Goal: Task Accomplishment & Management: Use online tool/utility

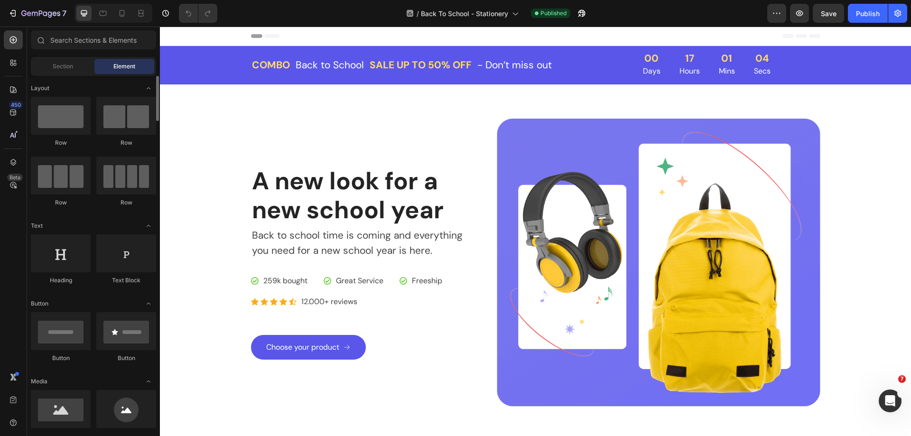
drag, startPoint x: 7, startPoint y: 230, endPoint x: 30, endPoint y: 228, distance: 23.8
click at [7, 230] on div "450 Beta" at bounding box center [13, 198] width 19 height 337
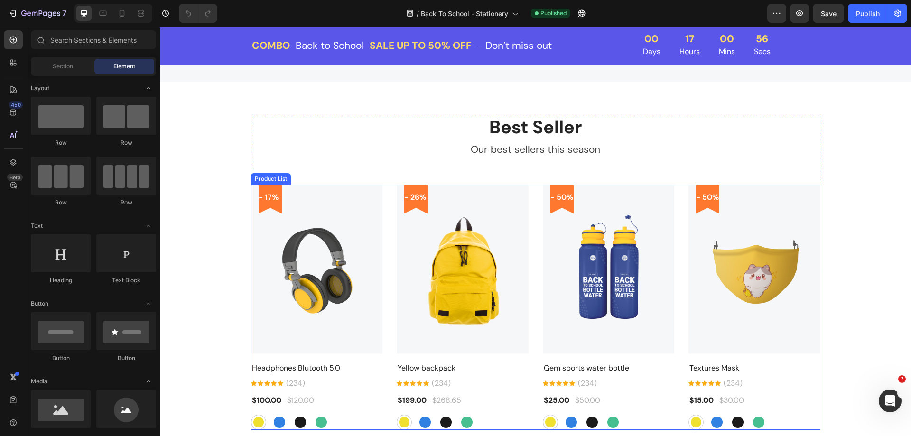
scroll to position [569, 0]
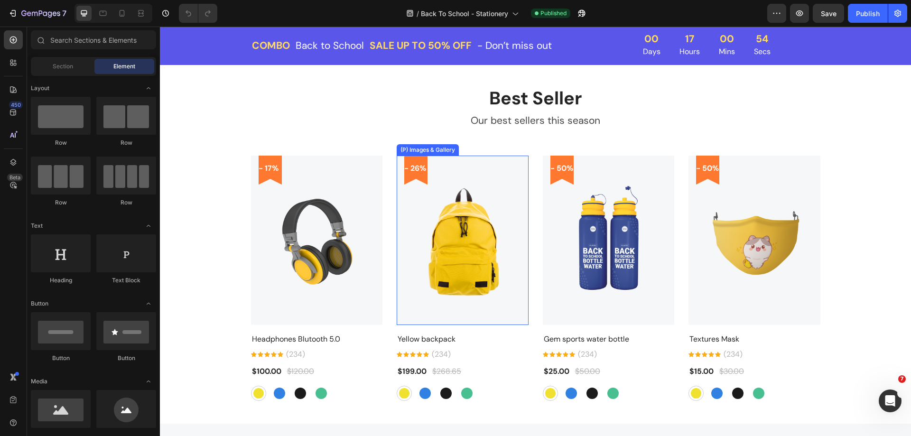
click at [398, 181] on img at bounding box center [462, 240] width 132 height 169
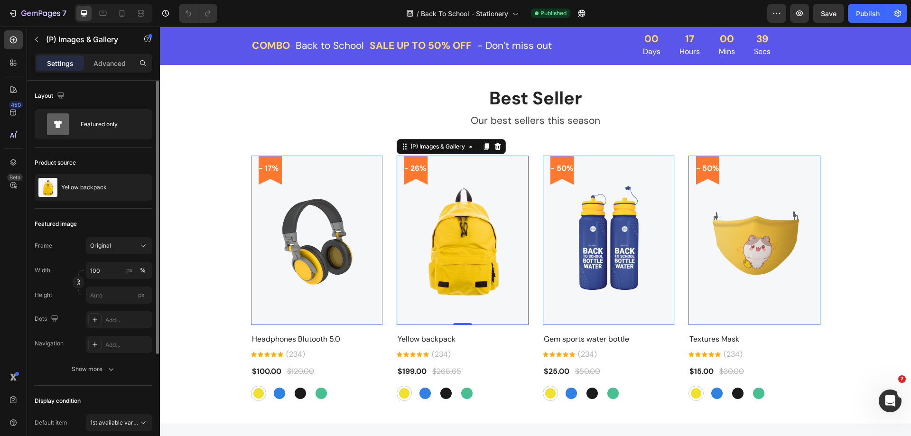
drag, startPoint x: 9, startPoint y: 299, endPoint x: 33, endPoint y: 296, distance: 23.9
click at [9, 299] on div "450 Beta" at bounding box center [13, 198] width 19 height 337
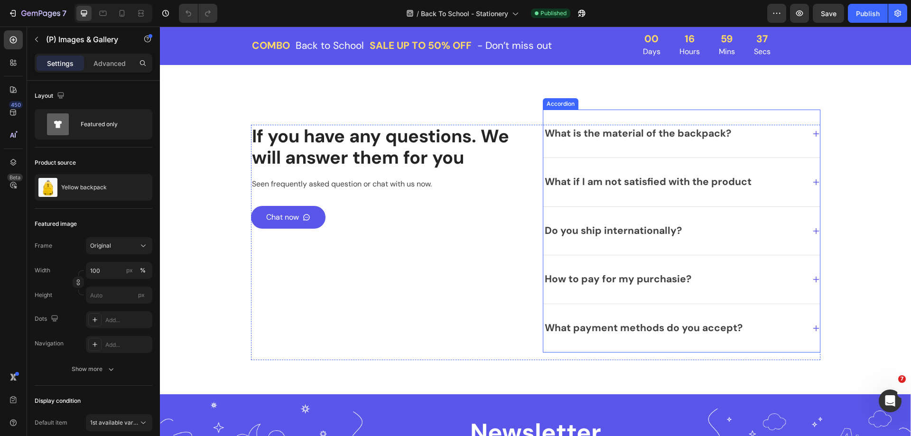
scroll to position [2134, 0]
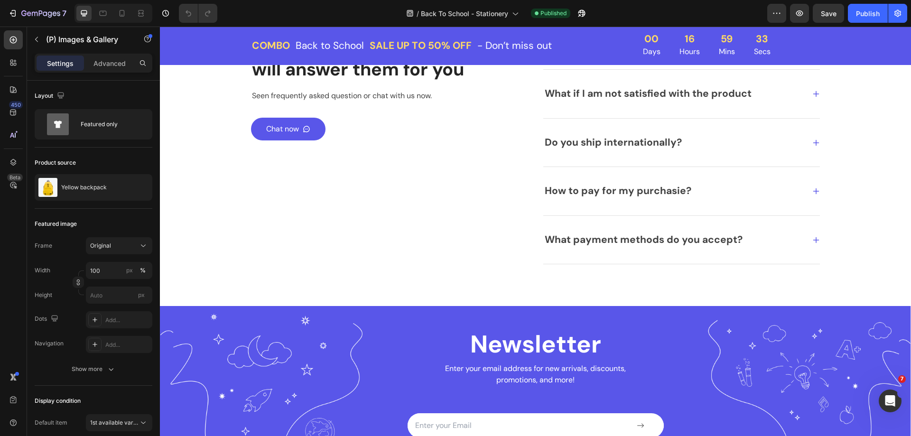
click at [734, 18] on div "/ Back To School - Stationery Published" at bounding box center [496, 13] width 542 height 19
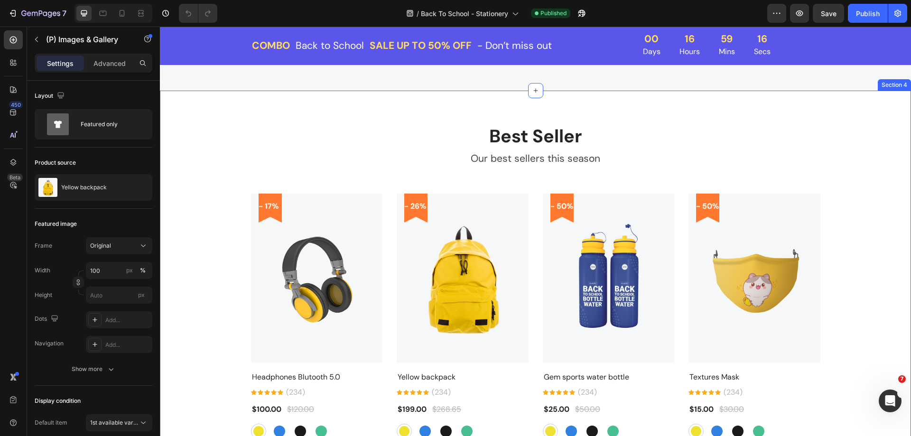
scroll to position [569, 0]
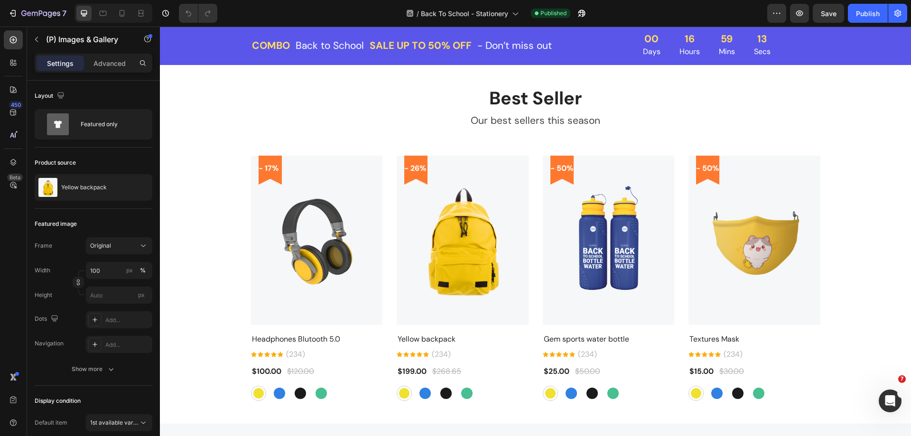
click at [455, 249] on img at bounding box center [462, 240] width 132 height 169
click at [38, 40] on icon "button" at bounding box center [37, 40] width 8 height 8
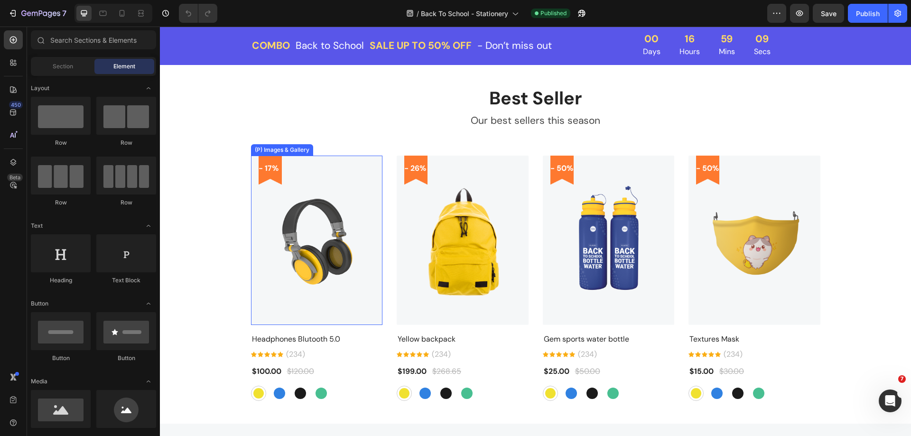
click at [330, 230] on img at bounding box center [317, 240] width 132 height 169
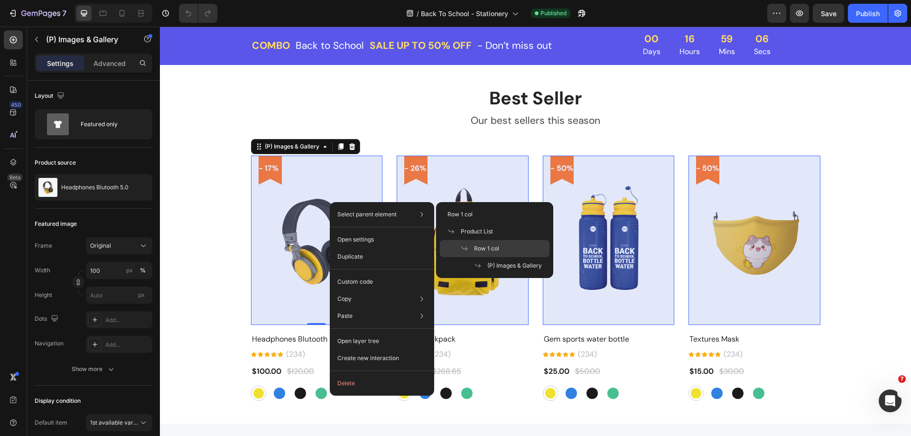
click at [482, 249] on span "Row 1 col" at bounding box center [486, 248] width 25 height 9
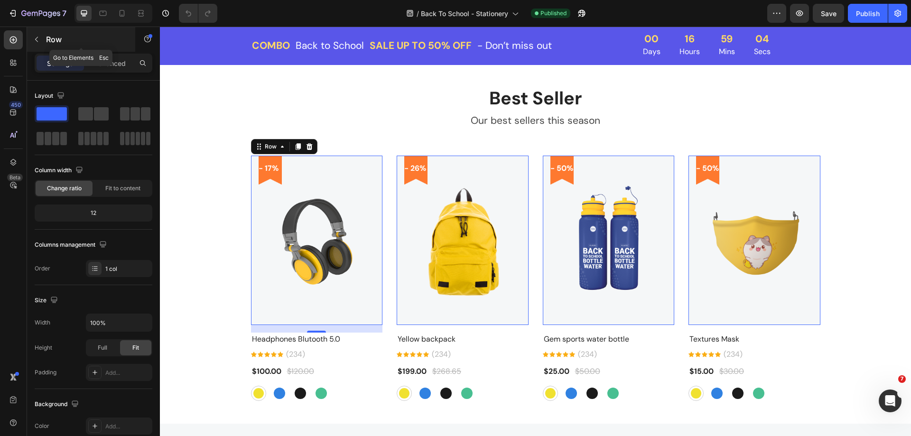
click at [40, 41] on button "button" at bounding box center [36, 39] width 15 height 15
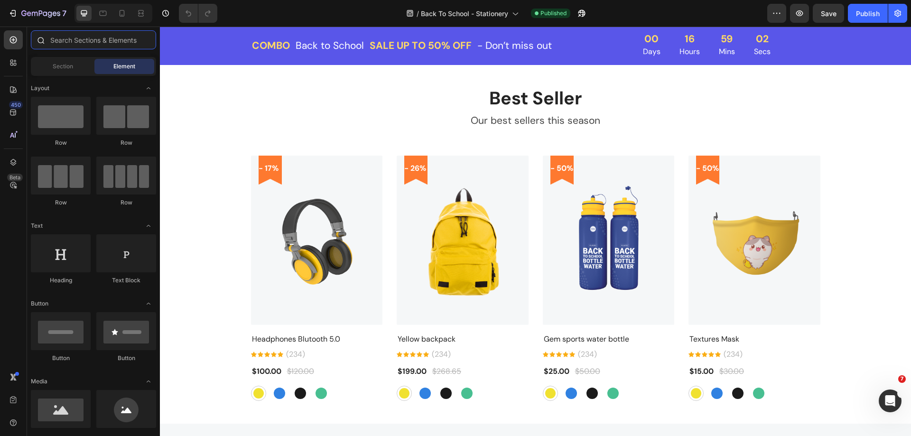
click at [74, 47] on input "text" at bounding box center [93, 39] width 125 height 19
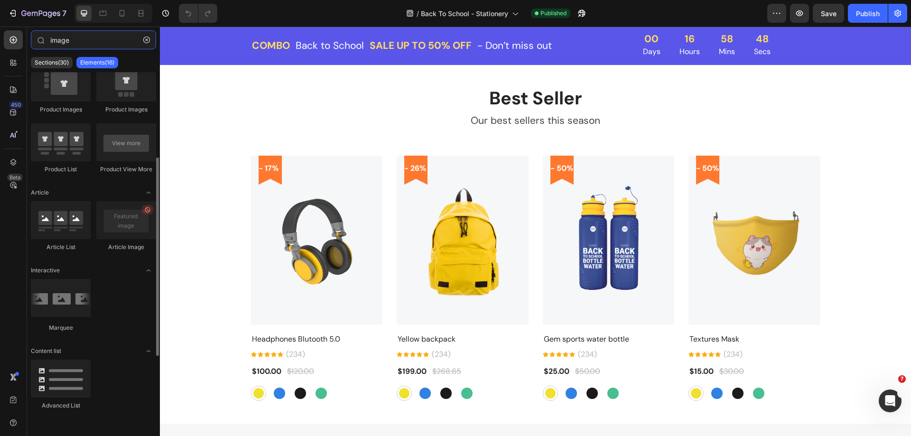
scroll to position [144, 0]
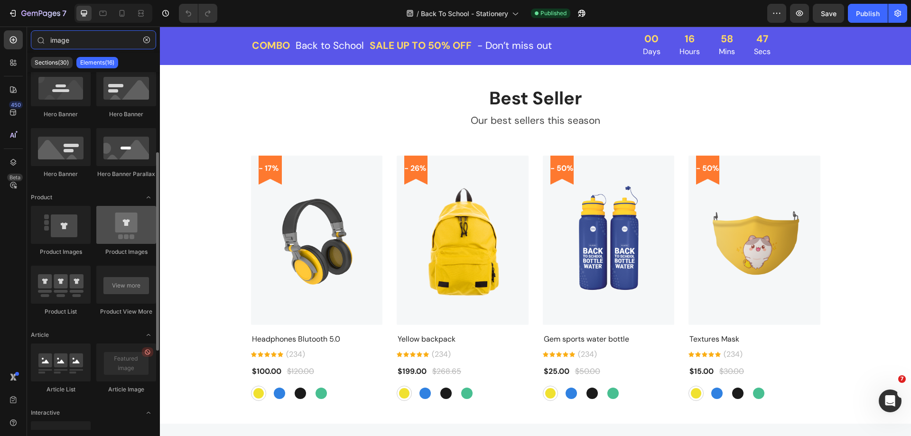
type input "image"
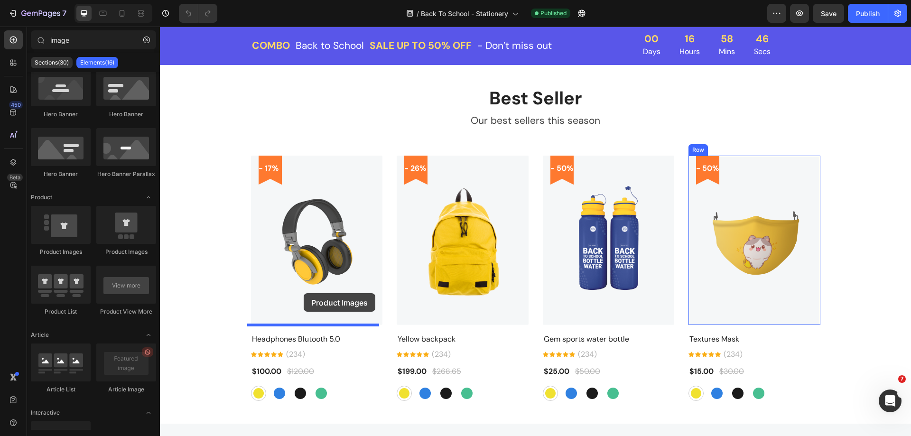
drag, startPoint x: 285, startPoint y: 253, endPoint x: 304, endPoint y: 293, distance: 43.9
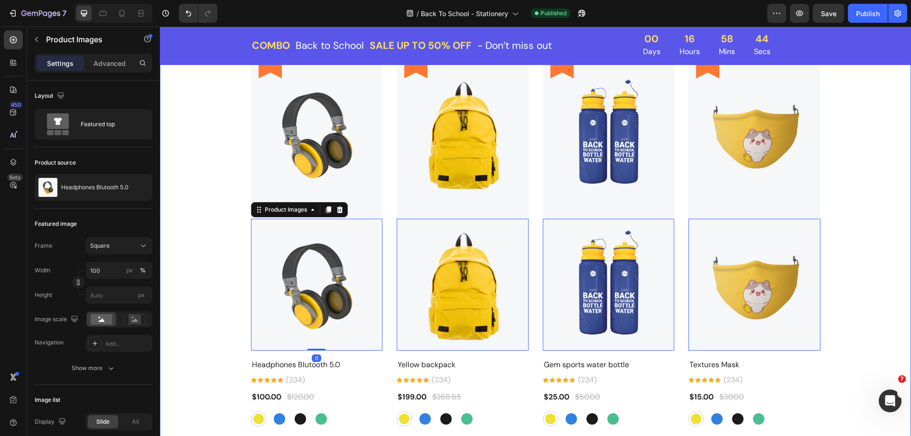
scroll to position [711, 0]
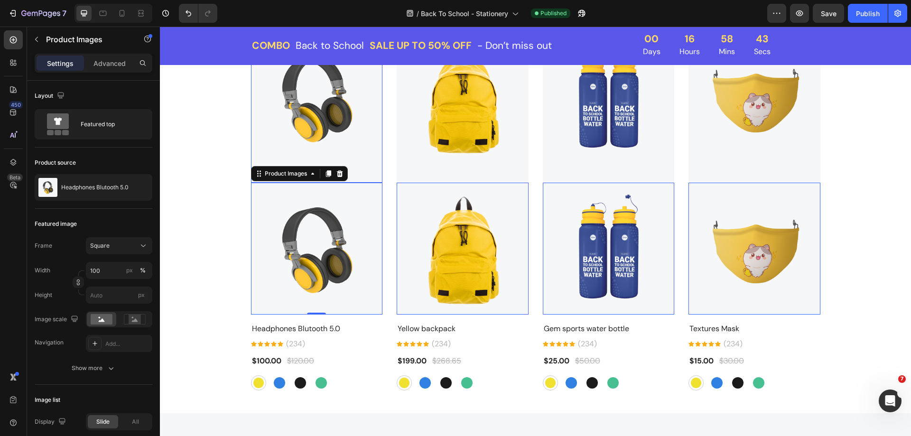
click at [356, 163] on img at bounding box center [317, 97] width 132 height 169
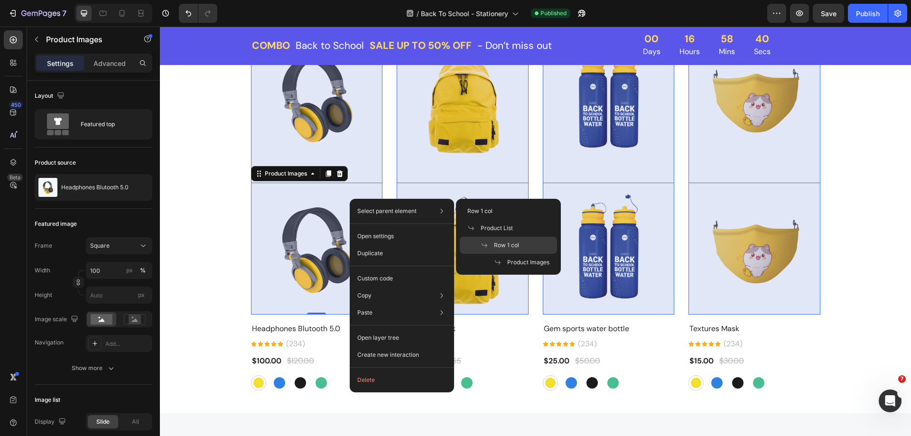
click at [505, 242] on span "Row 1 col" at bounding box center [506, 245] width 25 height 9
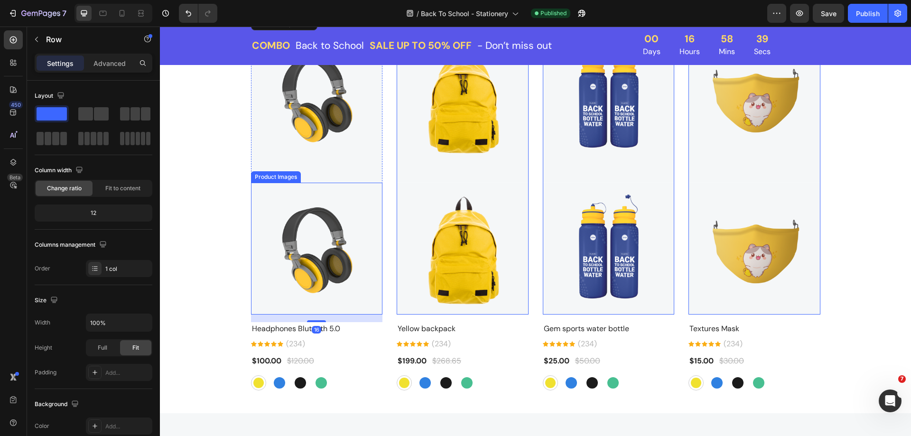
click at [332, 233] on img at bounding box center [317, 249] width 132 height 132
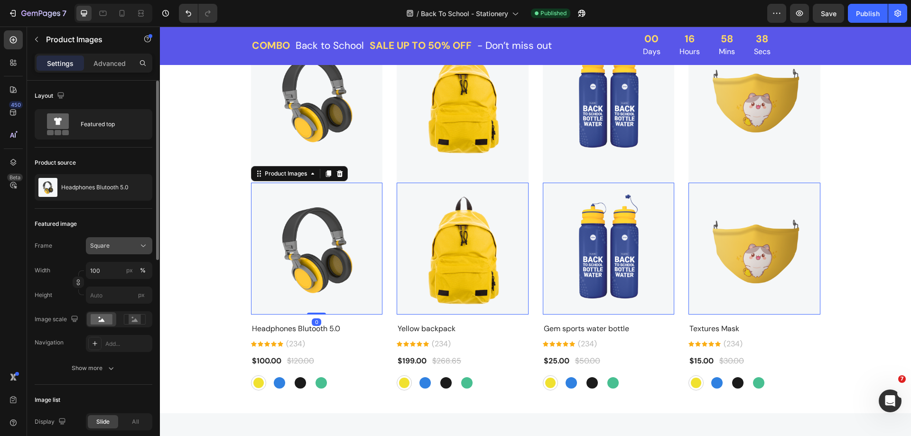
click at [149, 246] on button "Square" at bounding box center [119, 245] width 66 height 17
click at [109, 319] on span "Original" at bounding box center [100, 322] width 21 height 9
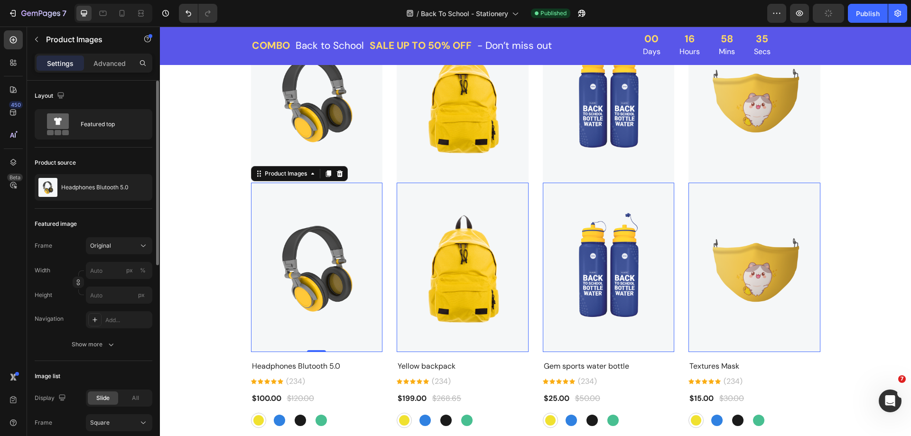
click at [18, 277] on div "450 Beta" at bounding box center [13, 198] width 19 height 337
click at [110, 270] on input "px %" at bounding box center [119, 270] width 66 height 17
click at [112, 291] on p "Full 100%" at bounding box center [117, 293] width 55 height 9
type input "100"
click at [121, 222] on div "Featured image" at bounding box center [94, 223] width 118 height 15
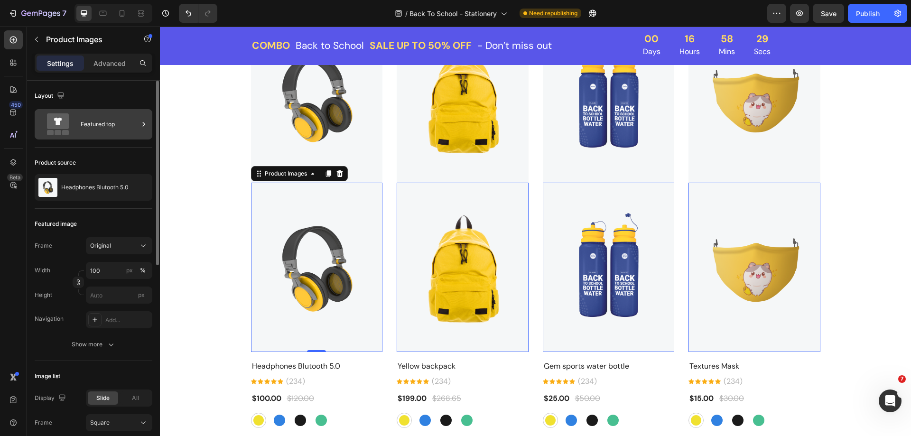
click at [101, 133] on div "Featured top" at bounding box center [110, 124] width 58 height 22
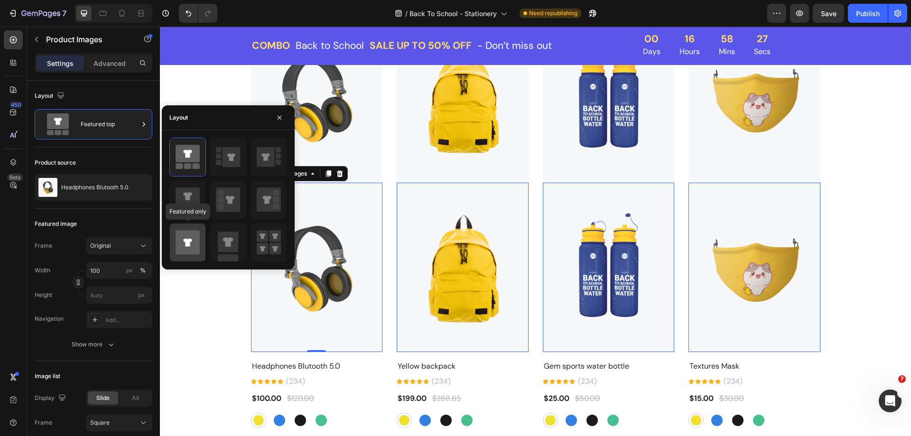
click at [192, 240] on icon at bounding box center [187, 242] width 9 height 8
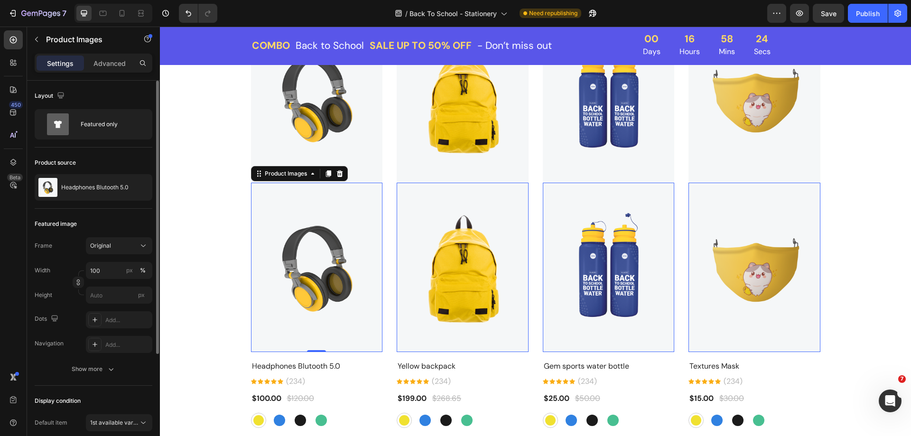
click at [93, 157] on div "Product source" at bounding box center [94, 162] width 118 height 15
click at [101, 14] on icon at bounding box center [102, 13] width 9 height 9
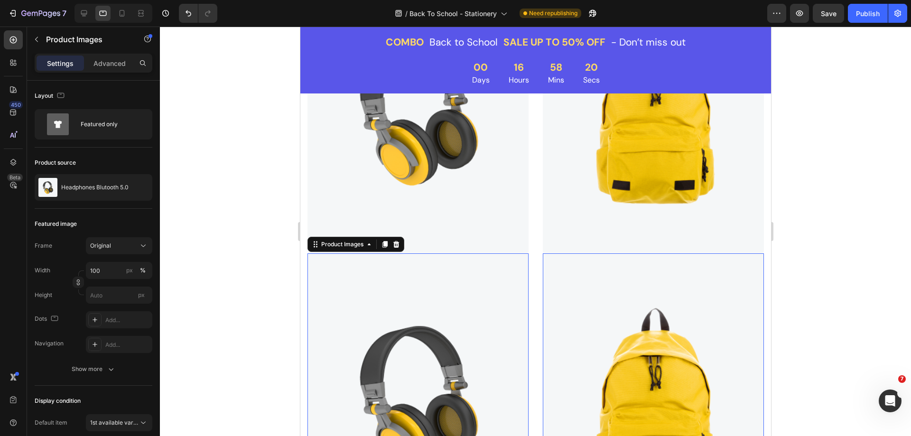
scroll to position [783, 0]
click at [120, 17] on icon at bounding box center [121, 13] width 9 height 9
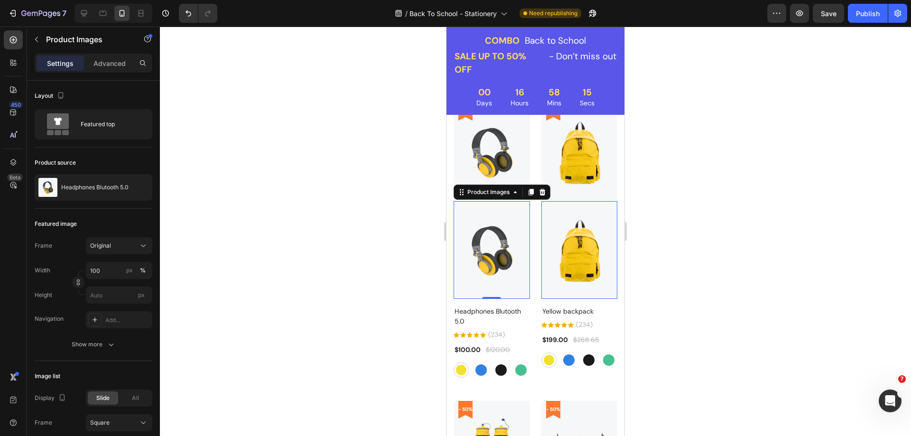
scroll to position [633, 0]
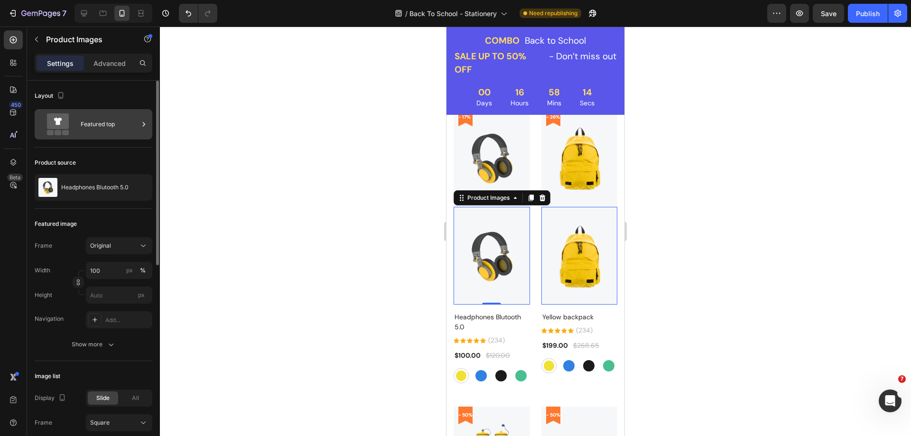
click at [105, 128] on div "Featured top" at bounding box center [110, 124] width 58 height 22
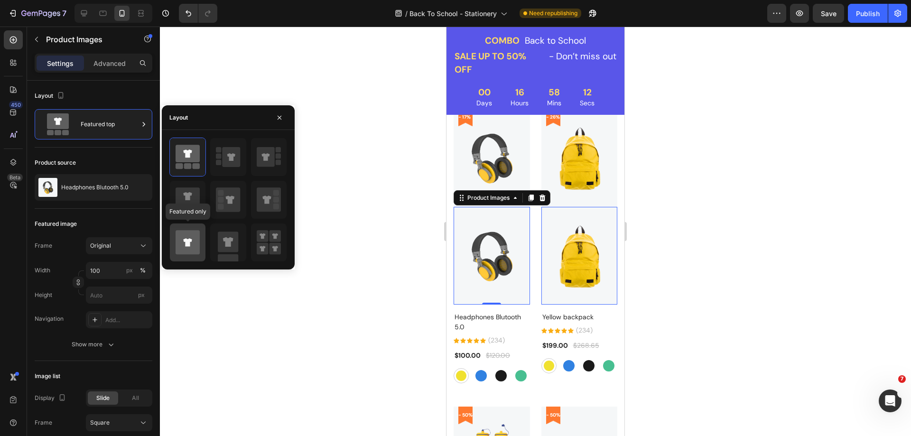
click at [183, 233] on icon at bounding box center [187, 242] width 24 height 24
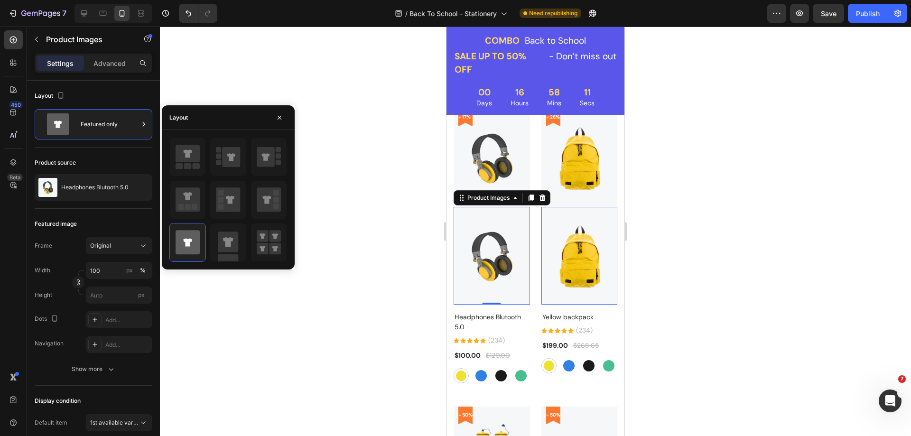
click at [15, 244] on div "450 Beta" at bounding box center [13, 198] width 19 height 337
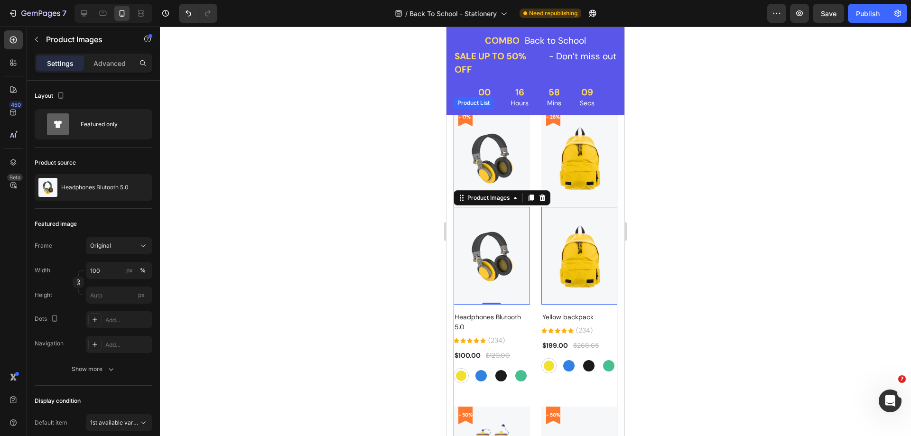
scroll to position [680, 0]
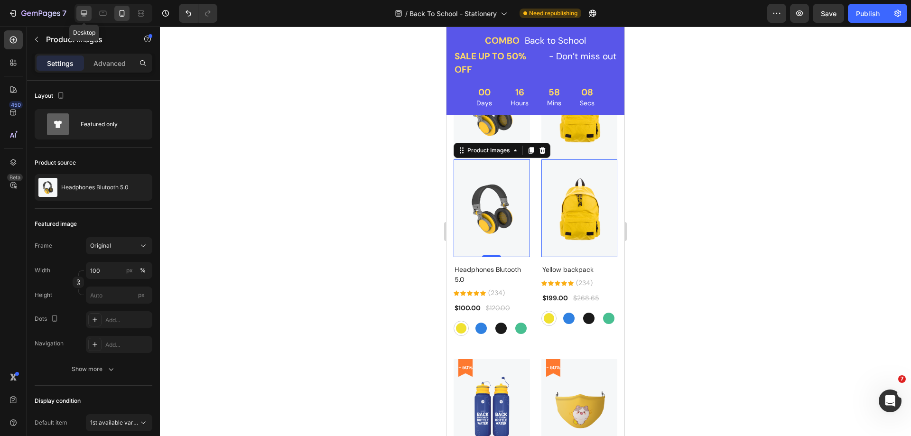
click at [90, 14] on div at bounding box center [83, 13] width 15 height 15
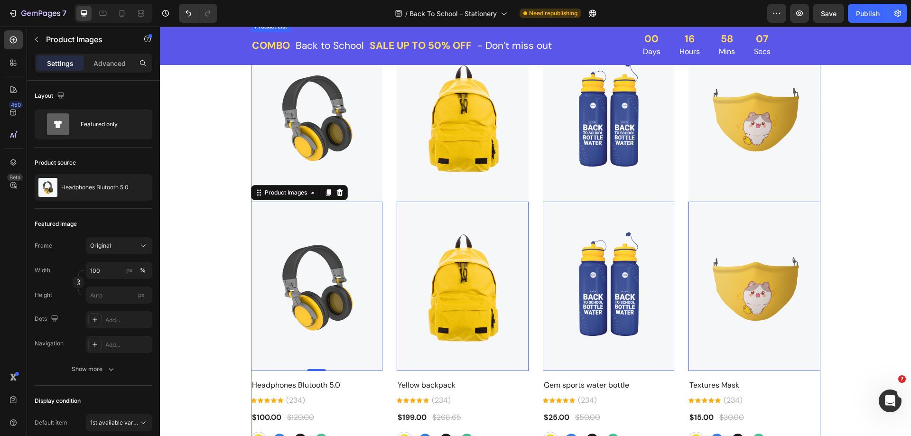
scroll to position [692, 0]
click at [360, 158] on img at bounding box center [317, 117] width 132 height 169
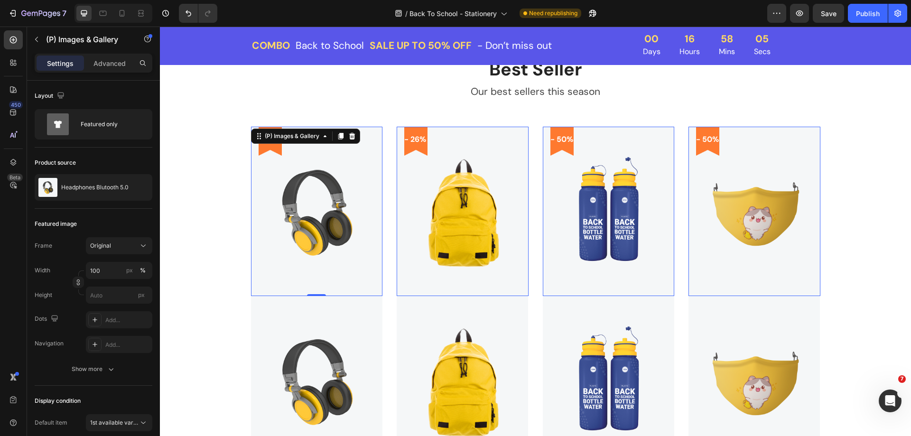
scroll to position [597, 0]
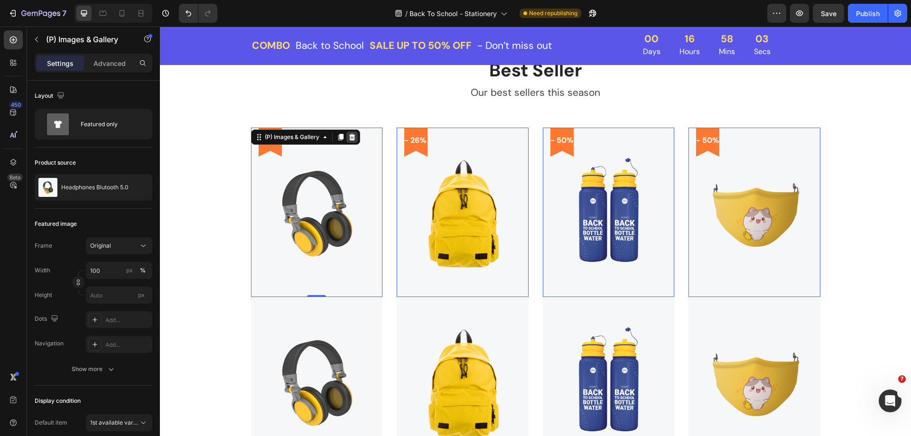
click at [350, 140] on icon at bounding box center [352, 137] width 6 height 7
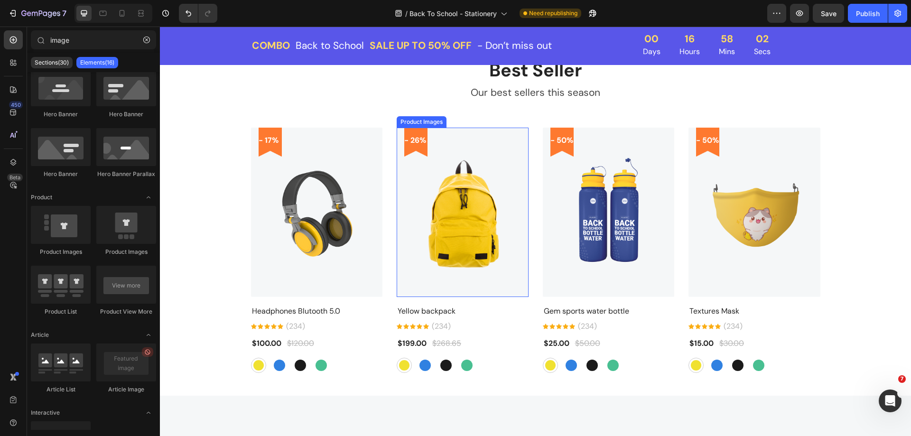
click at [383, 202] on img at bounding box center [317, 212] width 132 height 169
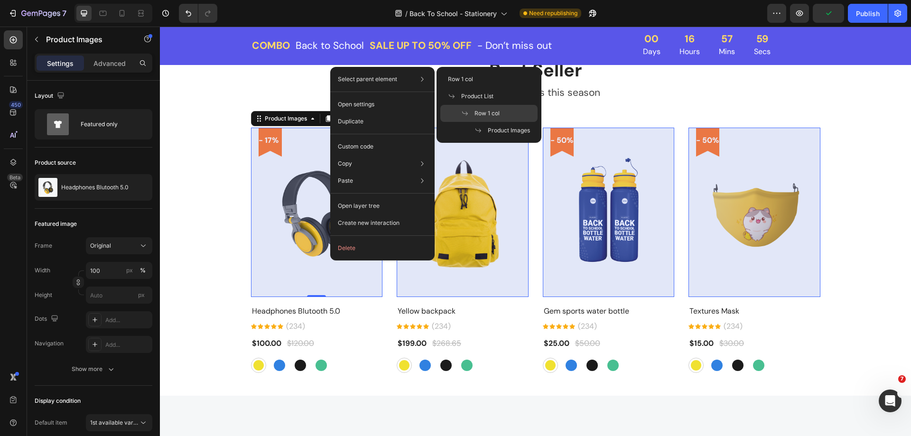
click at [473, 109] on p "Row 1 col" at bounding box center [480, 113] width 38 height 9
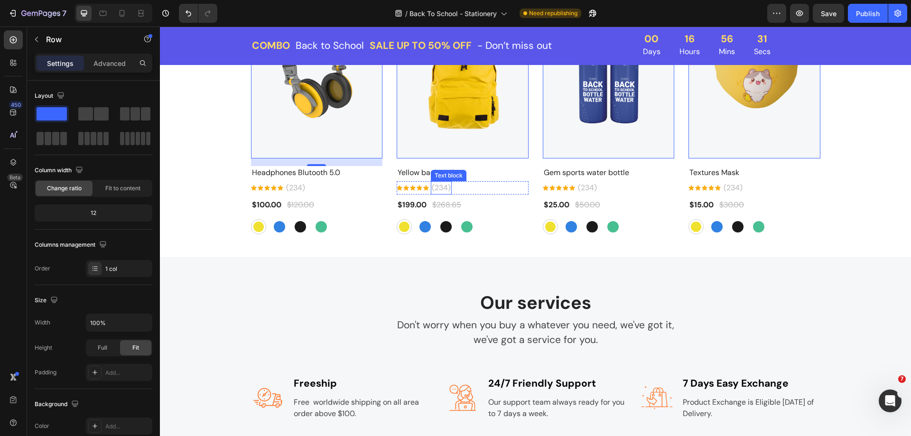
scroll to position [739, 0]
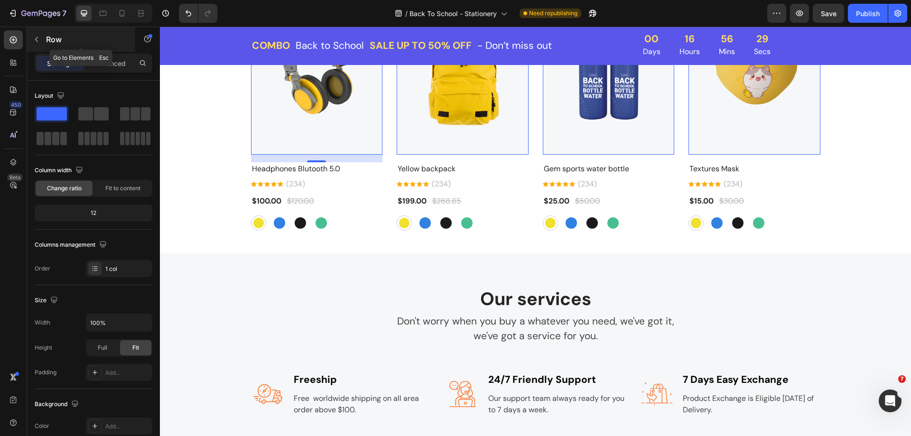
click at [39, 42] on icon "button" at bounding box center [37, 40] width 8 height 8
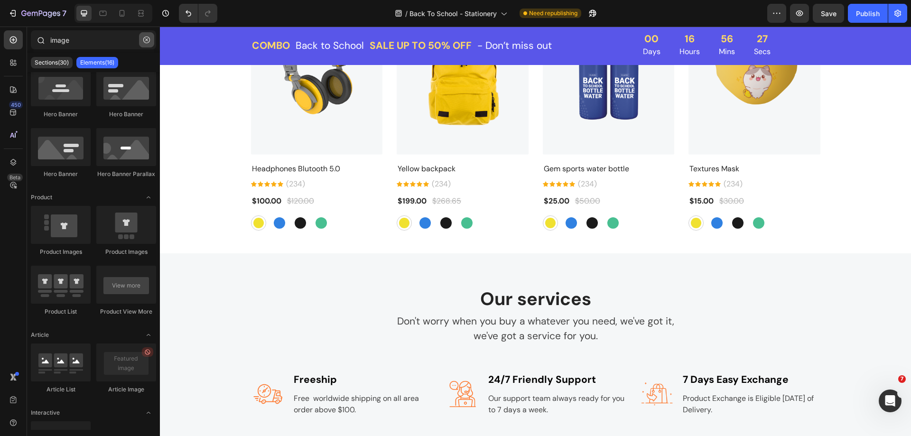
click at [145, 41] on icon "button" at bounding box center [146, 40] width 7 height 7
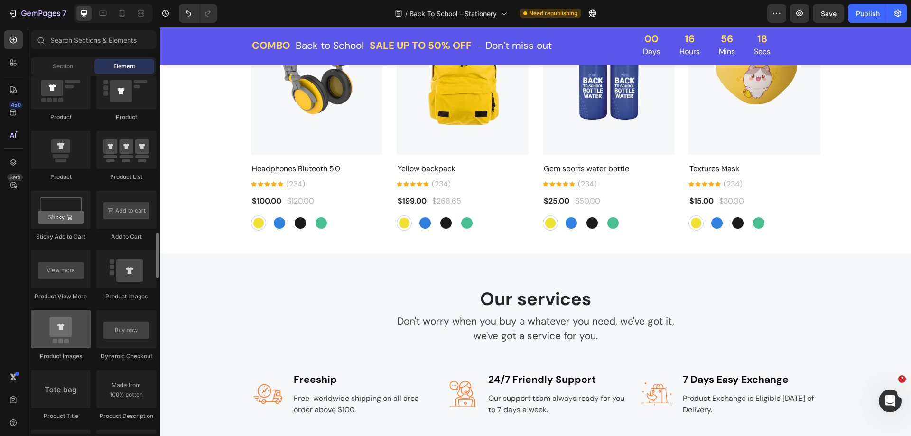
scroll to position [1280, 0]
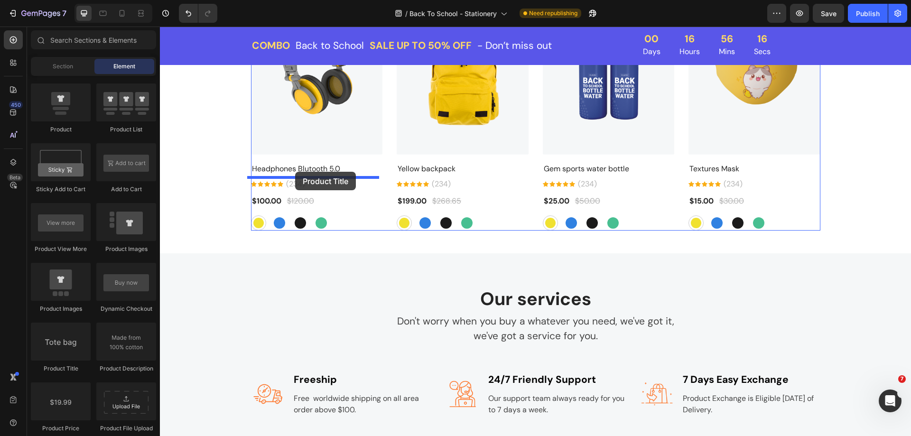
drag, startPoint x: 260, startPoint y: 360, endPoint x: 295, endPoint y: 172, distance: 192.0
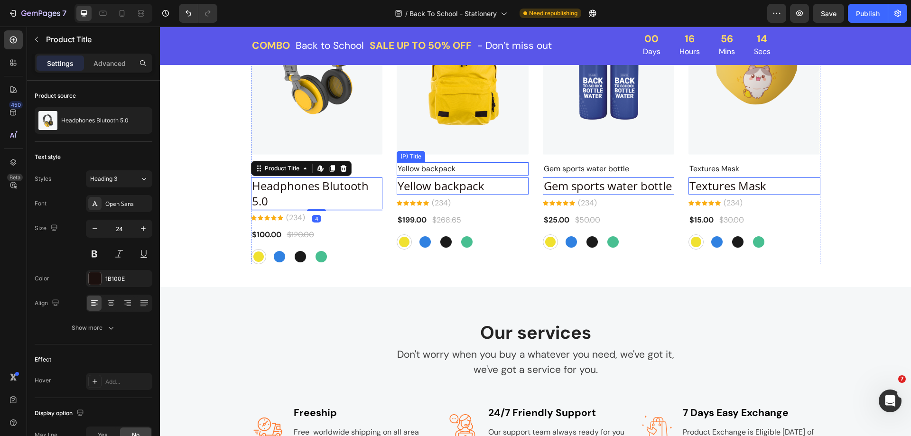
click at [383, 172] on h2 "Yellow backpack" at bounding box center [317, 168] width 132 height 13
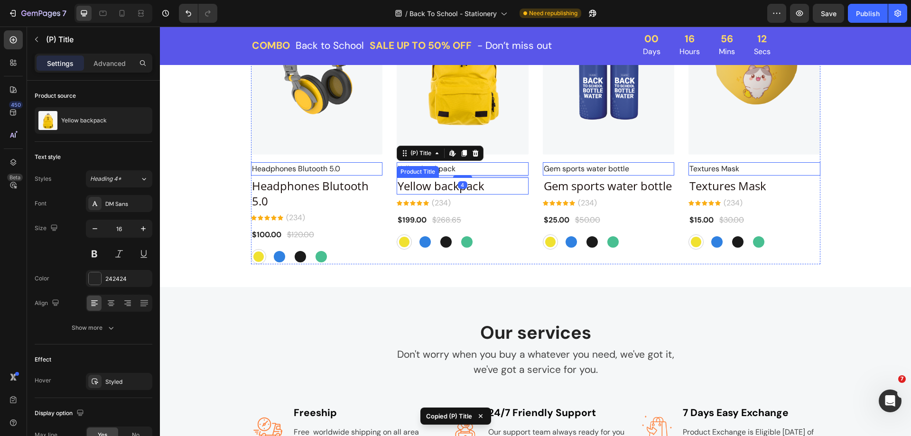
click at [383, 188] on h2 "Yellow backpack" at bounding box center [317, 192] width 132 height 31
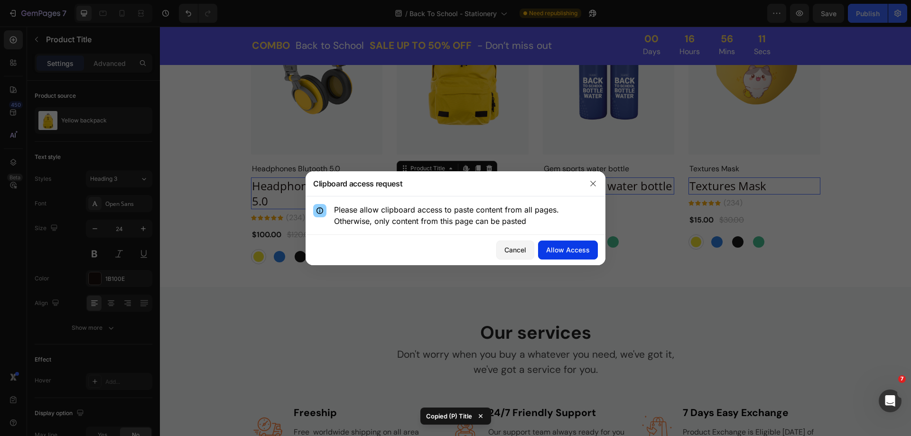
click at [553, 247] on div "Allow Access" at bounding box center [568, 250] width 44 height 10
type input "16"
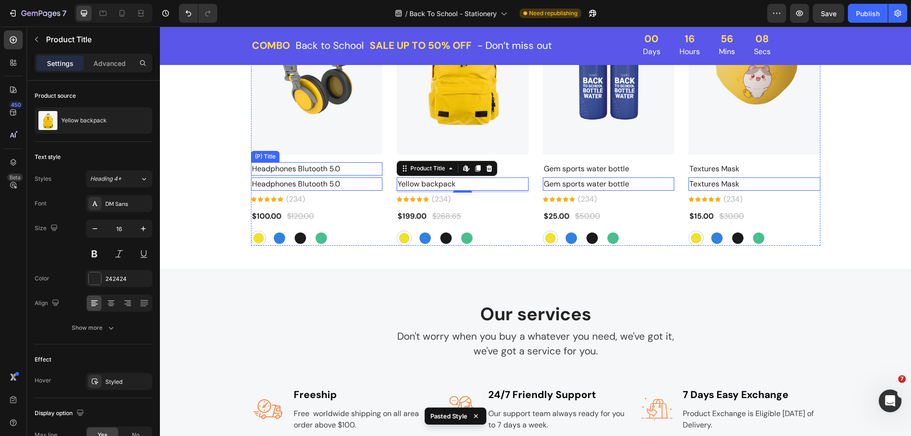
click at [342, 167] on h2 "Headphones Blutooth 5.0" at bounding box center [317, 168] width 132 height 13
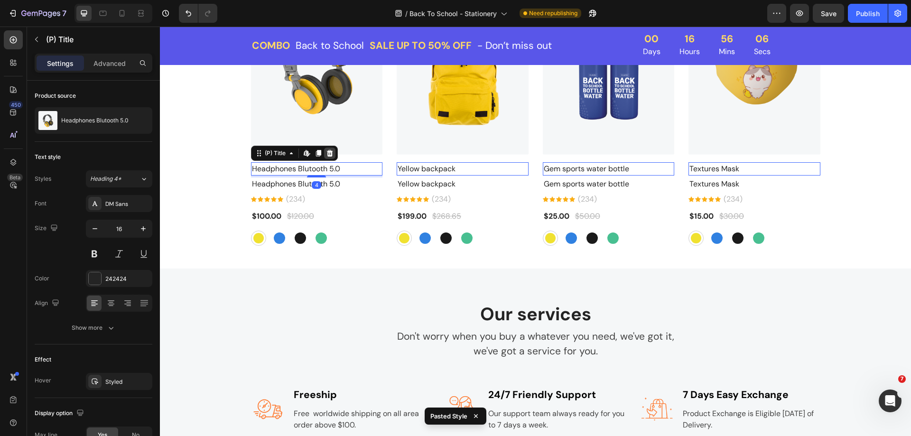
click at [327, 154] on icon at bounding box center [330, 153] width 8 height 8
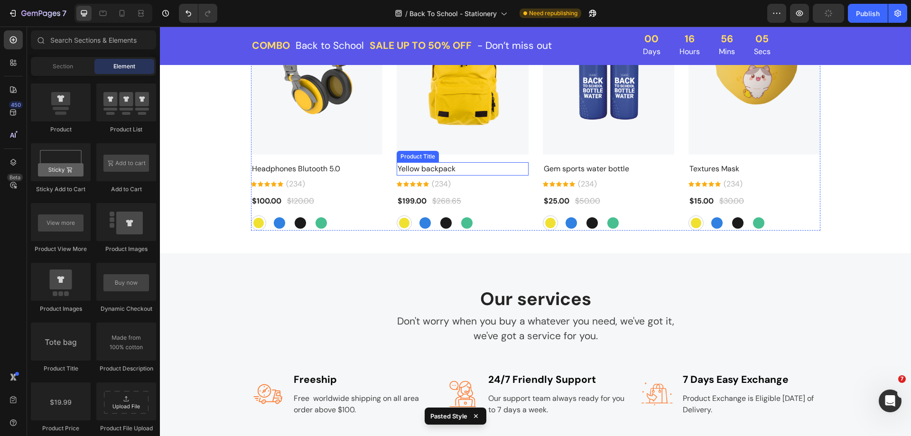
click at [383, 173] on h2 "Yellow backpack" at bounding box center [317, 168] width 132 height 13
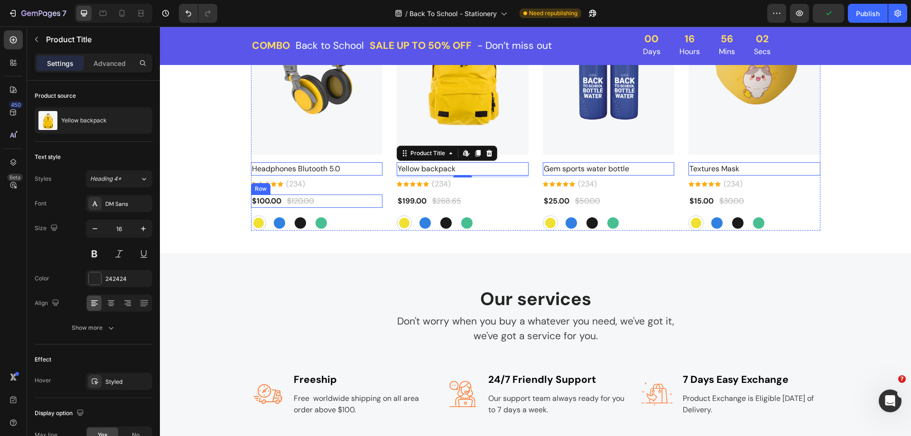
click at [331, 201] on div "$100.00 (P) Price (P) Price $120.00 (P) Price (P) Price Row" at bounding box center [317, 200] width 132 height 13
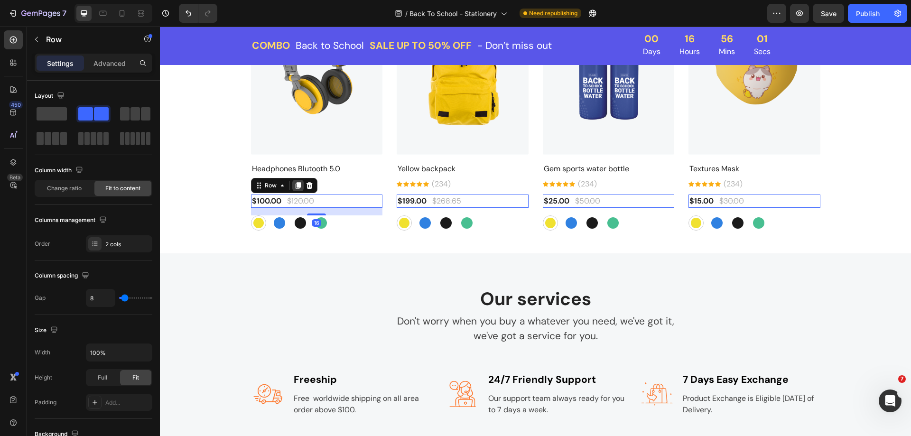
click at [295, 187] on icon at bounding box center [297, 186] width 5 height 7
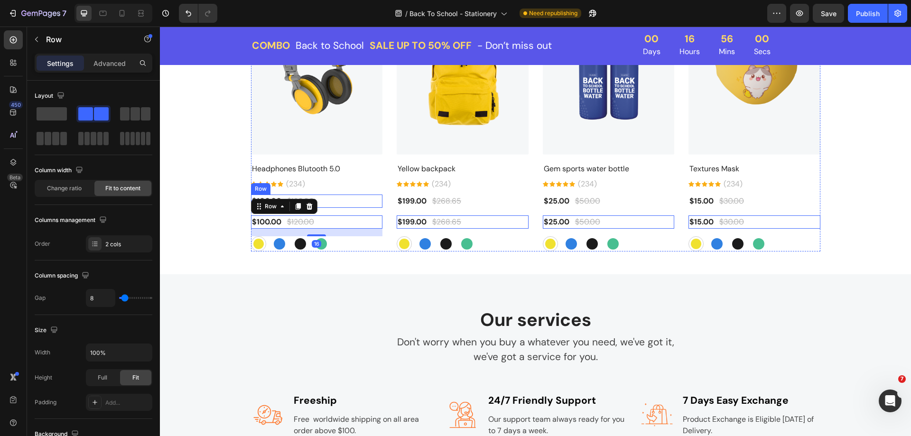
click at [340, 200] on div "$100.00 (P) Price (P) Price $120.00 (P) Price (P) Price Row" at bounding box center [317, 200] width 132 height 13
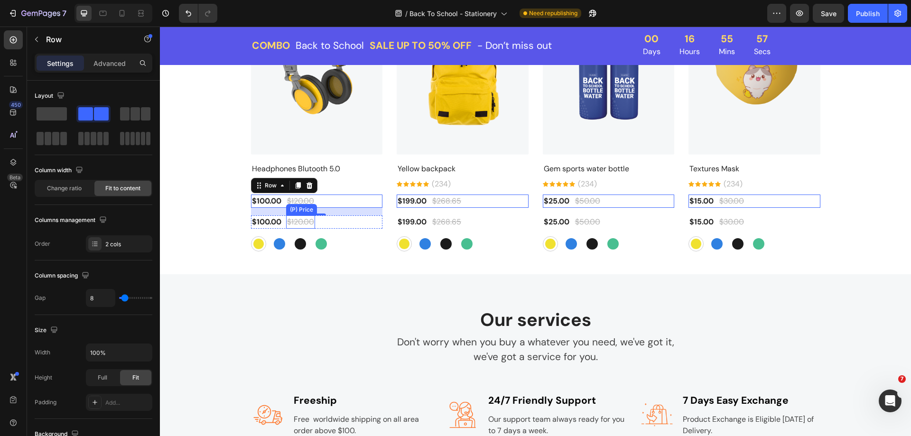
click at [301, 219] on div "$120.00" at bounding box center [300, 221] width 29 height 13
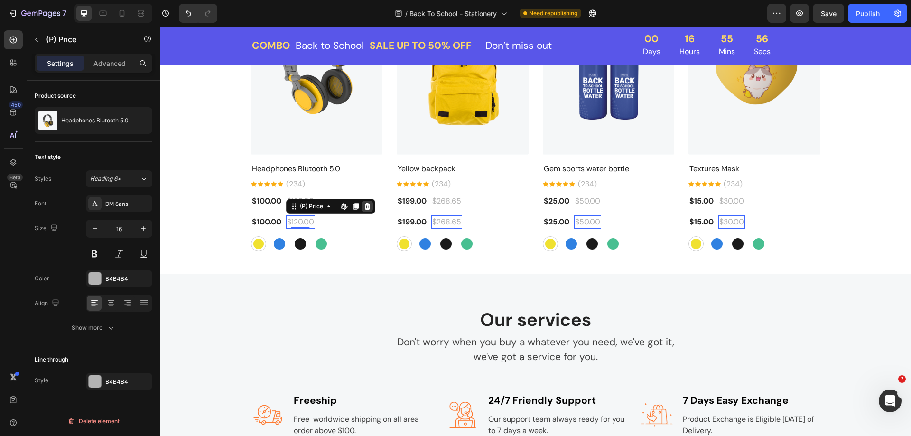
click at [363, 208] on icon at bounding box center [367, 206] width 8 height 8
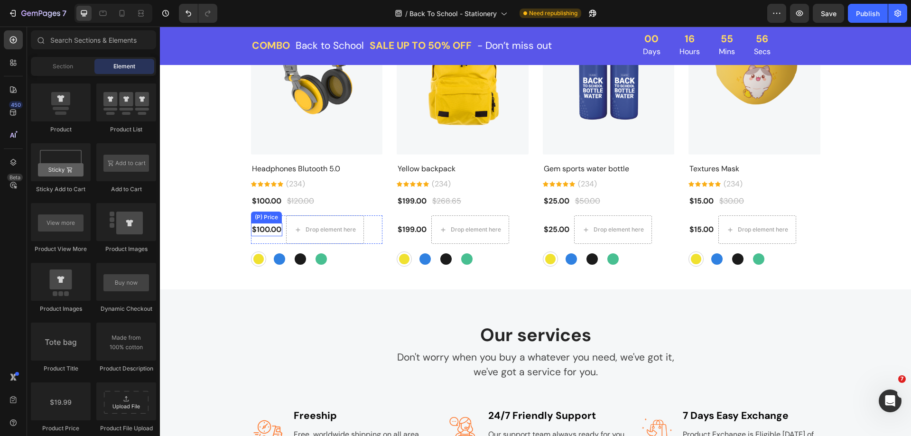
click at [267, 229] on div "$100.00" at bounding box center [266, 229] width 31 height 13
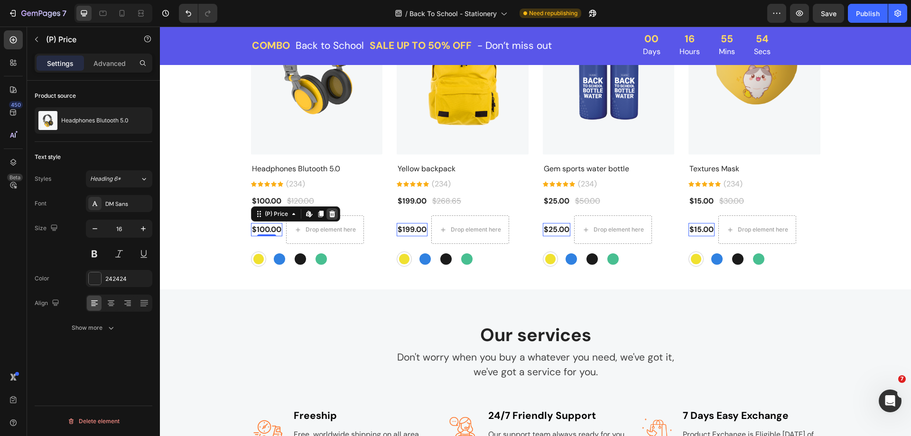
click at [329, 212] on icon at bounding box center [332, 214] width 6 height 7
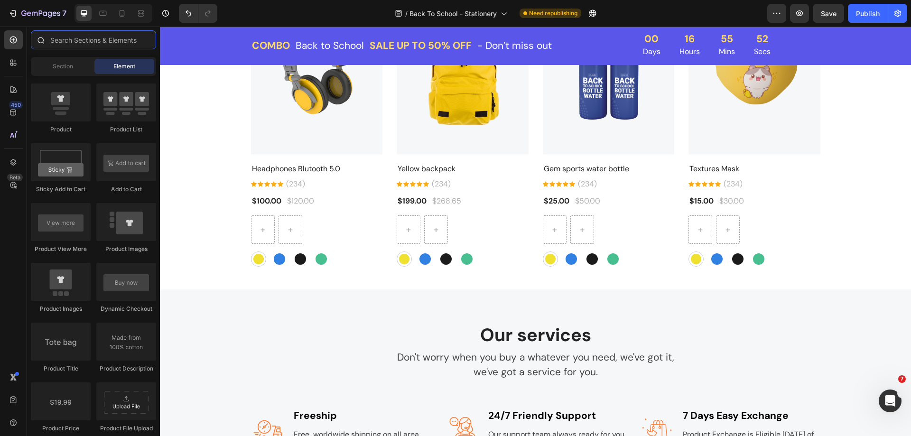
click at [67, 45] on input "text" at bounding box center [93, 39] width 125 height 19
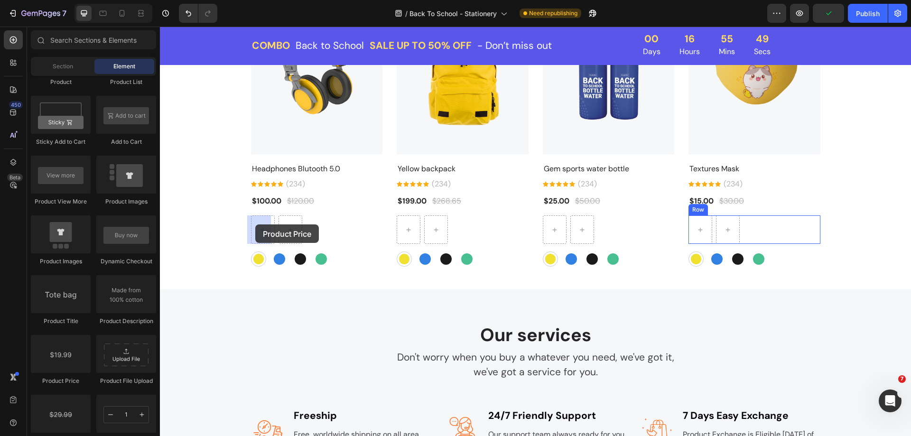
drag, startPoint x: 224, startPoint y: 389, endPoint x: 255, endPoint y: 224, distance: 167.5
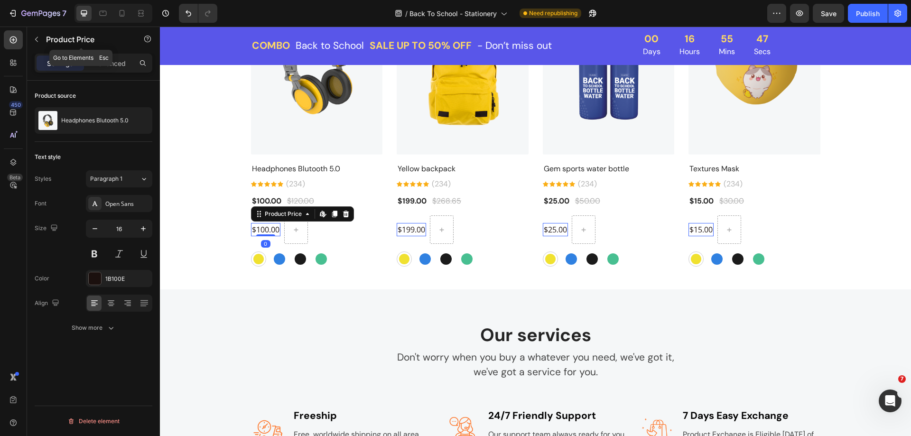
drag, startPoint x: 35, startPoint y: 36, endPoint x: 36, endPoint y: 186, distance: 150.3
click at [36, 37] on icon "button" at bounding box center [37, 40] width 8 height 8
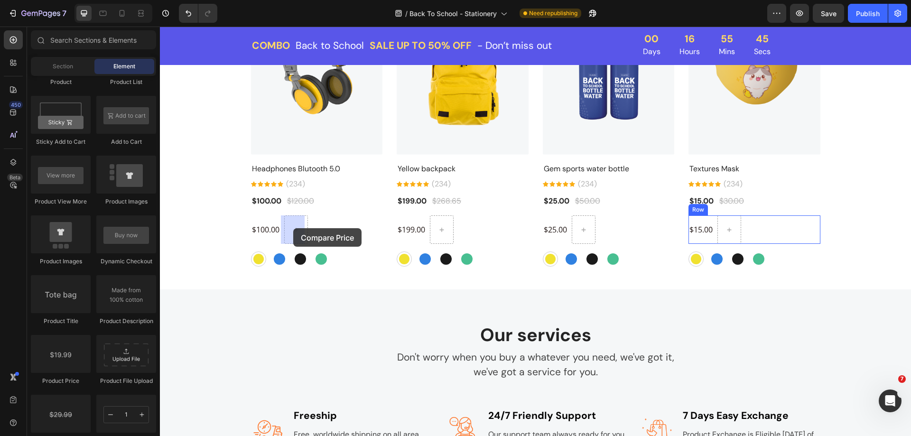
drag, startPoint x: 225, startPoint y: 319, endPoint x: 293, endPoint y: 228, distance: 113.8
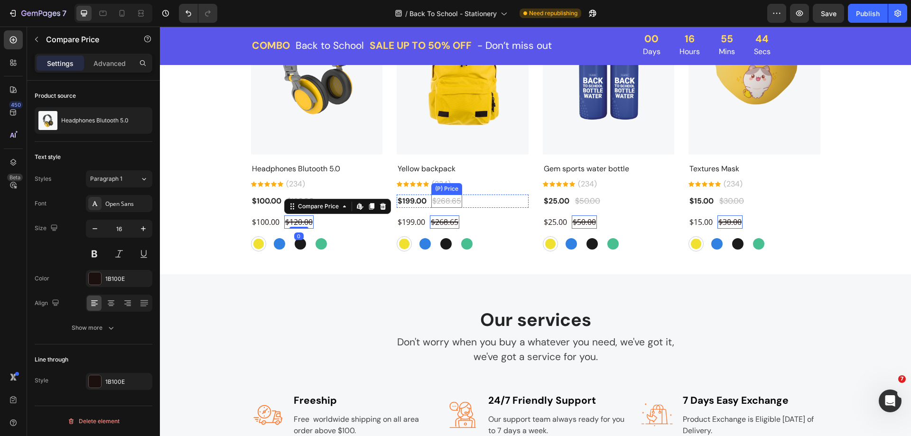
click at [315, 203] on div "$268.65" at bounding box center [300, 200] width 29 height 13
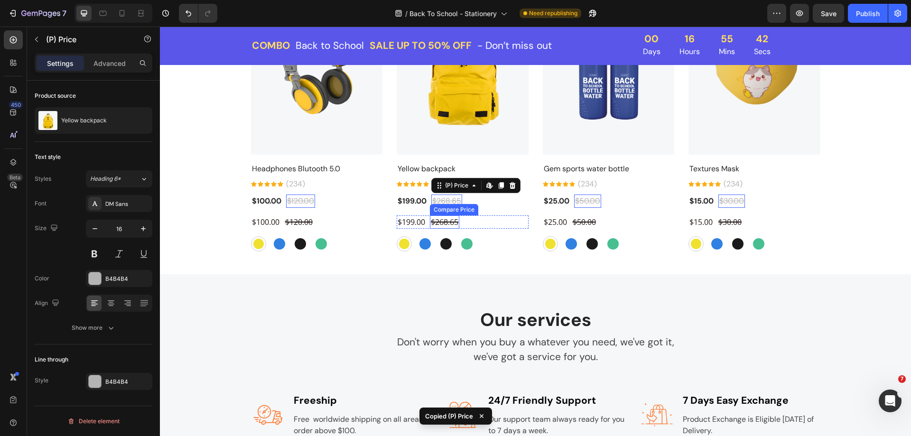
click at [313, 225] on div "$268.65" at bounding box center [298, 221] width 29 height 13
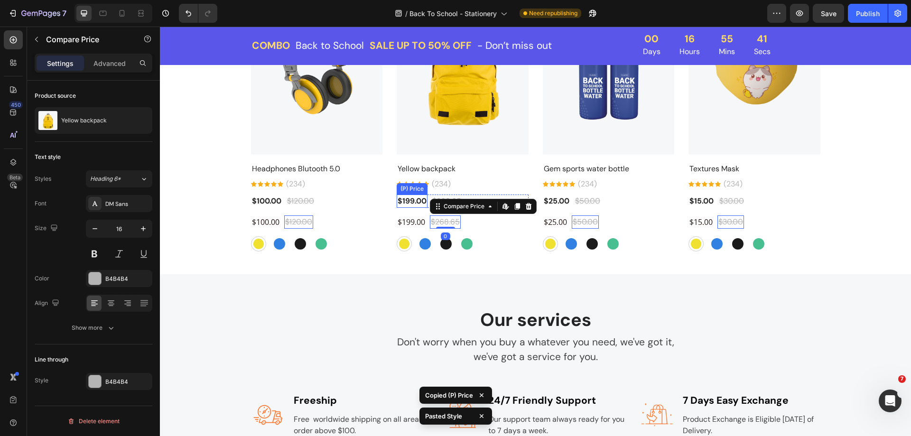
click at [282, 201] on div "$199.00" at bounding box center [266, 200] width 31 height 13
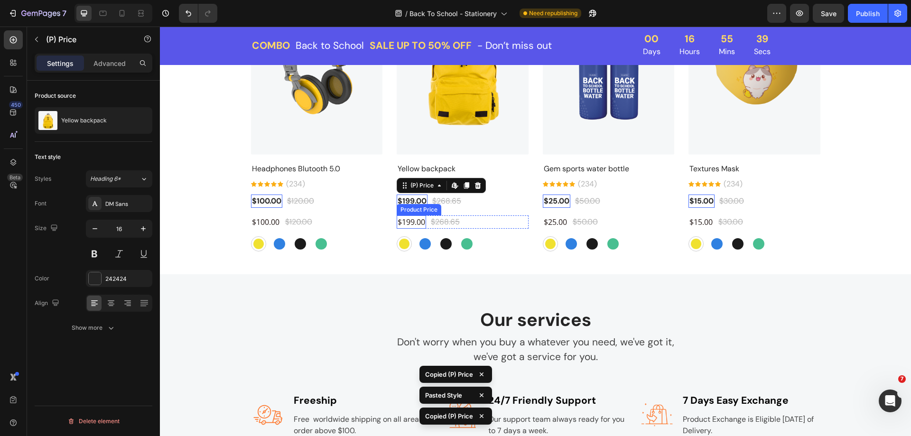
click at [280, 220] on div "$199.00" at bounding box center [265, 221] width 29 height 13
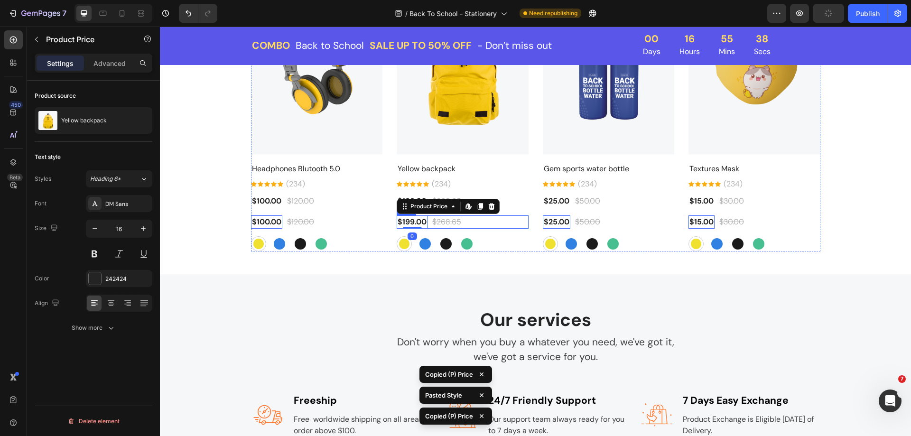
click at [383, 222] on div "$199.00 Product Price Edit content in Shopify 0 Product Price Edit content in S…" at bounding box center [317, 221] width 132 height 13
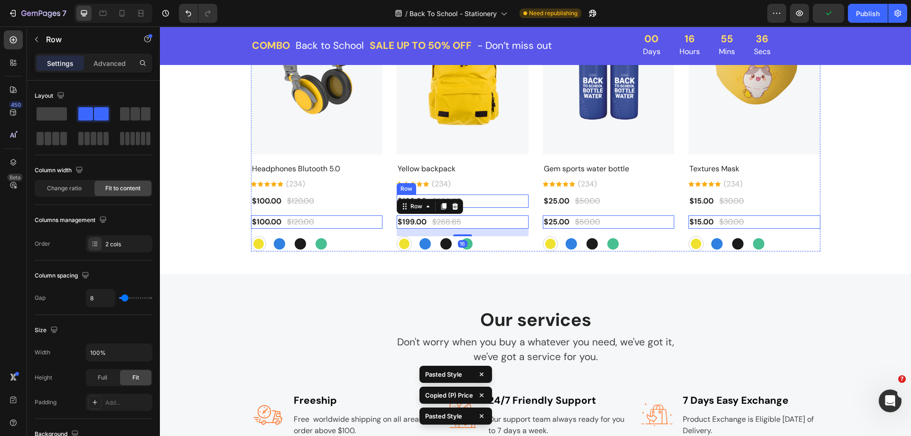
click at [383, 199] on div "$199.00 (P) Price (P) Price $268.65 (P) Price (P) Price Row" at bounding box center [317, 200] width 132 height 13
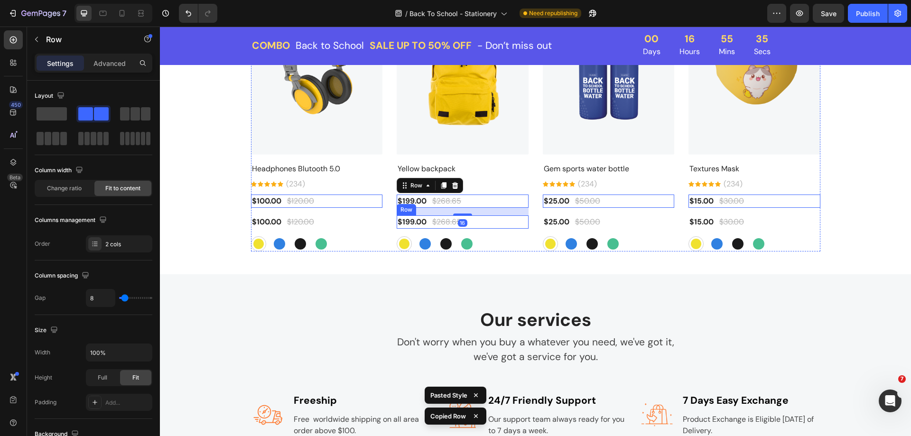
click at [383, 221] on div "$199.00 Product Price Product Price $268.65 Compare Price Compare Price Row" at bounding box center [317, 221] width 132 height 13
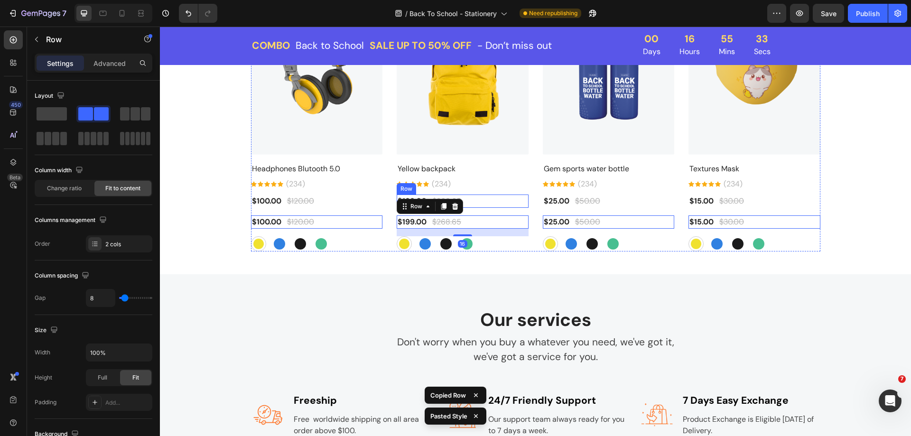
click at [383, 203] on div "$199.00 (P) Price (P) Price $268.65 (P) Price (P) Price Row" at bounding box center [317, 200] width 132 height 13
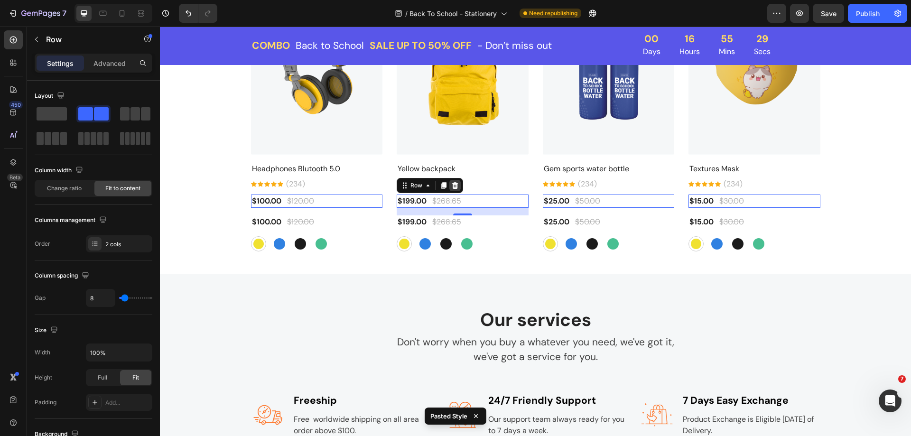
click at [160, 27] on icon at bounding box center [160, 27] width 0 height 0
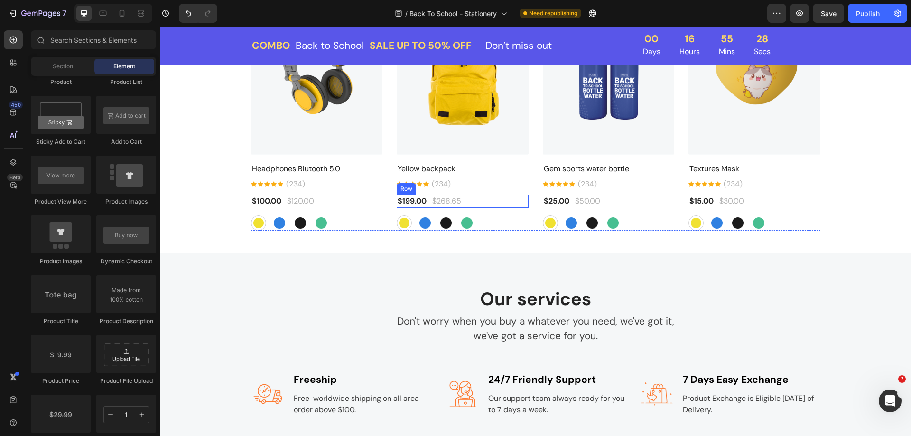
click at [383, 201] on div "$199.00 Product Price Product Price $268.65 Compare Price Compare Price Row" at bounding box center [317, 200] width 132 height 13
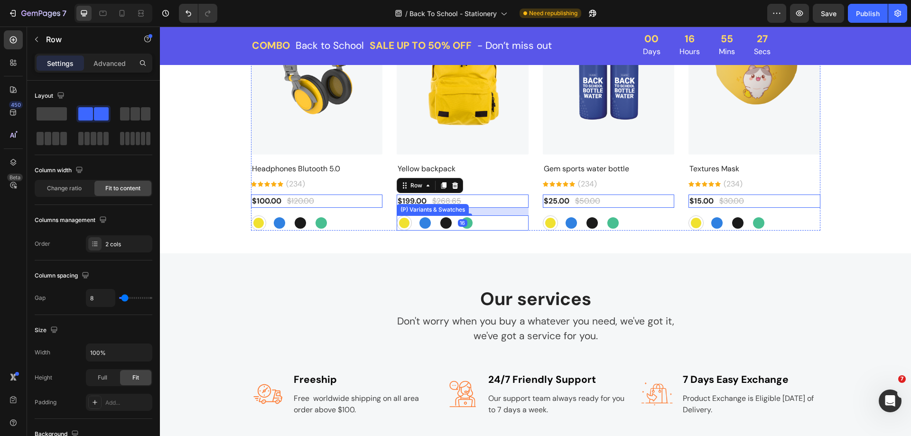
click at [481, 224] on div "Dandelion Dandelion Royal Blue Royal Blue Eerie Black Eerie Black Ocean Green O…" at bounding box center [462, 222] width 132 height 15
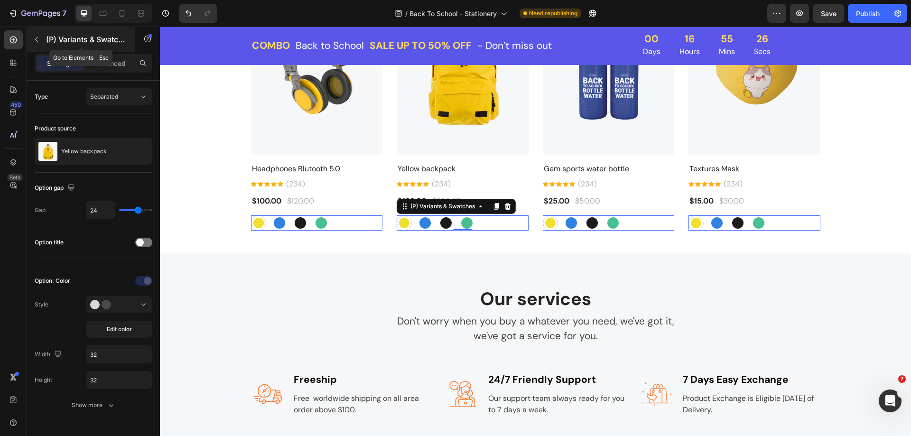
click at [38, 40] on icon "button" at bounding box center [37, 40] width 8 height 8
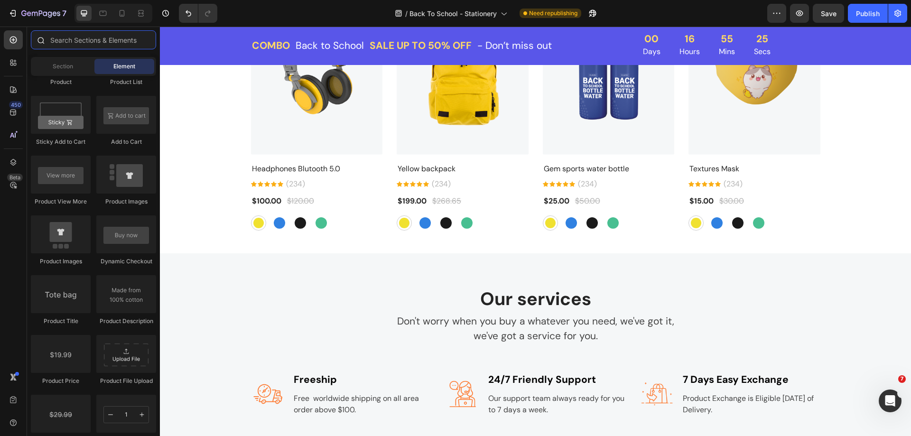
click at [91, 44] on input "text" at bounding box center [93, 39] width 125 height 19
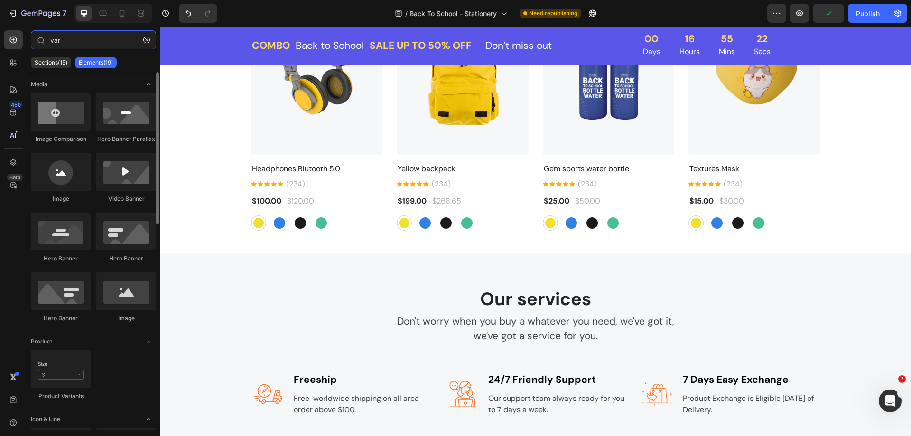
type input "var"
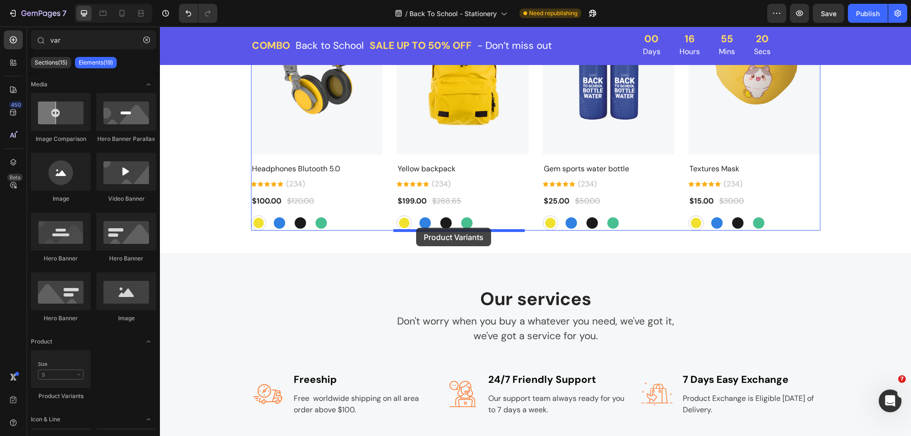
drag, startPoint x: 272, startPoint y: 389, endPoint x: 416, endPoint y: 228, distance: 216.3
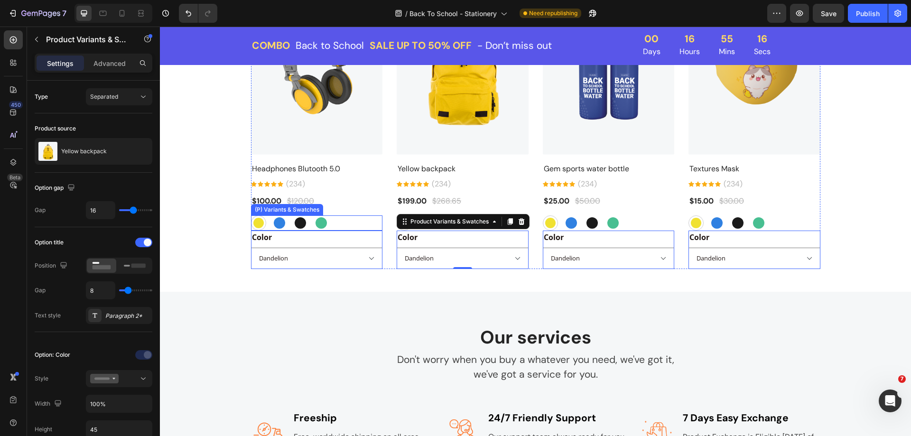
click at [331, 227] on div "Dandelion Dandelion Royal Blue Royal Blue Eerie Black Eerie Black Ocean Green O…" at bounding box center [317, 222] width 132 height 15
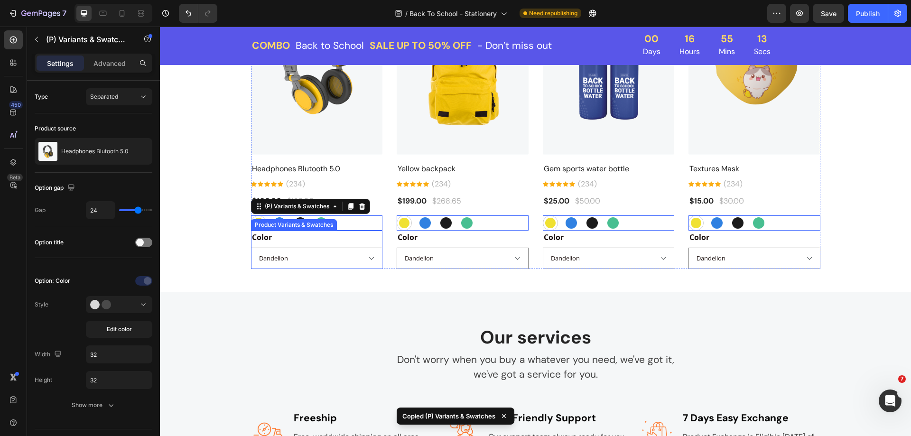
click at [331, 244] on div "Color Dandelion Royal Blue Eerie Black Ocean Green" at bounding box center [317, 249] width 132 height 38
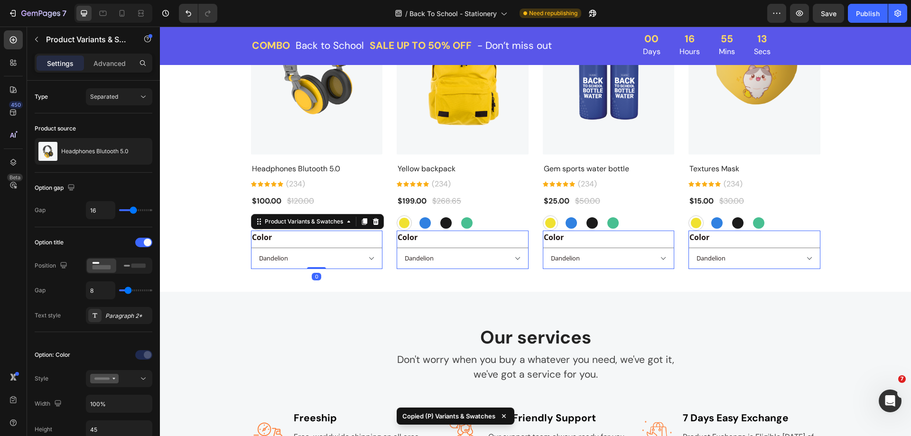
type input "24"
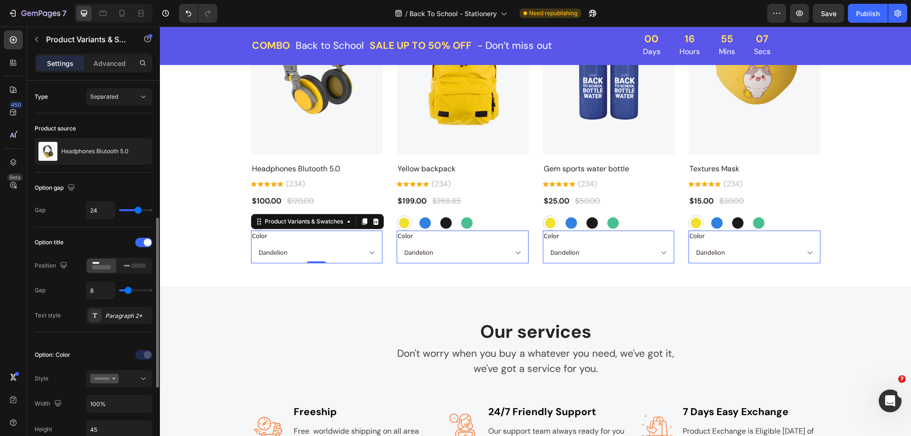
scroll to position [95, 0]
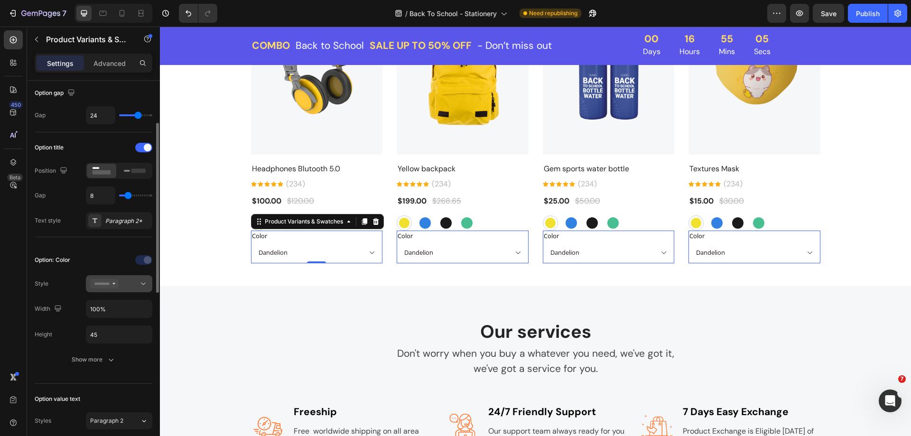
click at [127, 286] on div at bounding box center [119, 283] width 58 height 9
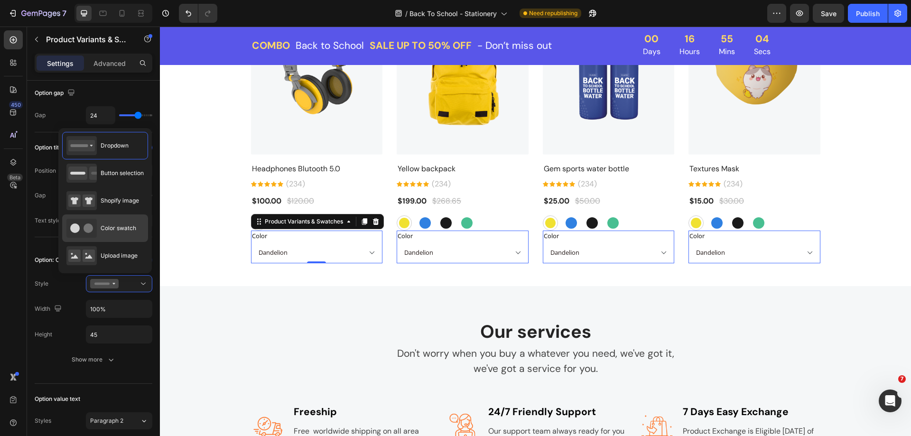
click at [106, 230] on span "Color swatch" at bounding box center [119, 228] width 36 height 9
type input "45"
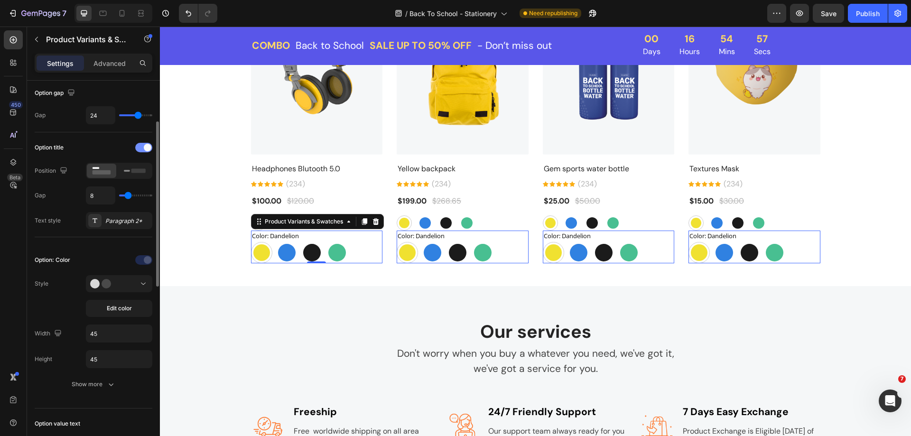
click at [141, 147] on div at bounding box center [143, 147] width 17 height 9
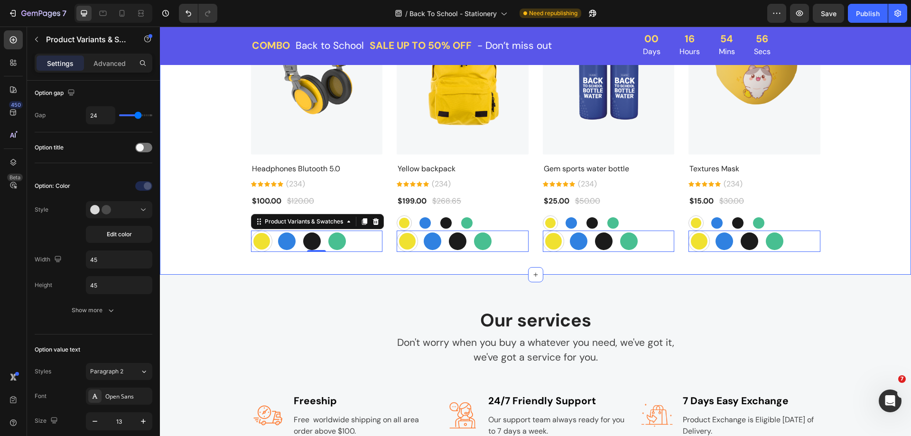
click at [194, 249] on div "Best Seller Heading Our best sellers this season Text block - 17% Product Badge…" at bounding box center [535, 84] width 736 height 335
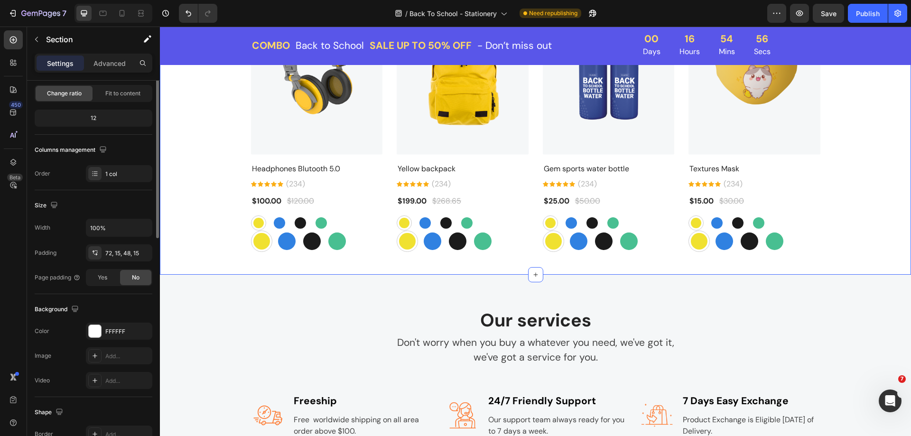
scroll to position [0, 0]
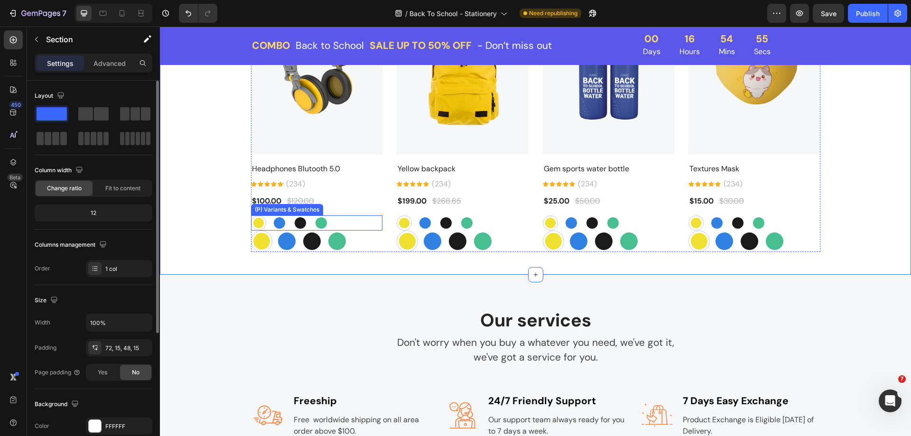
click at [334, 225] on div "Dandelion Dandelion Royal Blue Royal Blue Eerie Black Eerie Black Ocean Green O…" at bounding box center [317, 222] width 132 height 15
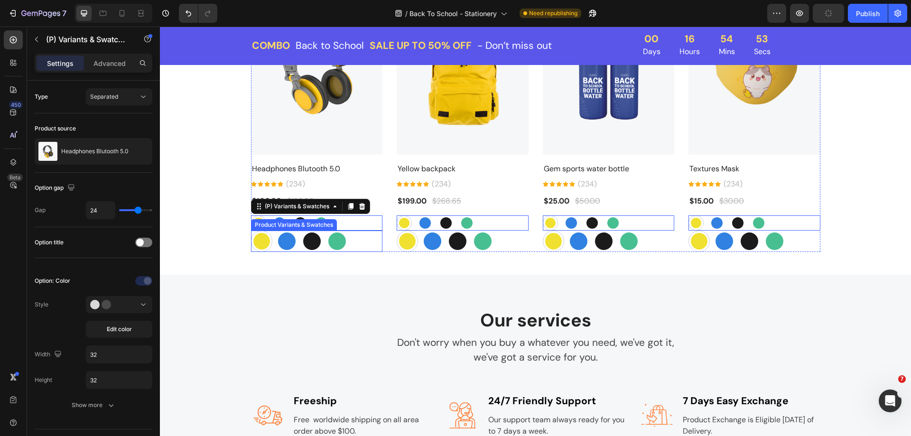
click at [350, 247] on div "Dandelion Dandelion Royal Blue Royal Blue Eerie Black Eerie Black Ocean Green O…" at bounding box center [317, 240] width 132 height 21
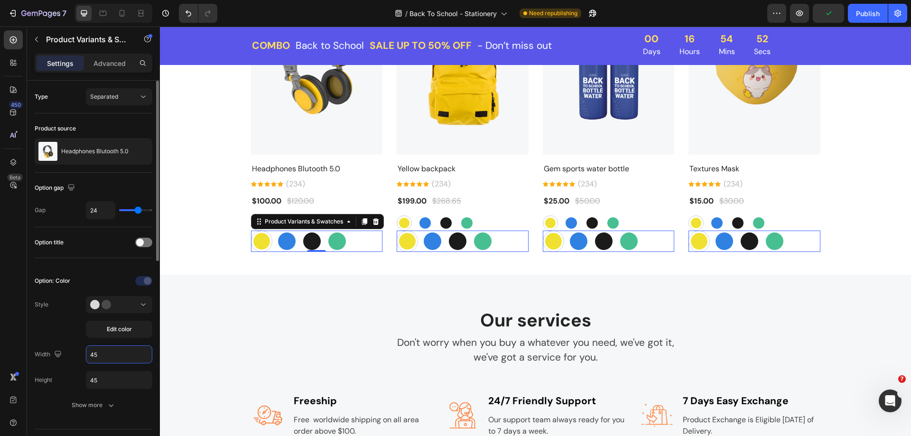
click at [102, 361] on input "45" at bounding box center [118, 354] width 65 height 17
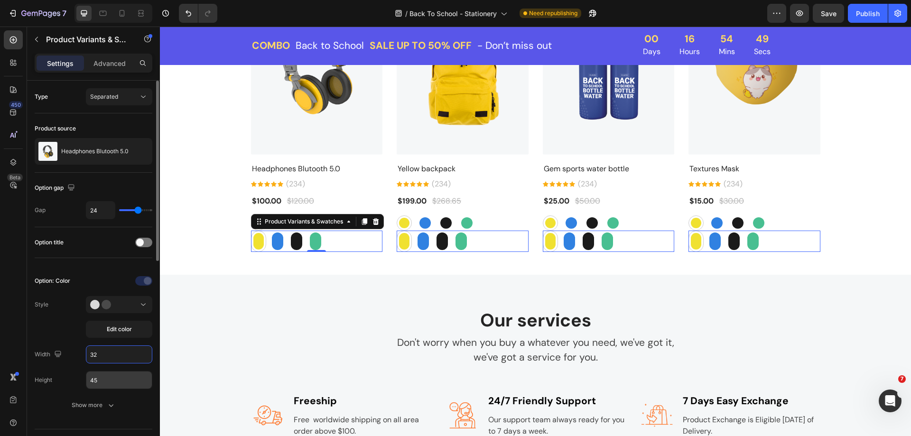
type input "32"
click at [105, 382] on input "45" at bounding box center [118, 379] width 65 height 17
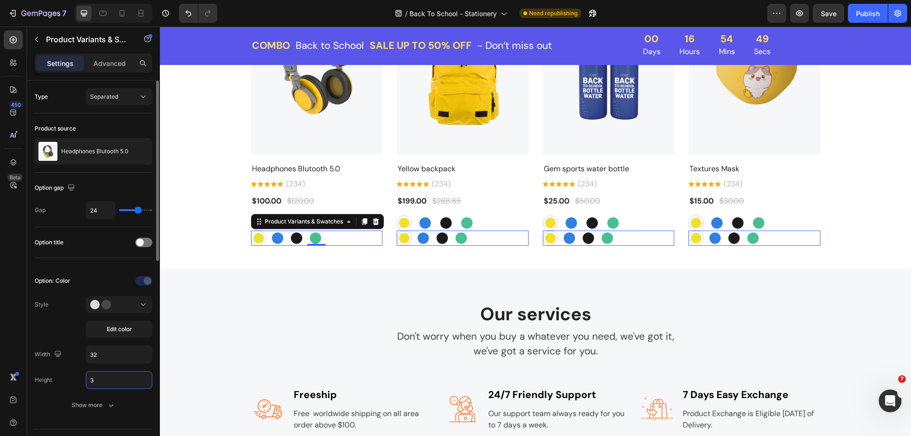
type input "32"
click at [193, 243] on div "Best Seller Heading Our best sellers this season Text block - 17% Product Badge…" at bounding box center [535, 81] width 736 height 329
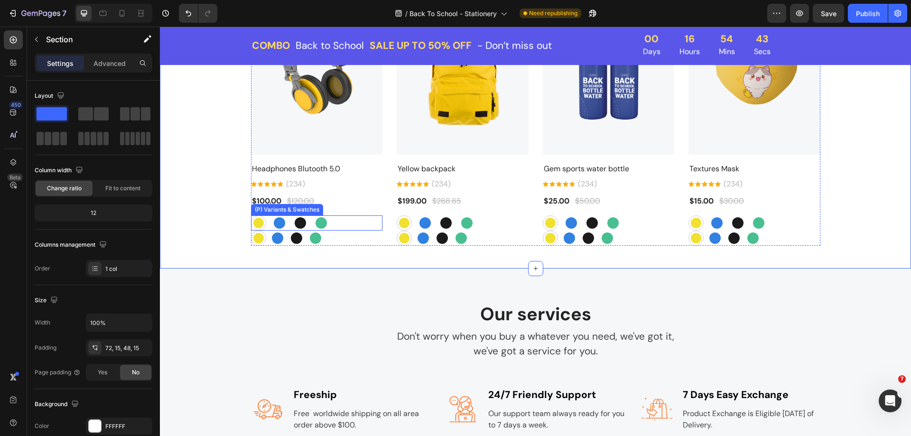
click at [340, 230] on div "Dandelion Dandelion Royal Blue Royal Blue Eerie Black Eerie Black Ocean Green O…" at bounding box center [317, 222] width 132 height 15
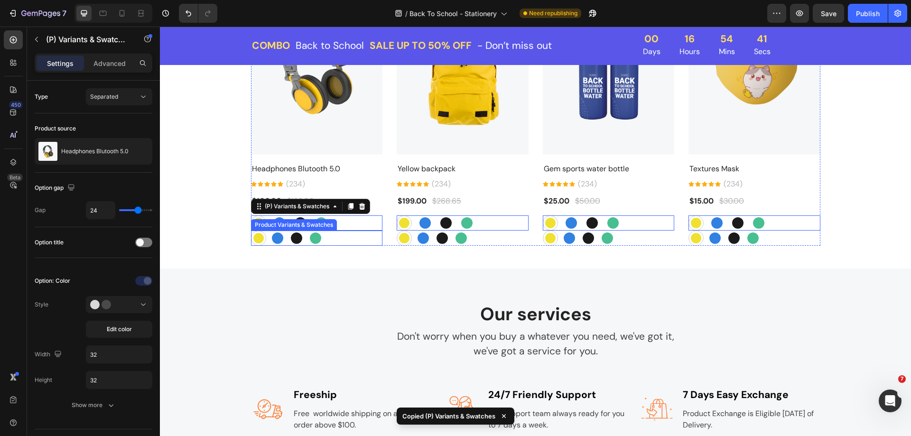
click at [338, 239] on div "Dandelion Dandelion Royal Blue Royal Blue Eerie Black Eerie Black Ocean Green O…" at bounding box center [317, 237] width 132 height 15
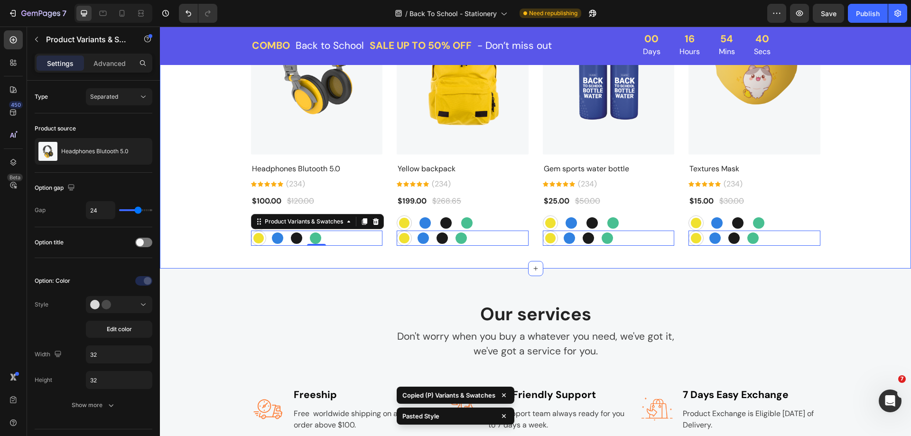
click at [208, 234] on div "Best Seller Heading Our best sellers this season Text block - 17% Product Badge…" at bounding box center [535, 81] width 736 height 329
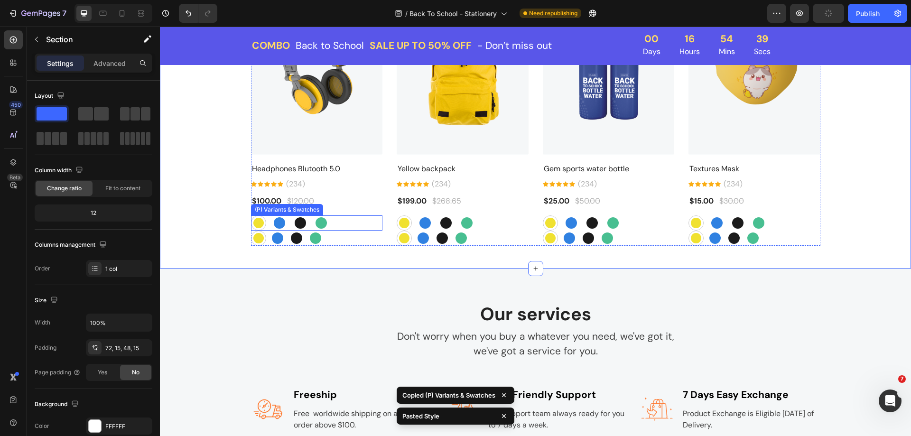
click at [345, 223] on div "Dandelion Dandelion Royal Blue Royal Blue Eerie Black Eerie Black Ocean Green O…" at bounding box center [317, 222] width 132 height 15
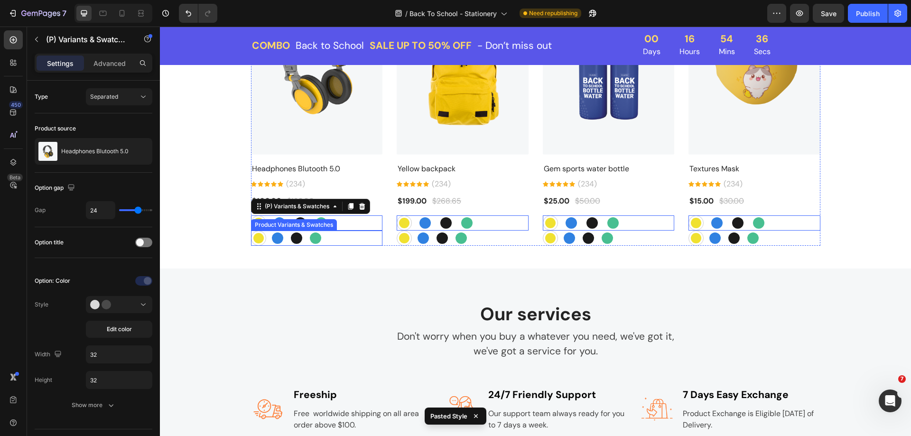
click at [323, 240] on div "Dandelion Dandelion Royal Blue Royal Blue Eerie Black Eerie Black Ocean Green O…" at bounding box center [317, 237] width 132 height 15
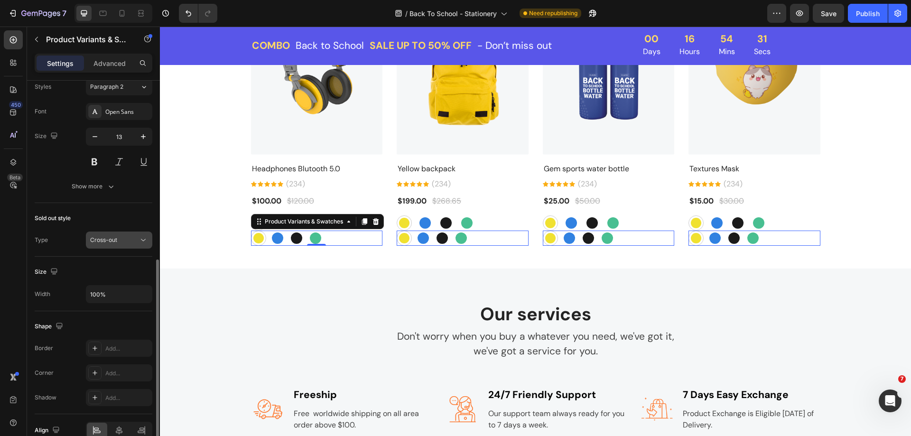
scroll to position [428, 0]
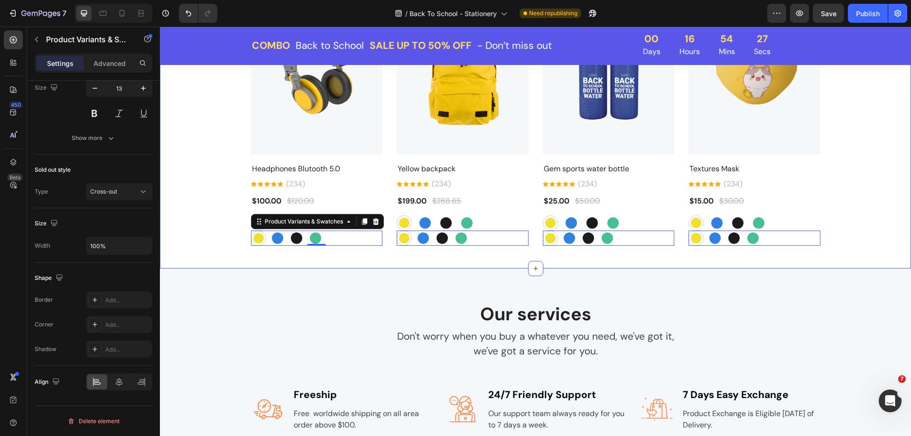
click at [228, 236] on div "Best Seller Heading Our best sellers this season Text block - 17% Product Badge…" at bounding box center [535, 81] width 736 height 329
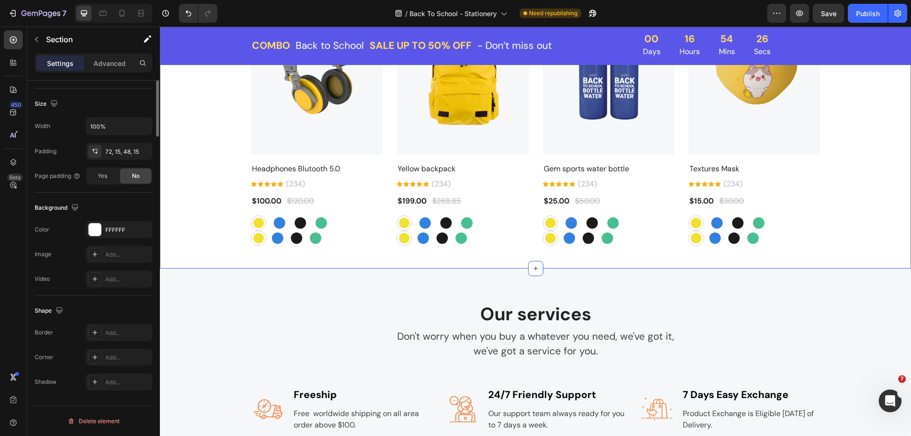
scroll to position [0, 0]
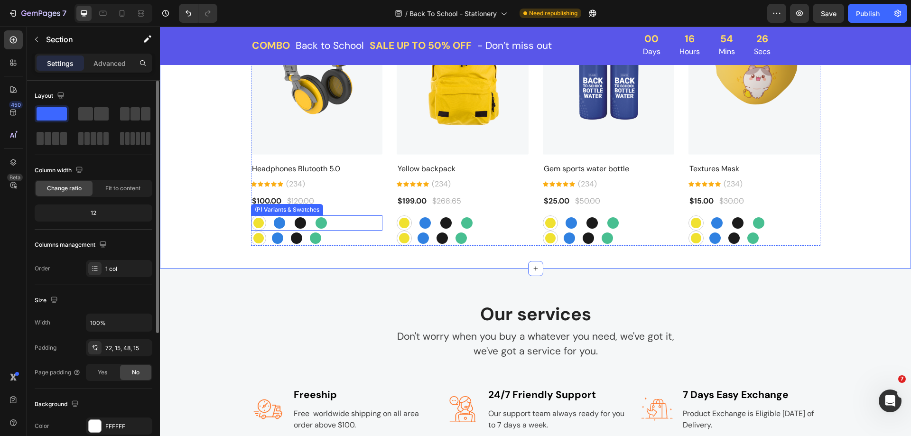
click at [330, 222] on div "Dandelion Dandelion Royal Blue Royal Blue Eerie Black Eerie Black Ocean Green O…" at bounding box center [317, 222] width 132 height 15
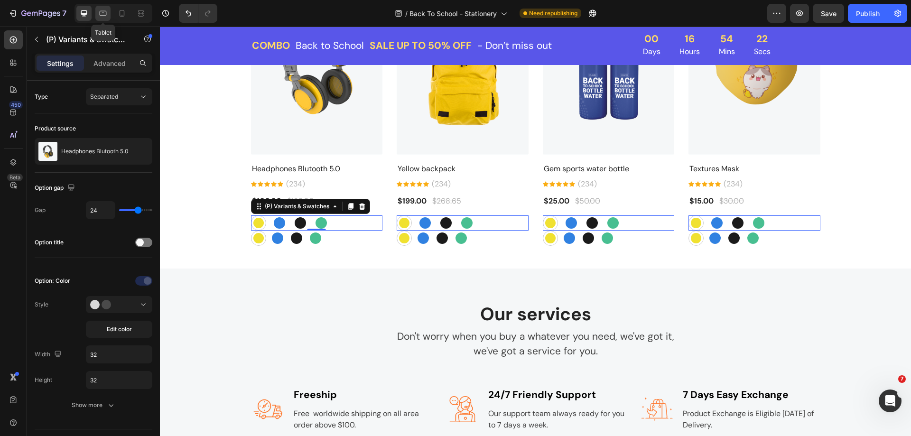
click at [105, 14] on icon at bounding box center [102, 13] width 9 height 9
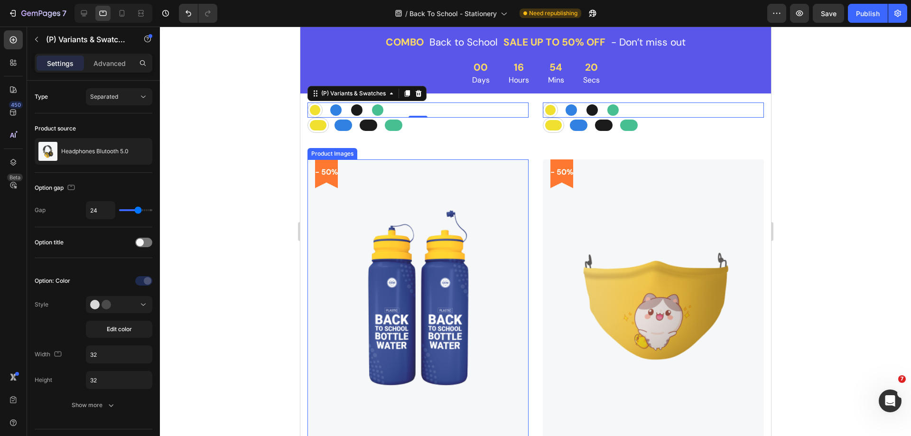
scroll to position [892, 0]
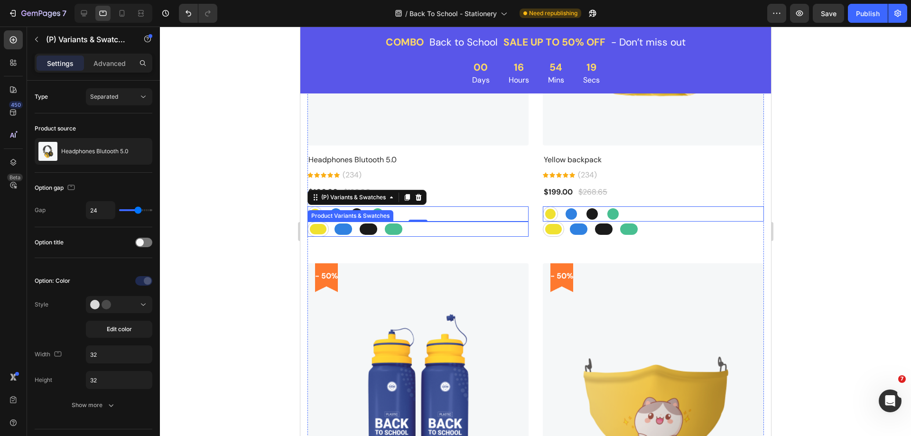
click at [419, 225] on div "Dandelion Dandelion Royal Blue Royal Blue Eerie Black Eerie Black Ocean Green O…" at bounding box center [417, 228] width 221 height 15
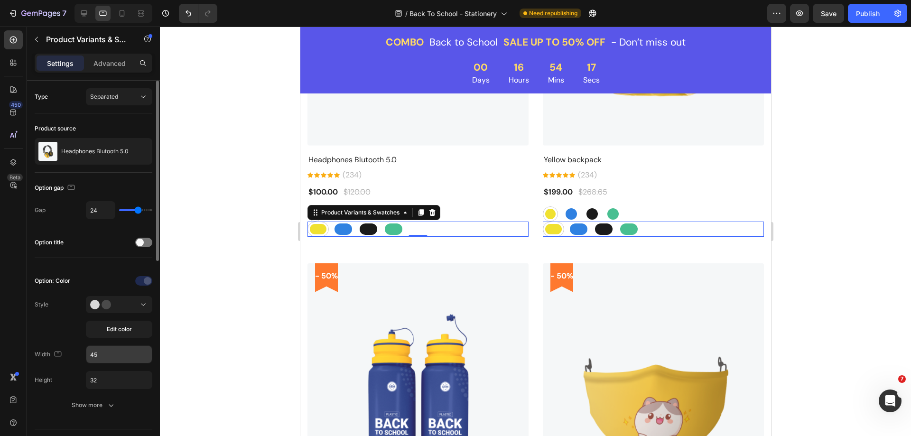
click at [106, 355] on input "45" at bounding box center [118, 354] width 65 height 17
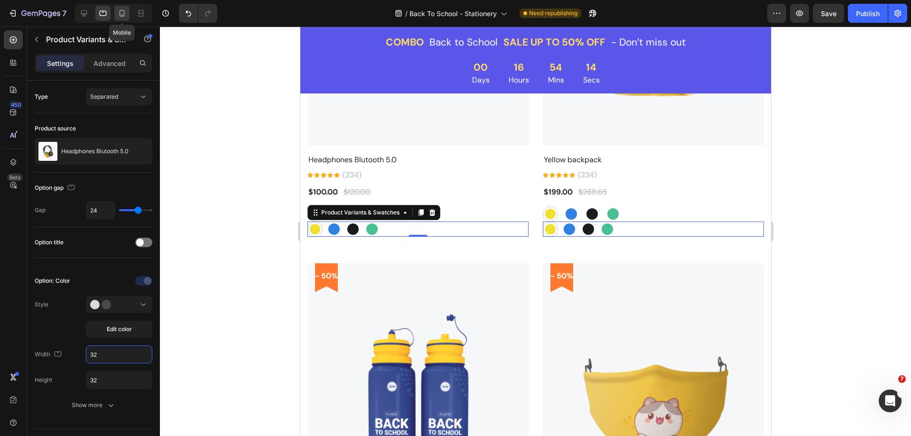
click at [117, 18] on div at bounding box center [121, 13] width 15 height 15
type input "45"
type input "12"
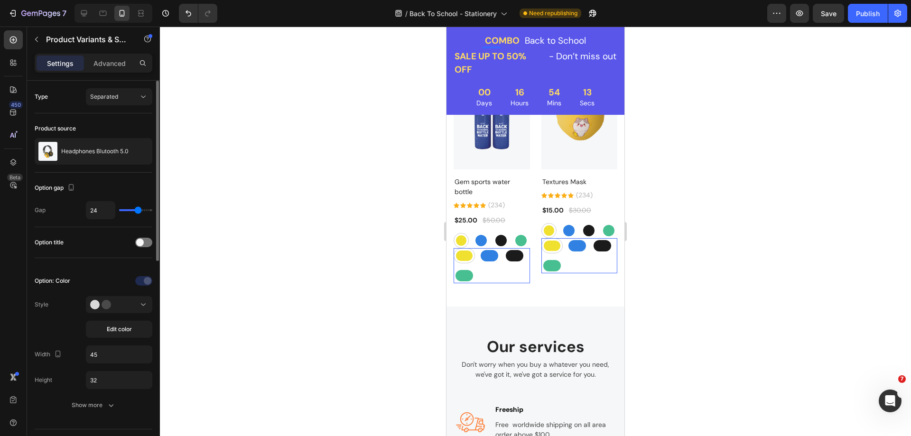
scroll to position [874, 0]
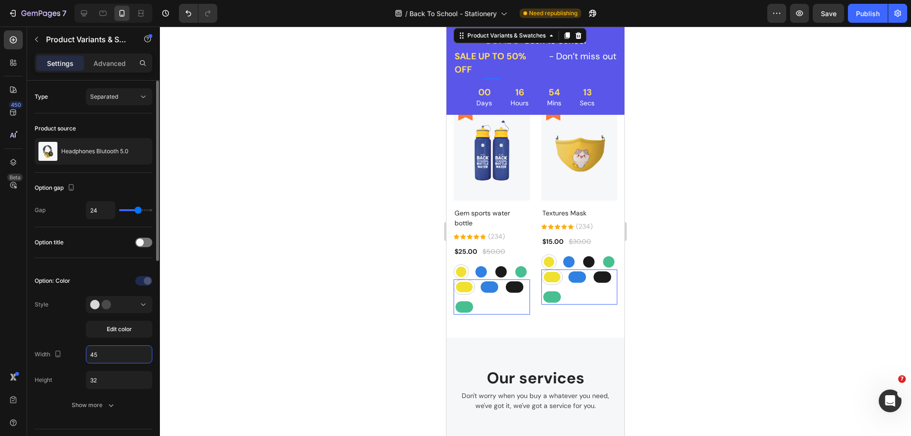
click at [105, 356] on input "45" at bounding box center [118, 354] width 65 height 17
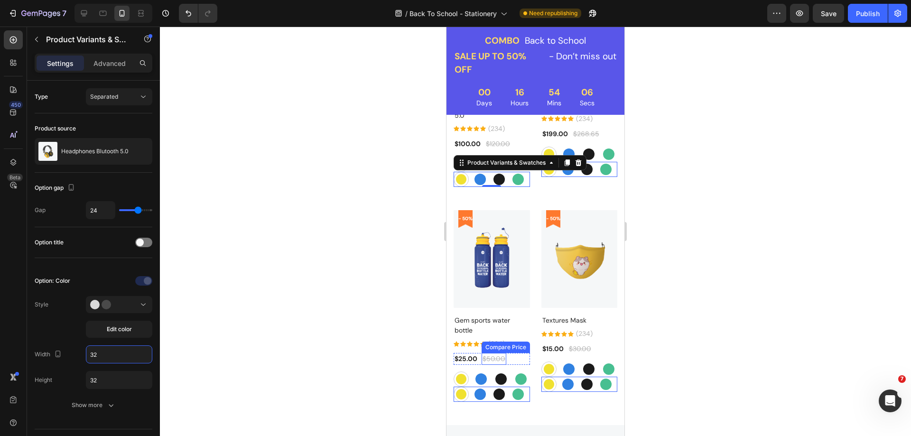
scroll to position [731, 0]
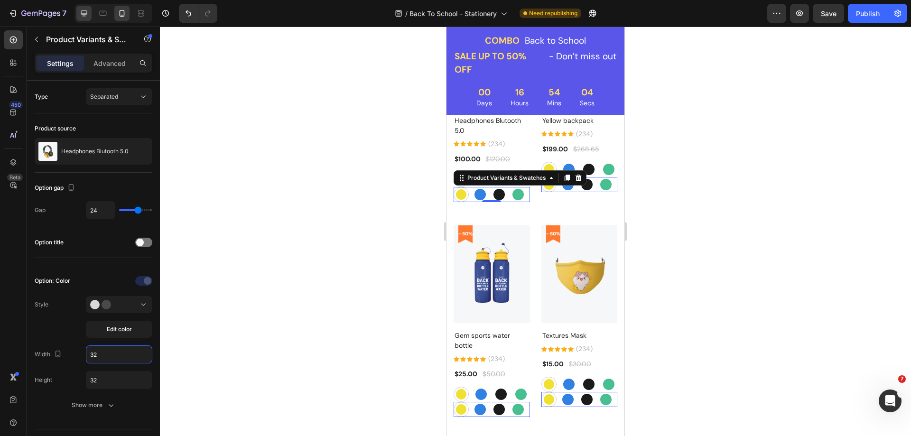
type input "32"
click at [79, 17] on div at bounding box center [83, 13] width 15 height 15
type input "13"
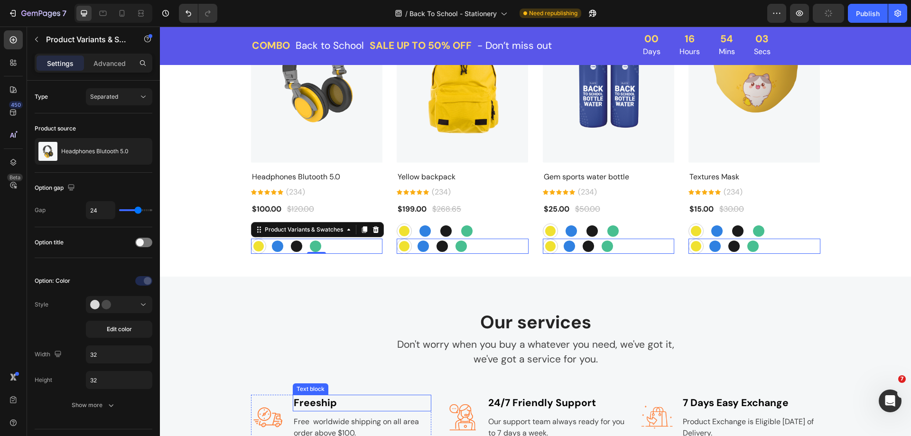
scroll to position [910, 0]
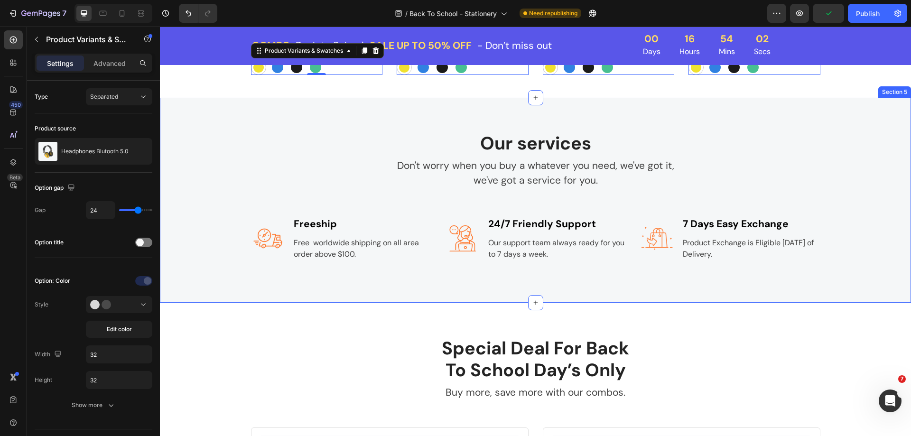
click at [244, 159] on div "Our services Heading Don't worry when you buy a whatever you need, we've got it…" at bounding box center [535, 200] width 736 height 137
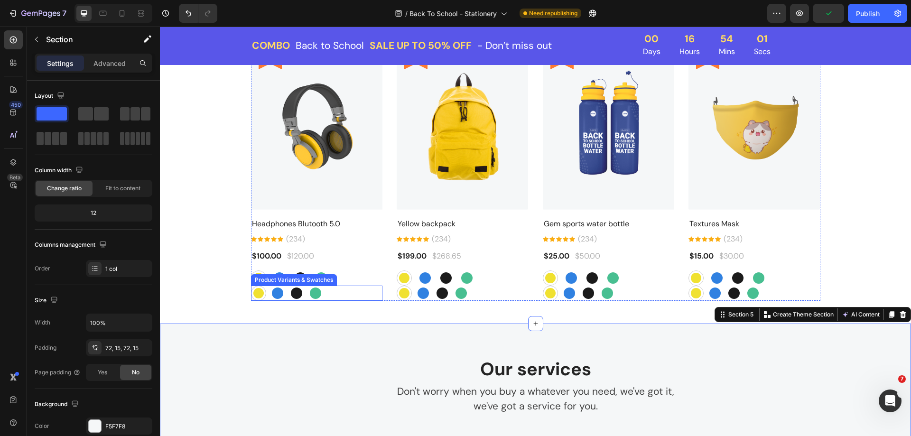
scroll to position [673, 0]
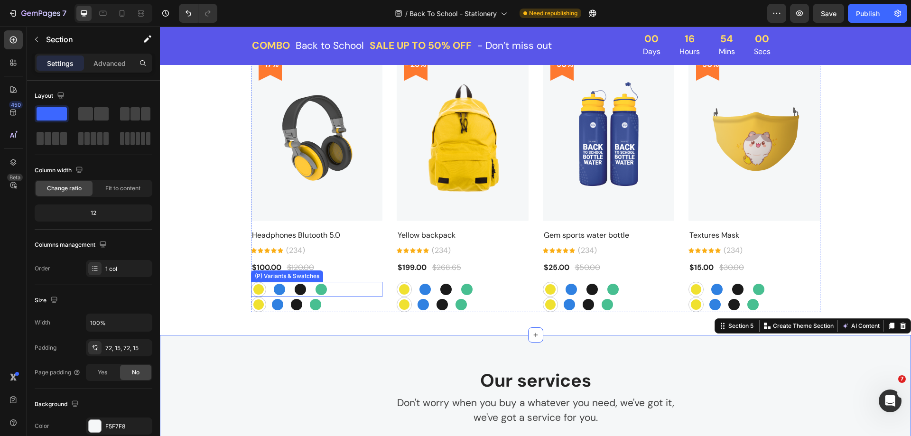
click at [335, 288] on div "Dandelion Dandelion Royal Blue Royal Blue Eerie Black Eerie Black Ocean Green O…" at bounding box center [317, 289] width 132 height 15
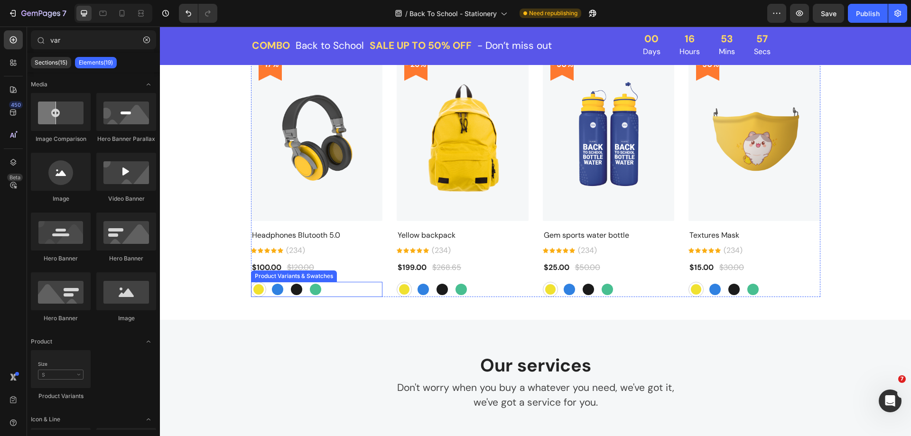
click at [329, 287] on div "Dandelion Dandelion Royal Blue Royal Blue Eerie Black Eerie Black Ocean Green O…" at bounding box center [317, 289] width 132 height 15
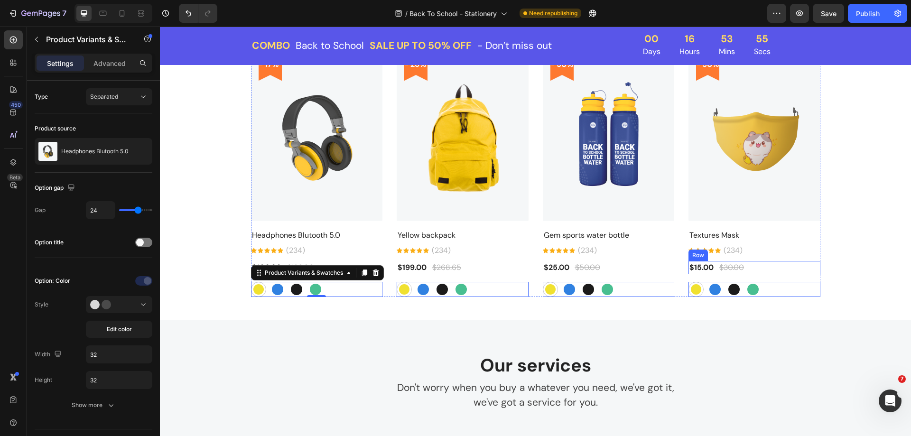
click at [383, 268] on div "$15.00 Product Price Product Price $30.00 Compare Price Compare Price Row" at bounding box center [317, 267] width 132 height 13
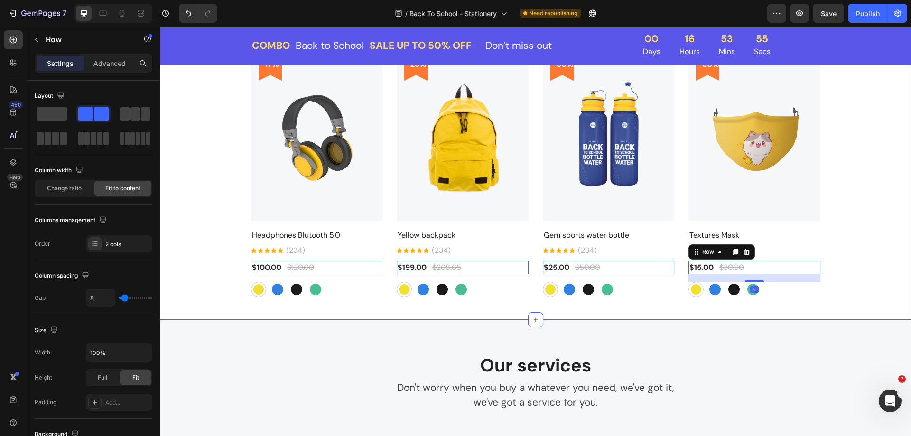
click at [841, 275] on div "Best Seller Heading Our best sellers this season Text block - 17% Product Badge…" at bounding box center [535, 140] width 736 height 314
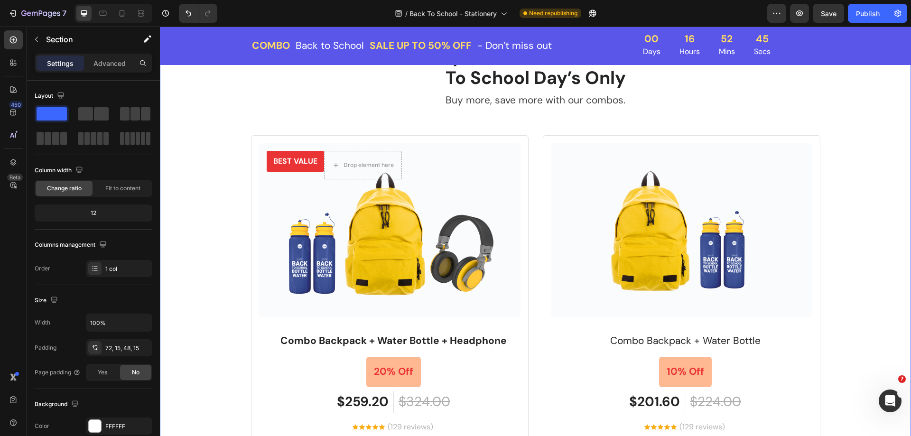
scroll to position [1195, 0]
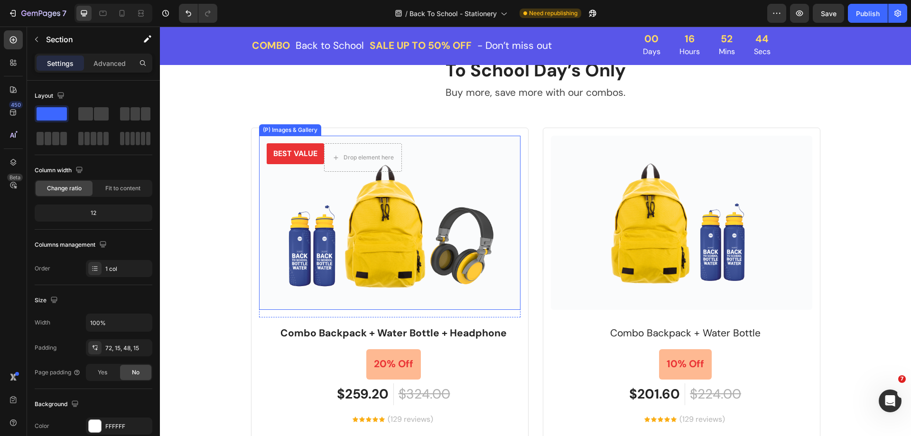
click at [450, 191] on img at bounding box center [389, 223] width 261 height 174
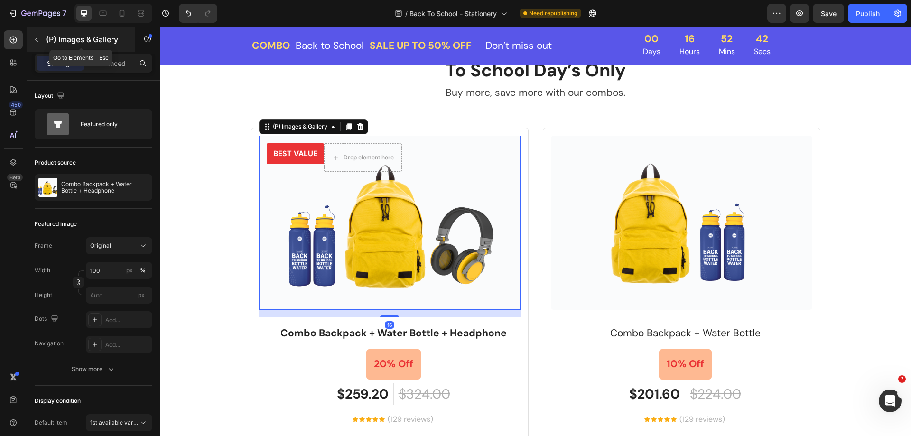
click at [37, 37] on icon "button" at bounding box center [37, 40] width 8 height 8
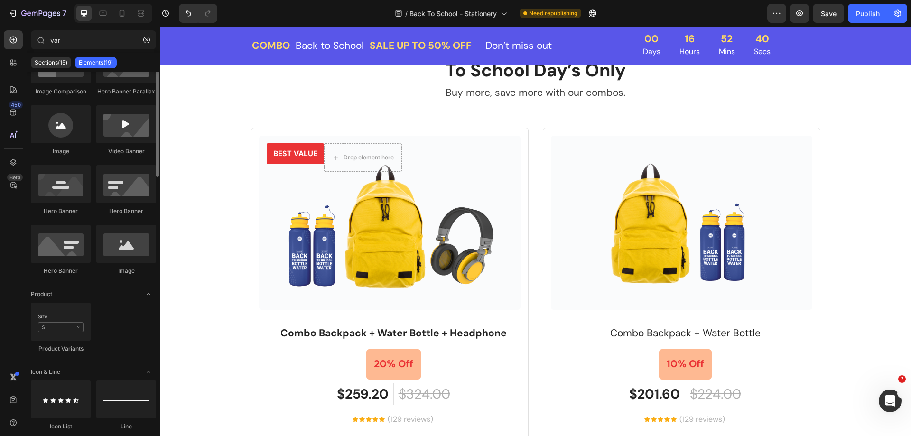
scroll to position [0, 0]
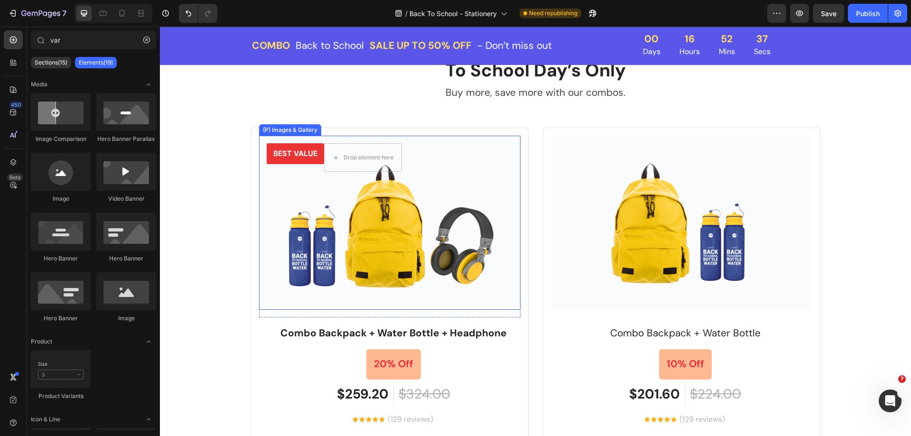
click at [351, 289] on img at bounding box center [389, 223] width 261 height 174
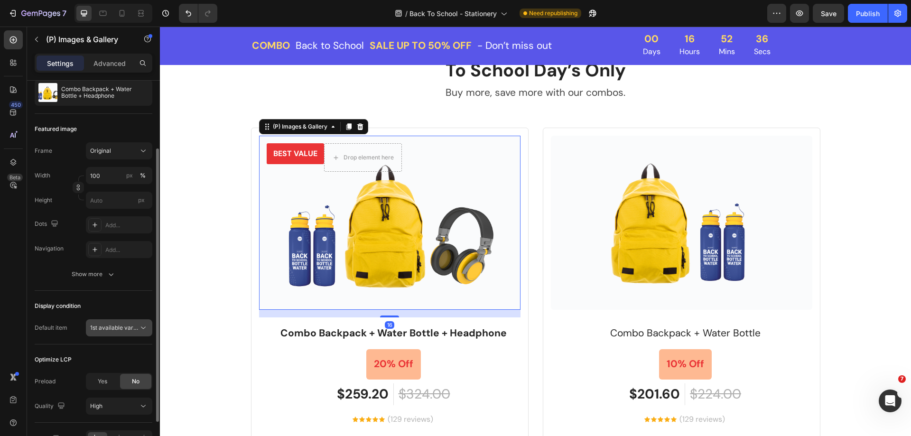
scroll to position [152, 0]
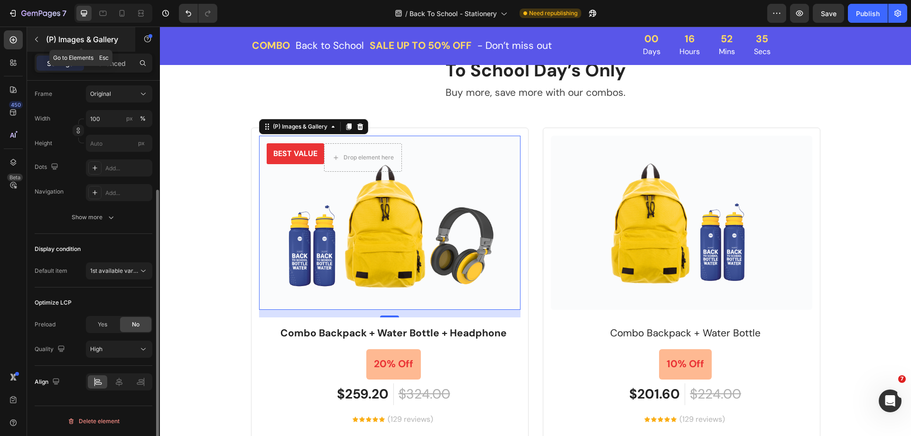
click at [33, 39] on icon "button" at bounding box center [37, 40] width 8 height 8
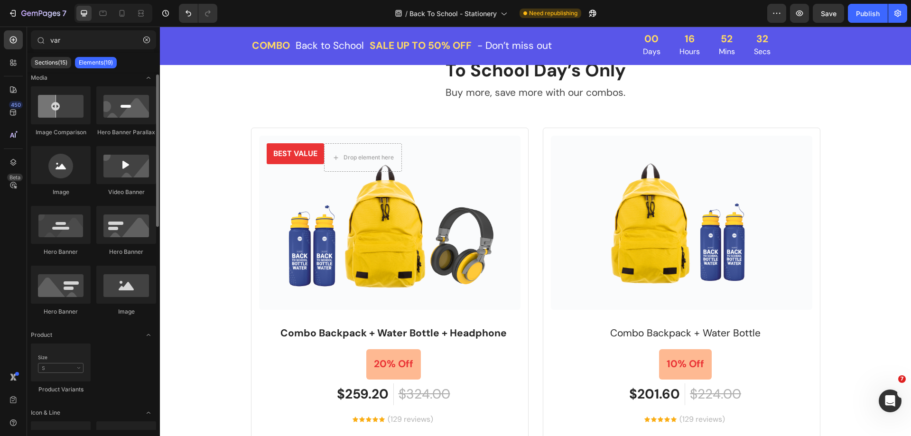
scroll to position [0, 0]
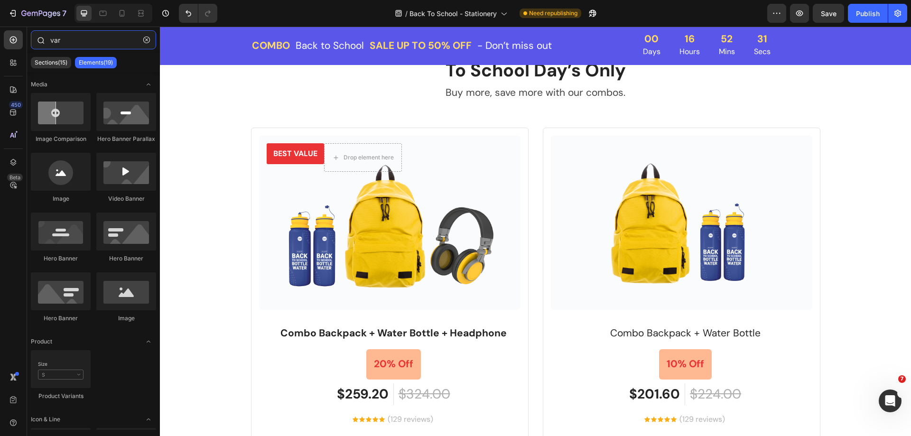
click at [76, 36] on input "var" at bounding box center [93, 39] width 125 height 19
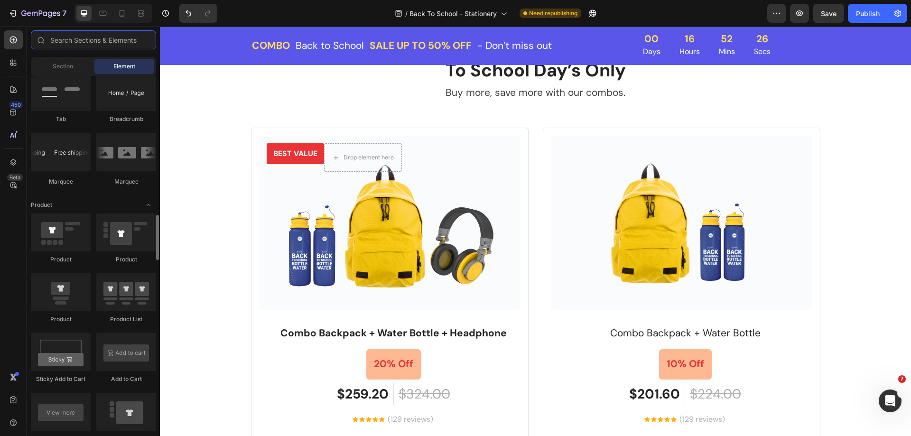
scroll to position [1186, 0]
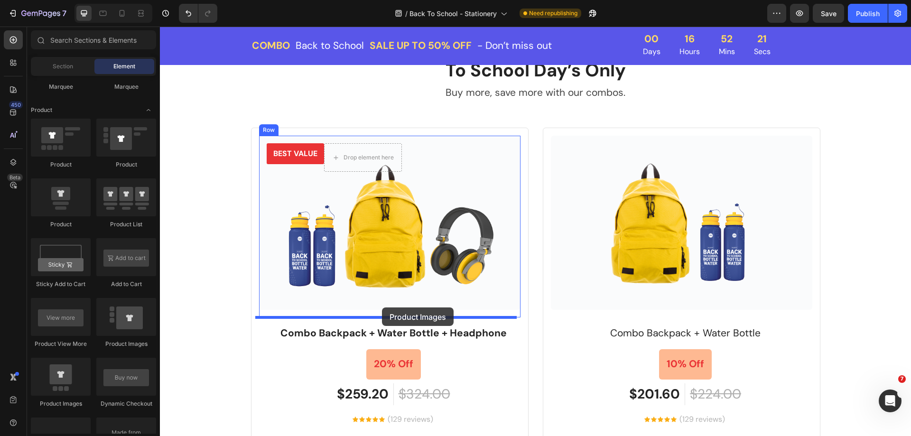
drag, startPoint x: 289, startPoint y: 353, endPoint x: 382, endPoint y: 307, distance: 103.3
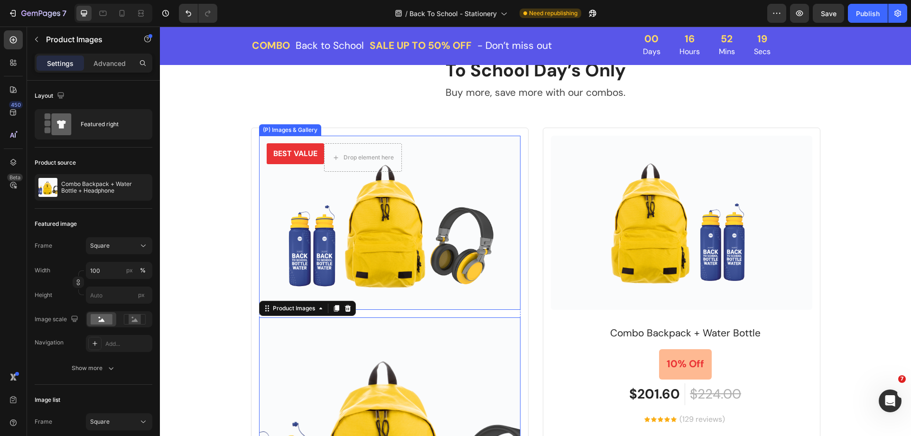
click at [414, 307] on img at bounding box center [389, 223] width 261 height 174
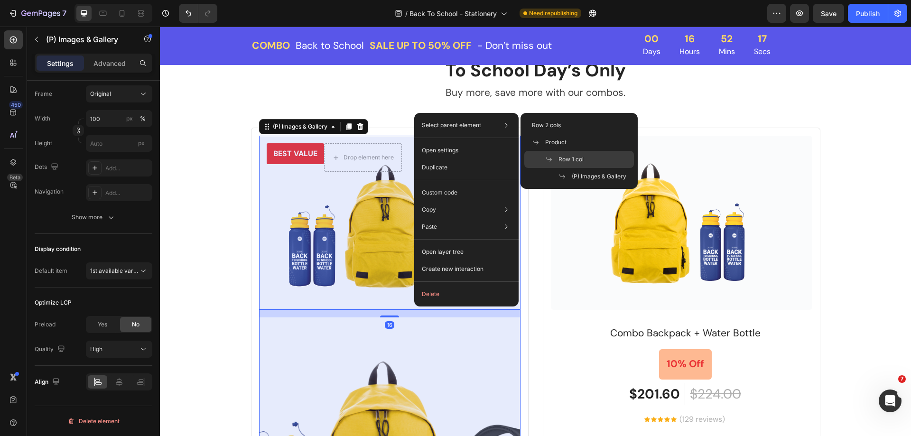
click at [572, 168] on div "Row 1 col" at bounding box center [579, 176] width 110 height 17
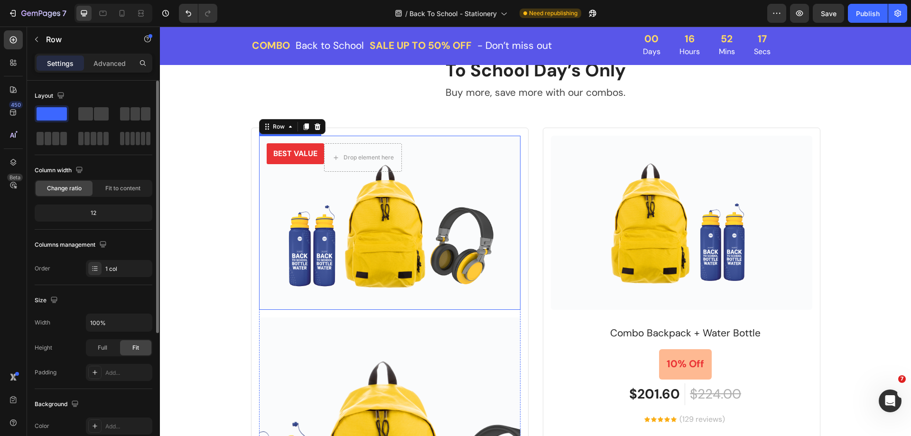
scroll to position [1289, 0]
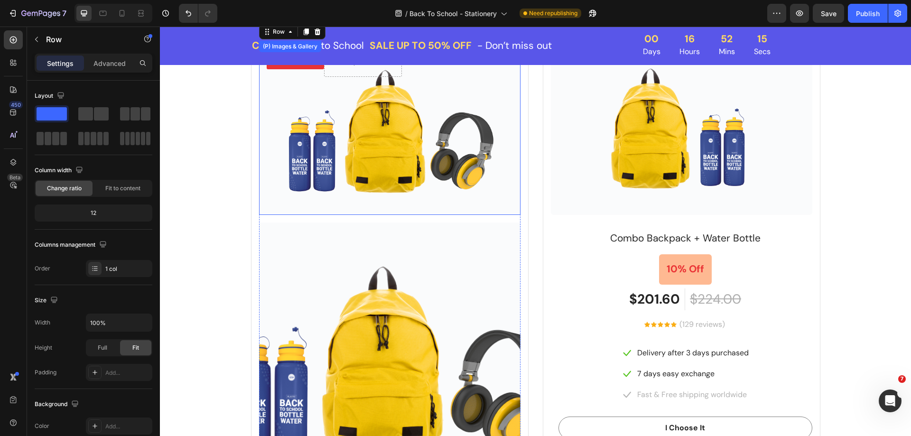
click at [314, 211] on img at bounding box center [389, 128] width 261 height 174
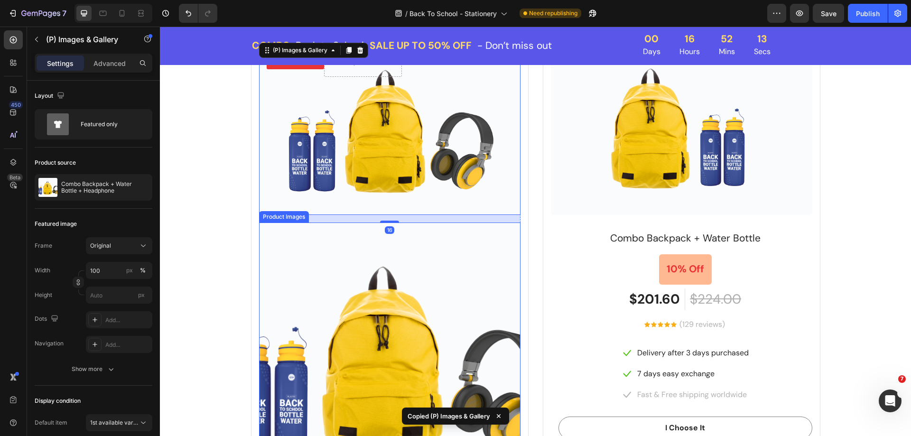
click at [323, 241] on img at bounding box center [389, 352] width 261 height 261
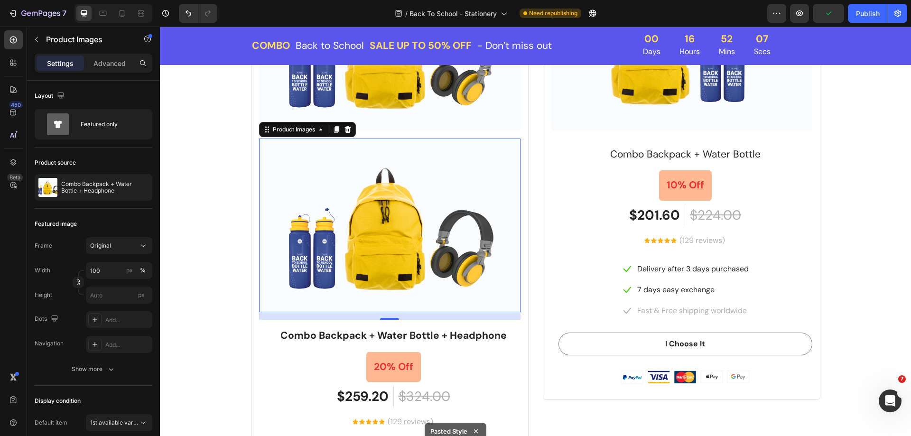
scroll to position [1384, 0]
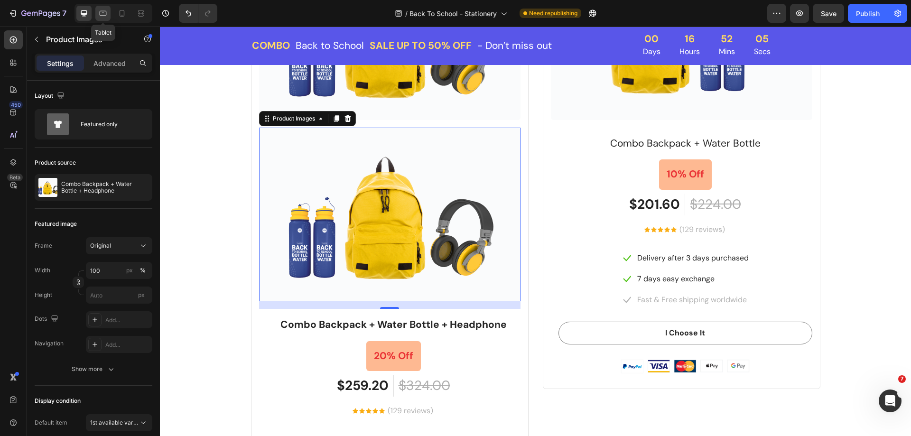
click at [102, 16] on icon at bounding box center [102, 13] width 9 height 9
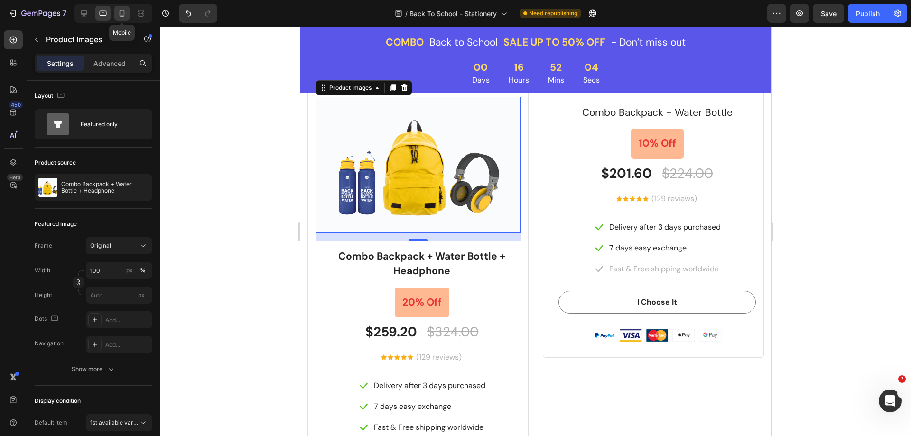
scroll to position [1419, 0]
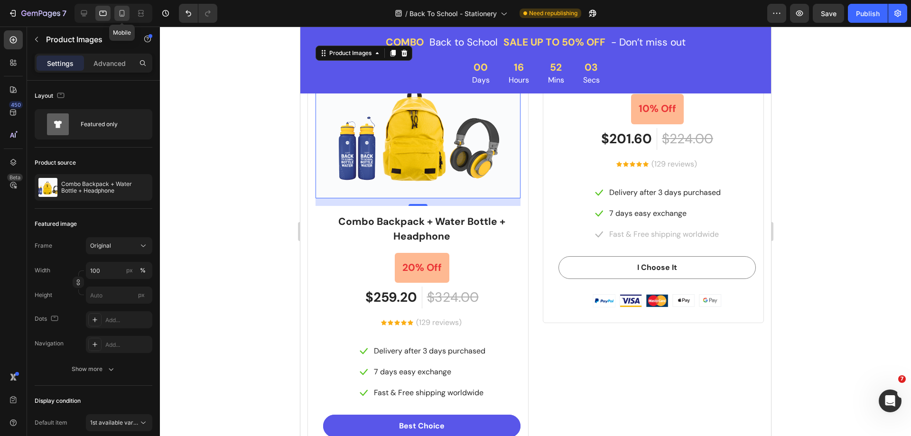
click at [116, 15] on div at bounding box center [121, 13] width 15 height 15
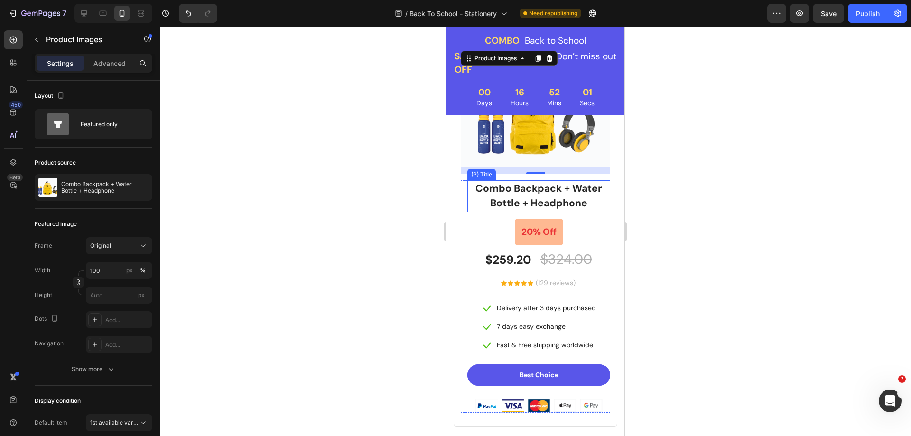
scroll to position [1344, 0]
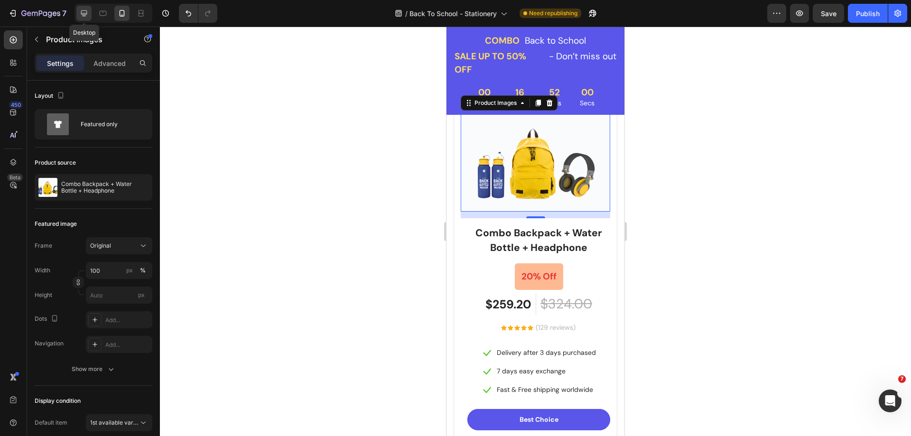
click at [81, 11] on icon at bounding box center [84, 13] width 6 height 6
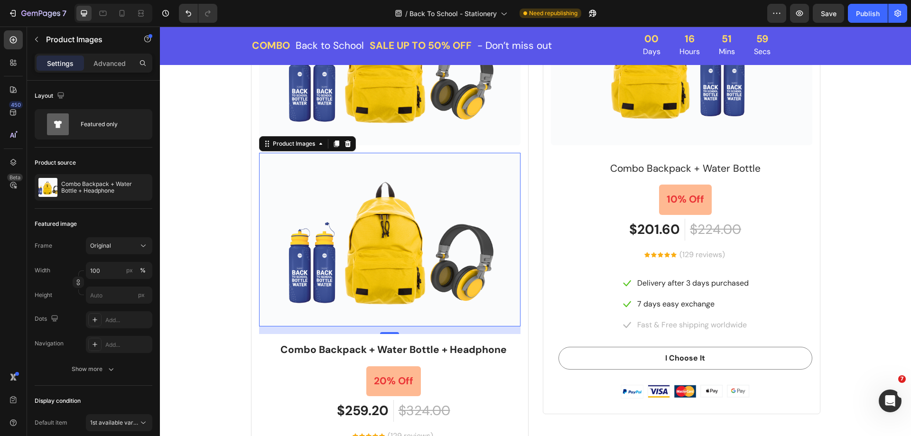
scroll to position [1357, 0]
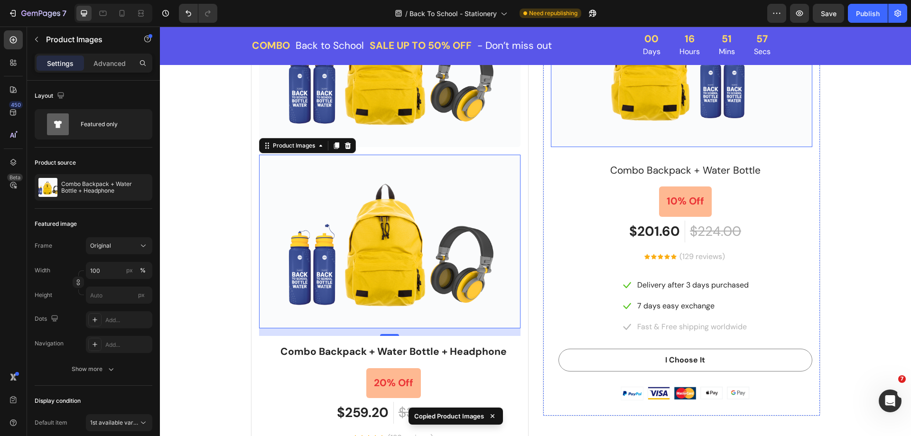
click at [626, 134] on img at bounding box center [681, 60] width 261 height 174
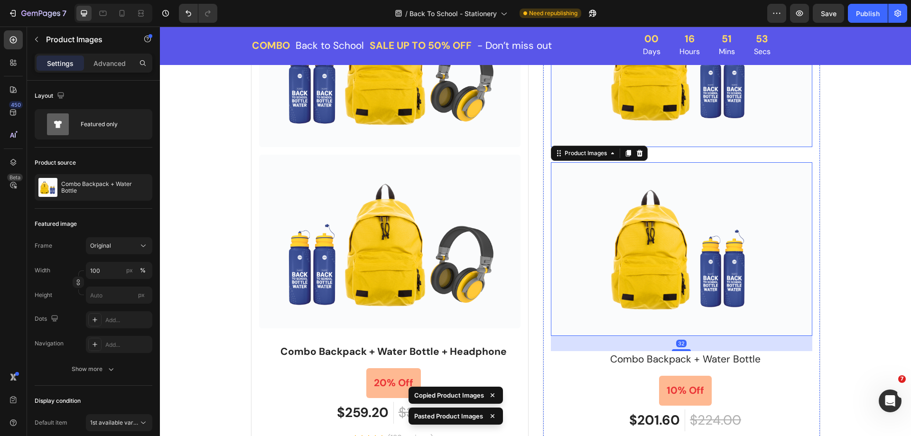
click at [646, 129] on img at bounding box center [681, 60] width 261 height 174
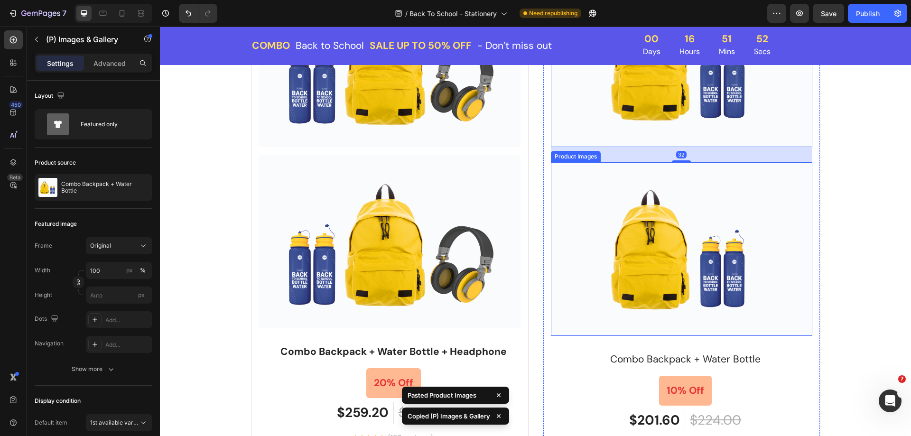
click at [641, 187] on img at bounding box center [681, 249] width 261 height 174
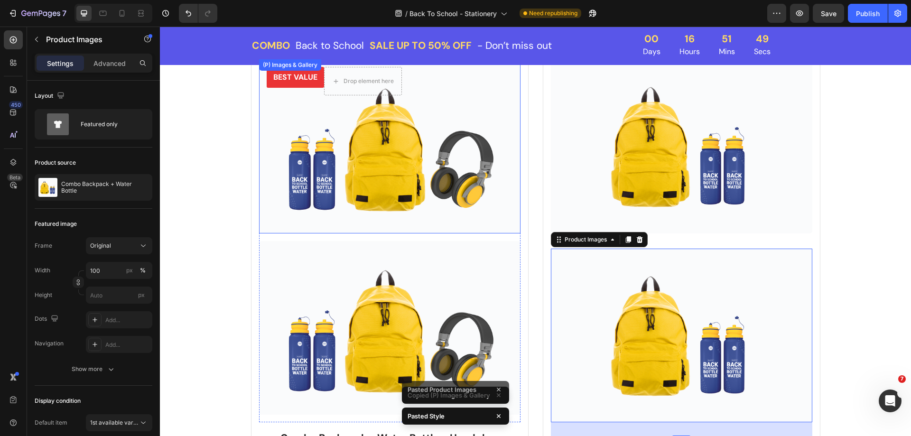
scroll to position [1262, 0]
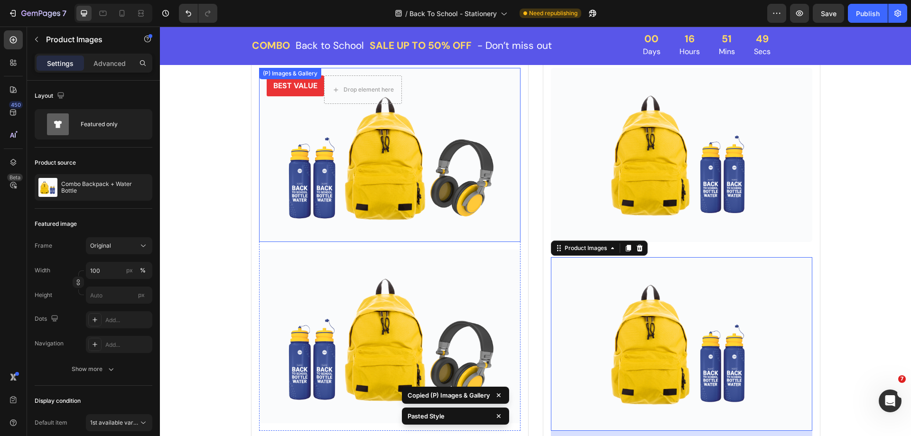
click at [453, 162] on img at bounding box center [389, 155] width 261 height 174
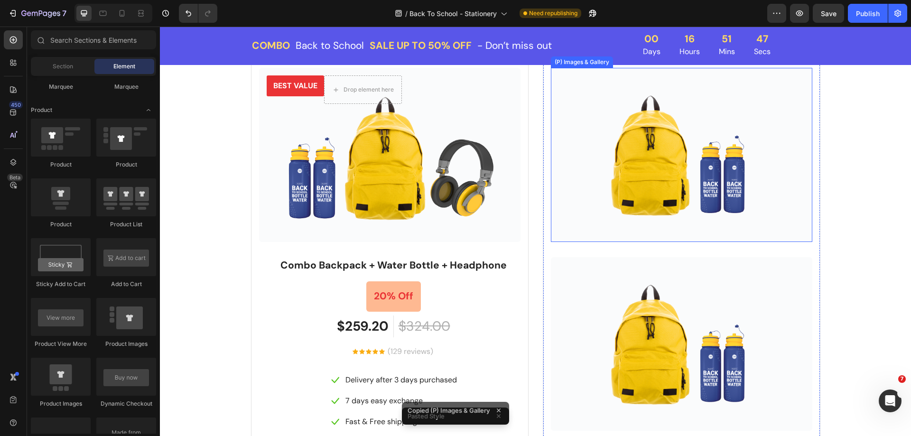
click at [633, 195] on img at bounding box center [681, 155] width 261 height 174
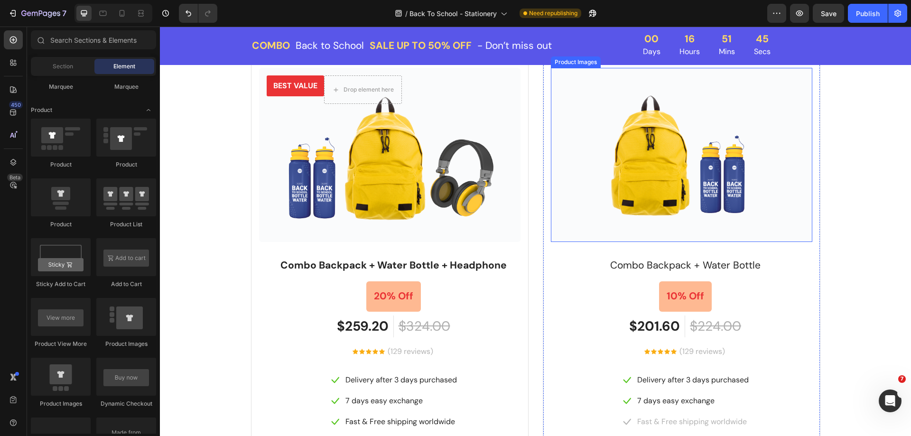
click at [636, 171] on img at bounding box center [681, 155] width 261 height 174
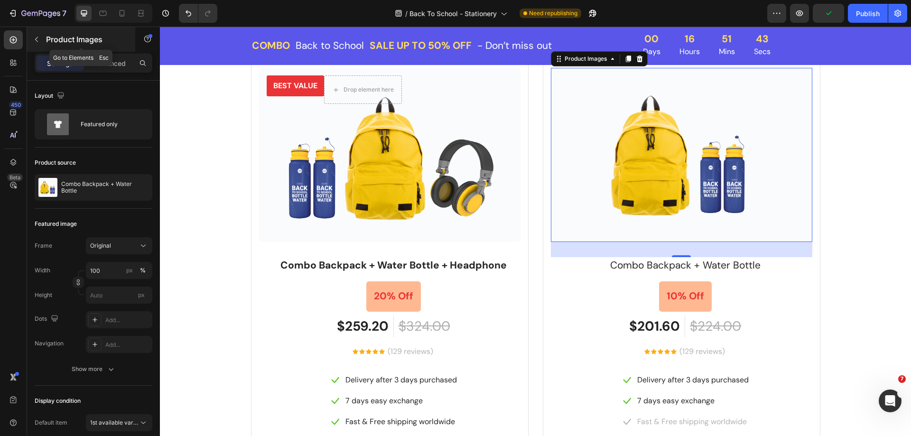
drag, startPoint x: 34, startPoint y: 39, endPoint x: 49, endPoint y: 159, distance: 121.3
click at [34, 39] on icon "button" at bounding box center [37, 40] width 8 height 8
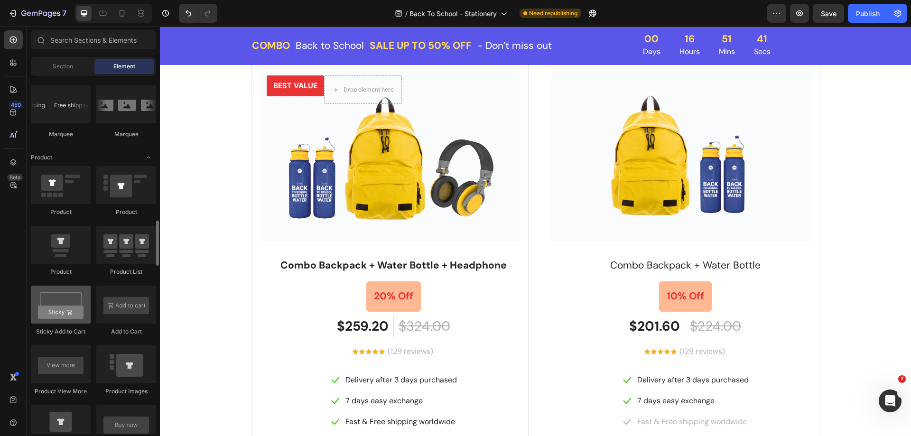
scroll to position [1328, 0]
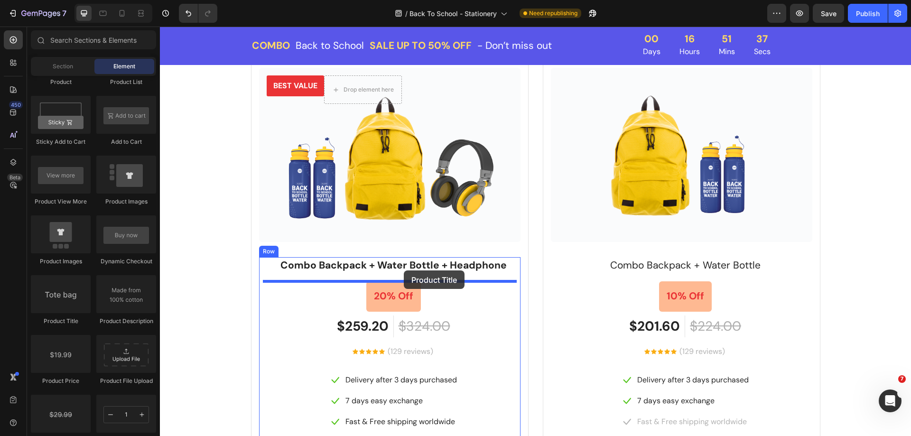
drag, startPoint x: 236, startPoint y: 320, endPoint x: 404, endPoint y: 270, distance: 174.7
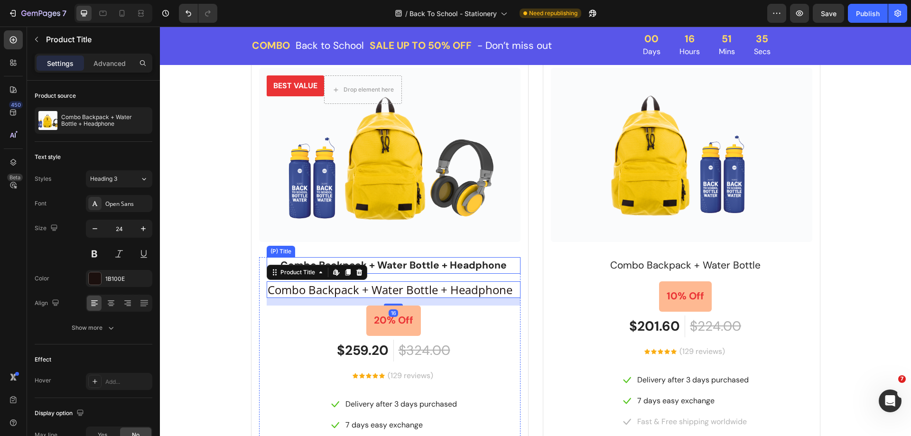
click at [415, 265] on h2 "Combo Backpack + Water Bottle + Headphone" at bounding box center [394, 265] width 254 height 17
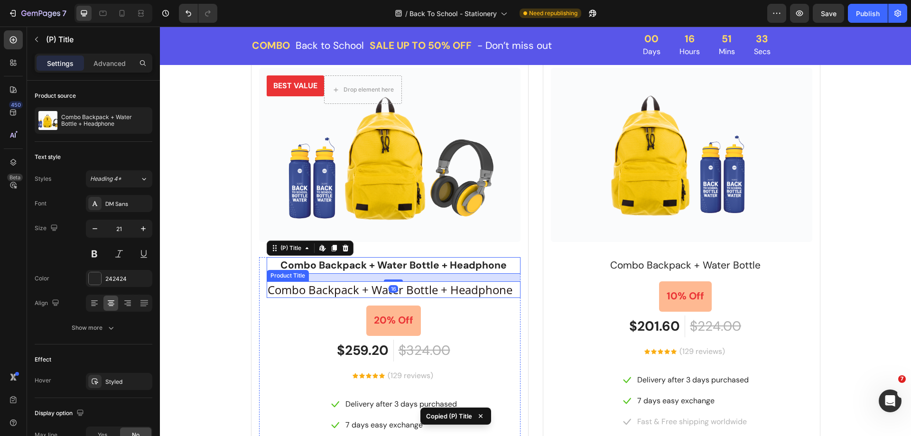
click at [427, 286] on h2 "Combo Backpack + Water Bottle + Headphone" at bounding box center [394, 289] width 254 height 17
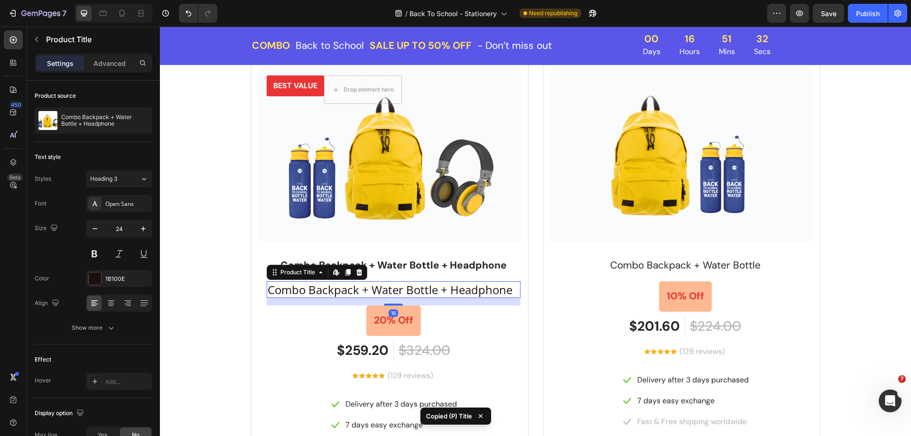
type input "21"
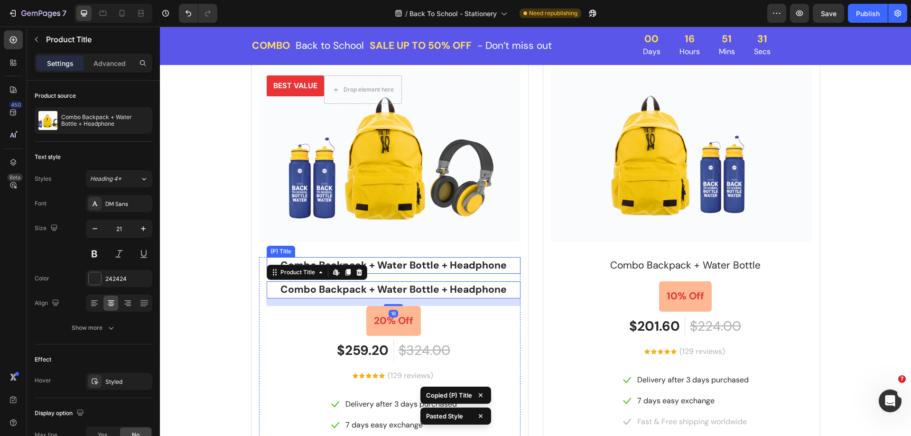
click at [434, 272] on h2 "Combo Backpack + Water Bottle + Headphone" at bounding box center [394, 265] width 254 height 17
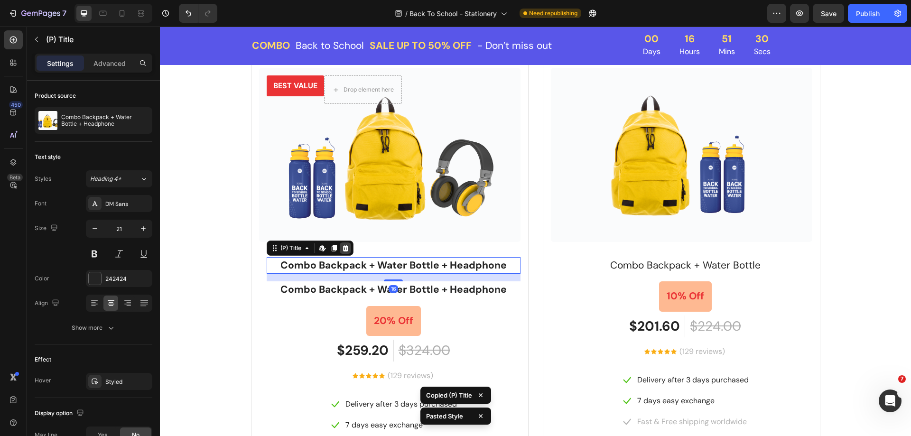
click at [340, 248] on div at bounding box center [345, 247] width 11 height 11
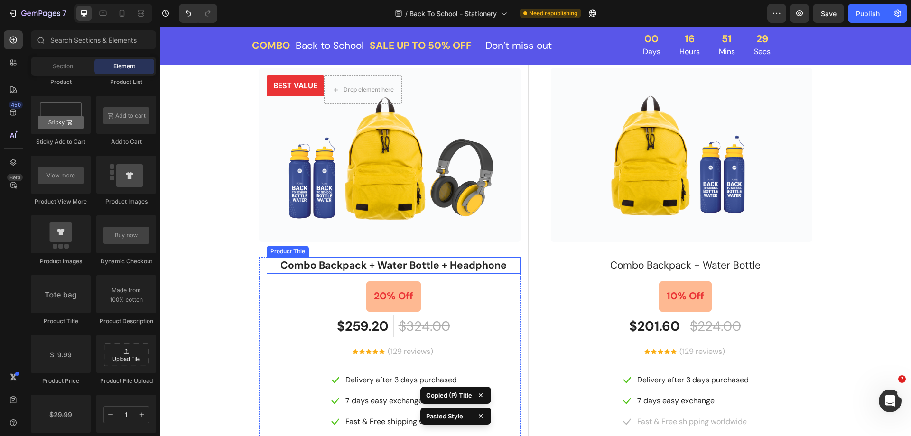
click at [371, 264] on h2 "Combo Backpack + Water Bottle + Headphone" at bounding box center [394, 265] width 254 height 17
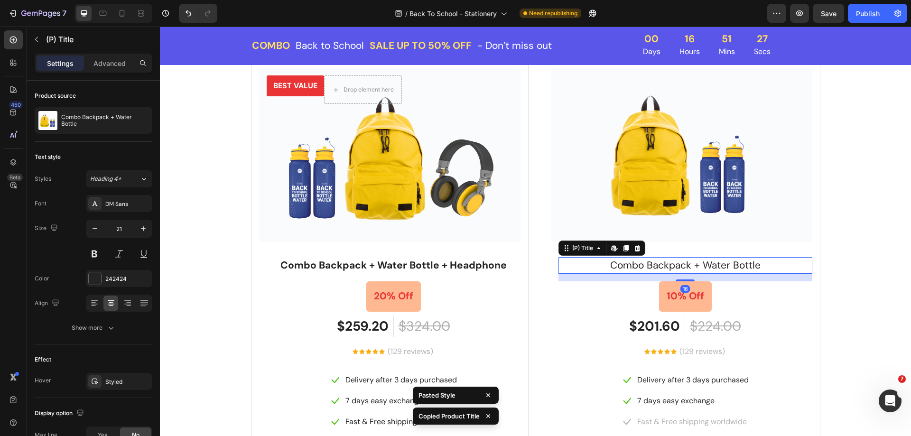
click at [610, 262] on h2 "Combo Backpack + Water Bottle" at bounding box center [685, 265] width 254 height 17
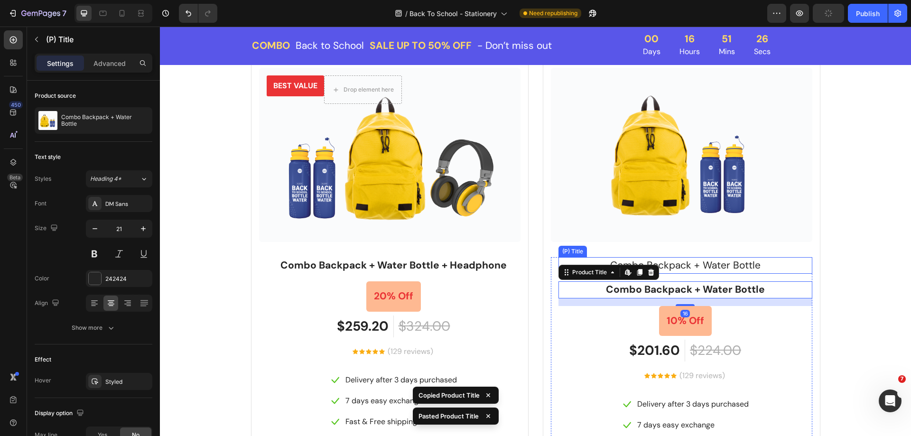
click at [713, 262] on h2 "Combo Backpack + Water Bottle" at bounding box center [685, 265] width 254 height 17
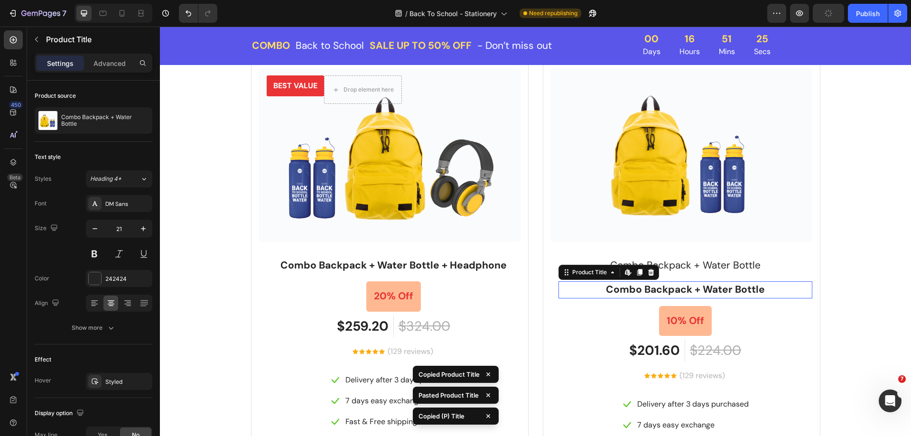
click at [706, 282] on h2 "Combo Backpack + Water Bottle" at bounding box center [685, 289] width 254 height 17
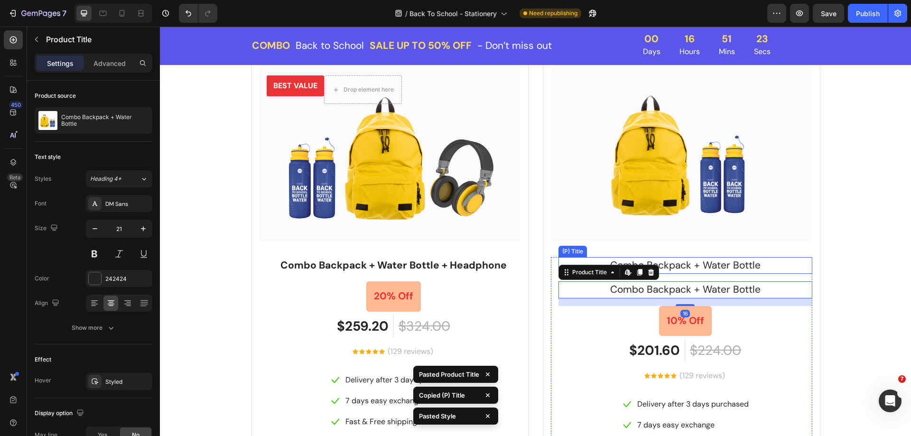
click at [776, 273] on h2 "Combo Backpack + Water Bottle" at bounding box center [685, 265] width 254 height 17
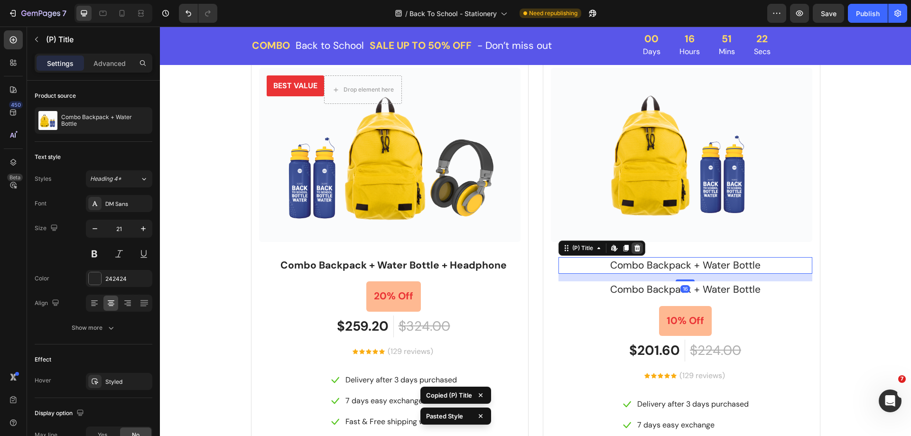
click at [634, 249] on icon at bounding box center [637, 248] width 8 height 8
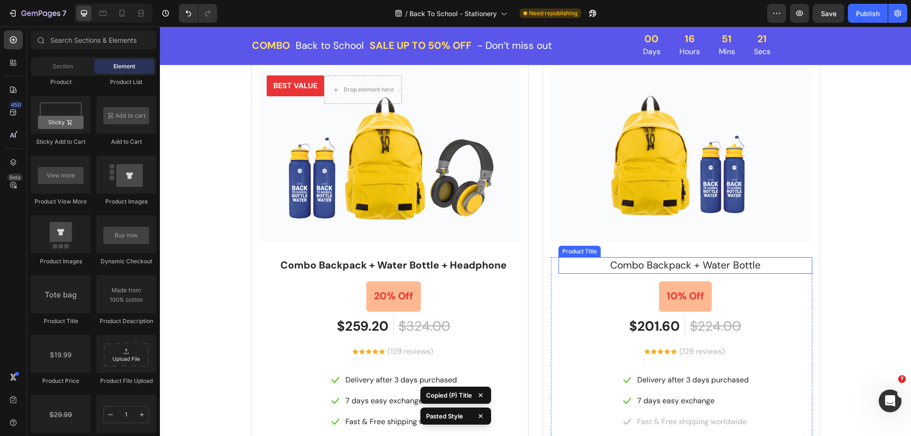
click at [629, 262] on h2 "Combo Backpack + Water Bottle" at bounding box center [685, 265] width 254 height 17
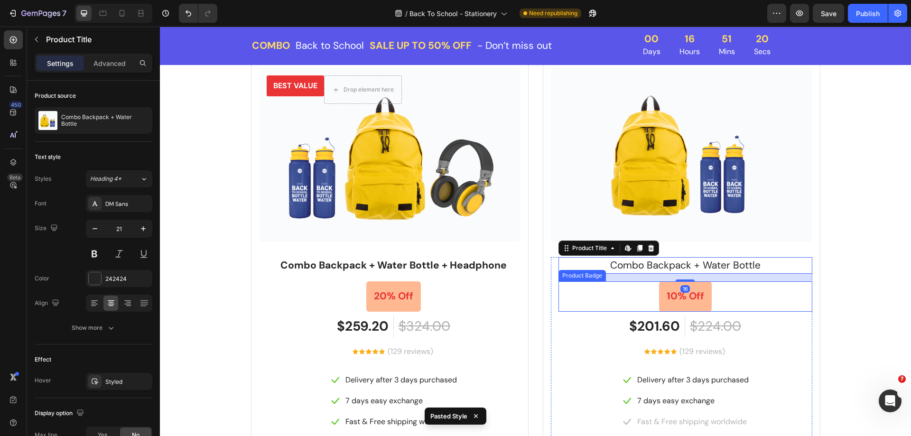
click at [714, 293] on div "10% Off" at bounding box center [685, 296] width 254 height 30
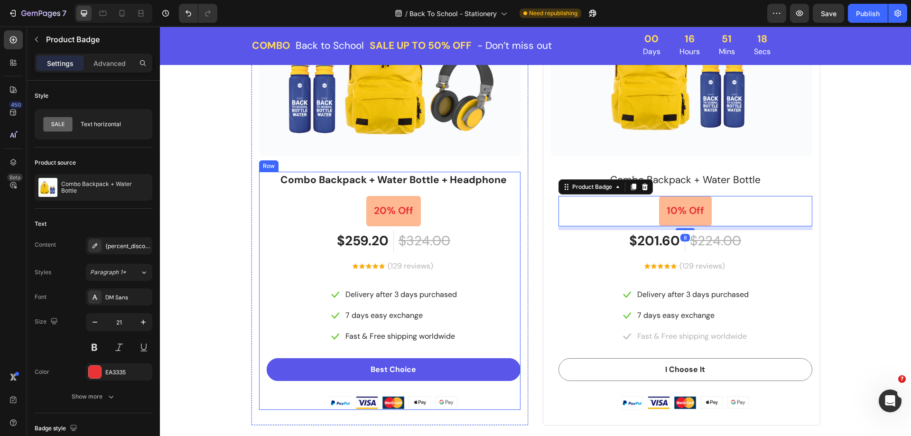
scroll to position [1357, 0]
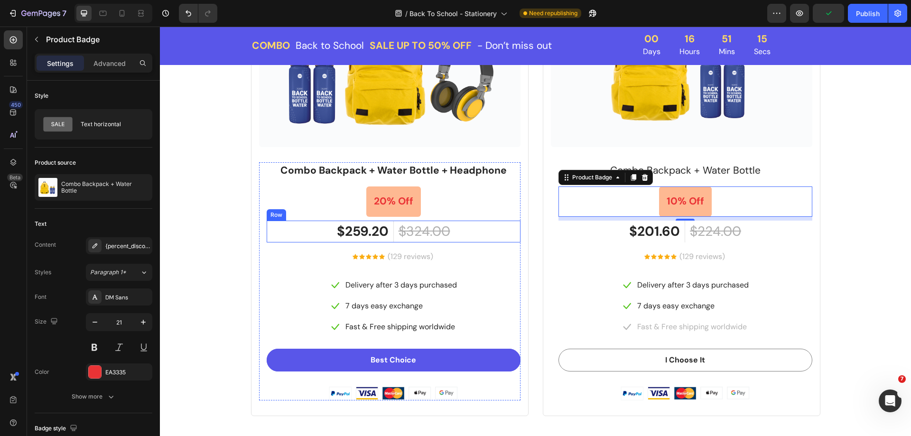
click at [310, 232] on div "$259.20 (P) Price (P) Price $324.00 (P) Price (P) Price Row" at bounding box center [394, 232] width 254 height 22
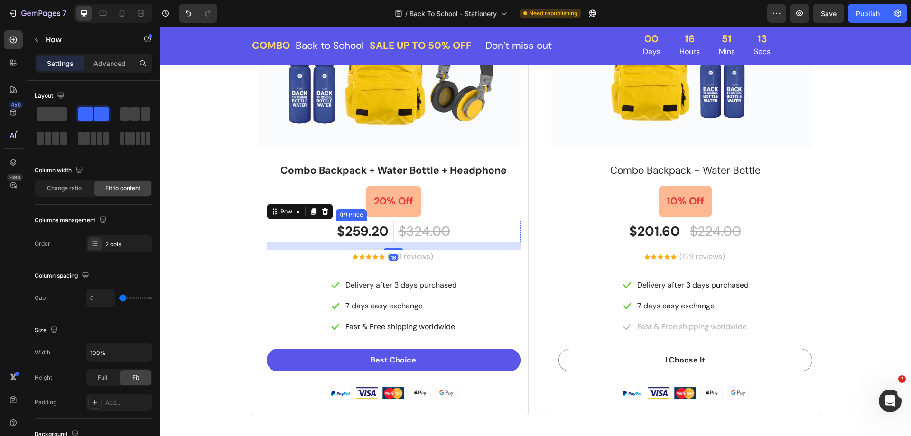
click at [336, 232] on div "$259.20" at bounding box center [363, 232] width 54 height 22
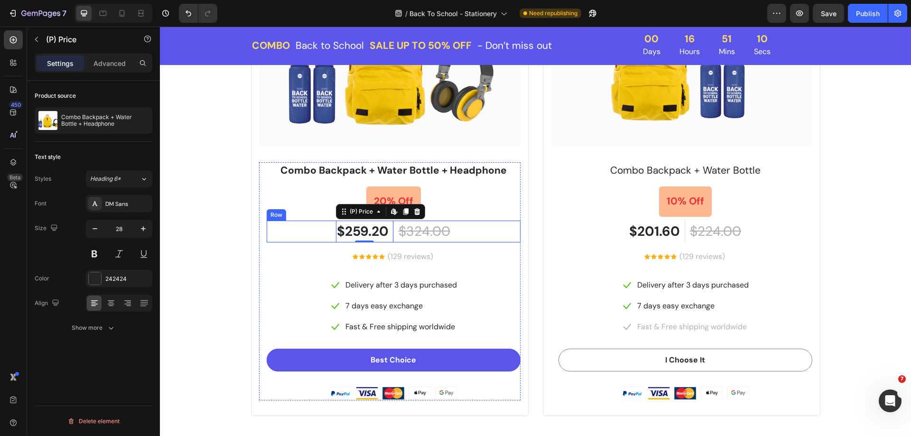
click at [461, 236] on div "$259.20 (P) Price Edit content in Shopify 0 (P) Price Edit content in Shopify 0…" at bounding box center [394, 232] width 254 height 22
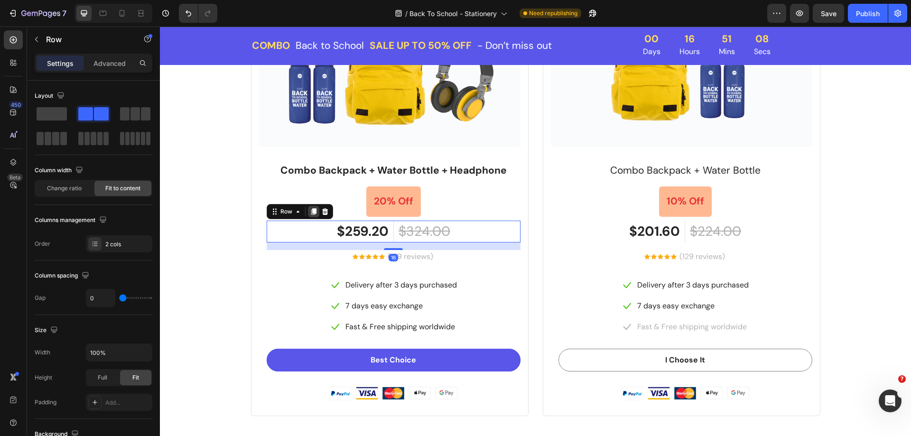
click at [311, 212] on icon at bounding box center [313, 211] width 5 height 7
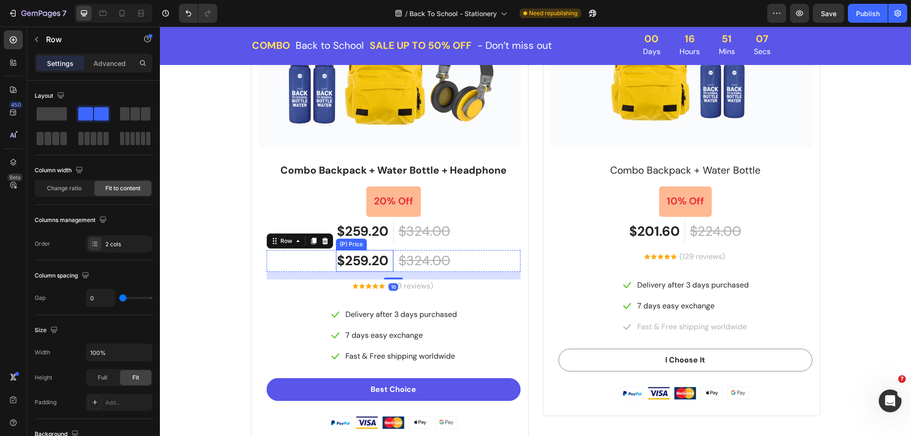
click at [364, 255] on div "$259.20" at bounding box center [363, 261] width 54 height 22
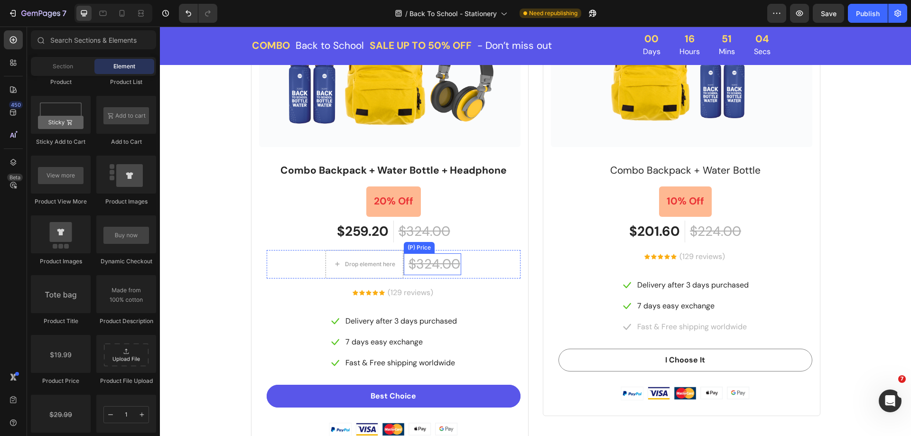
click at [433, 266] on div "$324.00" at bounding box center [434, 264] width 54 height 22
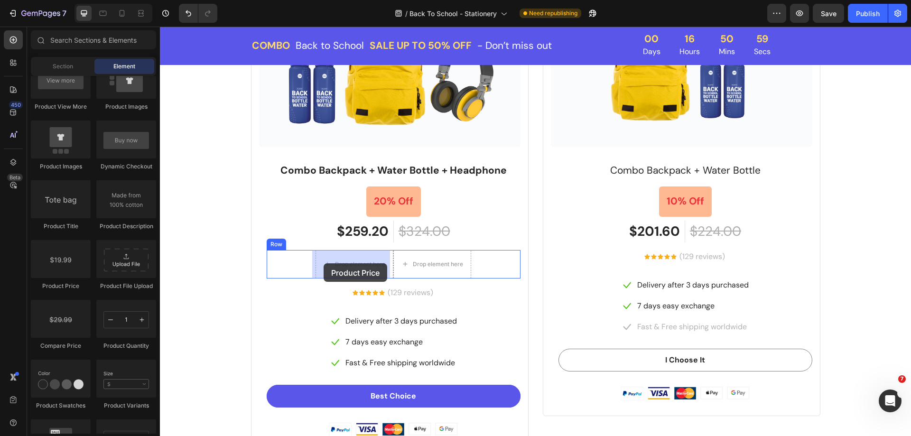
drag, startPoint x: 217, startPoint y: 290, endPoint x: 323, endPoint y: 263, distance: 110.0
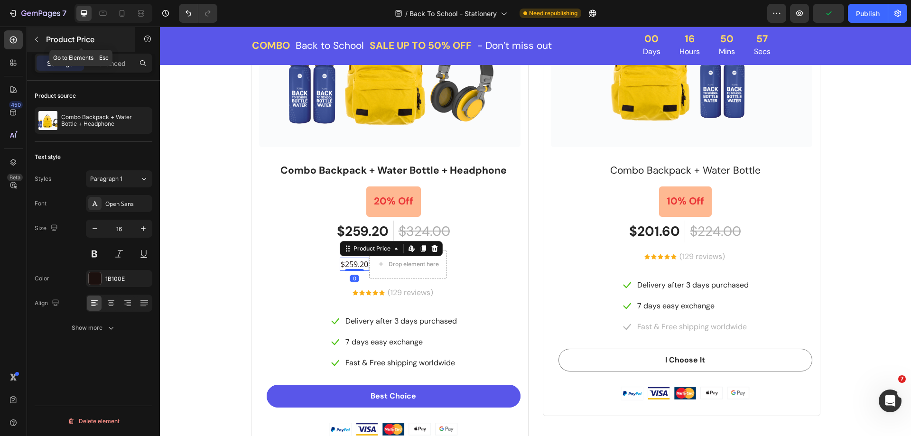
drag, startPoint x: 32, startPoint y: 42, endPoint x: 26, endPoint y: 88, distance: 46.8
click at [32, 41] on button "button" at bounding box center [36, 39] width 15 height 15
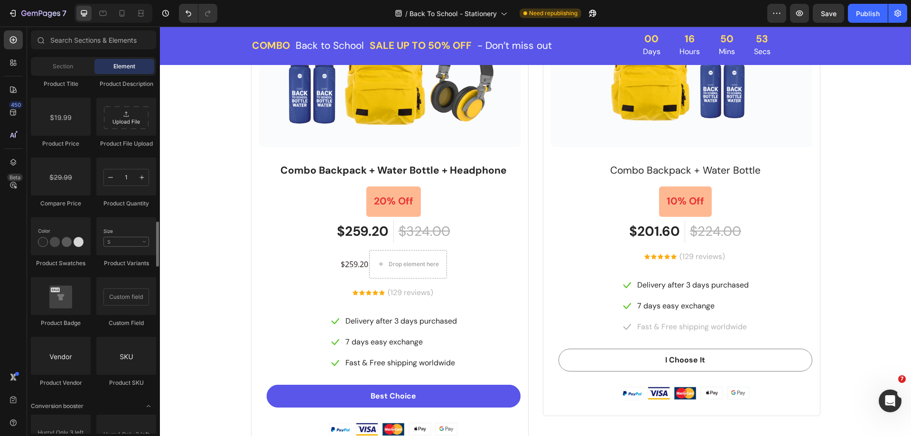
scroll to position [1470, 0]
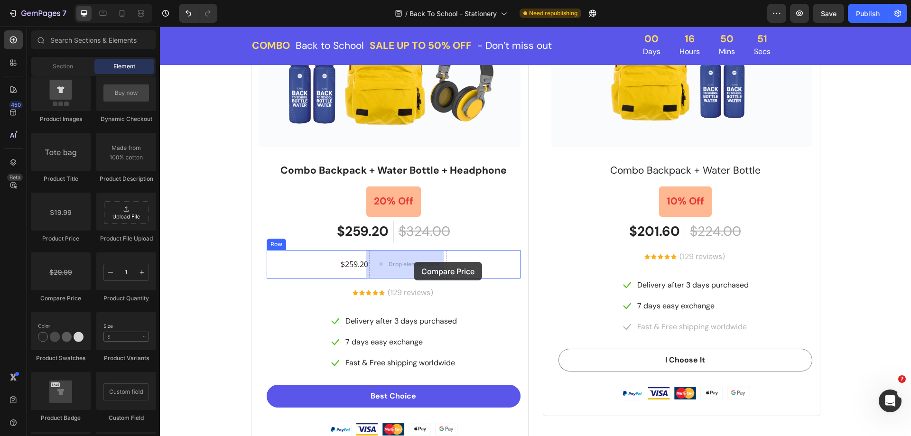
drag, startPoint x: 340, startPoint y: 271, endPoint x: 421, endPoint y: 261, distance: 81.6
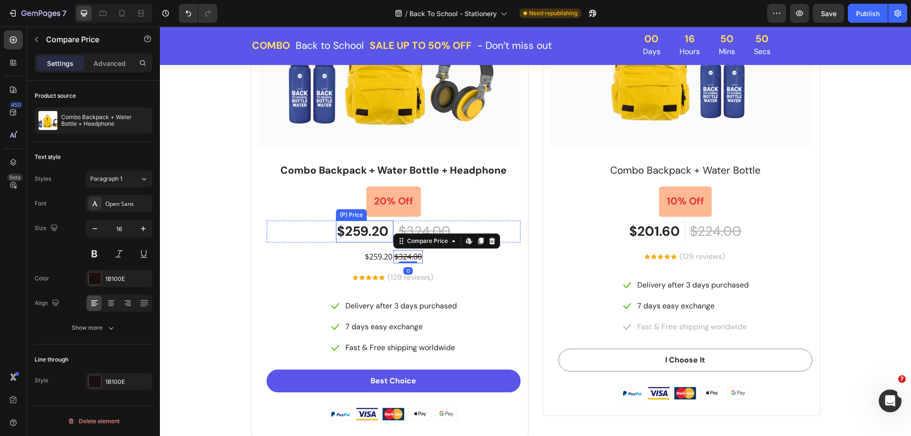
click at [368, 233] on div "$259.20" at bounding box center [363, 232] width 54 height 22
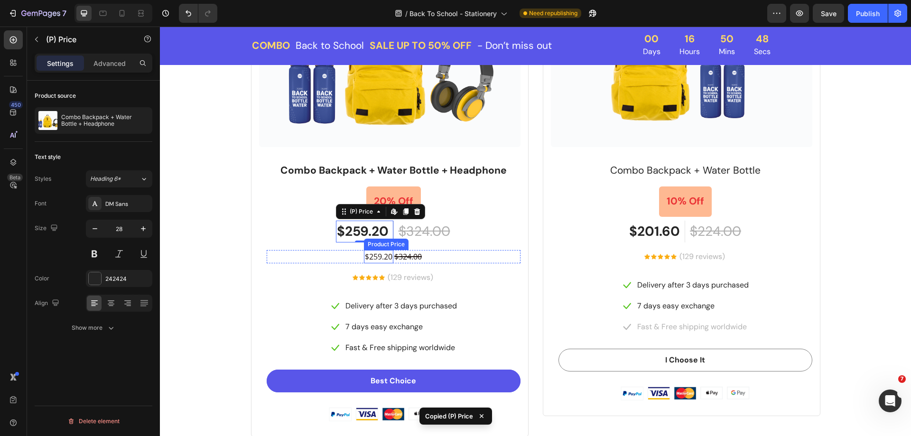
click at [364, 258] on div "$259.20" at bounding box center [378, 256] width 29 height 13
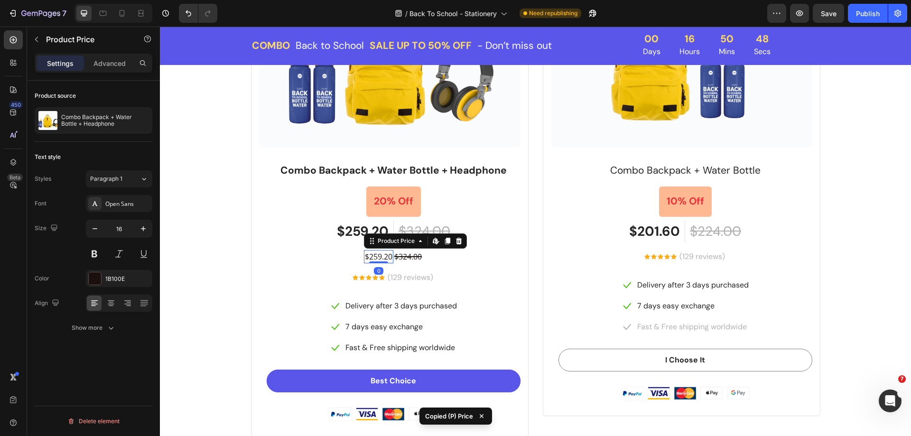
type input "28"
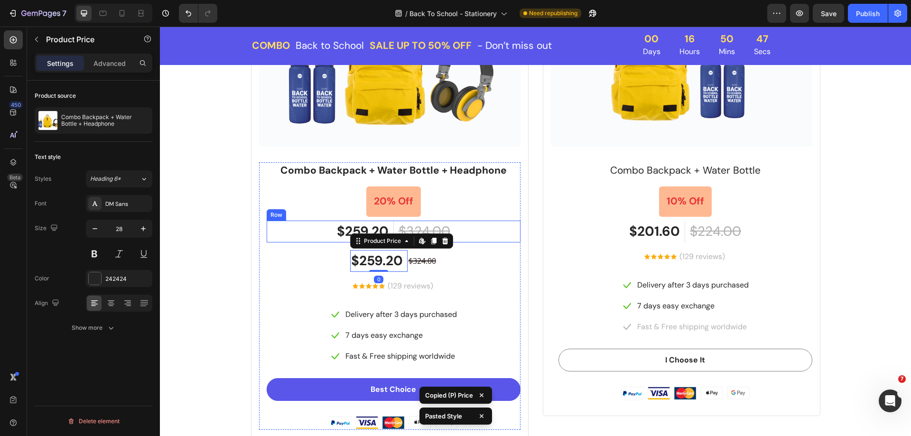
click at [485, 230] on div "$259.20 (P) Price (P) Price $324.00 (P) Price (P) Price Row" at bounding box center [394, 232] width 254 height 22
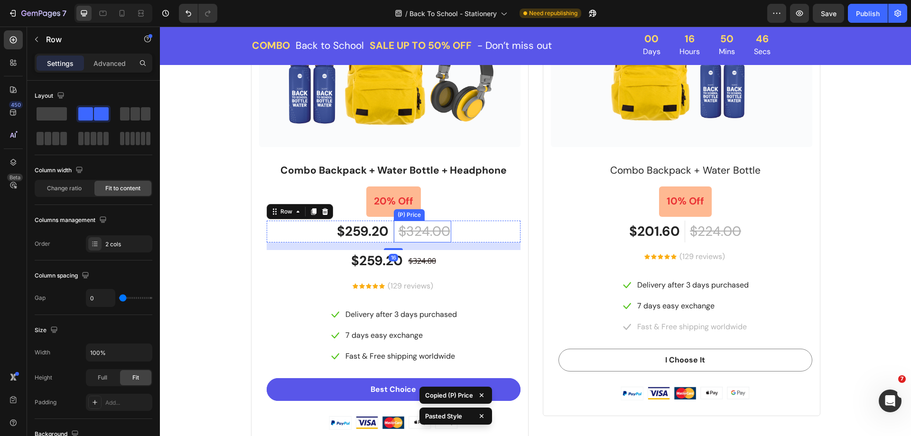
click at [435, 231] on div "$324.00" at bounding box center [424, 232] width 54 height 22
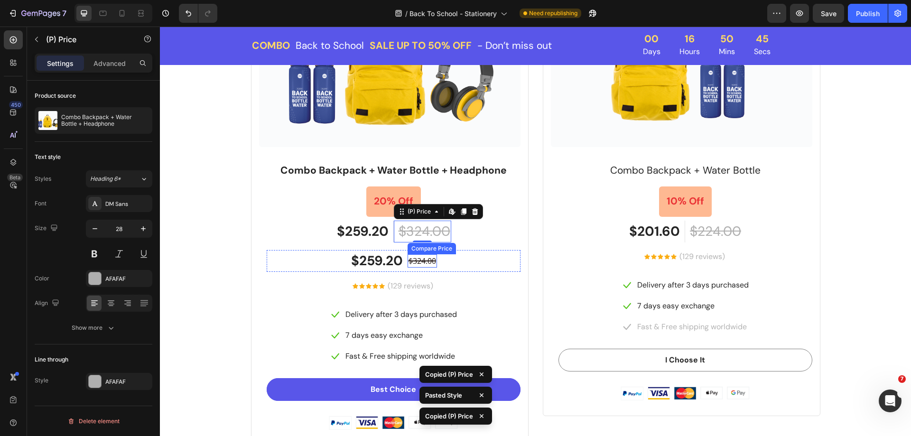
click at [427, 256] on div "$324.00" at bounding box center [421, 260] width 29 height 13
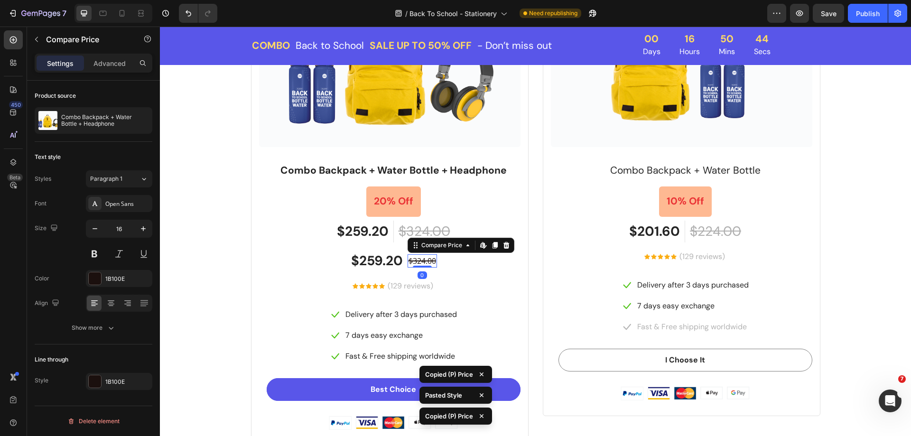
type input "28"
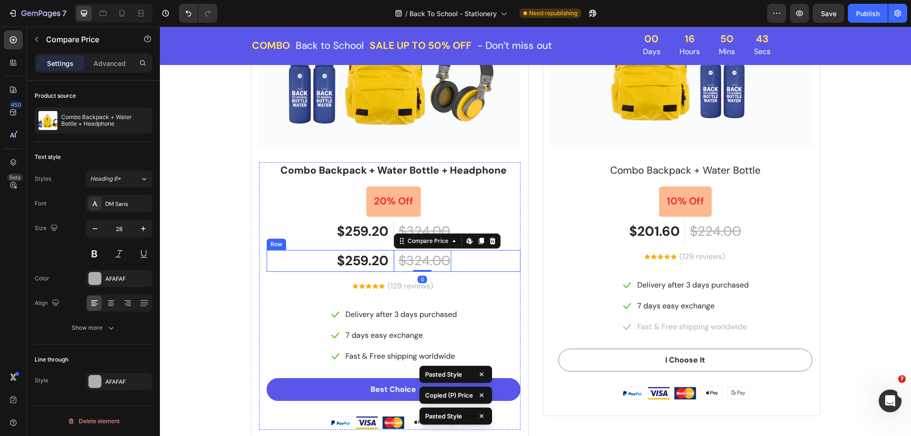
click at [471, 259] on div "$259.20 Product Price Product Price $324.00 Compare Price Edit content in Shopi…" at bounding box center [394, 261] width 254 height 22
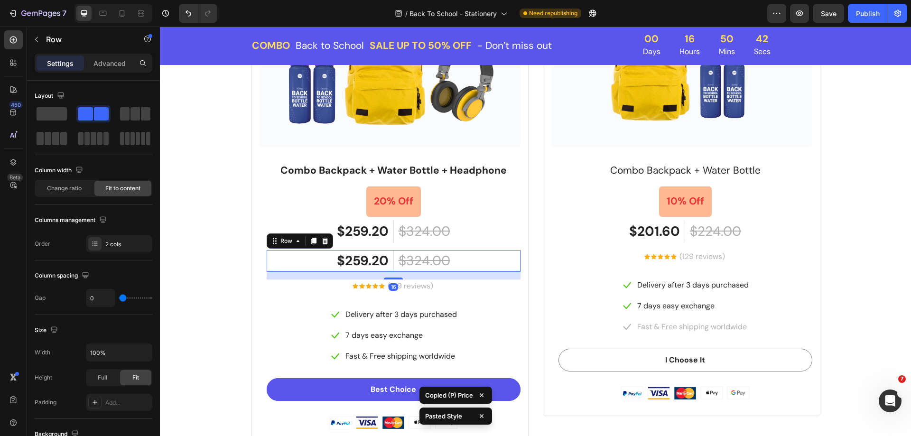
click at [306, 263] on div "$259.20 Product Price Product Price $324.00 Compare Price Compare Price Row 16" at bounding box center [394, 261] width 254 height 22
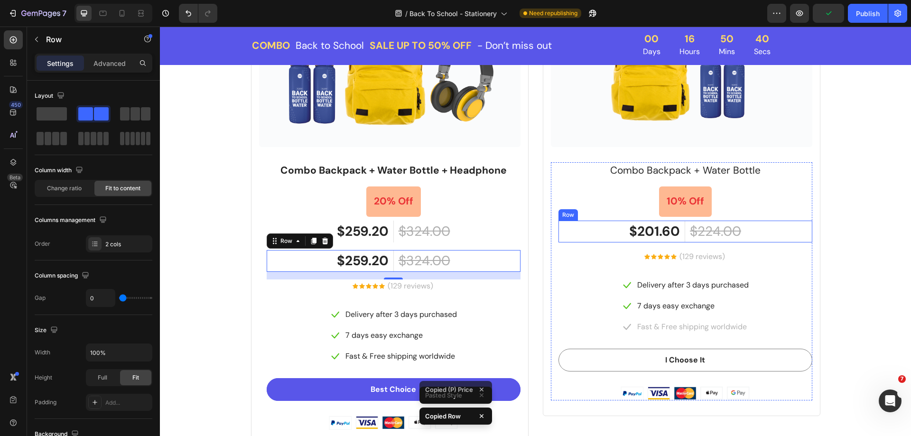
click at [605, 238] on div "$201.60 (P) Price (P) Price $224.00 (P) Price (P) Price Row" at bounding box center [685, 232] width 254 height 22
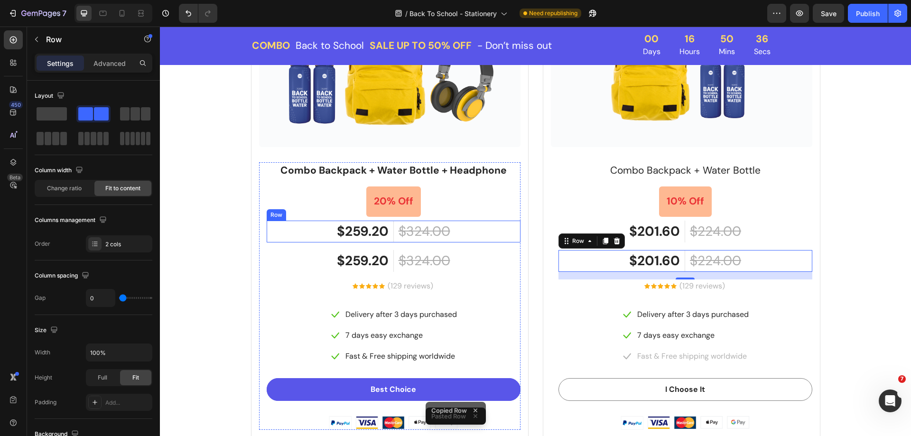
click at [460, 235] on div "$259.20 (P) Price (P) Price $324.00 (P) Price (P) Price Row" at bounding box center [394, 232] width 254 height 22
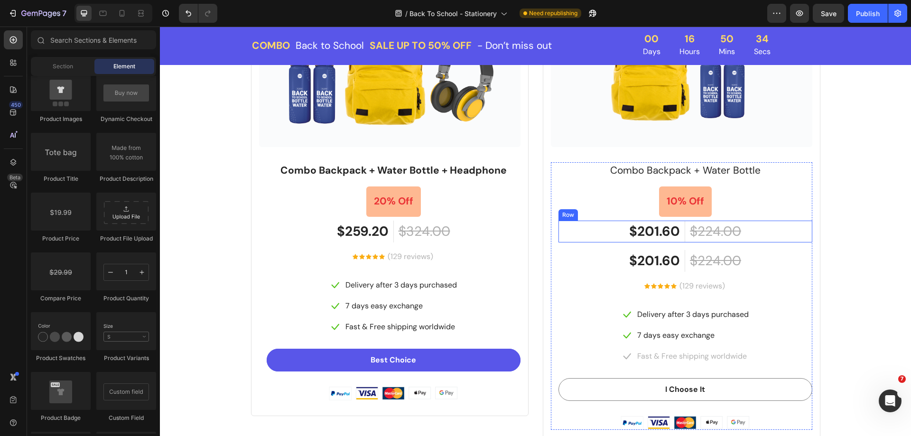
click at [591, 236] on div "$201.60 (P) Price (P) Price $224.00 (P) Price (P) Price Row" at bounding box center [685, 232] width 254 height 22
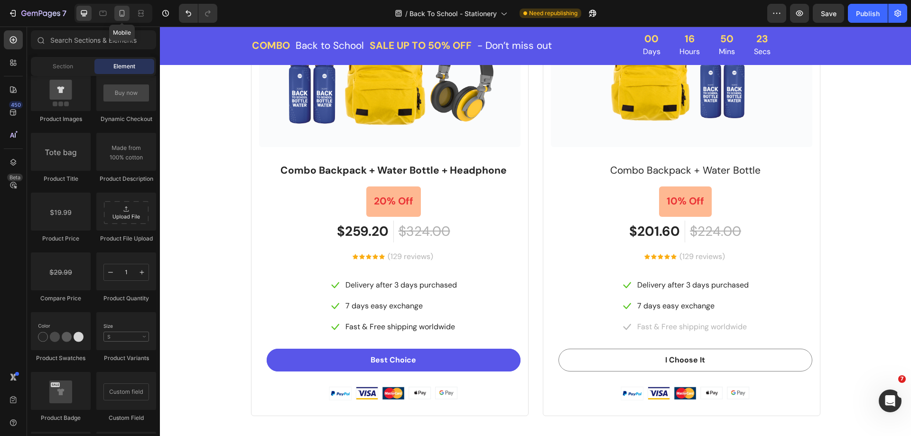
click at [120, 15] on icon at bounding box center [122, 13] width 5 height 7
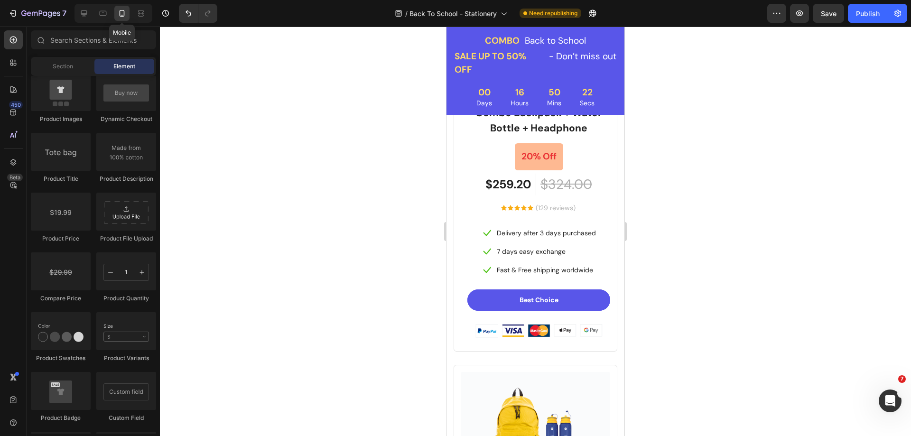
scroll to position [1390, 0]
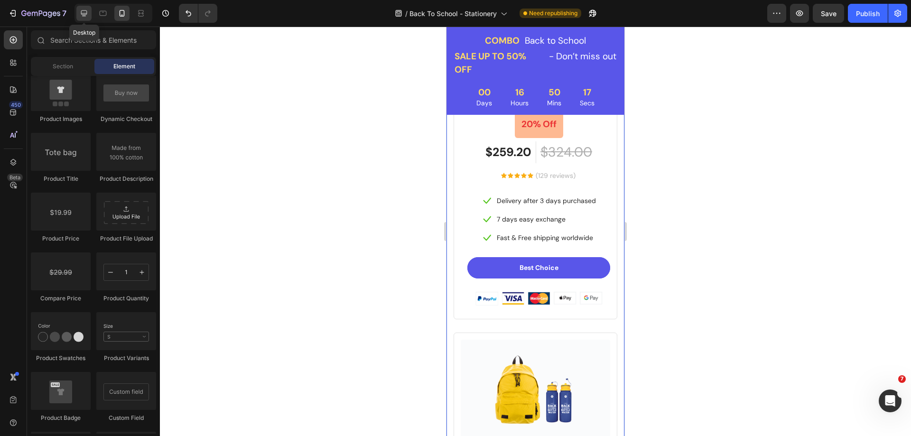
click at [85, 17] on icon at bounding box center [83, 13] width 9 height 9
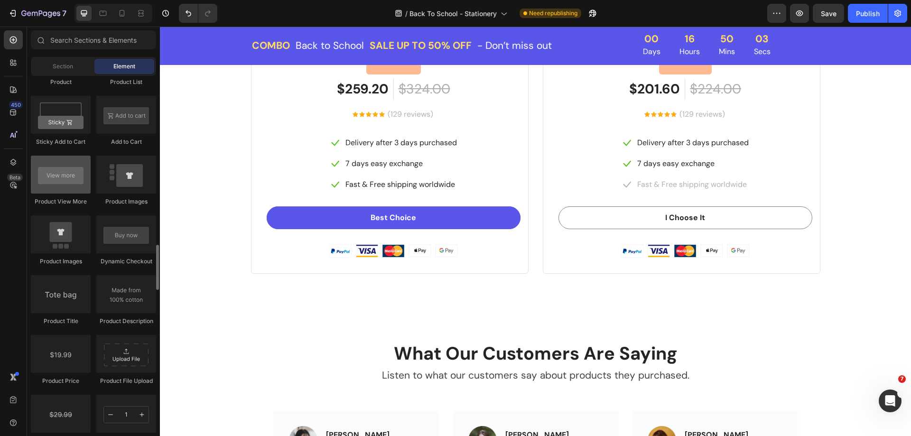
scroll to position [1280, 0]
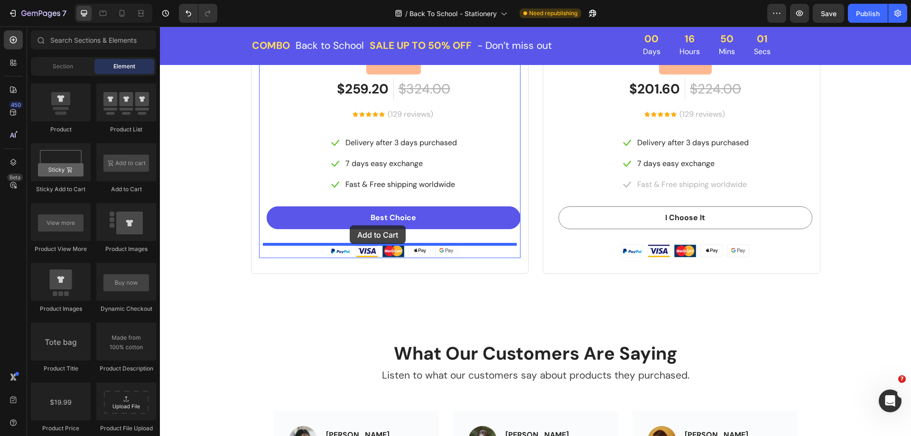
drag, startPoint x: 282, startPoint y: 200, endPoint x: 350, endPoint y: 225, distance: 72.3
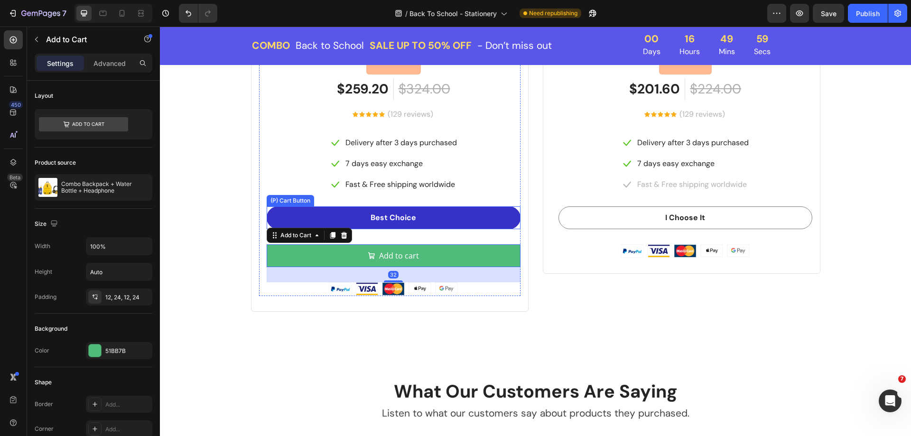
click at [412, 226] on button "Best Choice" at bounding box center [394, 217] width 254 height 23
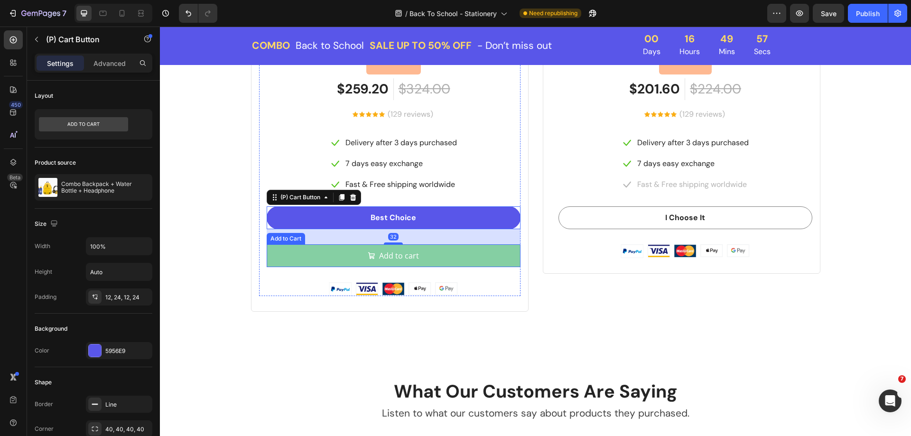
click at [303, 252] on button "Add to cart" at bounding box center [394, 255] width 254 height 23
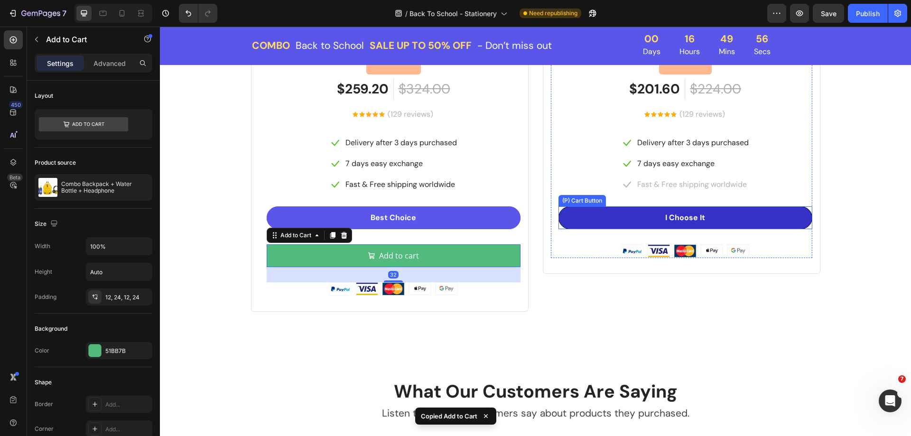
click at [593, 221] on button "I Choose It" at bounding box center [685, 217] width 254 height 23
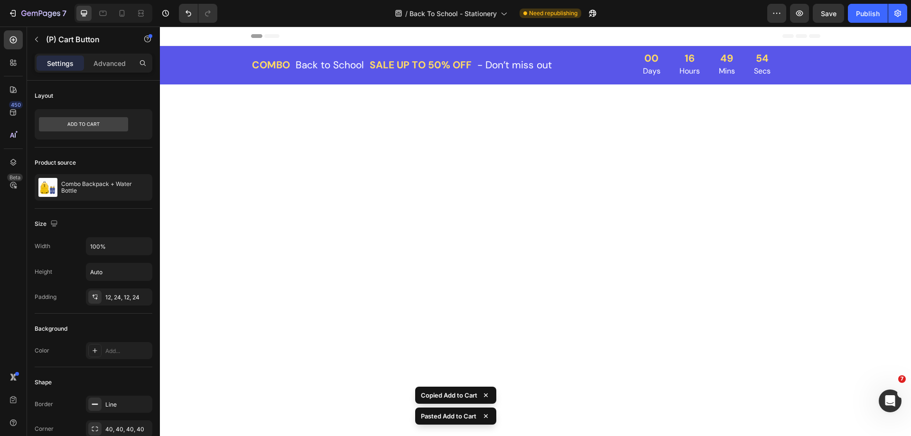
scroll to position [1500, 0]
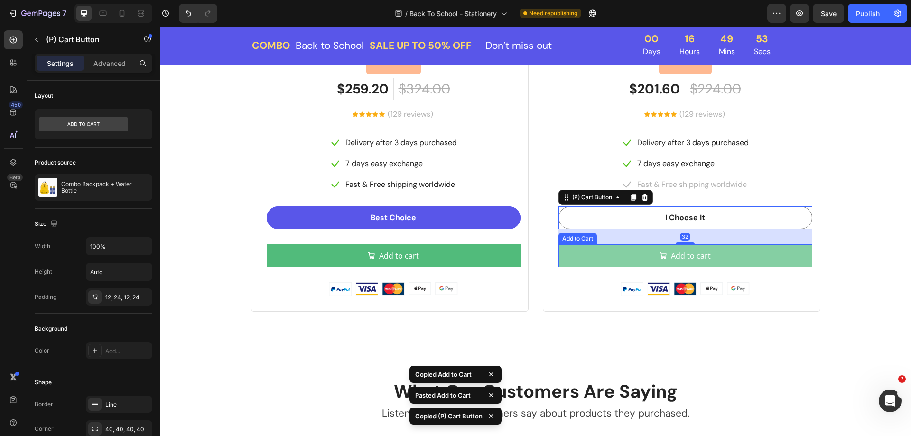
click at [740, 258] on button "Add to cart" at bounding box center [685, 255] width 254 height 23
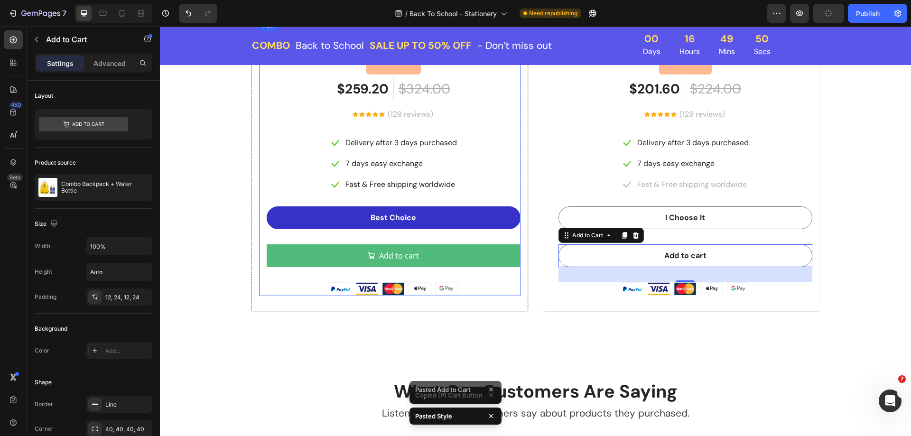
click at [471, 229] on button "Best Choice" at bounding box center [394, 217] width 254 height 23
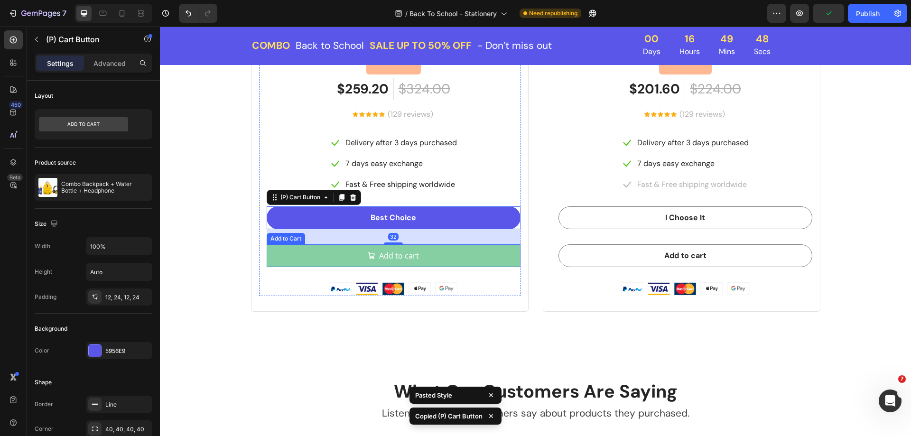
click at [481, 252] on button "Add to cart" at bounding box center [394, 255] width 254 height 23
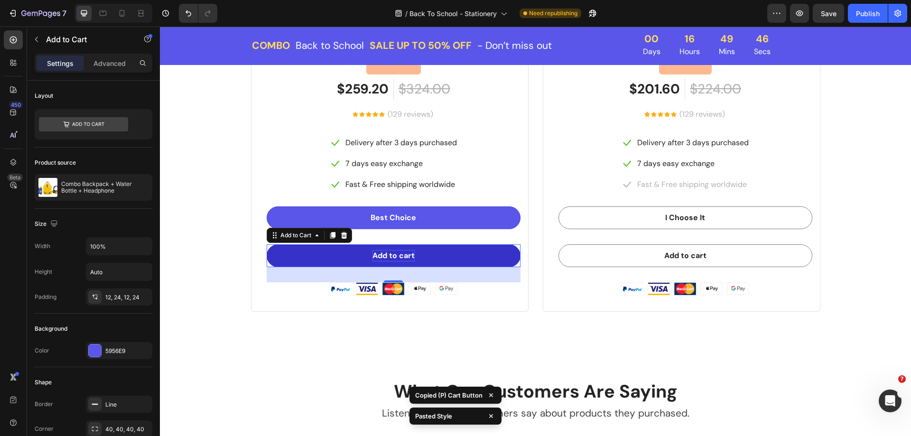
click at [393, 256] on div "Add to cart" at bounding box center [393, 255] width 42 height 11
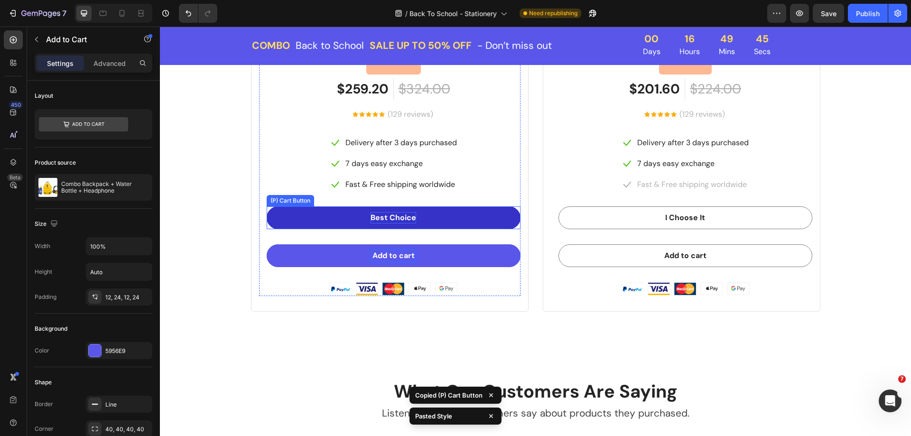
click at [385, 221] on div "Best Choice" at bounding box center [393, 217] width 46 height 11
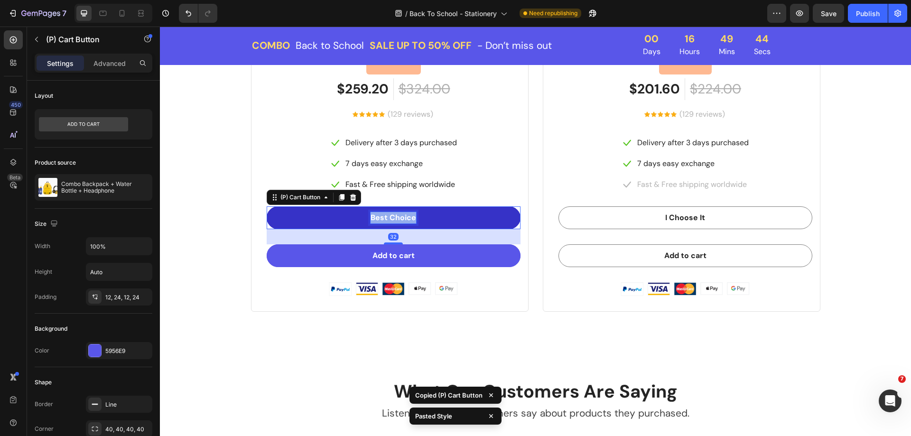
click at [385, 221] on p "Best Choice" at bounding box center [393, 217] width 46 height 11
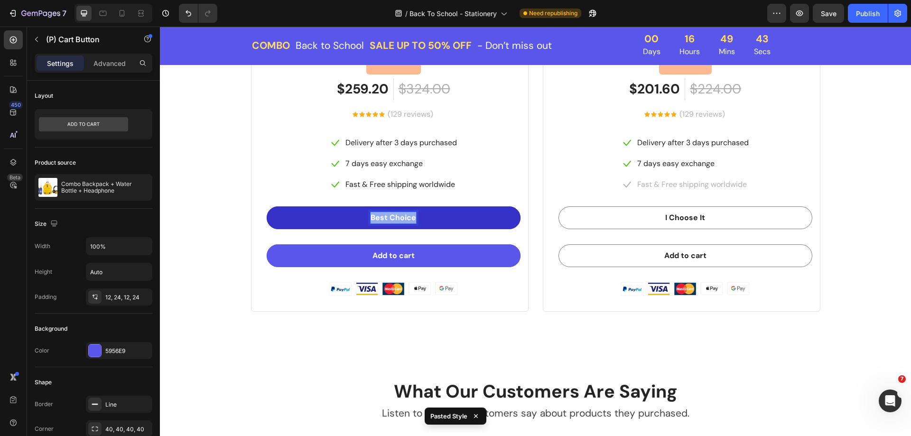
copy p "Best Choice"
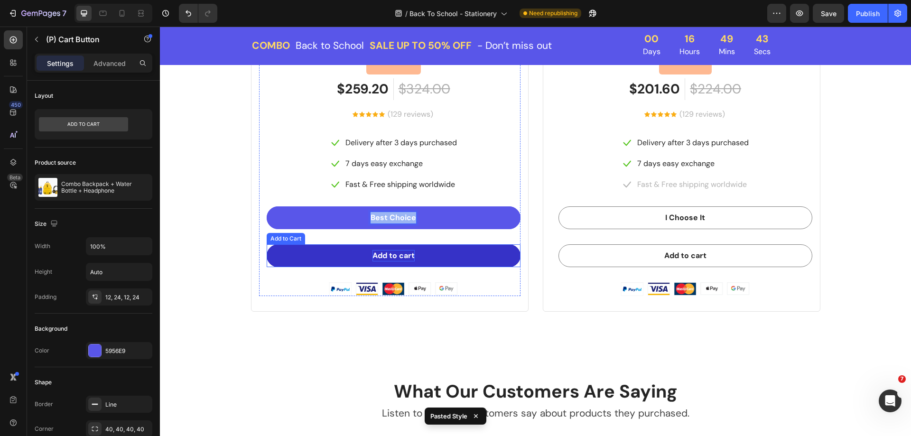
click at [396, 253] on p "Add to cart" at bounding box center [393, 255] width 42 height 11
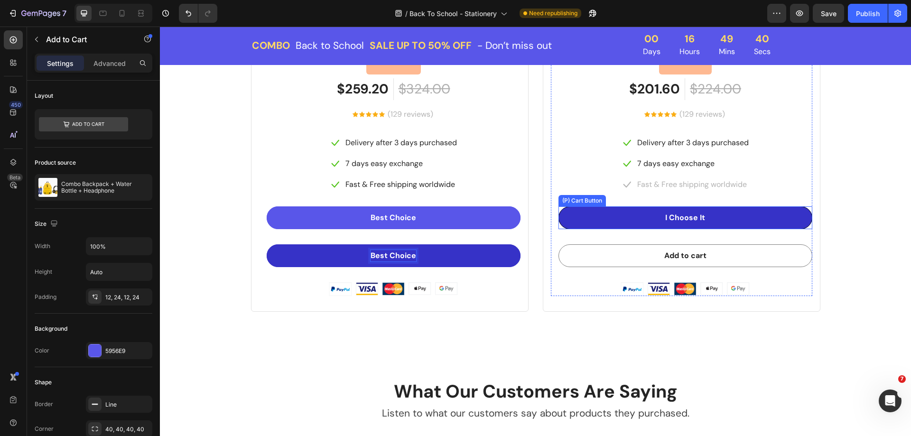
click at [648, 219] on button "I Choose It" at bounding box center [685, 217] width 254 height 23
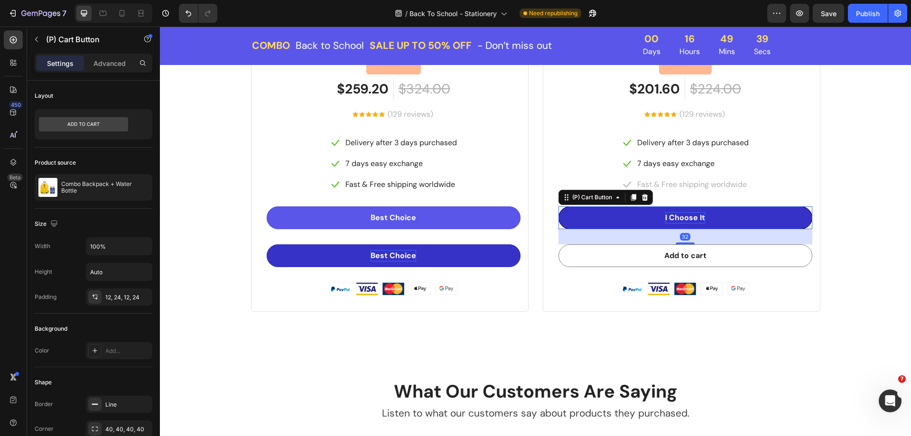
click at [673, 217] on div "I Choose It" at bounding box center [685, 217] width 40 height 11
click at [673, 217] on p "I Choose It" at bounding box center [685, 217] width 40 height 11
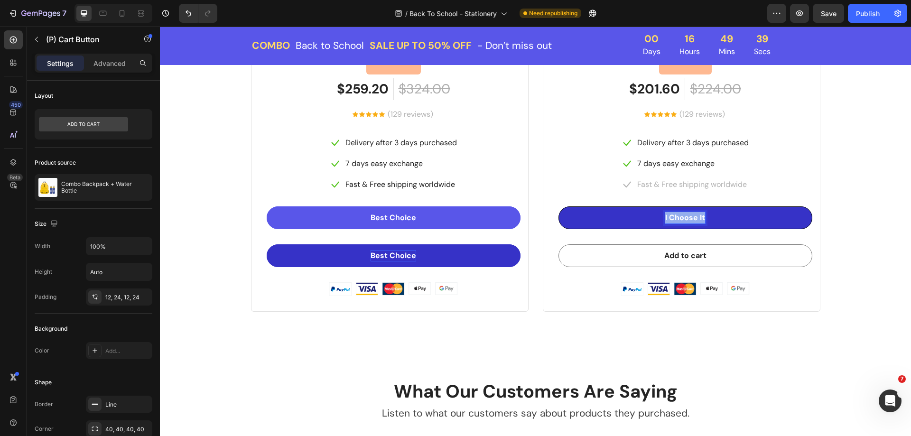
click at [673, 217] on p "I Choose It" at bounding box center [685, 217] width 40 height 11
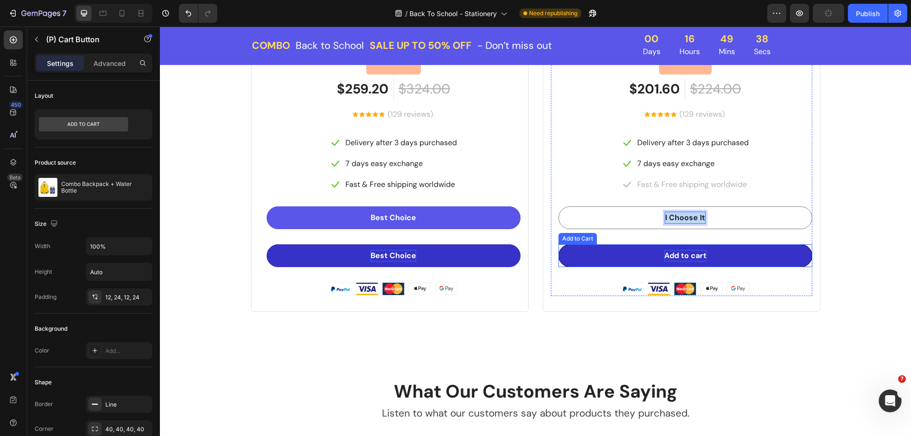
click at [675, 255] on div "Add to cart" at bounding box center [685, 255] width 42 height 11
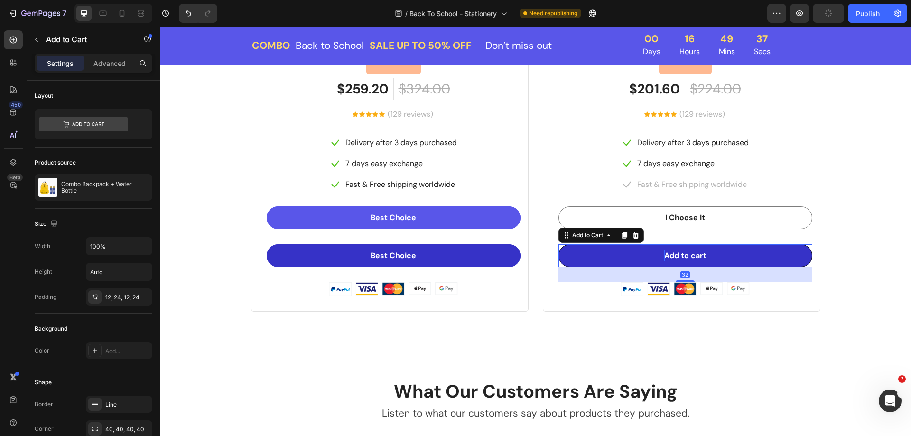
click at [678, 255] on div "Add to cart" at bounding box center [685, 255] width 42 height 11
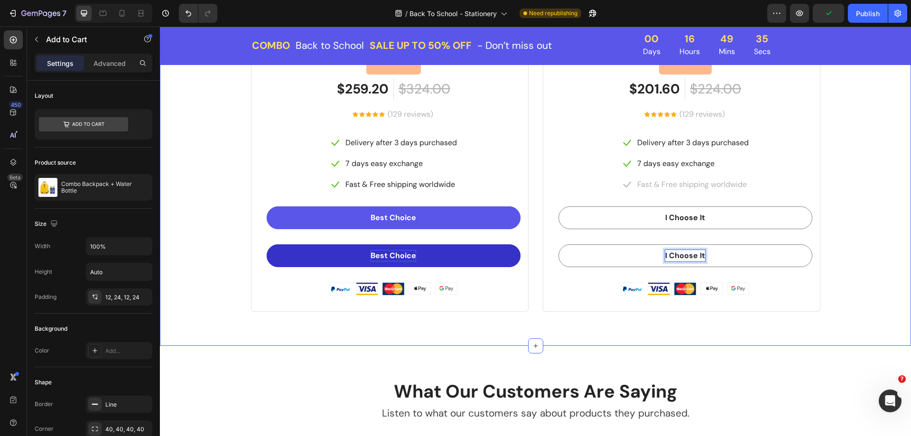
click at [865, 246] on div "Special Deal For Back To School Day’s Only Heading Buy more, save more with our…" at bounding box center [535, 21] width 736 height 579
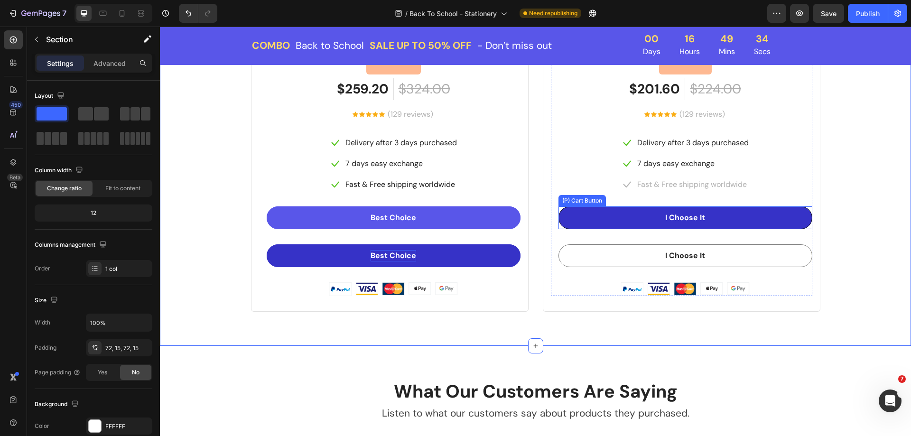
click at [772, 224] on button "I Choose It" at bounding box center [685, 217] width 254 height 23
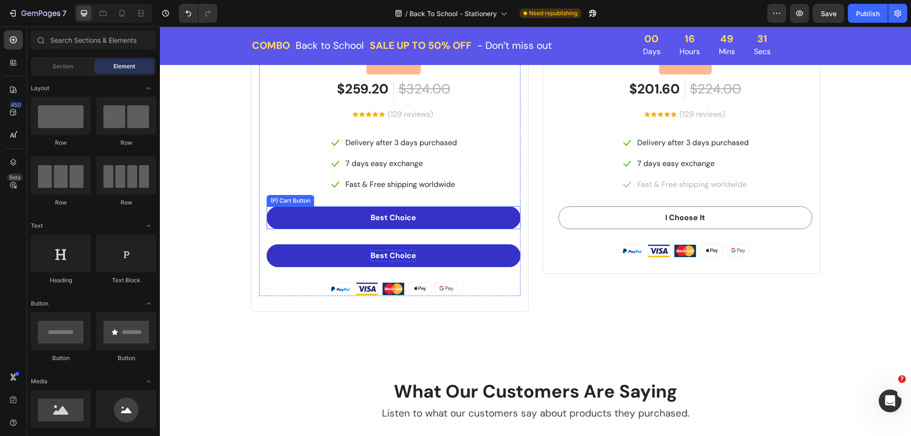
click at [496, 223] on button "Best Choice" at bounding box center [394, 217] width 254 height 23
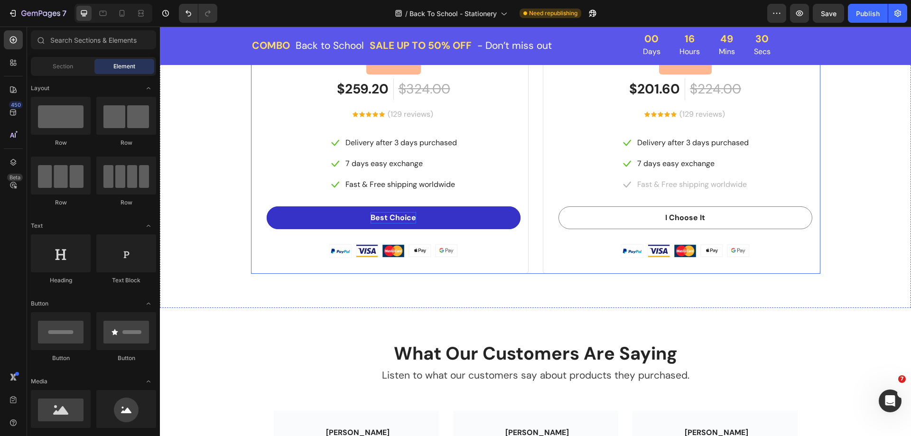
click at [530, 230] on div "BEST VALUE Text block Row Drop element here Row Product Images Row Combo Backpa…" at bounding box center [535, 48] width 569 height 451
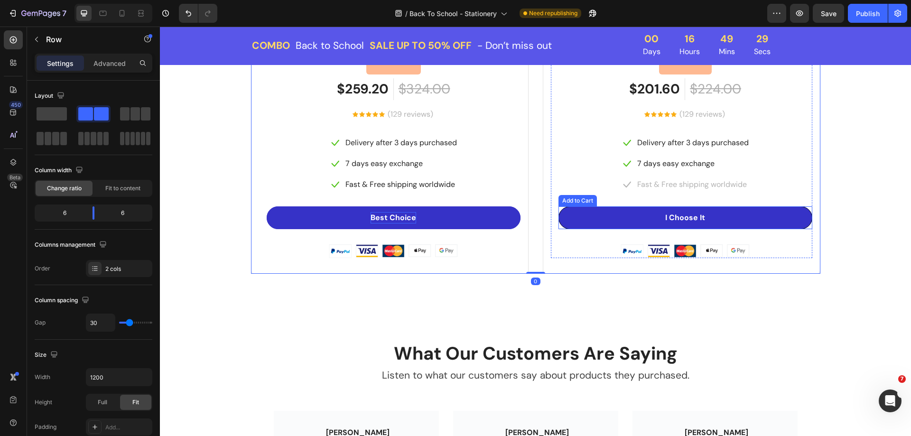
click at [577, 215] on button "I Choose It" at bounding box center [685, 217] width 254 height 23
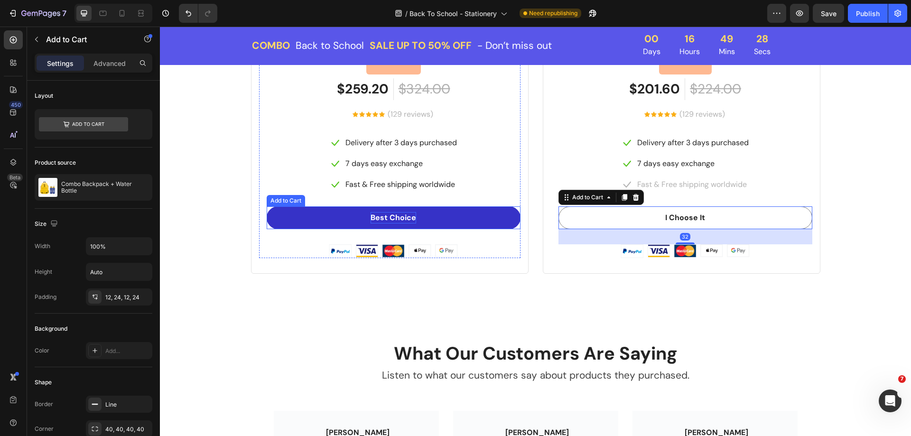
click at [492, 214] on button "Best Choice" at bounding box center [394, 217] width 254 height 23
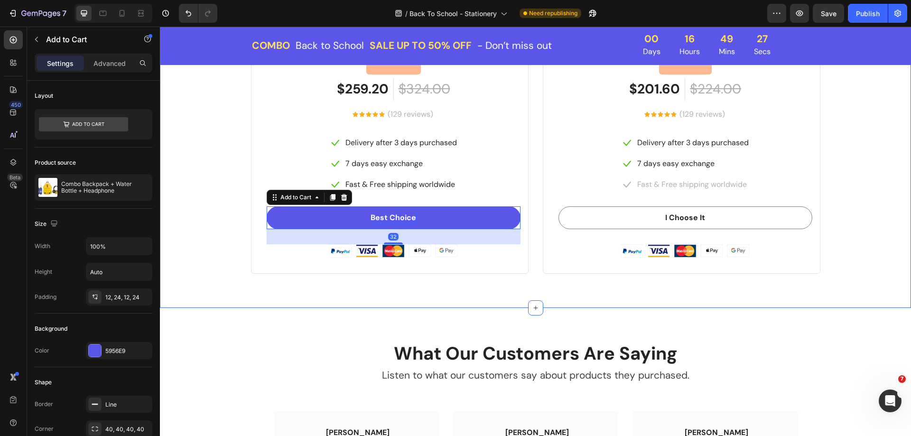
click at [229, 226] on div "Special Deal For Back To School Day’s Only Heading Buy more, save more with our…" at bounding box center [535, 2] width 736 height 541
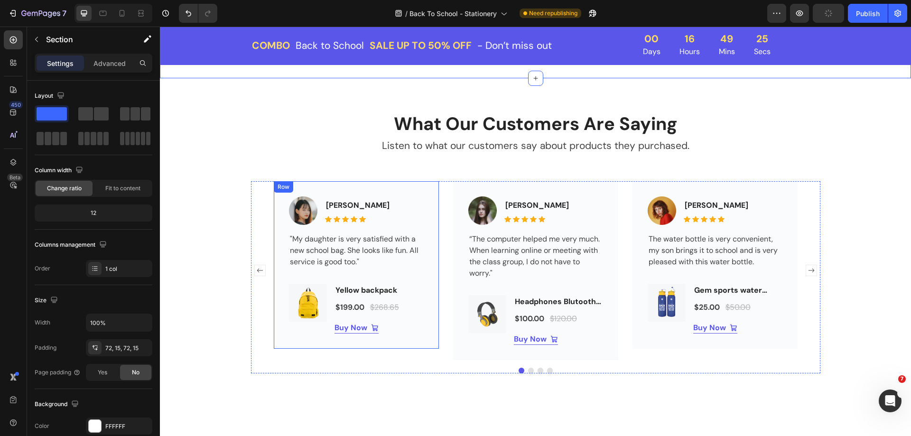
scroll to position [1737, 0]
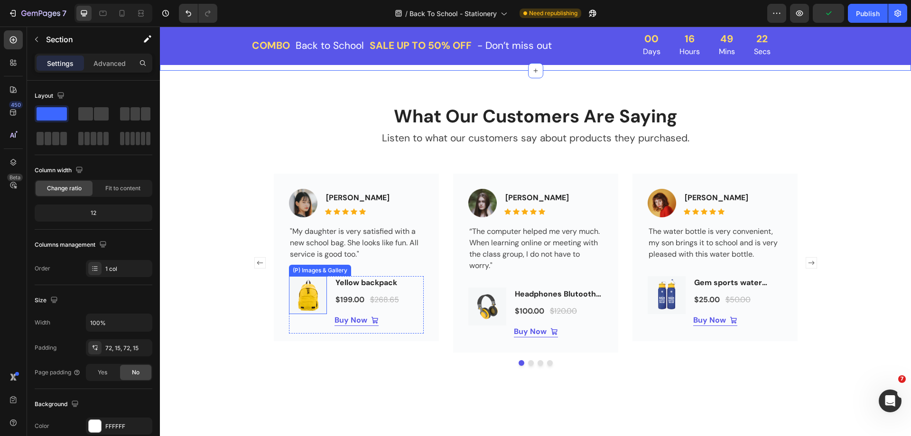
click at [310, 281] on img at bounding box center [308, 295] width 38 height 38
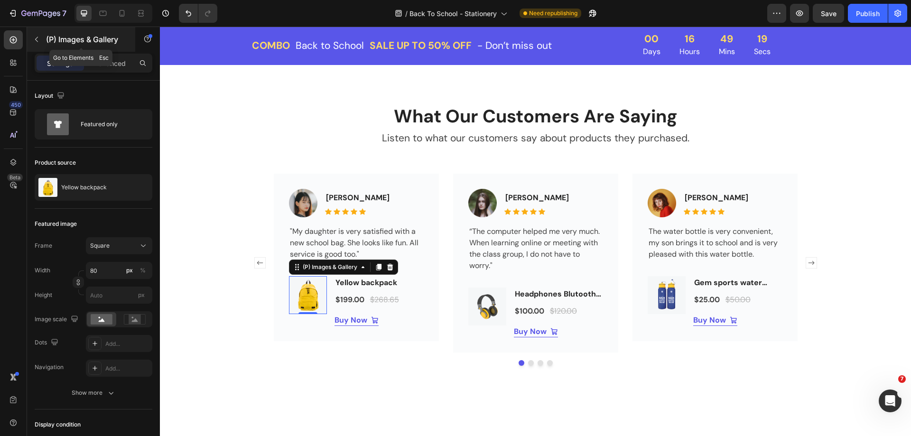
click at [36, 44] on button "button" at bounding box center [36, 39] width 15 height 15
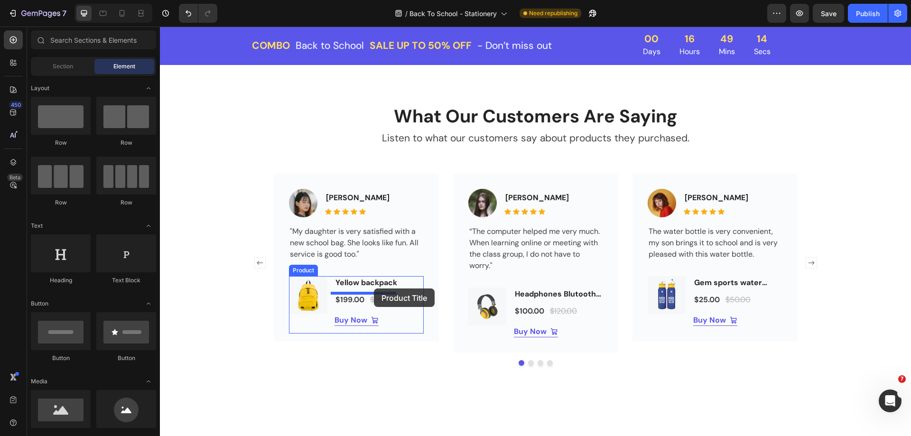
drag, startPoint x: 221, startPoint y: 378, endPoint x: 374, endPoint y: 288, distance: 177.3
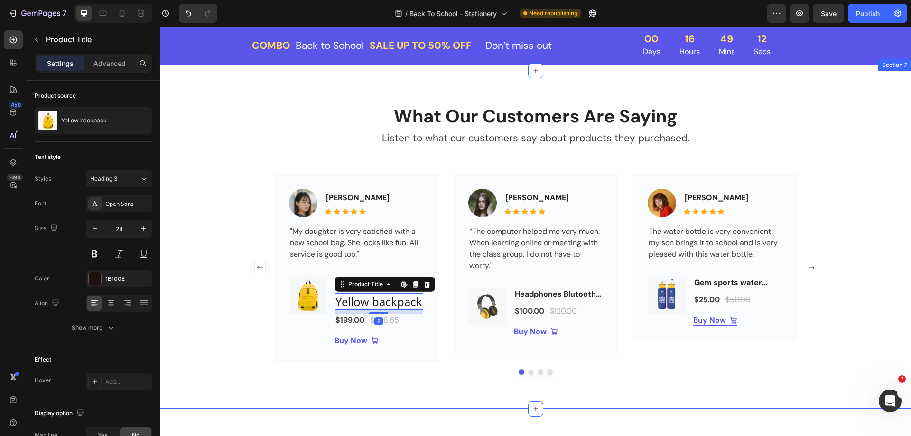
click at [226, 316] on div "What Our Customers Are Saying Heading Listen to what our customers say about pr…" at bounding box center [535, 240] width 736 height 270
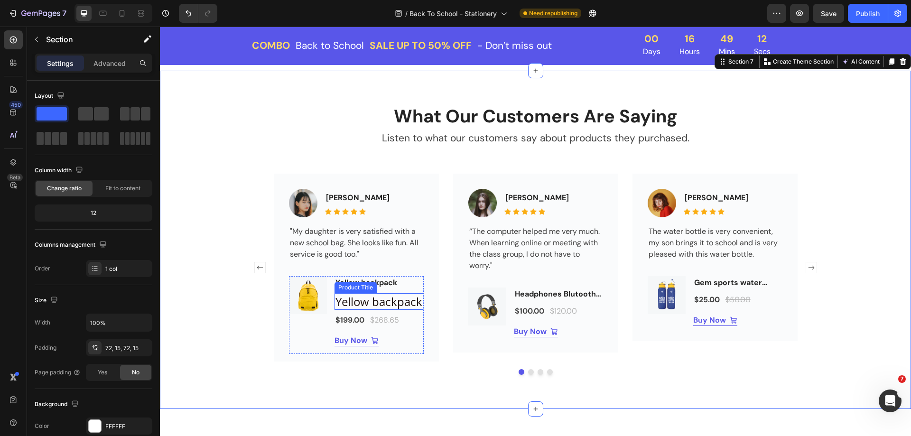
click at [371, 287] on div "Product Title" at bounding box center [355, 287] width 42 height 11
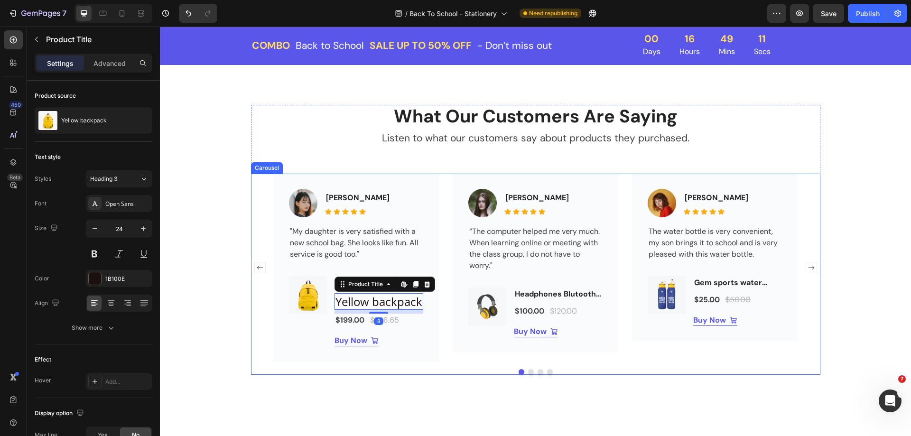
click at [241, 317] on div "What Our Customers Are Saying Heading Listen to what our customers say about pr…" at bounding box center [535, 240] width 736 height 270
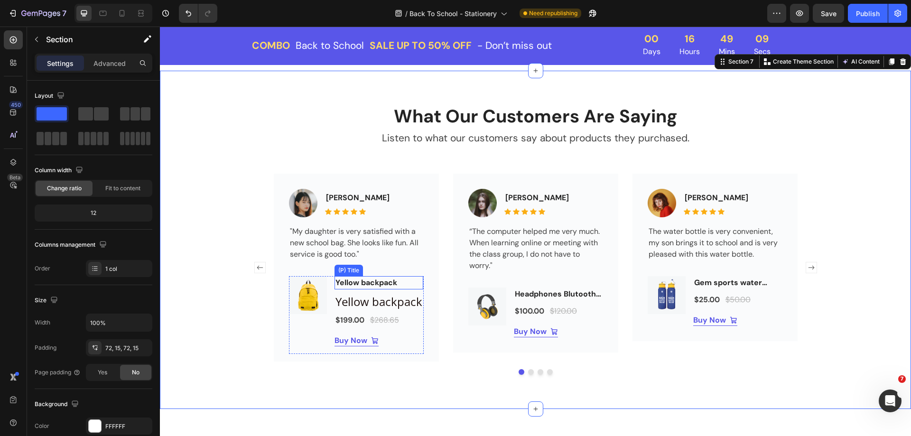
click at [404, 285] on h2 "Yellow backpack" at bounding box center [378, 282] width 89 height 13
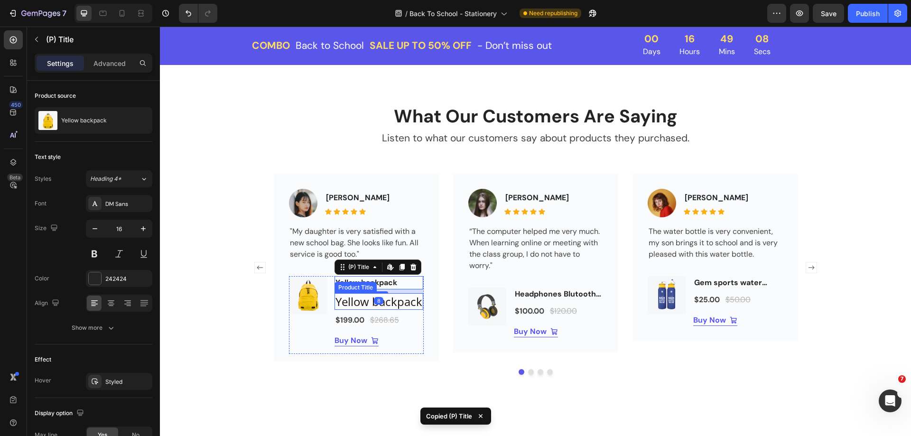
click at [396, 296] on h2 "Yellow backpack" at bounding box center [378, 301] width 89 height 17
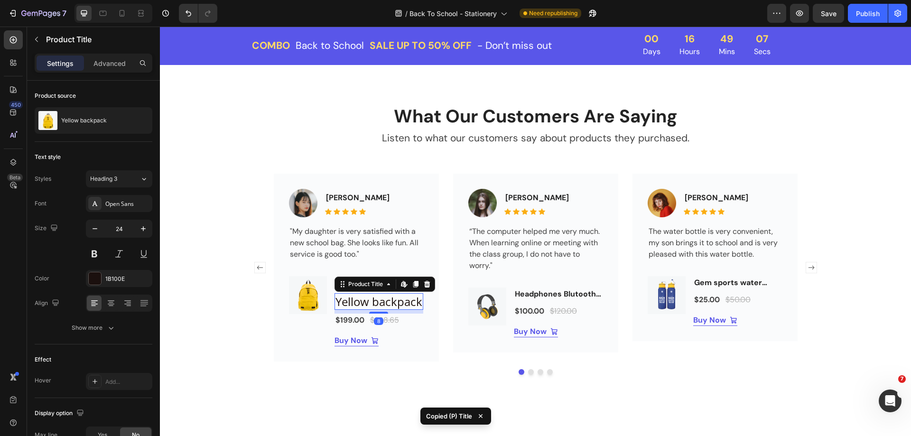
type input "16"
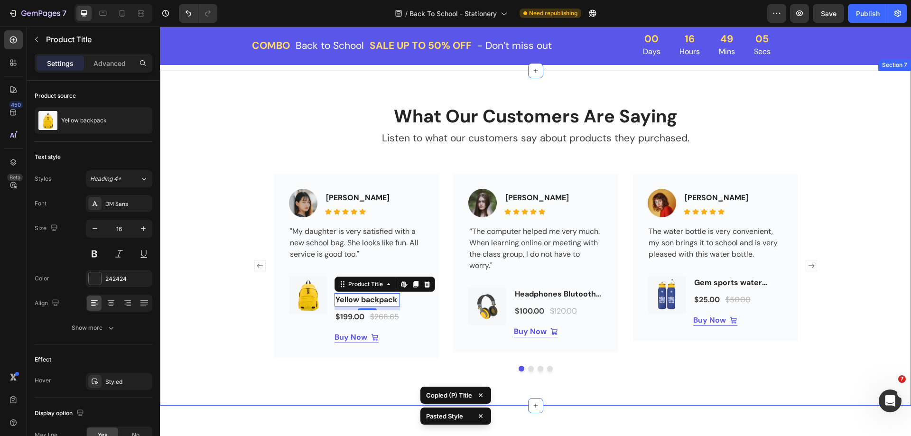
click at [825, 343] on div "What Our Customers Are Saying Heading Listen to what our customers say about pr…" at bounding box center [535, 238] width 736 height 267
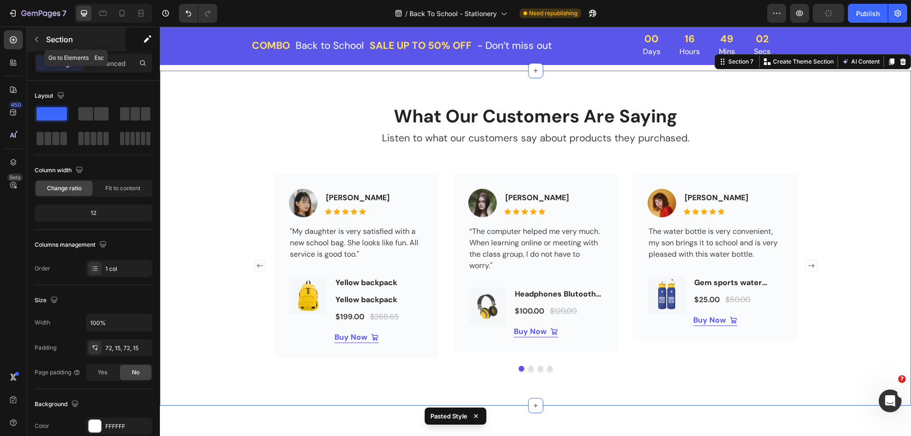
click at [35, 44] on button "button" at bounding box center [36, 39] width 15 height 15
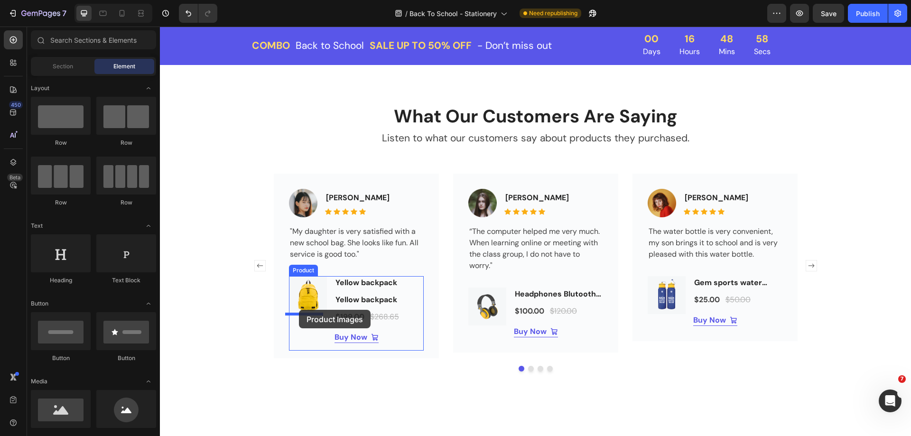
drag, startPoint x: 279, startPoint y: 252, endPoint x: 299, endPoint y: 310, distance: 60.6
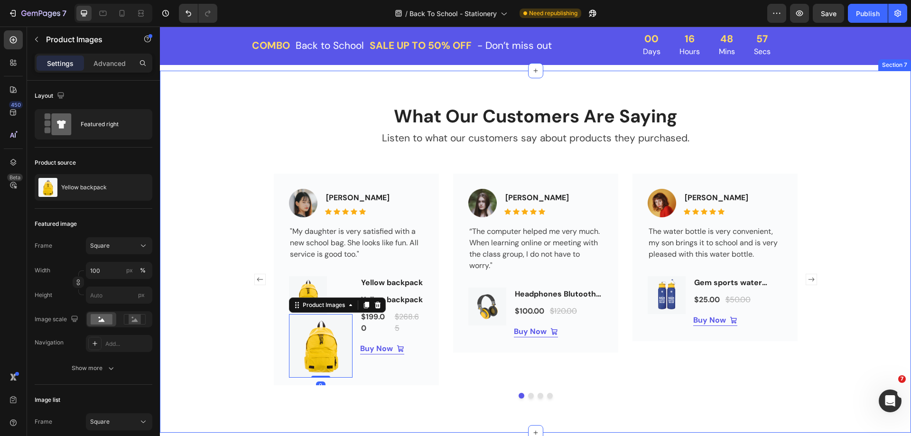
click at [243, 329] on div "What Our Customers Are Saying Heading Listen to what our customers say about pr…" at bounding box center [535, 252] width 736 height 294
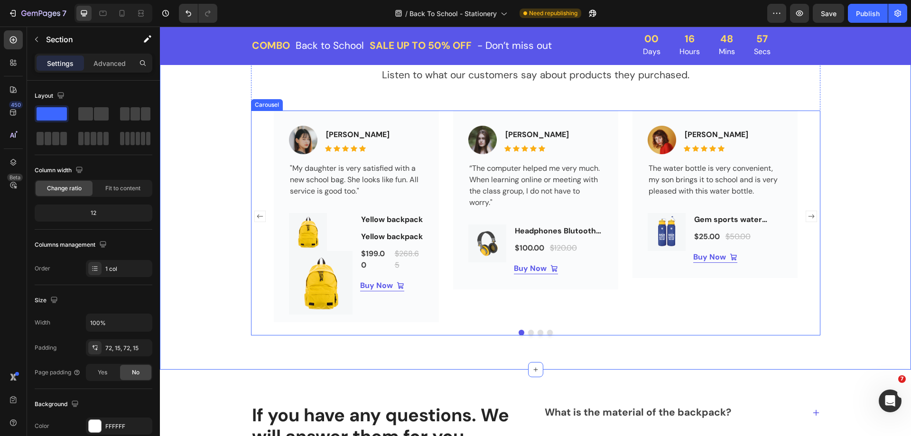
scroll to position [1831, 0]
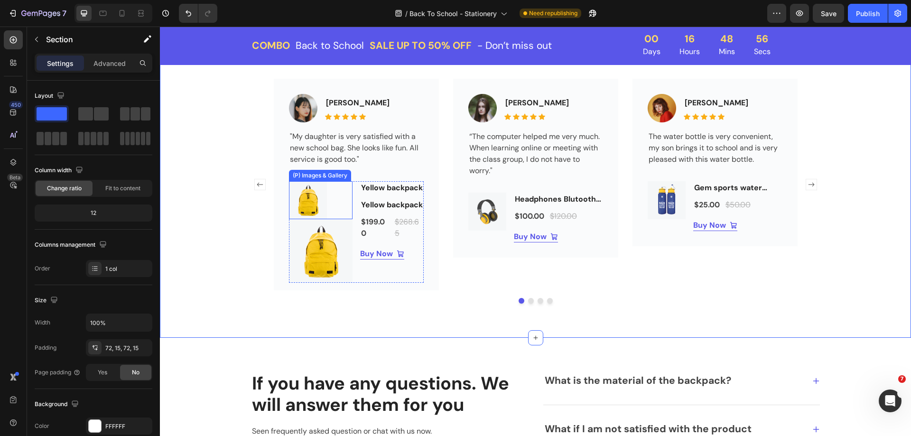
click at [312, 194] on img at bounding box center [308, 200] width 38 height 38
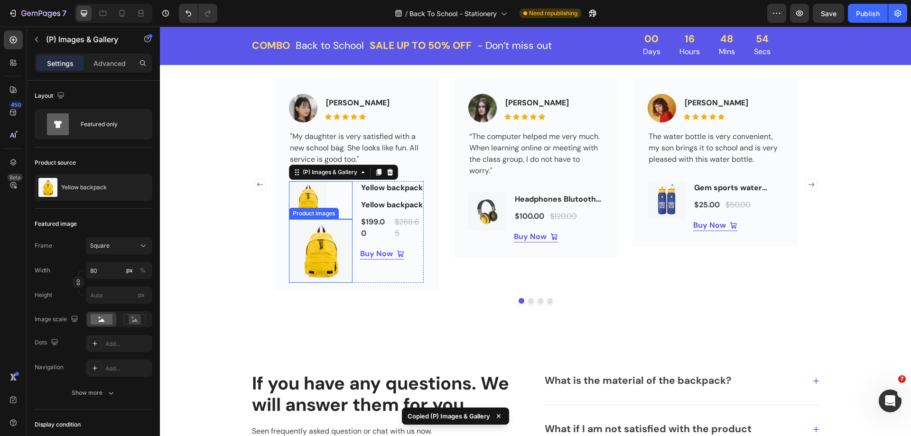
click at [311, 235] on img at bounding box center [321, 251] width 64 height 64
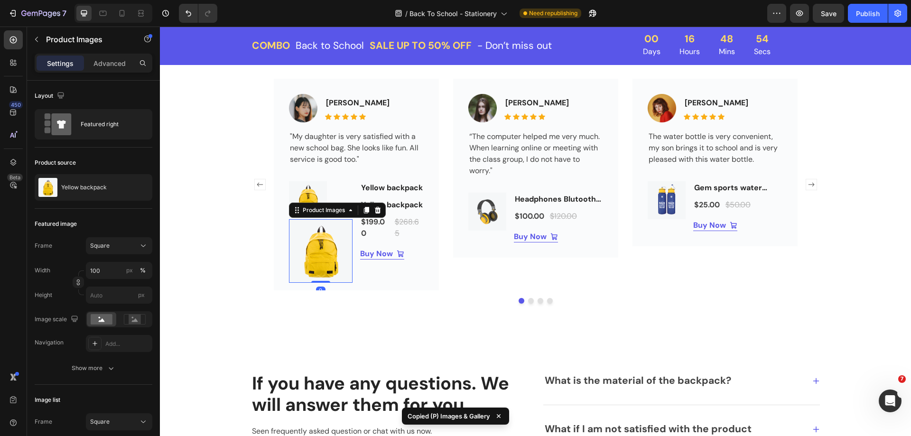
type input "80"
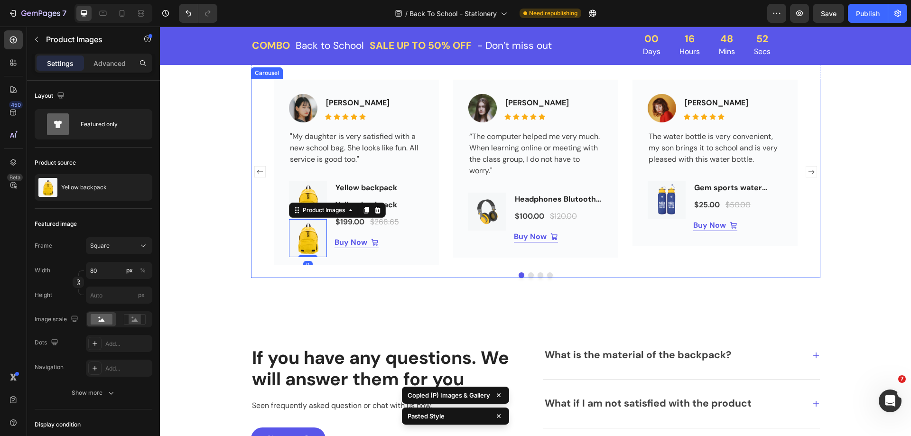
click at [251, 253] on div "Image [PERSON_NAME] Text block Icon Icon Icon Icon Icon Icon List Hoz Row "My d…" at bounding box center [535, 172] width 569 height 186
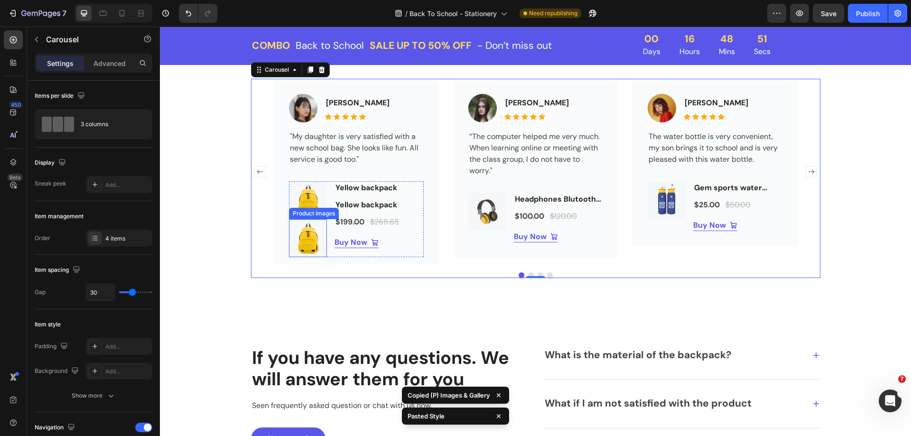
click at [298, 242] on img at bounding box center [308, 238] width 38 height 38
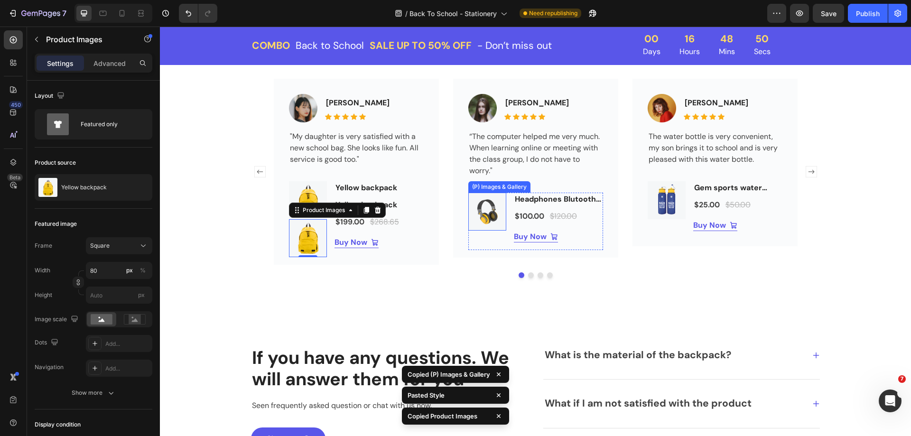
click at [488, 218] on img at bounding box center [487, 212] width 38 height 38
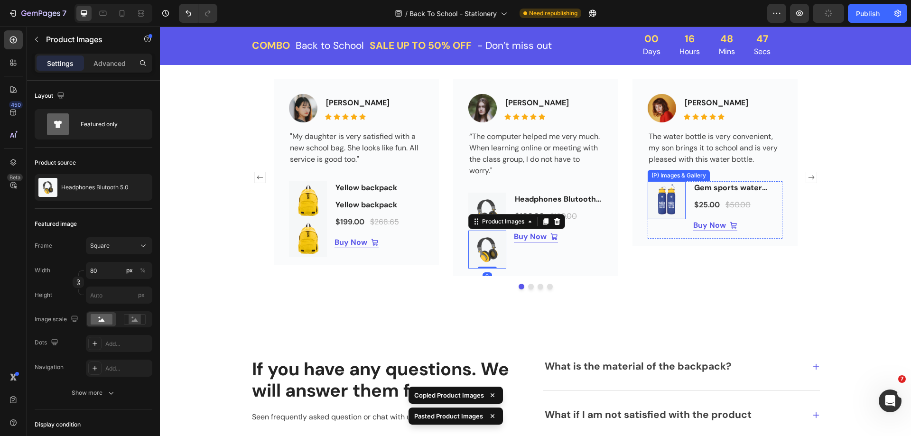
click at [668, 212] on img at bounding box center [666, 200] width 38 height 38
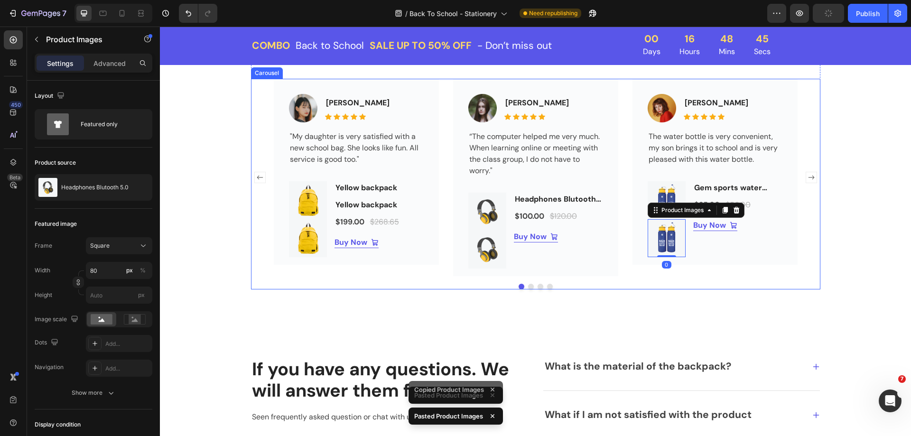
click at [805, 180] on rect "Carousel Next Arrow" at bounding box center [810, 177] width 11 height 11
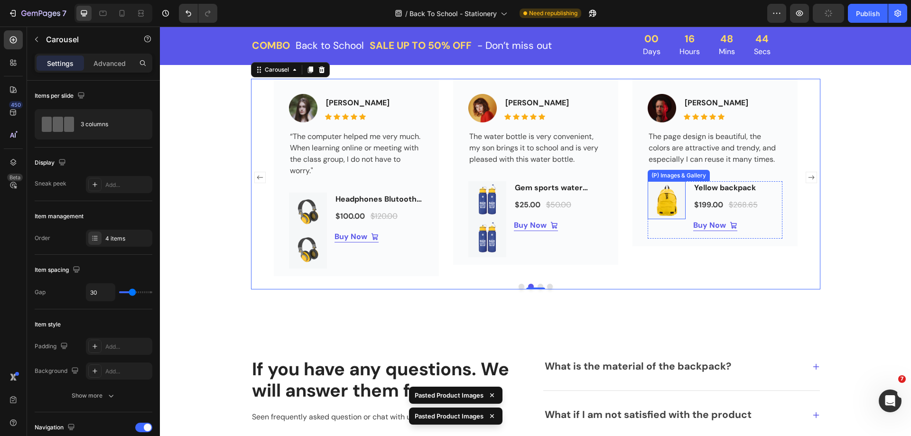
click at [671, 205] on img at bounding box center [666, 200] width 38 height 38
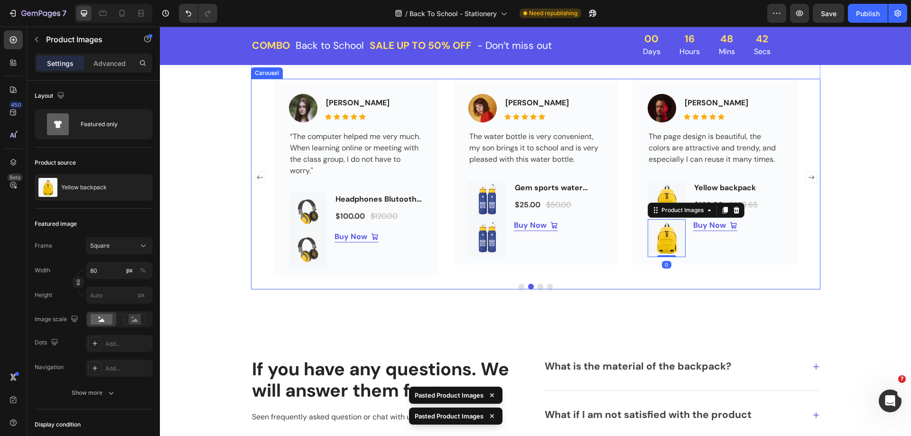
click at [806, 179] on rect "Carousel Next Arrow" at bounding box center [810, 177] width 11 height 11
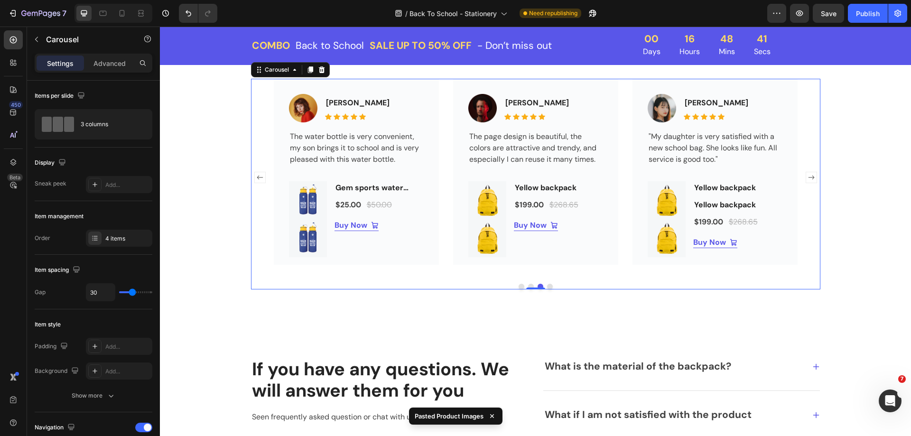
click at [806, 179] on rect "Carousel Next Arrow" at bounding box center [810, 177] width 11 height 11
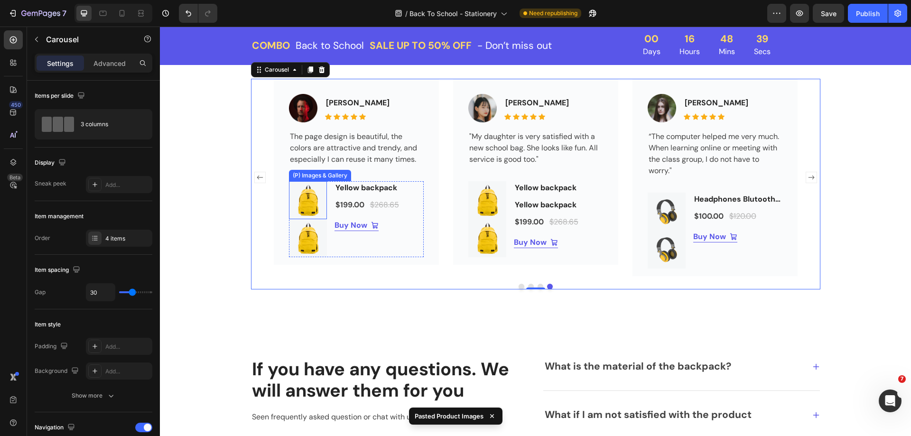
click at [312, 202] on img at bounding box center [308, 200] width 38 height 38
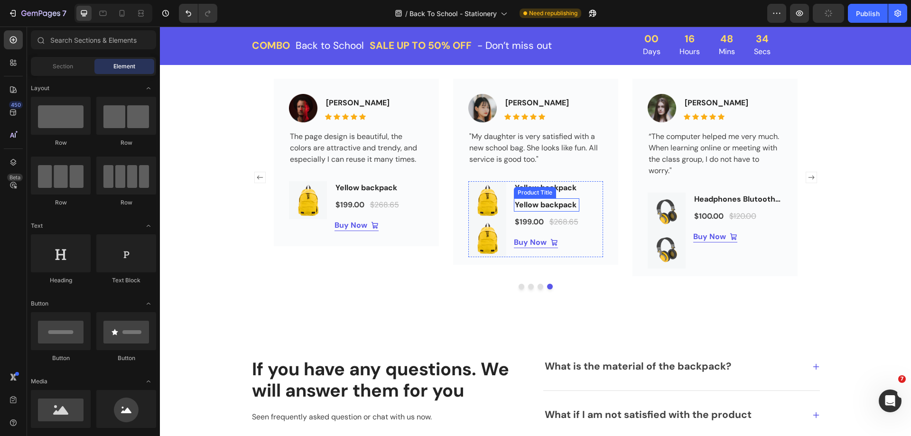
click at [549, 199] on h2 "Yellow backpack" at bounding box center [546, 204] width 65 height 13
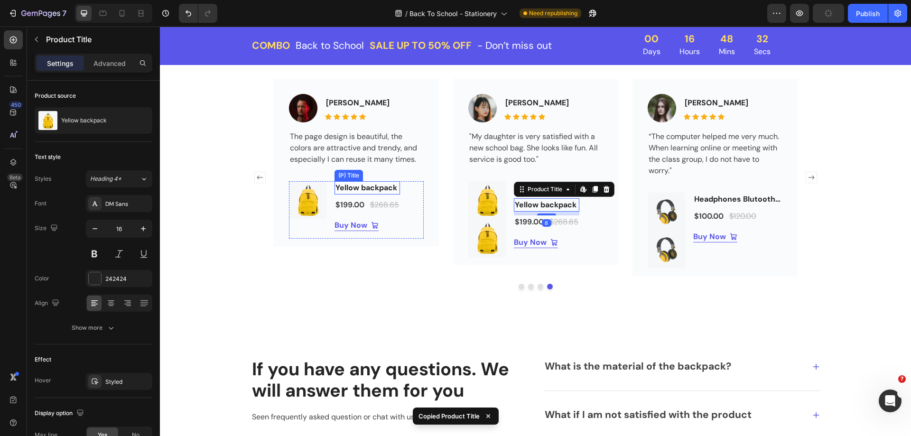
click at [389, 193] on h2 "Yellow backpack" at bounding box center [366, 187] width 65 height 13
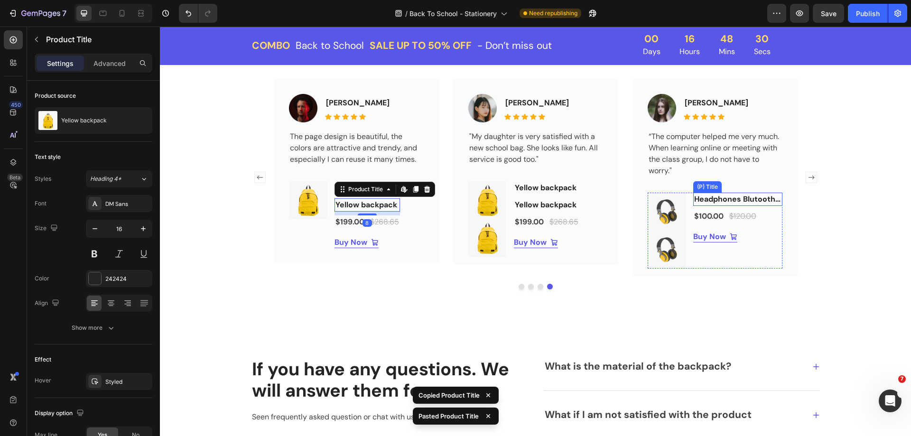
click at [714, 195] on h2 "Headphones Blutooth 5.0" at bounding box center [737, 199] width 89 height 13
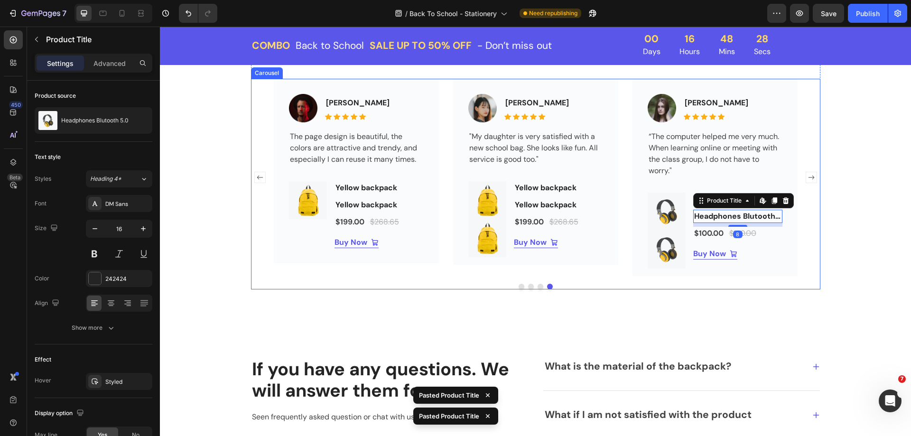
click at [810, 178] on rect "Carousel Next Arrow" at bounding box center [810, 177] width 11 height 11
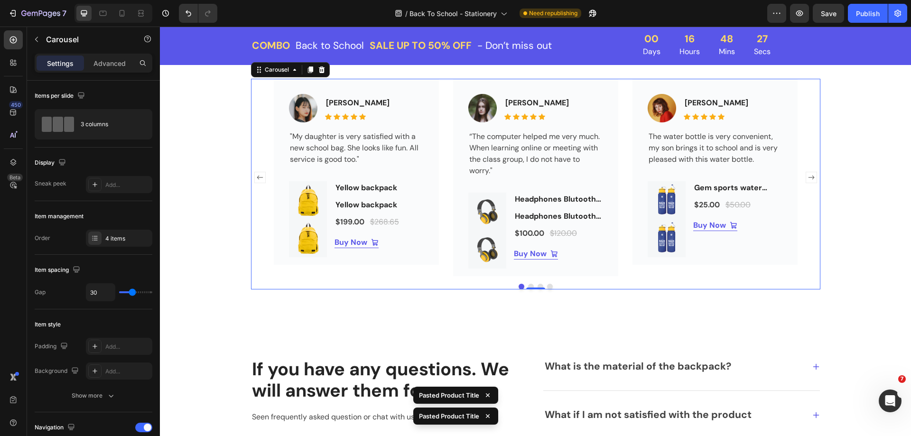
click at [810, 178] on rect "Carousel Next Arrow" at bounding box center [810, 177] width 11 height 11
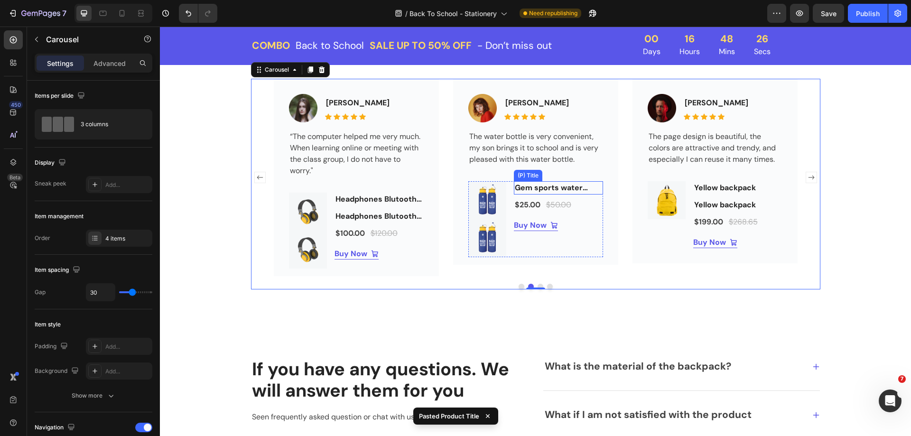
click at [571, 188] on h2 "Gem sports water bottle" at bounding box center [558, 187] width 89 height 13
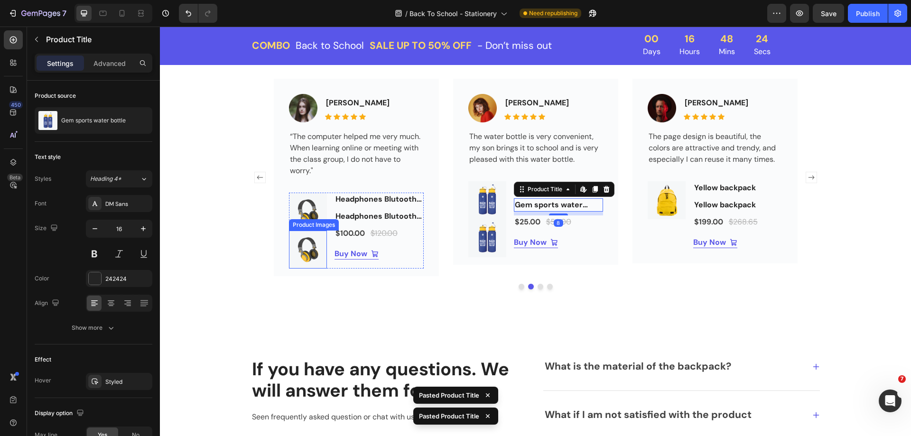
click at [319, 237] on img at bounding box center [308, 249] width 38 height 38
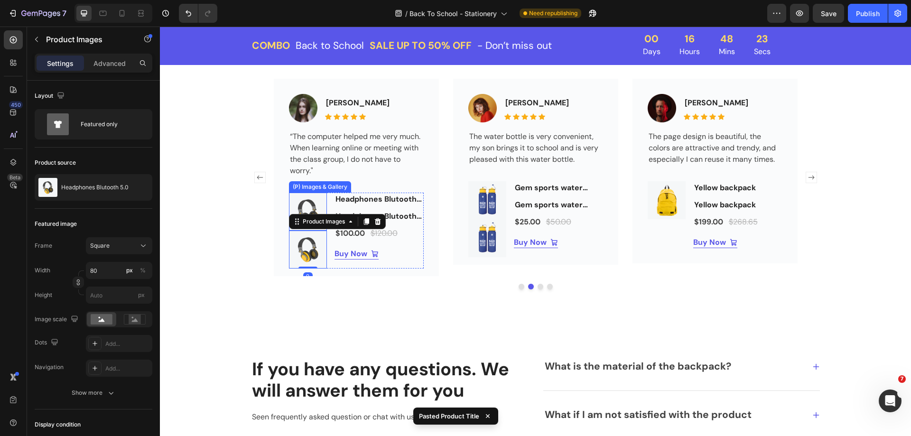
click at [307, 203] on img at bounding box center [308, 212] width 38 height 38
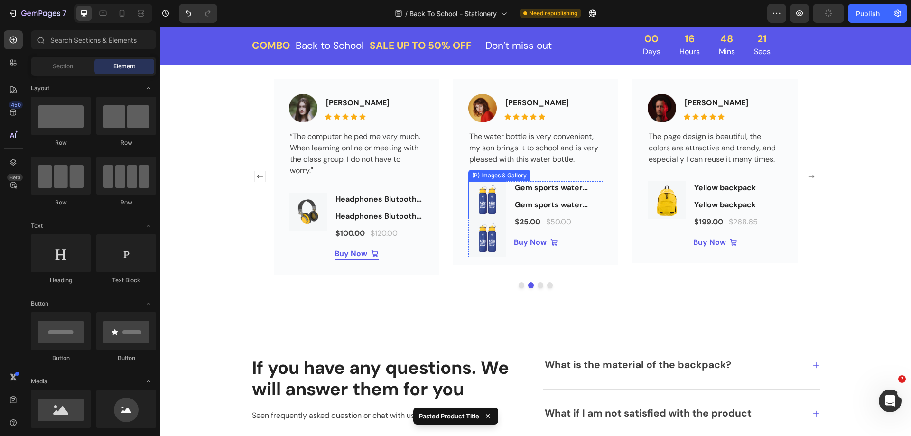
click at [483, 200] on img at bounding box center [487, 200] width 38 height 38
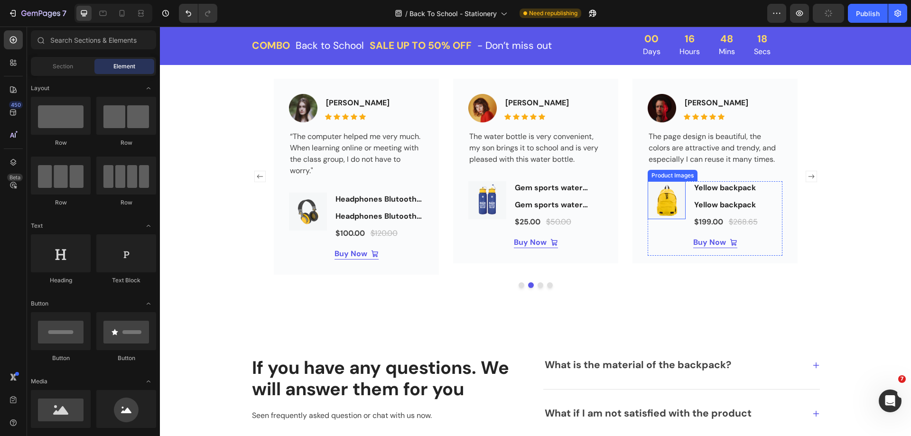
click at [668, 191] on img at bounding box center [666, 200] width 38 height 38
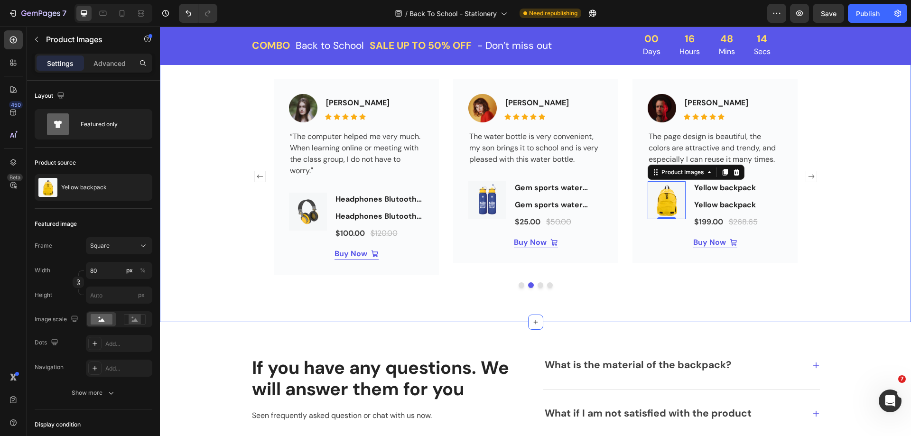
click at [834, 193] on div "What Our Customers Are Saying Heading Listen to what our customers say about pr…" at bounding box center [535, 149] width 736 height 278
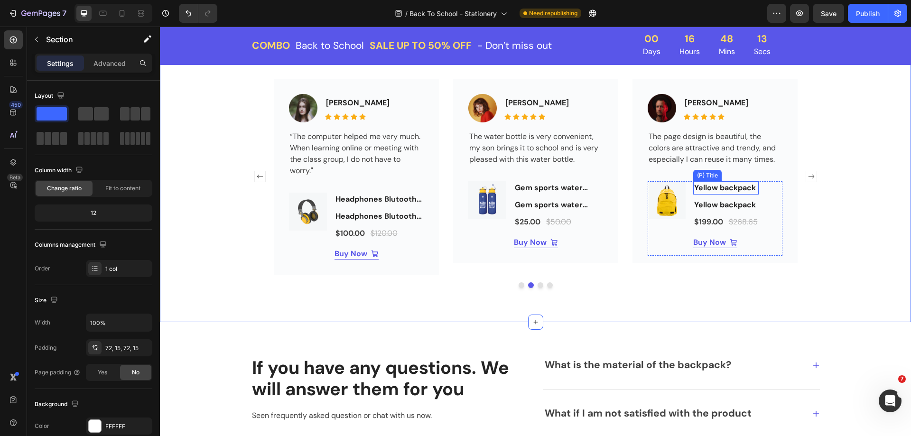
click at [752, 189] on h2 "Yellow backpack" at bounding box center [725, 187] width 65 height 13
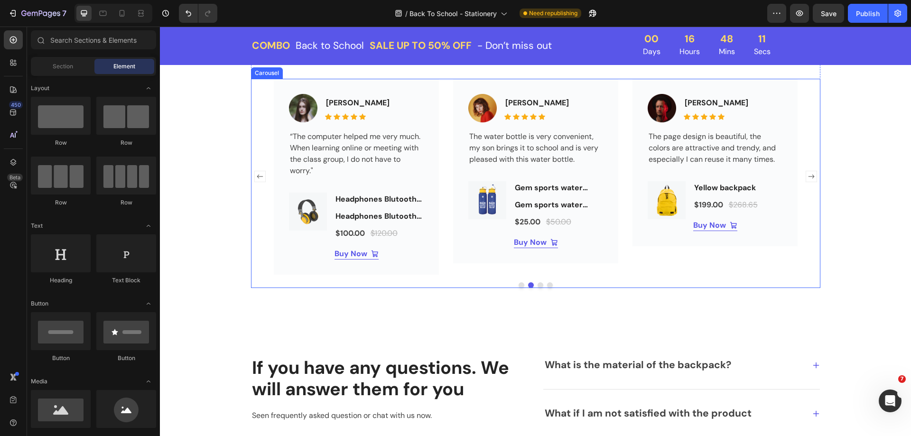
click at [809, 177] on rect "Carousel Next Arrow" at bounding box center [810, 176] width 11 height 11
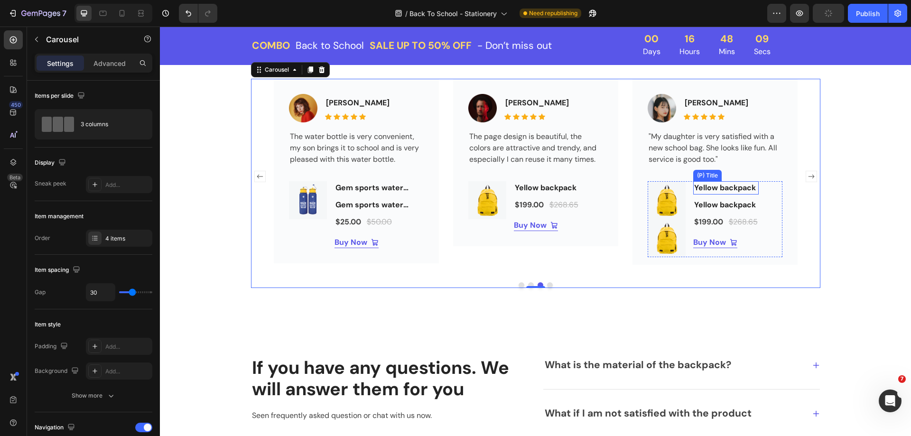
click at [715, 193] on h2 "Yellow backpack" at bounding box center [725, 187] width 65 height 13
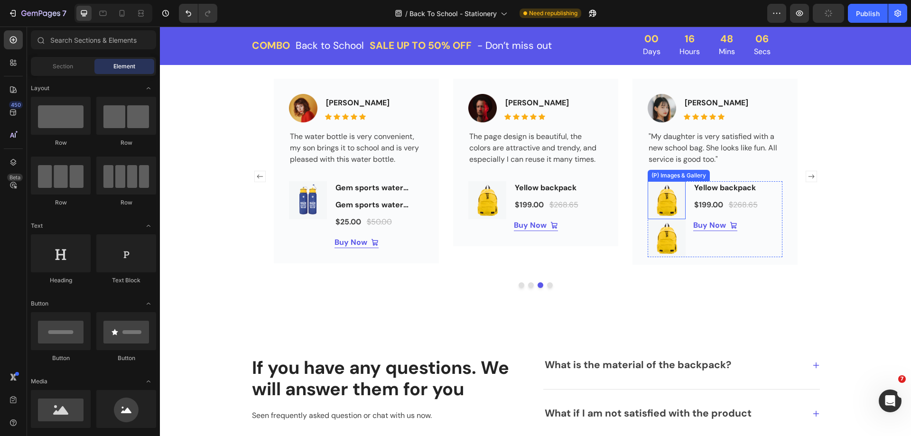
click at [665, 198] on img at bounding box center [666, 200] width 38 height 38
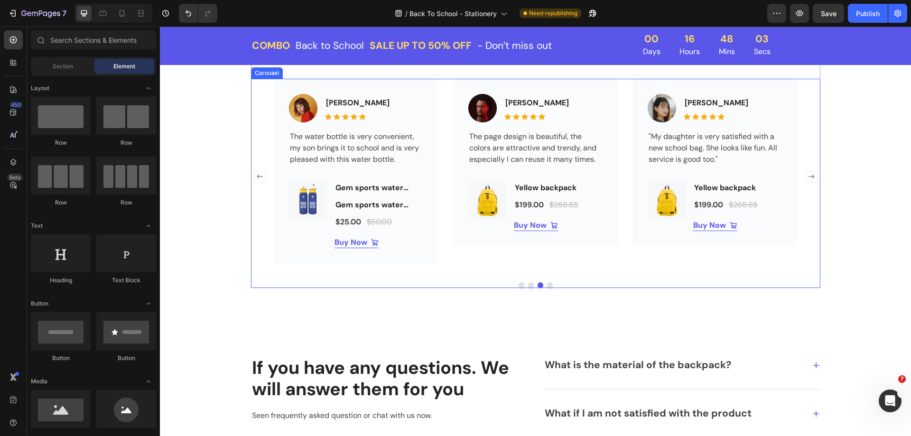
click at [807, 178] on rect "Carousel Next Arrow" at bounding box center [810, 176] width 11 height 11
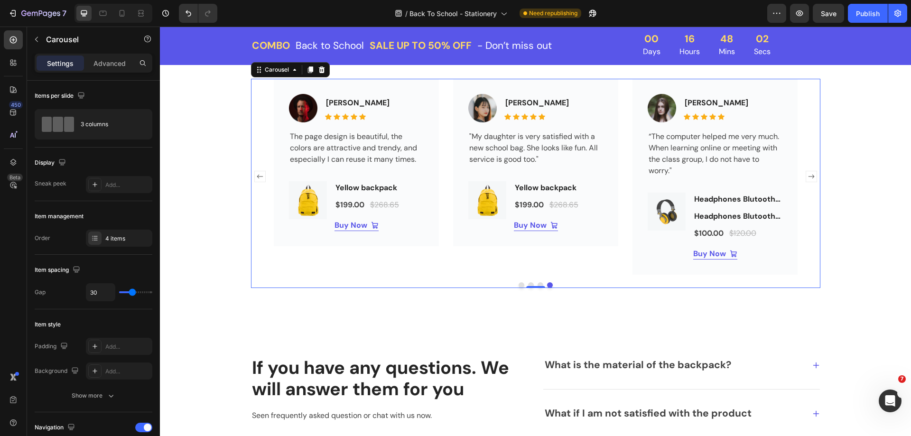
click at [807, 178] on rect "Carousel Next Arrow" at bounding box center [810, 176] width 11 height 11
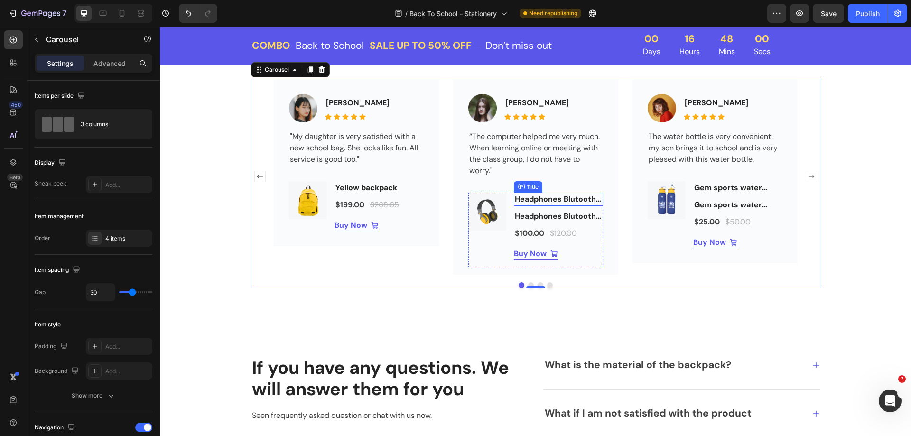
click at [580, 202] on h2 "Headphones Blutooth 5.0" at bounding box center [558, 199] width 89 height 13
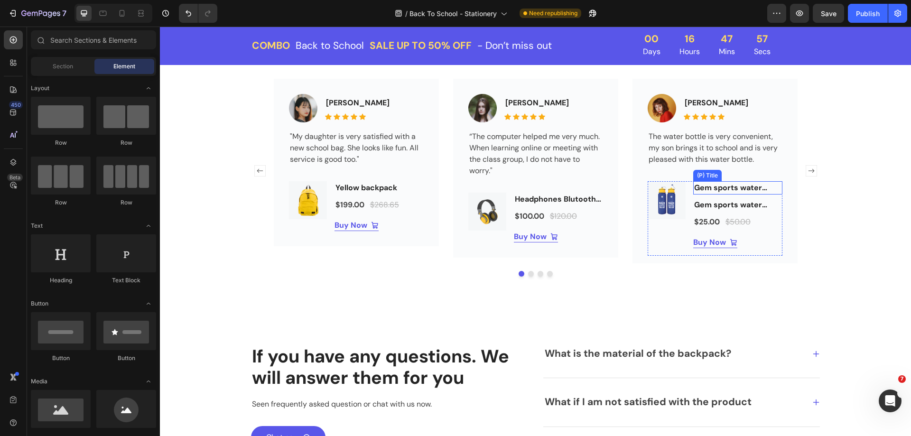
click at [705, 188] on h2 "Gem sports water bottle" at bounding box center [737, 187] width 89 height 13
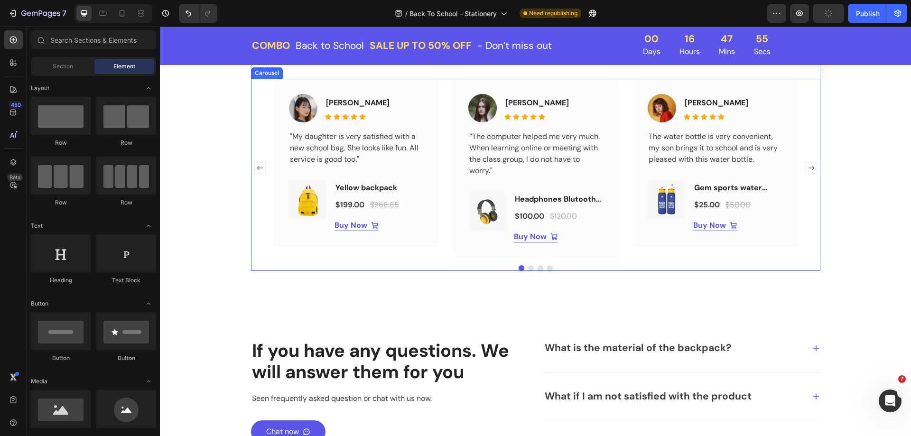
click at [807, 169] on rect "Carousel Next Arrow" at bounding box center [810, 168] width 11 height 11
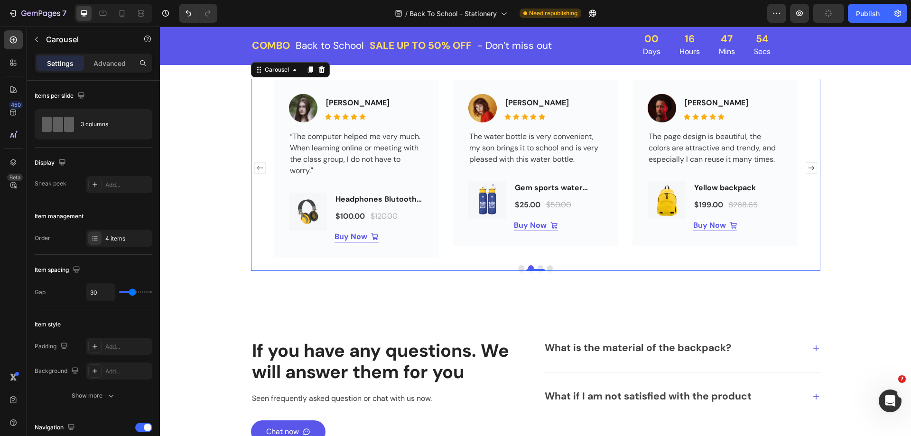
click at [807, 169] on rect "Carousel Next Arrow" at bounding box center [810, 168] width 11 height 11
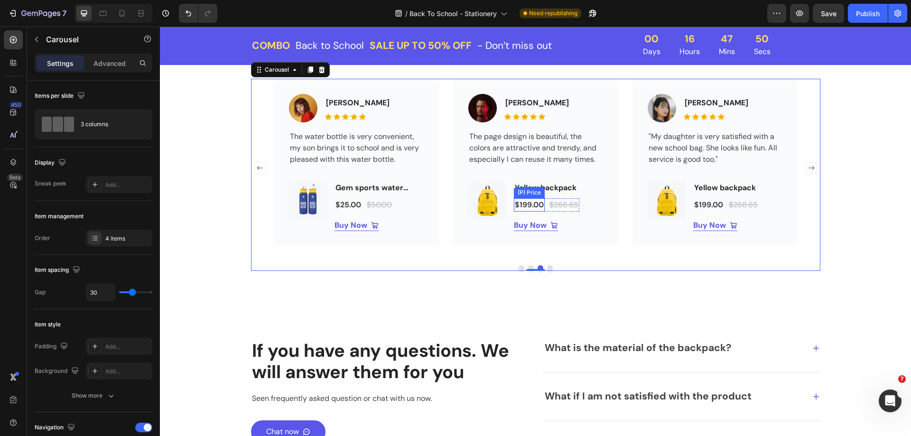
click at [541, 209] on div "$199.00" at bounding box center [529, 204] width 31 height 13
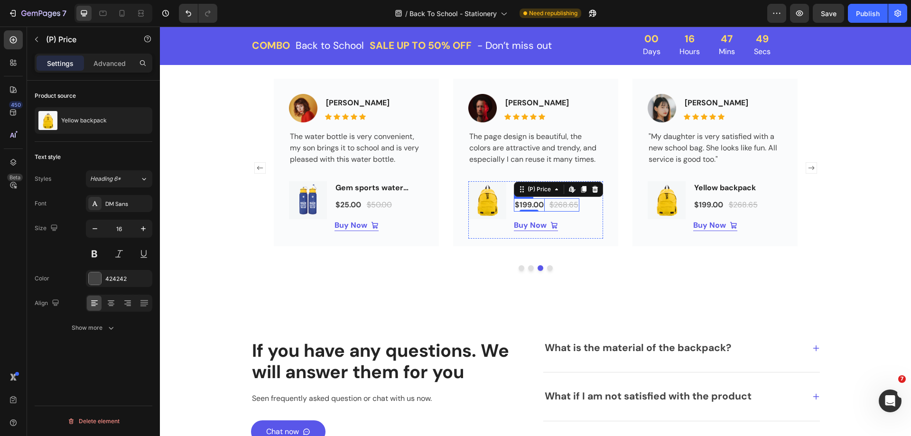
click at [542, 209] on div "$199.00 (P) Price Edit content in Shopify 0 (P) Price Edit content in Shopify 0…" at bounding box center [546, 204] width 65 height 13
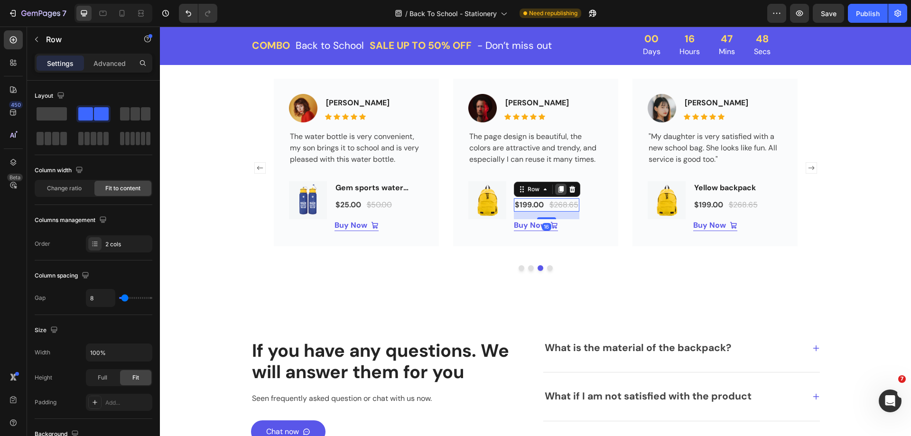
click at [558, 189] on icon at bounding box center [560, 189] width 5 height 7
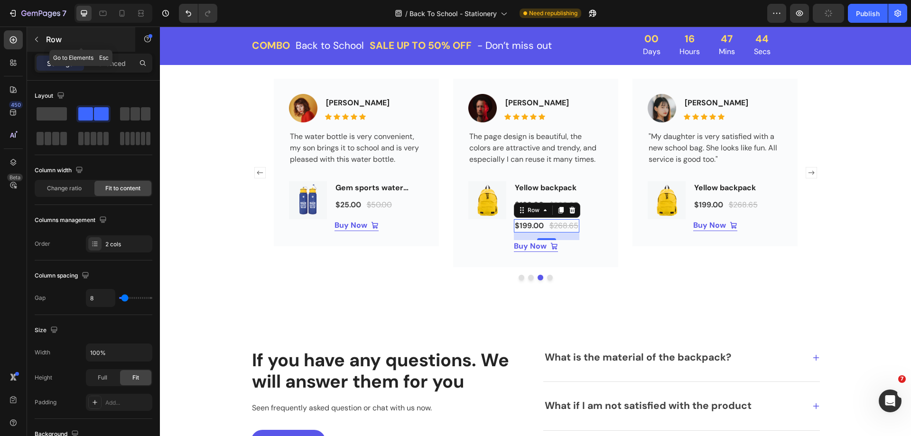
click at [37, 41] on icon "button" at bounding box center [36, 39] width 3 height 5
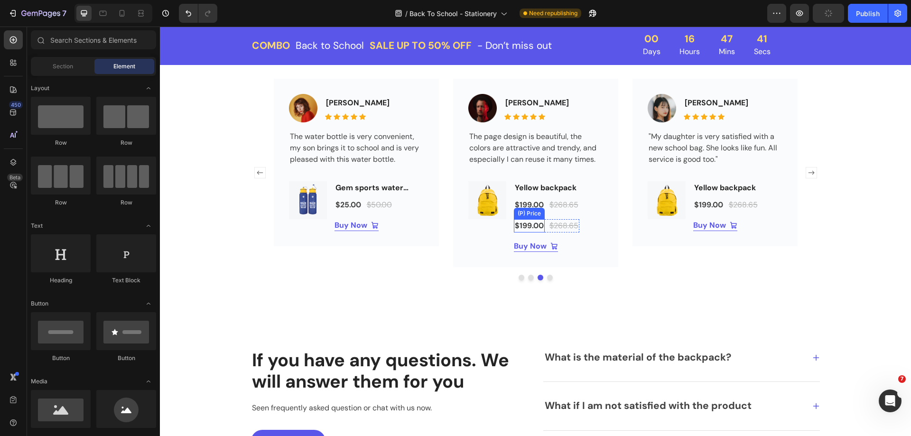
click at [526, 222] on div "$199.00" at bounding box center [529, 225] width 31 height 13
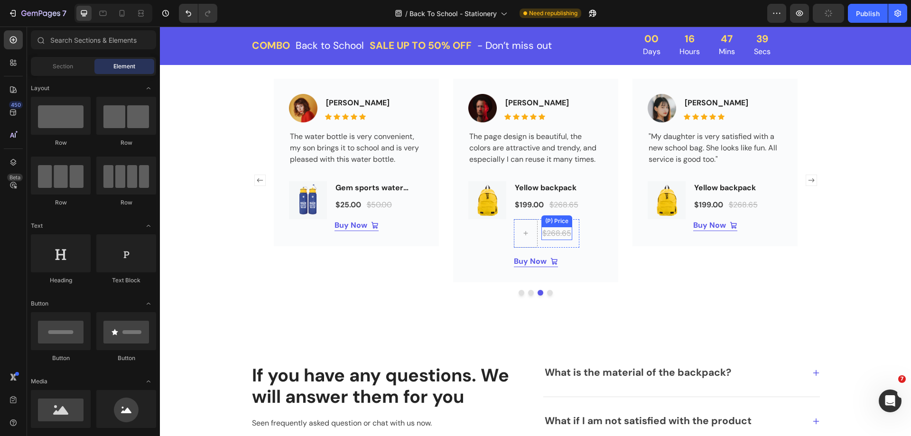
click at [555, 228] on div "$268.65" at bounding box center [556, 233] width 31 height 13
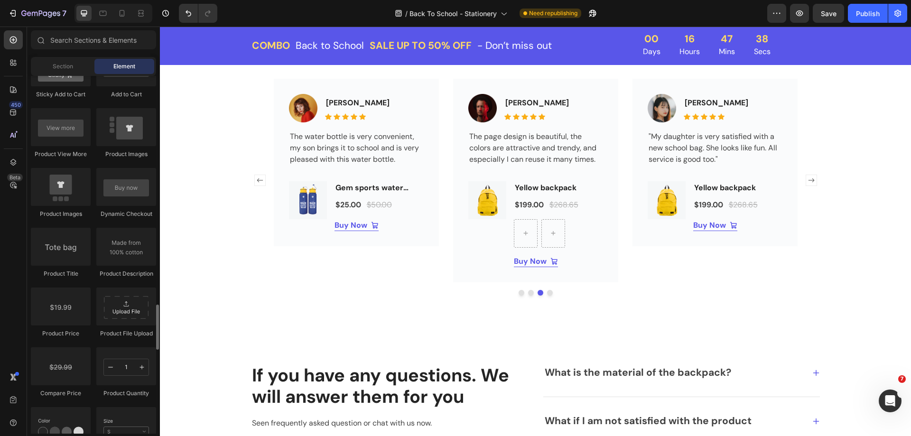
scroll to position [1423, 0]
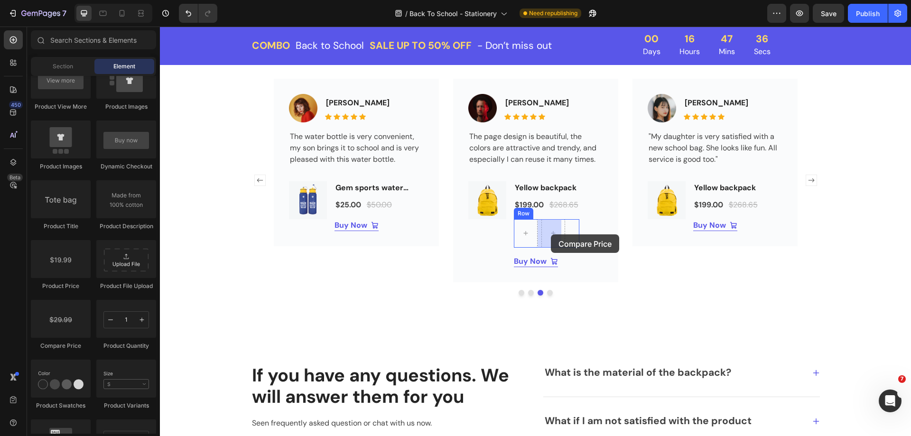
drag, startPoint x: 254, startPoint y: 347, endPoint x: 551, endPoint y: 234, distance: 317.6
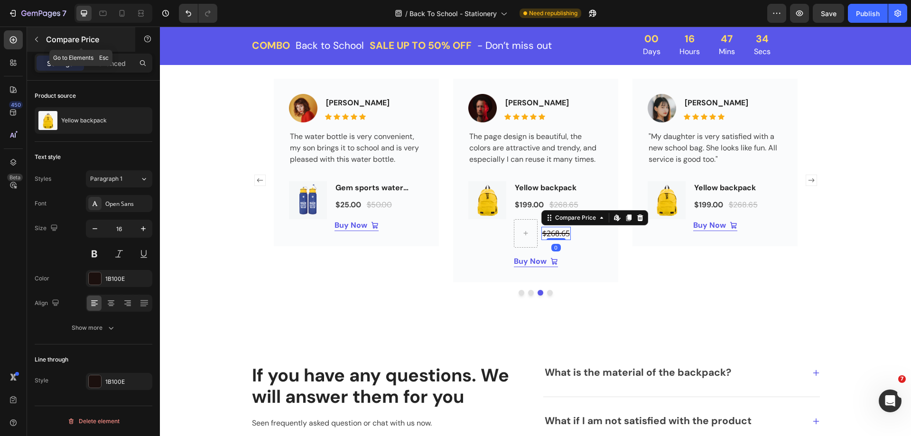
click at [33, 37] on icon "button" at bounding box center [37, 40] width 8 height 8
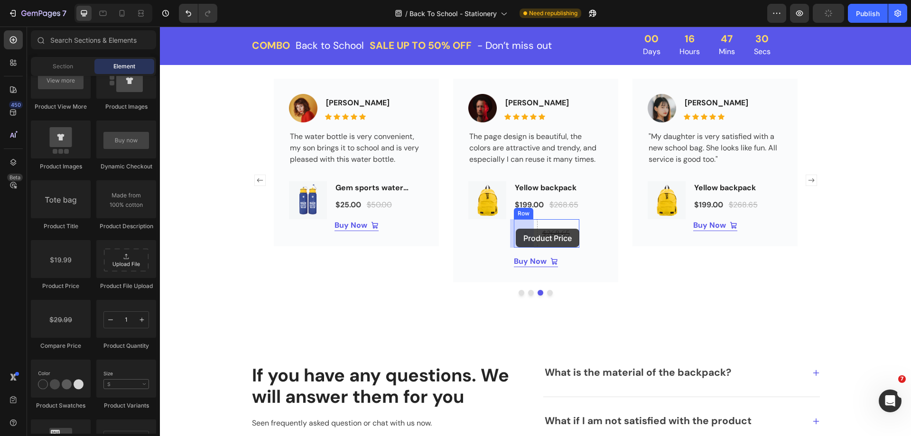
drag, startPoint x: 221, startPoint y: 284, endPoint x: 515, endPoint y: 229, distance: 299.2
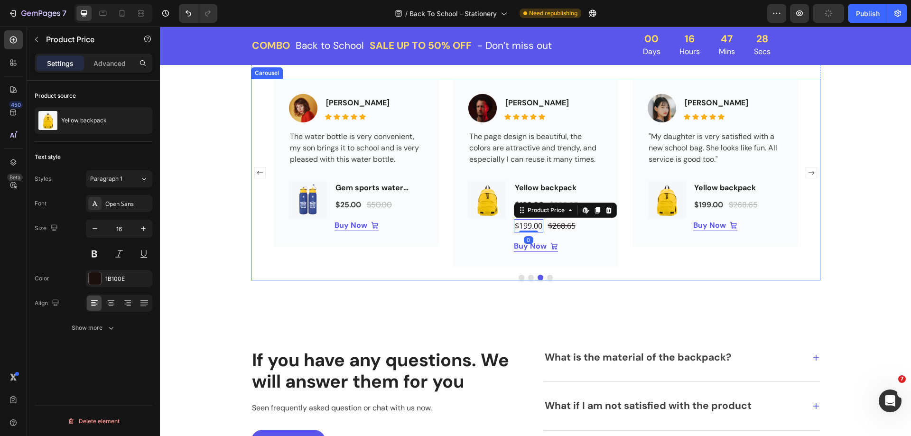
click at [632, 258] on div "Image [PERSON_NAME] Text block Icon Icon Icon Icon Icon Icon List Hoz Row "My d…" at bounding box center [714, 173] width 165 height 188
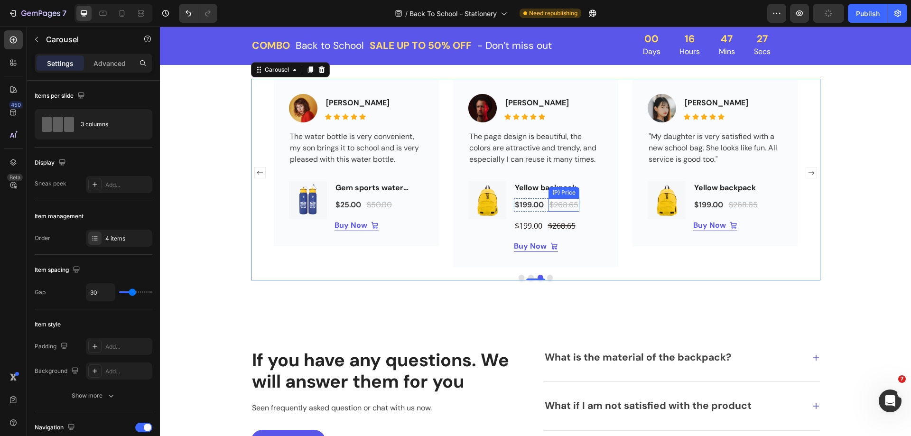
click at [555, 202] on div "$268.65" at bounding box center [563, 204] width 31 height 13
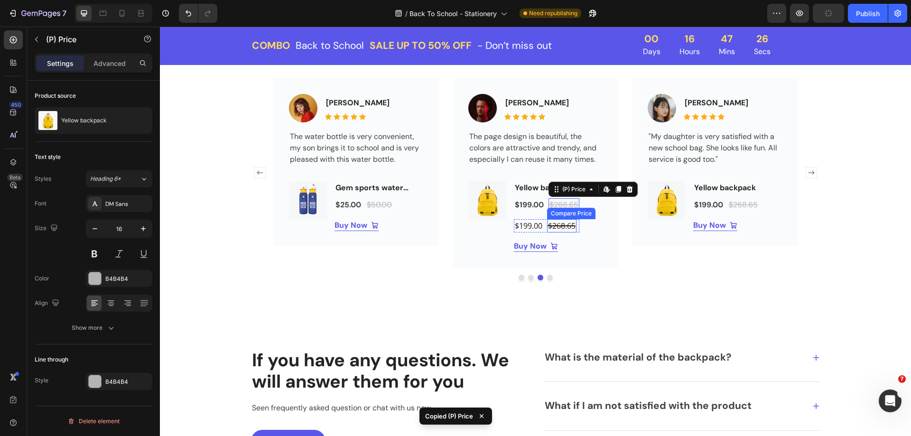
click at [552, 227] on div "$268.65" at bounding box center [561, 225] width 29 height 13
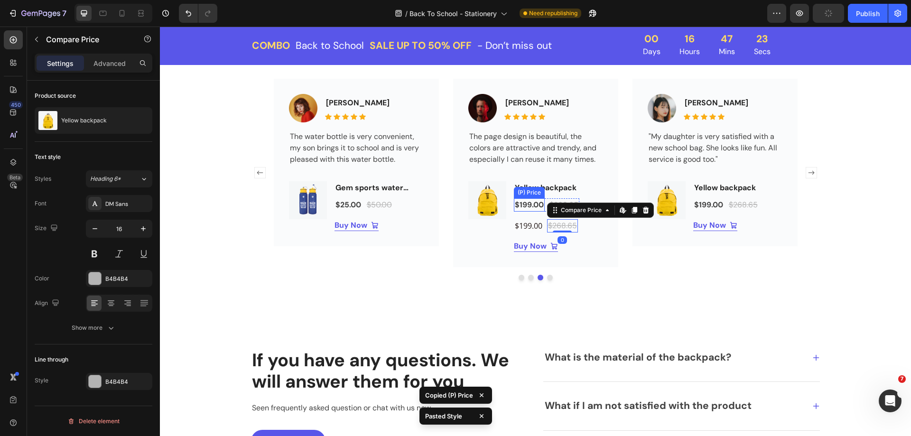
click at [532, 207] on div "$199.00" at bounding box center [529, 204] width 31 height 13
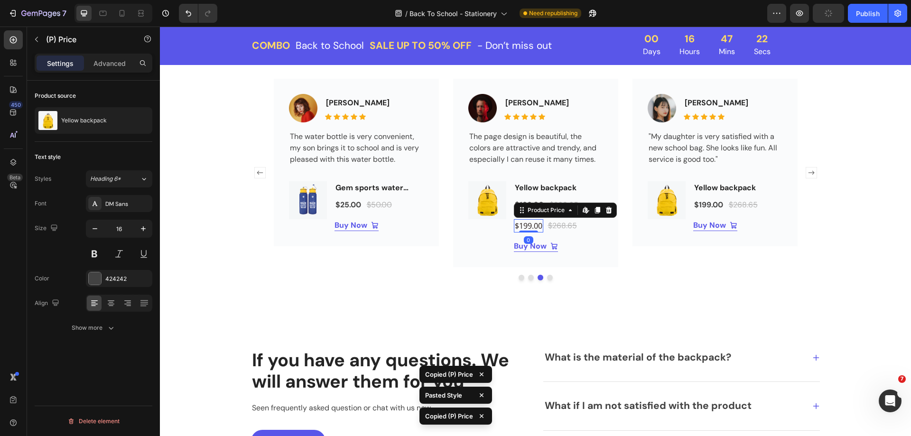
click at [522, 224] on div "$199.00" at bounding box center [528, 225] width 29 height 13
click at [639, 247] on div "Image [PERSON_NAME] Text block Icon Icon Icon Icon Icon Icon List Hoz Row "My d…" at bounding box center [714, 173] width 165 height 188
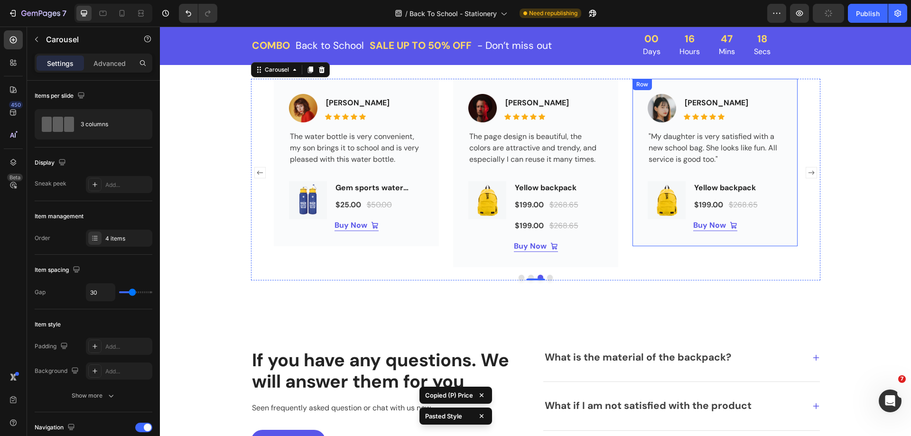
click at [632, 238] on div "Image [PERSON_NAME] Text block Icon Icon Icon Icon Icon Icon List Hoz Row "My d…" at bounding box center [714, 162] width 165 height 167
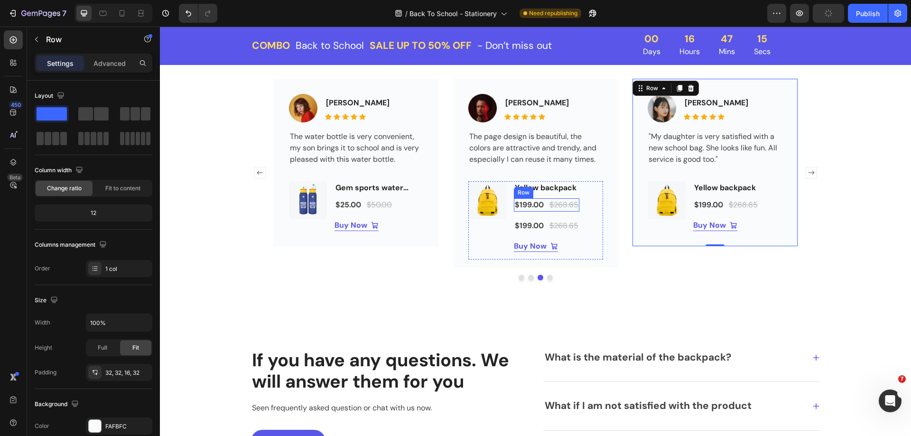
click at [542, 210] on div "$199.00 (P) Price (P) Price $268.65 (P) Price (P) Price Row" at bounding box center [546, 204] width 65 height 13
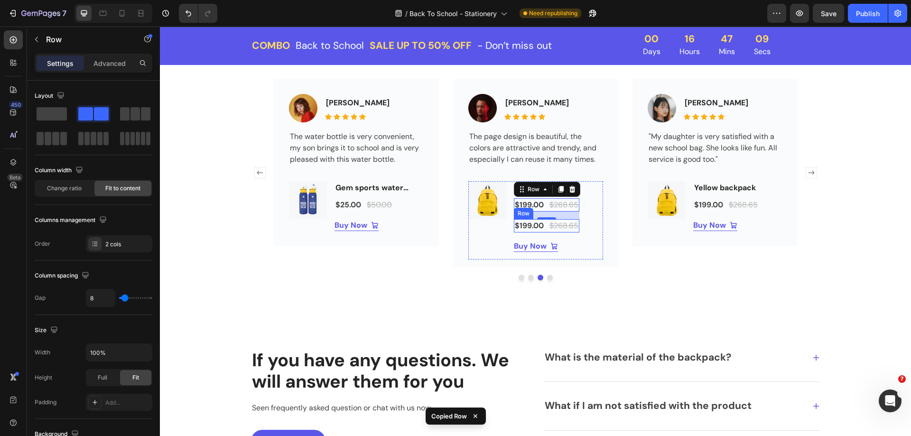
click at [542, 231] on div "$199.00 Product Price Product Price $268.65 Compare Price Compare Price Row" at bounding box center [546, 225] width 65 height 13
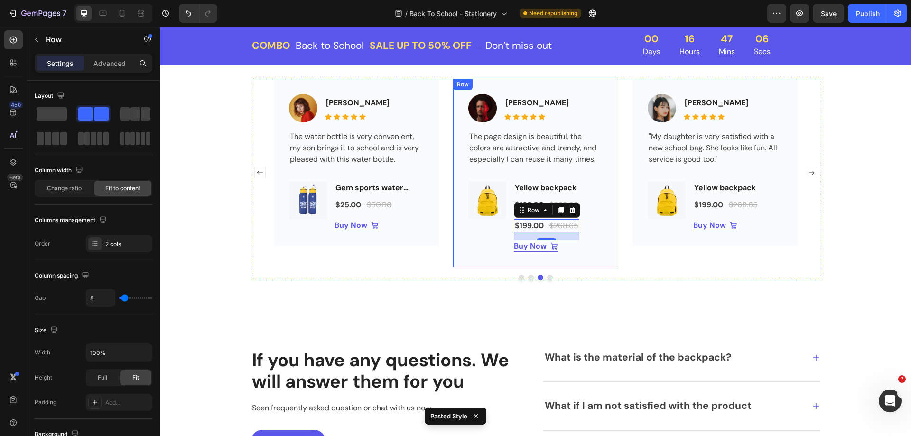
click at [600, 233] on div "Image [PERSON_NAME] Text block Icon Icon Icon Icon Icon Icon List Hoz Row The p…" at bounding box center [535, 173] width 165 height 188
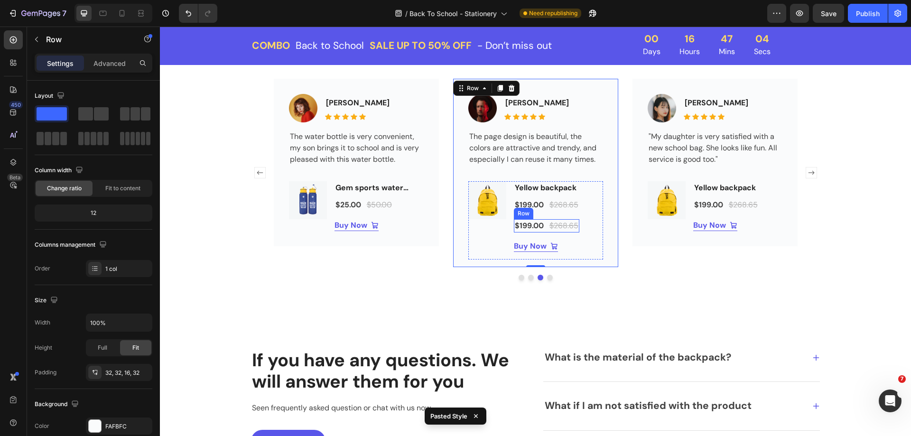
click at [543, 230] on div "$199.00 Product Price Product Price $268.65 Compare Price Compare Price Row" at bounding box center [546, 225] width 65 height 13
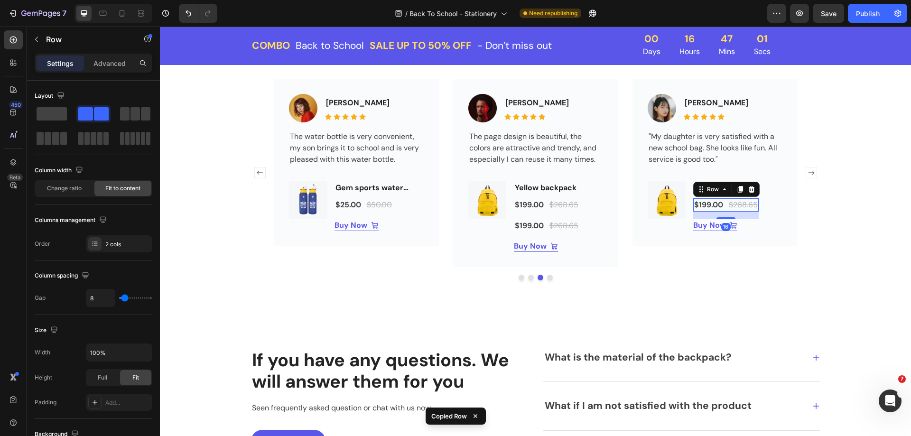
click at [721, 209] on div "$199.00 (P) Price (P) Price $268.65 (P) Price (P) Price Row 16" at bounding box center [725, 204] width 65 height 13
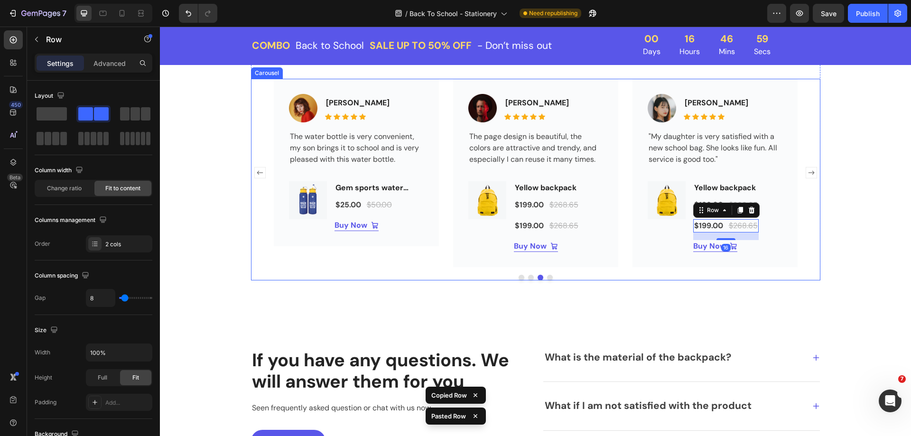
click at [806, 174] on rect "Carousel Next Arrow" at bounding box center [810, 172] width 11 height 11
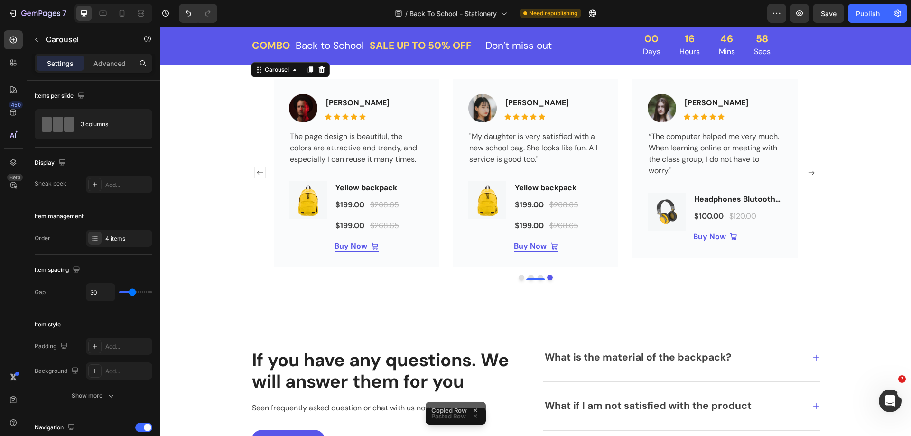
click at [806, 174] on rect "Carousel Next Arrow" at bounding box center [810, 172] width 11 height 11
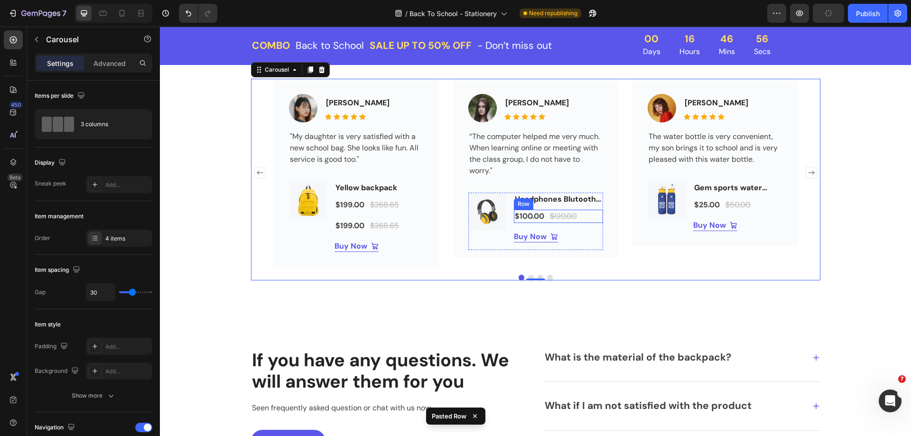
click at [542, 220] on div "$100.00 (P) Price (P) Price $120.00 (P) Price (P) Price Row" at bounding box center [558, 216] width 89 height 13
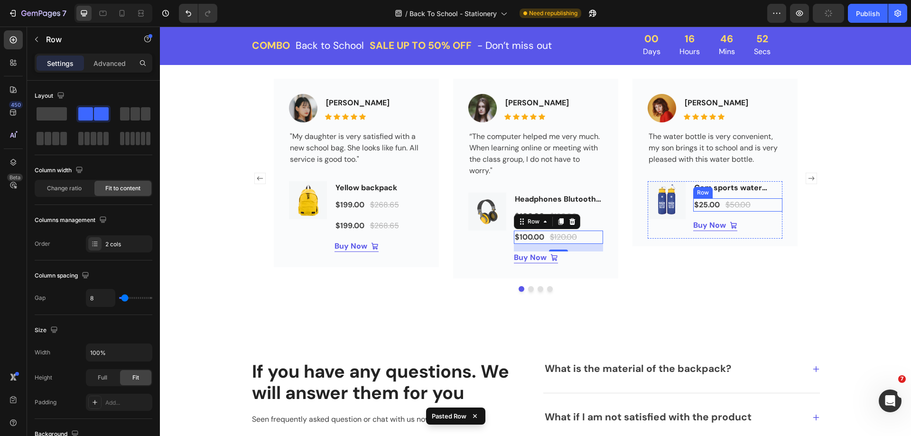
click at [719, 209] on div "$25.00 (P) Price (P) Price $50.00 (P) Price (P) Price Row" at bounding box center [737, 204] width 89 height 13
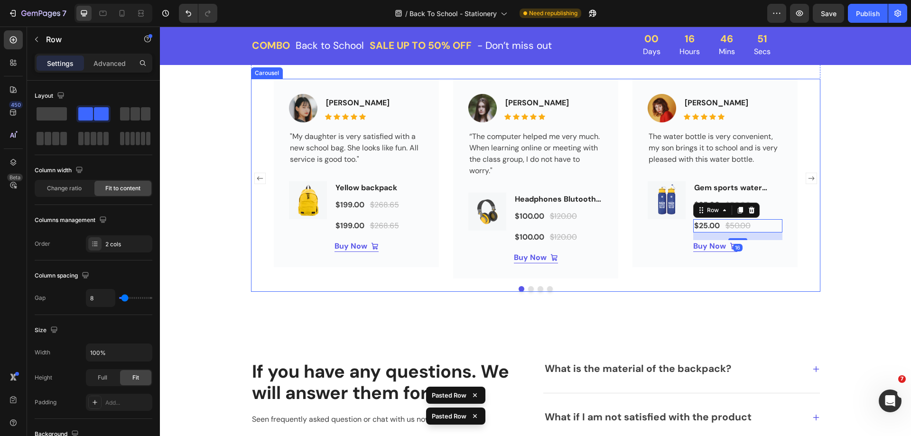
click at [806, 177] on rect "Carousel Next Arrow" at bounding box center [810, 178] width 11 height 11
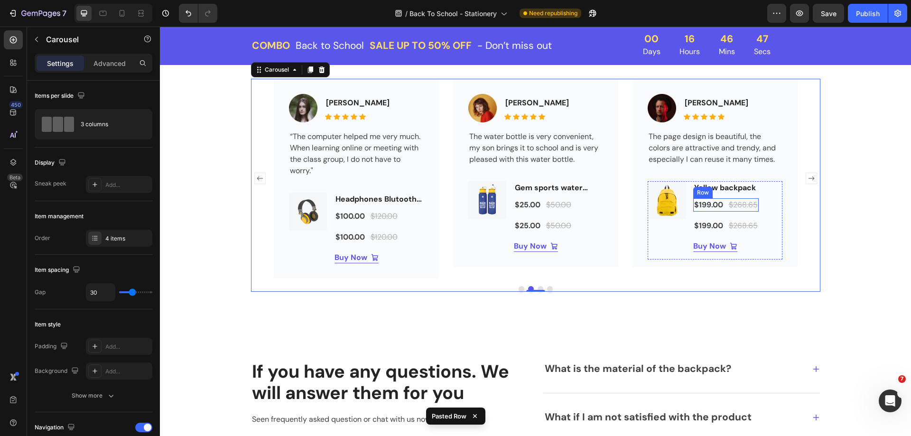
click at [723, 208] on div "$199.00 (P) Price (P) Price $268.65 (P) Price (P) Price Row" at bounding box center [725, 204] width 65 height 13
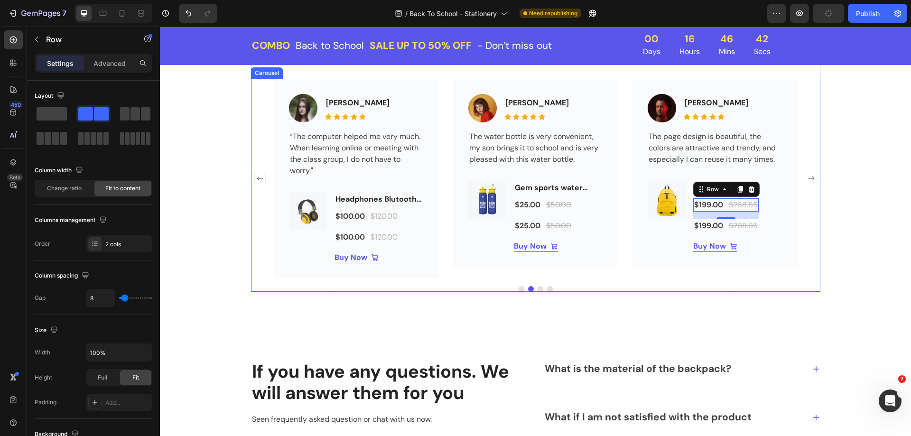
click at [805, 219] on div "Image [PERSON_NAME] Text block Icon Icon Icon Icon Icon Icon List Hoz Row "My d…" at bounding box center [535, 179] width 569 height 200
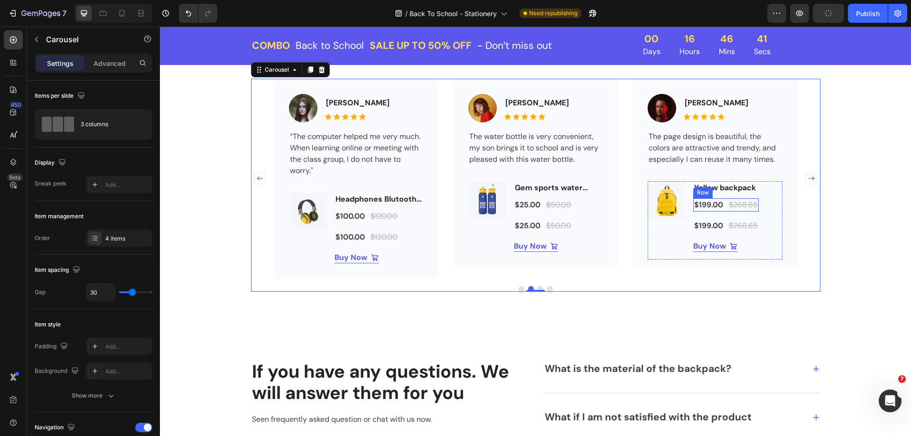
click at [721, 210] on div "$199.00 (P) Price (P) Price $268.65 (P) Price (P) Price Row" at bounding box center [725, 204] width 65 height 13
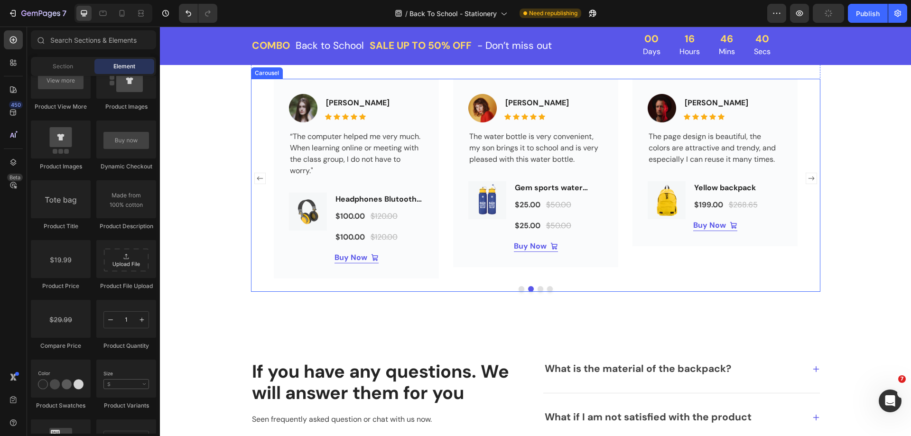
click at [805, 179] on rect "Carousel Next Arrow" at bounding box center [810, 178] width 11 height 11
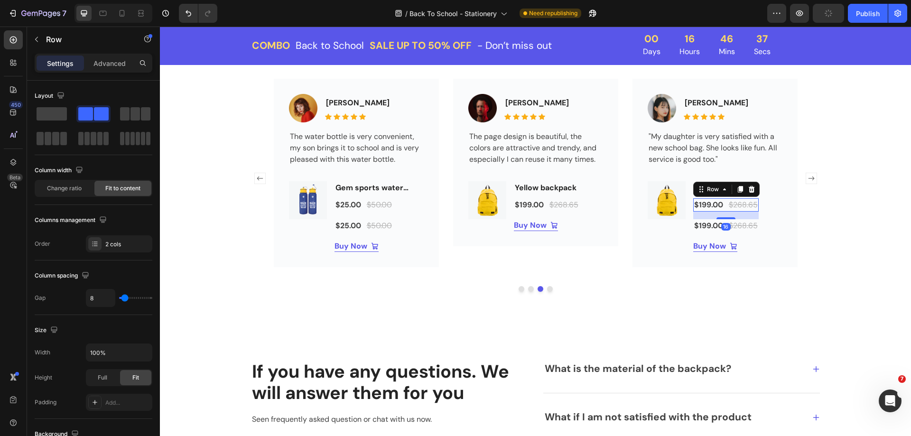
click at [723, 208] on div "$199.00 (P) Price (P) Price $268.65 (P) Price (P) Price Row 16" at bounding box center [725, 204] width 65 height 13
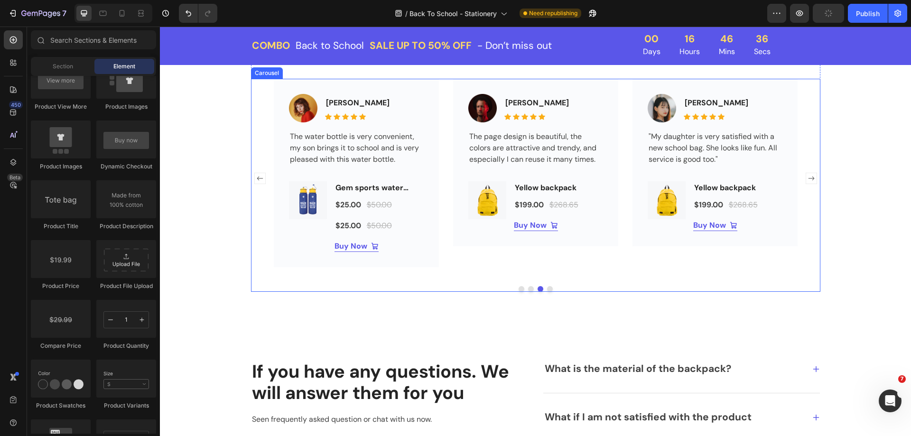
click at [808, 178] on icon "Carousel Next Arrow" at bounding box center [811, 178] width 6 height 4
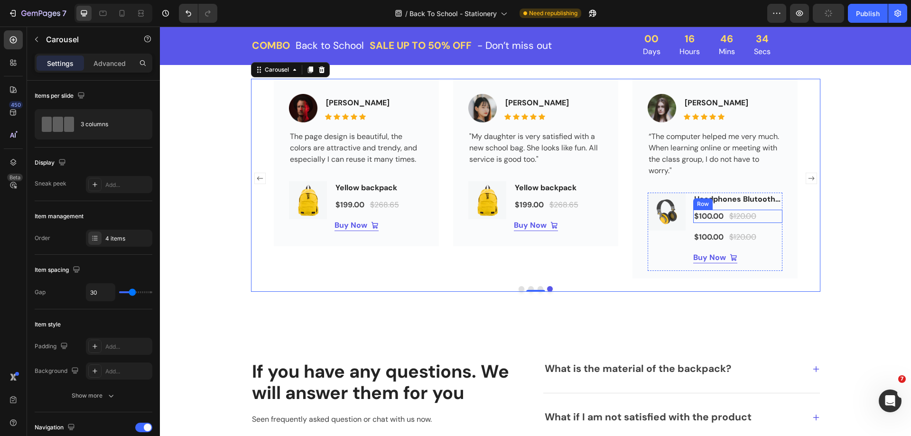
click at [722, 219] on div "$100.00 (P) Price (P) Price $120.00 (P) Price (P) Price Row" at bounding box center [737, 216] width 89 height 13
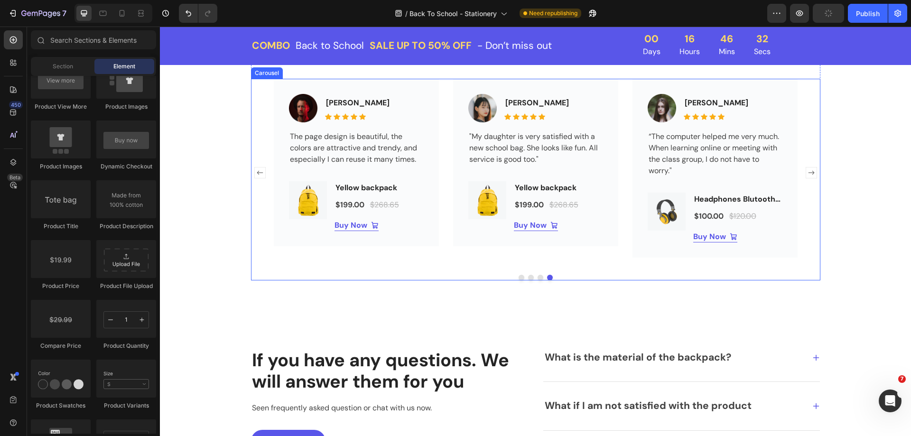
click at [809, 177] on rect "Carousel Next Arrow" at bounding box center [810, 172] width 11 height 11
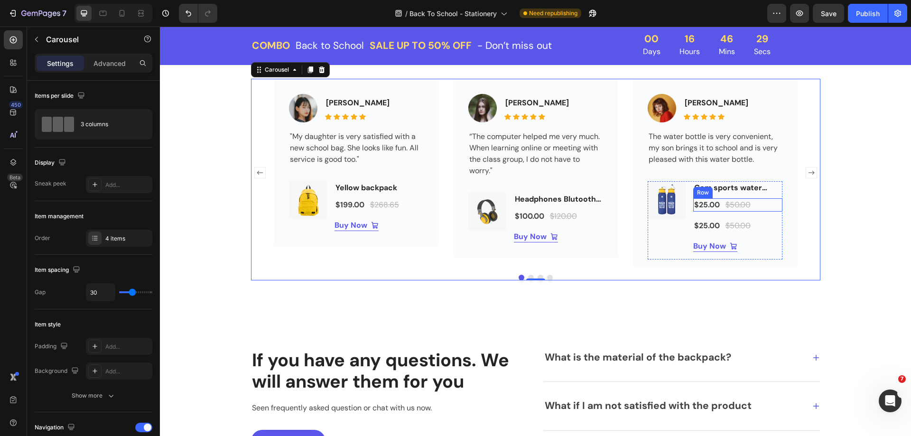
click at [720, 210] on div "$25.00 (P) Price (P) Price $50.00 (P) Price (P) Price Row" at bounding box center [737, 204] width 89 height 13
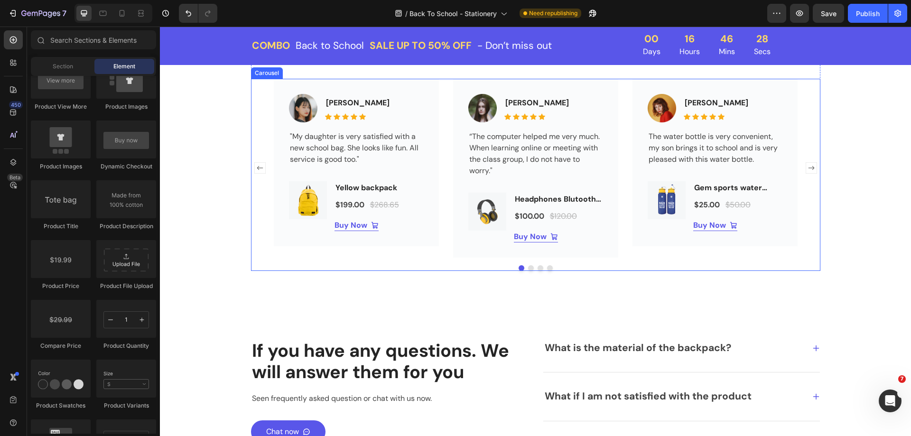
click at [806, 167] on rect "Carousel Next Arrow" at bounding box center [810, 168] width 11 height 11
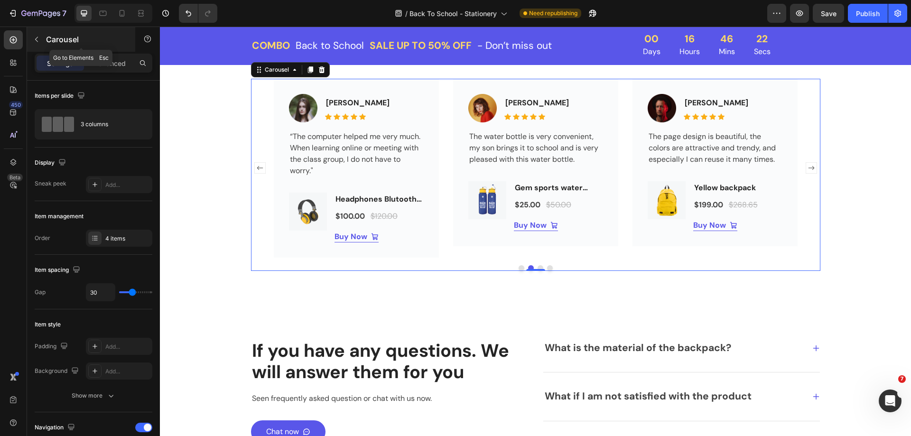
click at [38, 43] on icon "button" at bounding box center [37, 40] width 8 height 8
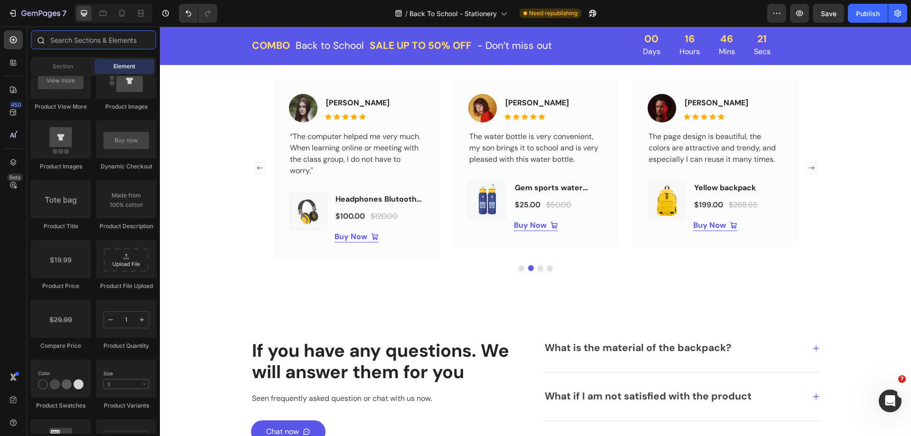
click at [79, 44] on input "text" at bounding box center [93, 39] width 125 height 19
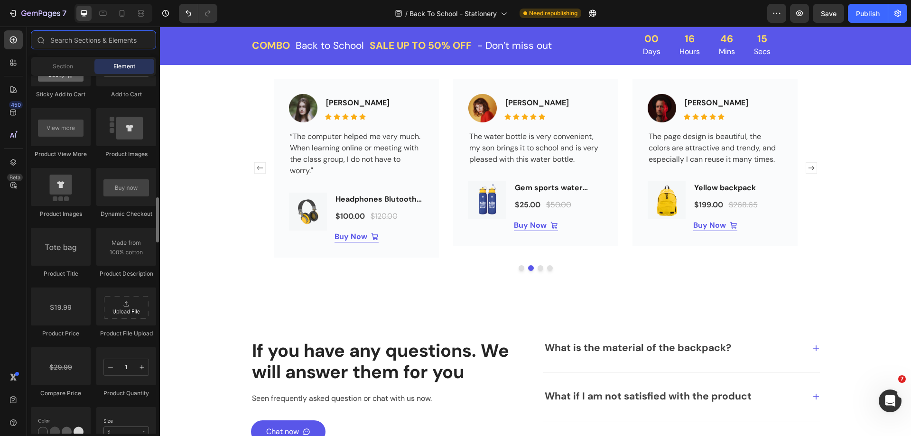
scroll to position [1280, 0]
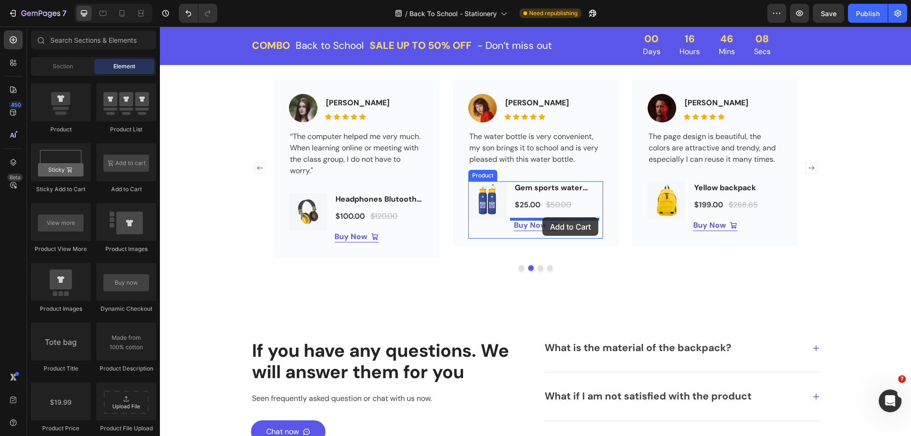
drag, startPoint x: 277, startPoint y: 196, endPoint x: 542, endPoint y: 217, distance: 265.4
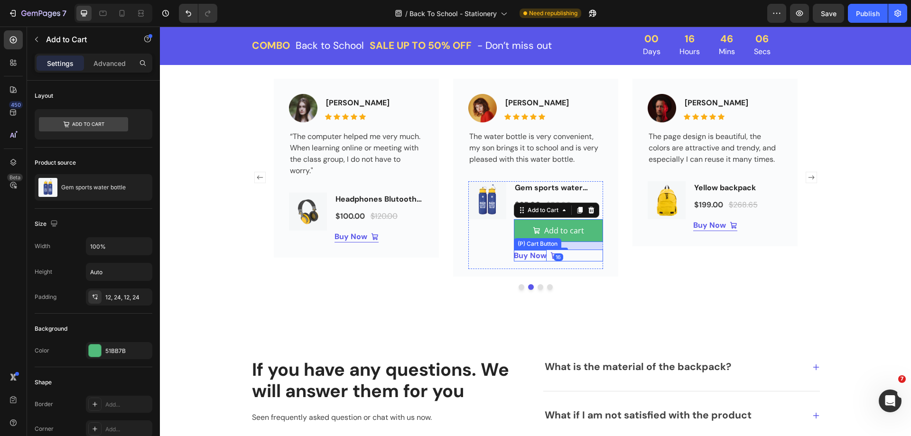
click at [542, 256] on div "Buy Now" at bounding box center [530, 255] width 33 height 11
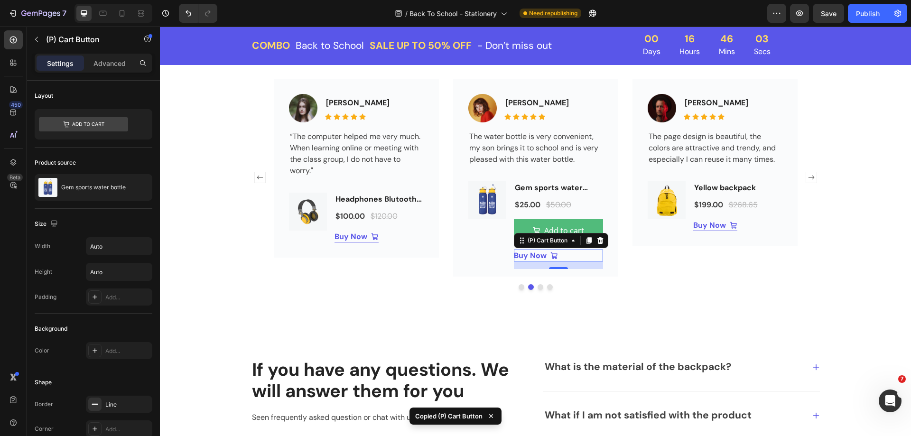
click at [574, 256] on div "Buy Now (P) Cart Button 16" at bounding box center [558, 255] width 89 height 12
click at [644, 259] on div "Image [PERSON_NAME] Text block Icon Icon Icon Icon Icon Icon List Hoz Row The p…" at bounding box center [714, 178] width 165 height 198
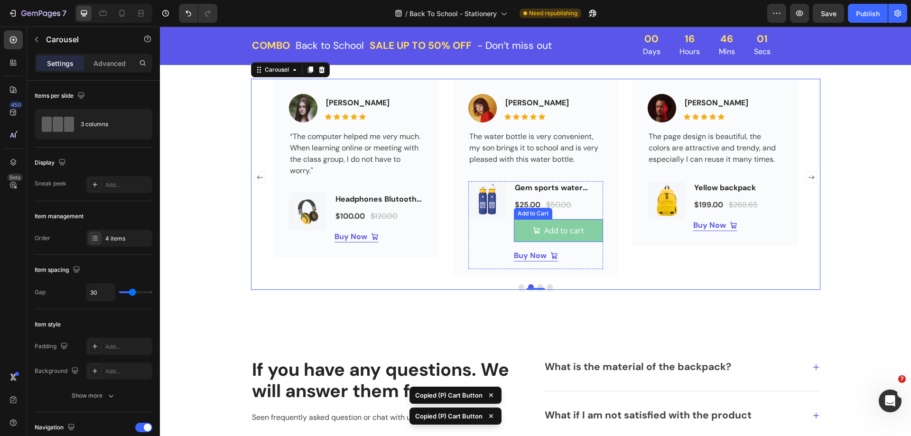
click at [559, 239] on button "Add to cart" at bounding box center [558, 230] width 89 height 23
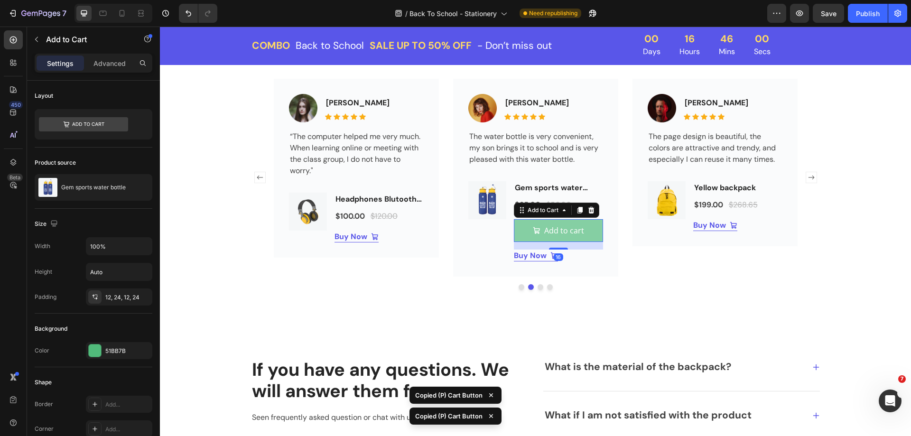
type input "Auto"
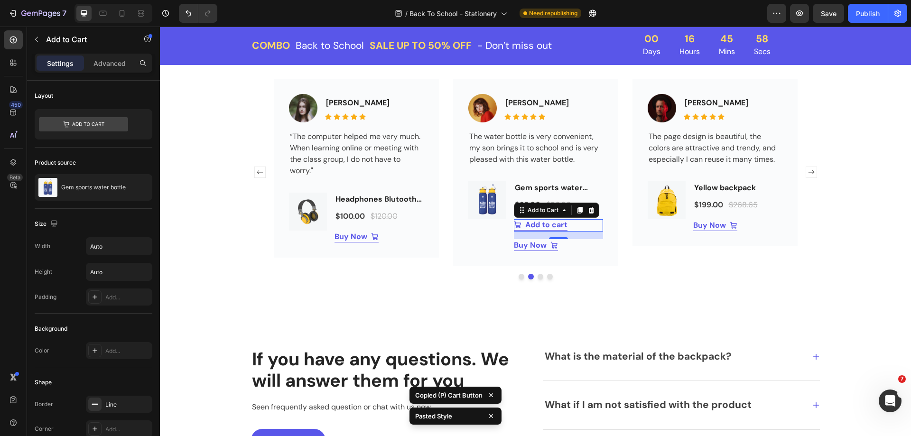
click at [576, 230] on div "Add to cart Add to Cart 16" at bounding box center [558, 225] width 89 height 12
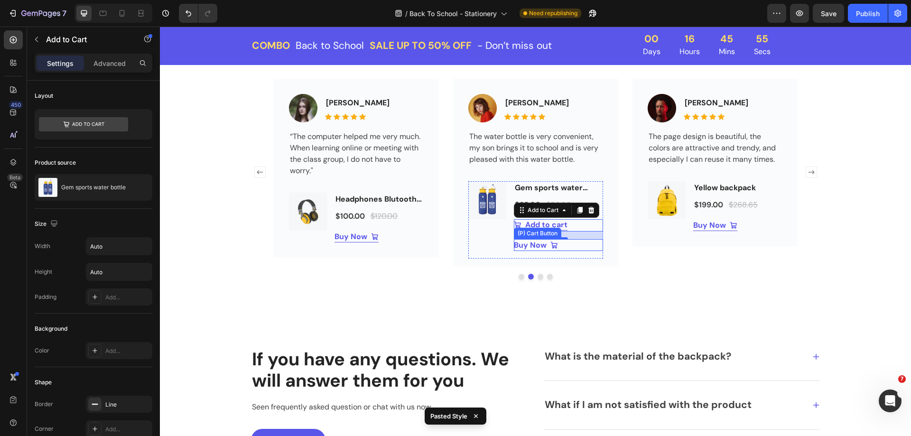
click at [566, 247] on div "Buy Now (P) Cart Button" at bounding box center [558, 245] width 89 height 12
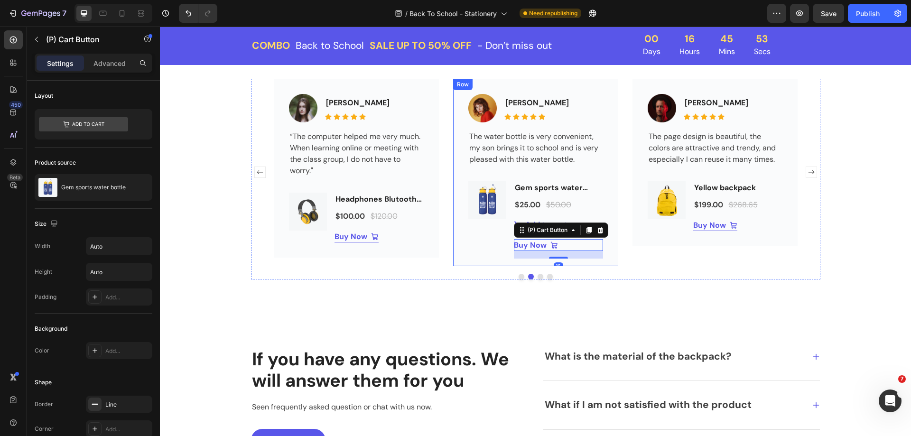
click at [605, 253] on div "Image [PERSON_NAME] Text block Icon Icon Icon Icon Icon Icon List Hoz Row The w…" at bounding box center [535, 172] width 165 height 187
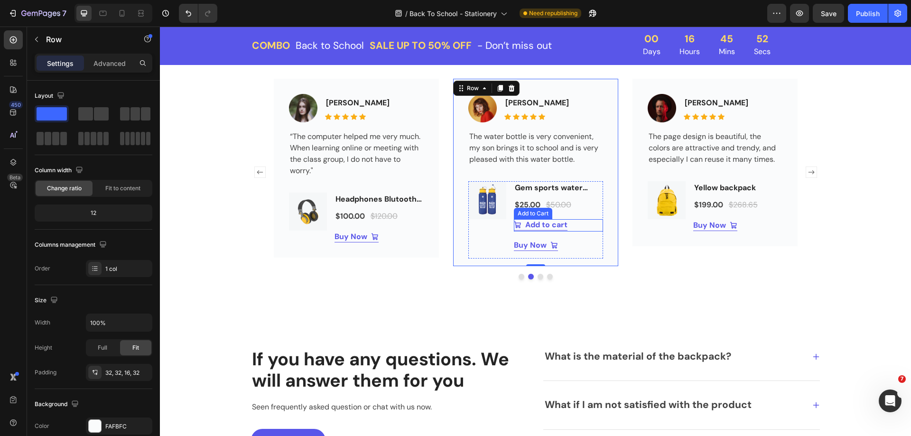
click at [571, 229] on div "Add to cart Add to Cart" at bounding box center [558, 225] width 89 height 12
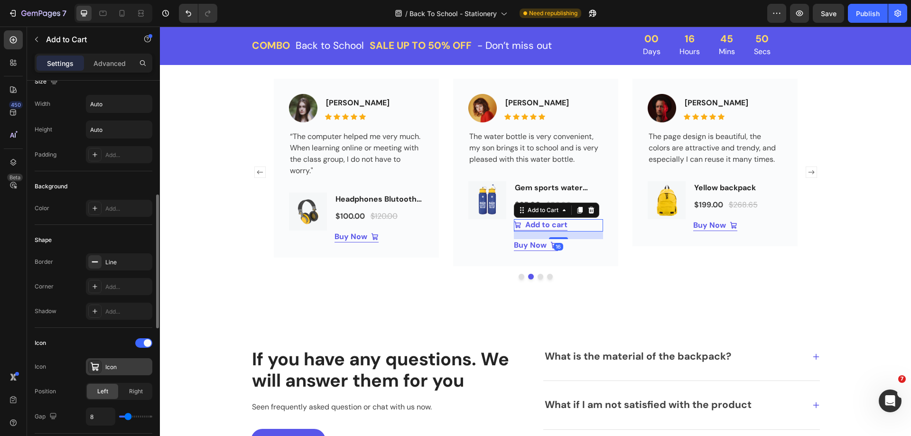
scroll to position [190, 0]
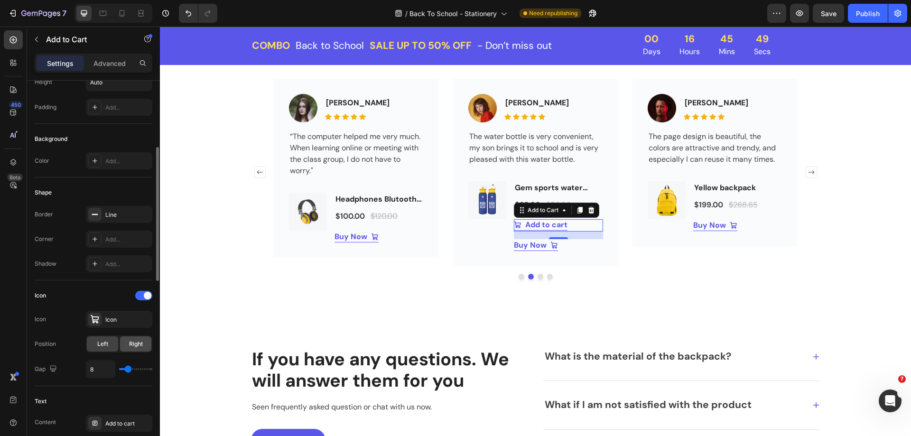
click at [129, 340] on span "Right" at bounding box center [136, 344] width 14 height 9
click at [531, 242] on div "Buy Now" at bounding box center [530, 244] width 33 height 11
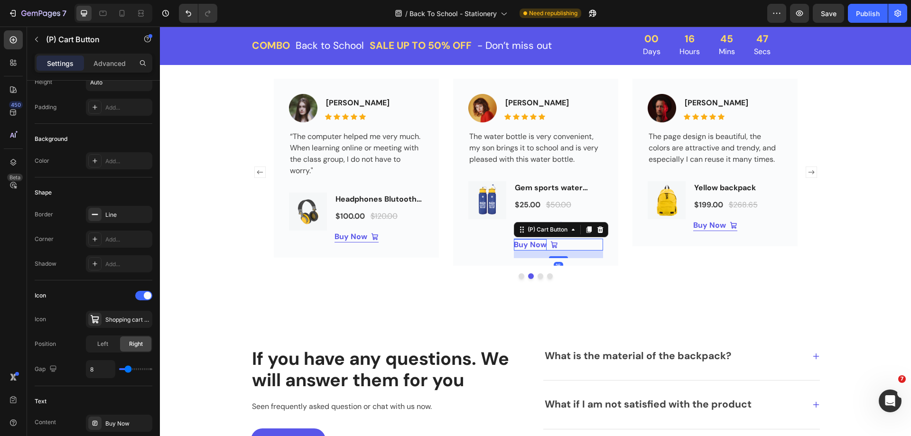
click at [531, 242] on div "Buy Now" at bounding box center [530, 244] width 33 height 11
click at [531, 242] on p "Buy Now" at bounding box center [530, 244] width 33 height 11
copy p "Buy Now"
click at [605, 244] on div "Image [PERSON_NAME] Text block Icon Icon Icon Icon Icon Icon List Hoz Row The w…" at bounding box center [535, 172] width 165 height 187
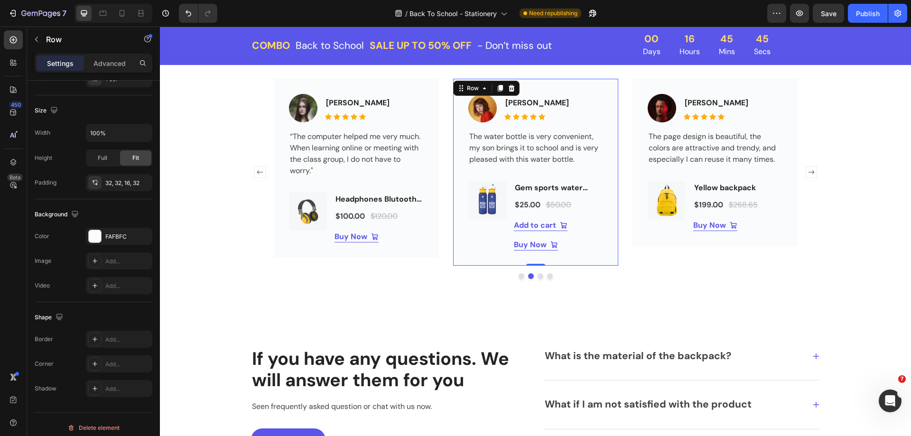
scroll to position [0, 0]
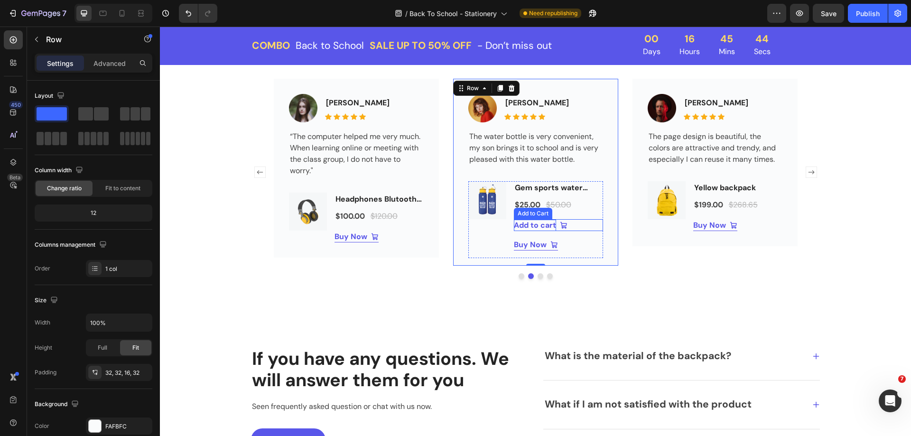
click at [529, 227] on div "Add to cart" at bounding box center [535, 225] width 42 height 11
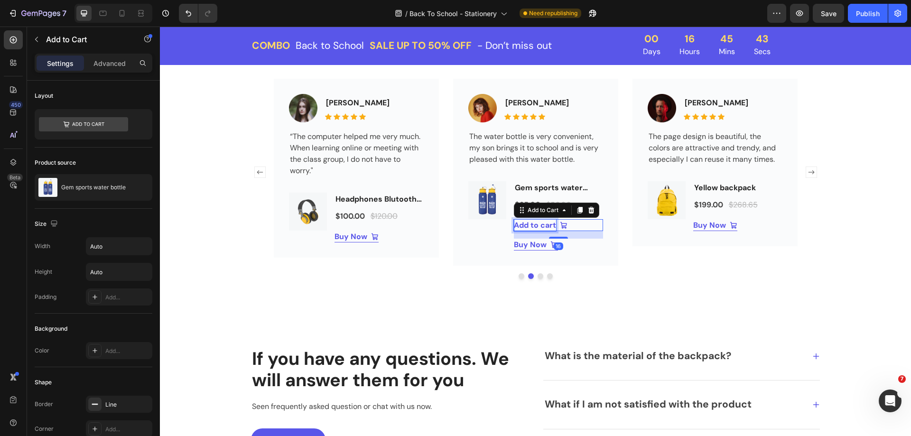
click at [533, 228] on div "Add to cart" at bounding box center [535, 225] width 42 height 11
click at [573, 239] on div "Buy Now (P) Cart Button" at bounding box center [558, 245] width 89 height 12
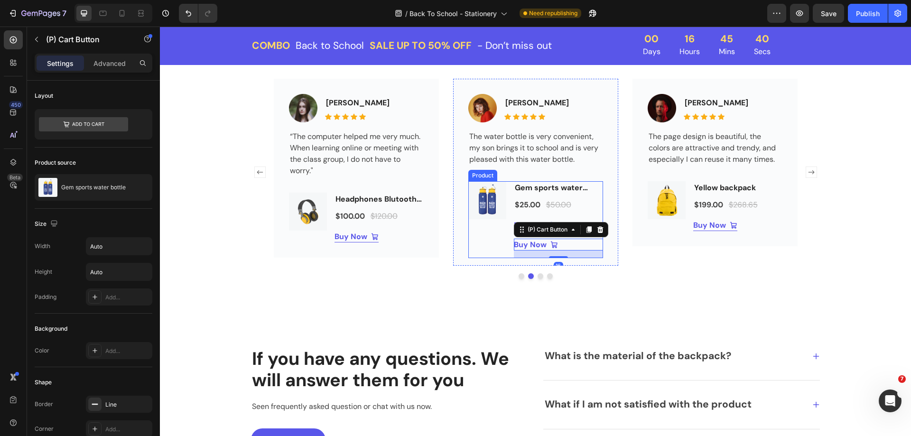
click at [482, 241] on div "Product Images" at bounding box center [487, 219] width 38 height 77
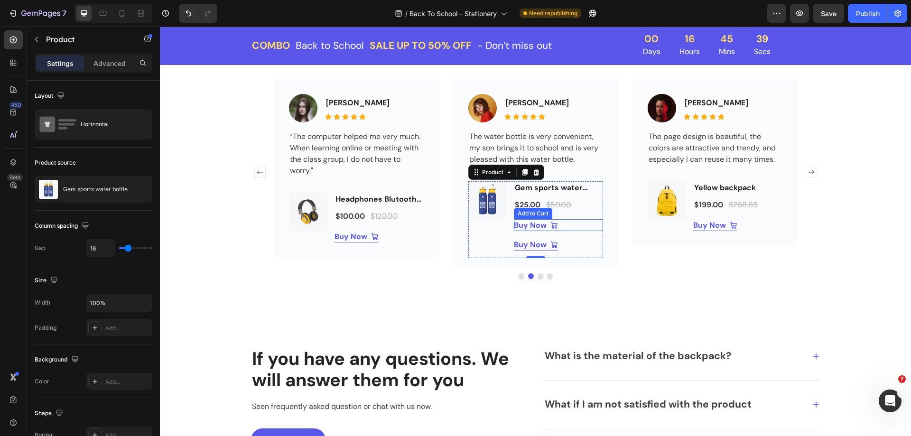
click at [556, 228] on div "Buy Now Add to Cart" at bounding box center [558, 225] width 89 height 12
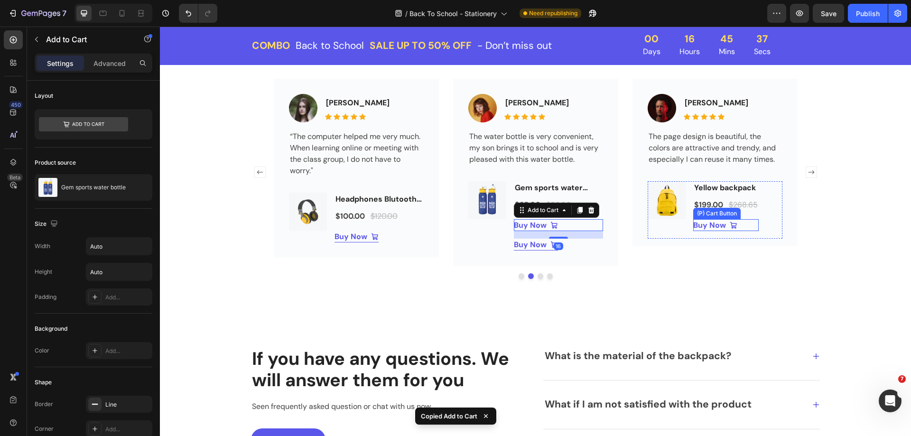
click at [740, 224] on div "Buy Now (P) Cart Button" at bounding box center [725, 225] width 65 height 12
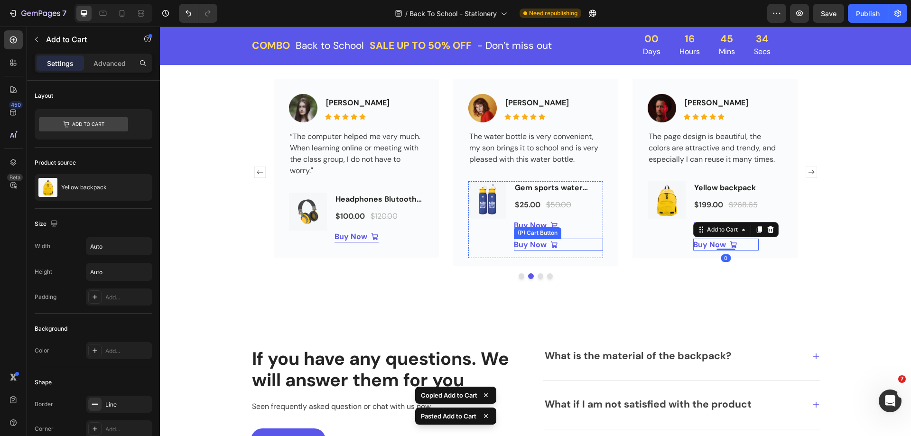
click at [562, 244] on div "Buy Now (P) Cart Button" at bounding box center [558, 245] width 89 height 12
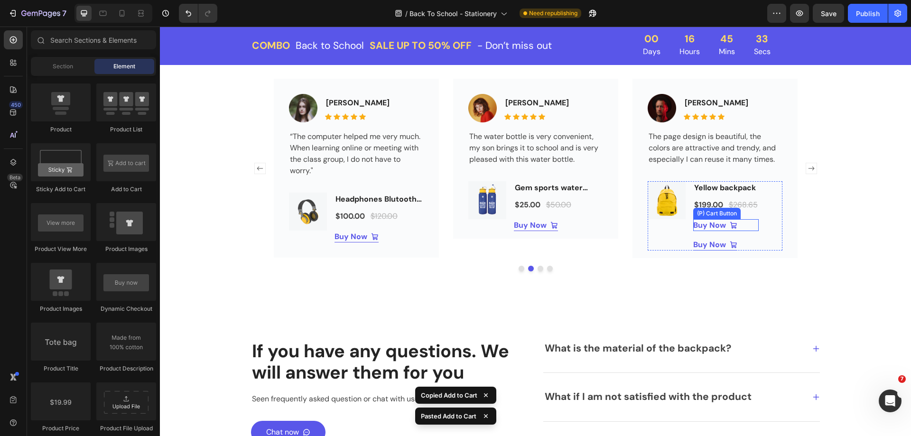
click at [748, 225] on div "Buy Now (P) Cart Button" at bounding box center [725, 225] width 65 height 12
click at [741, 229] on div "Buy Now Add to Cart" at bounding box center [725, 225] width 65 height 12
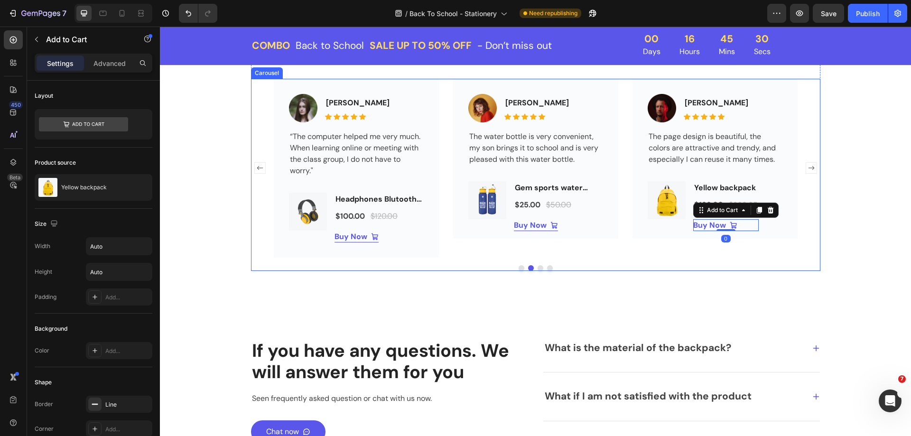
click at [805, 168] on rect "Carousel Next Arrow" at bounding box center [810, 168] width 11 height 11
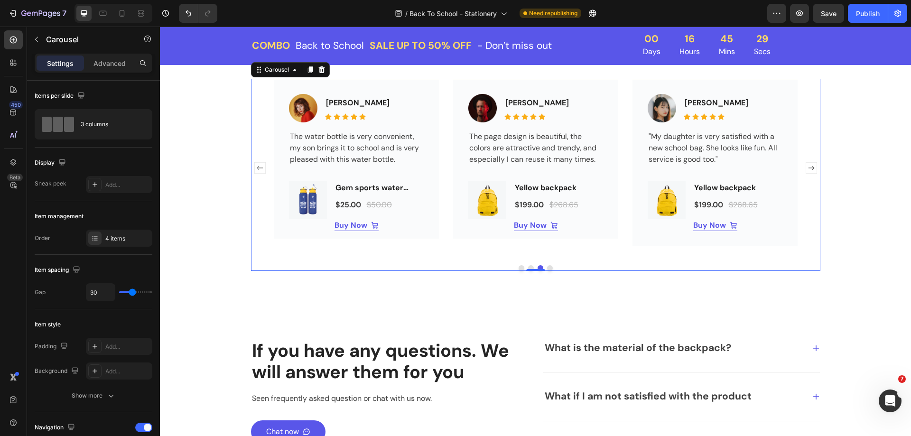
click at [805, 168] on rect "Carousel Next Arrow" at bounding box center [810, 168] width 11 height 11
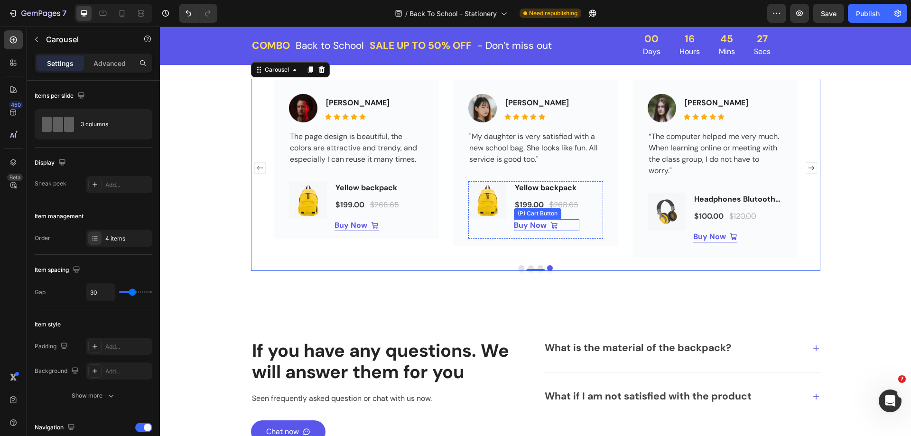
click at [564, 227] on div "Buy Now (P) Cart Button" at bounding box center [546, 225] width 65 height 12
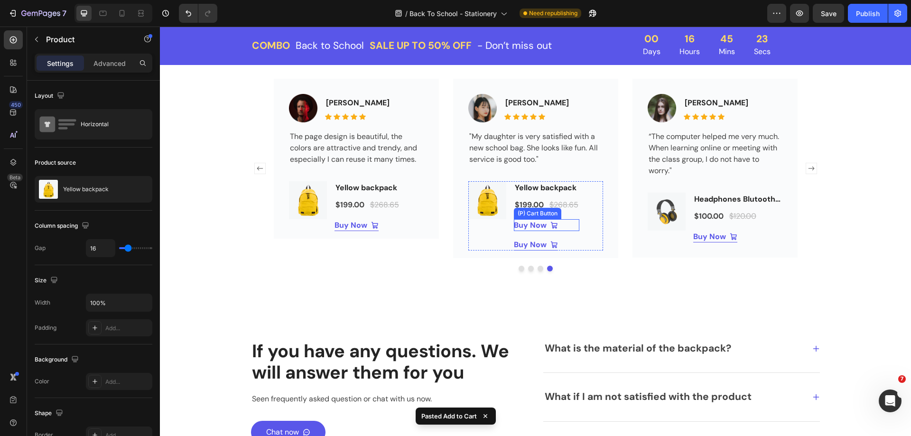
click at [565, 223] on div "Buy Now (P) Cart Button" at bounding box center [546, 225] width 65 height 12
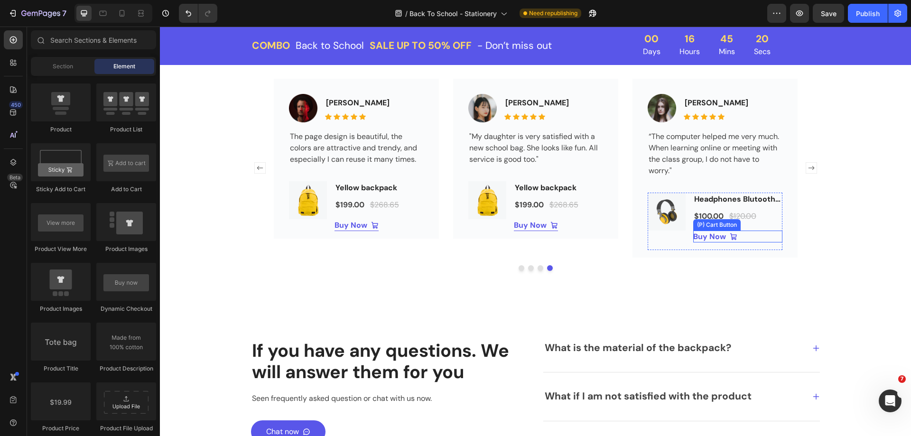
click at [739, 236] on div "Buy Now (P) Cart Button" at bounding box center [737, 236] width 89 height 12
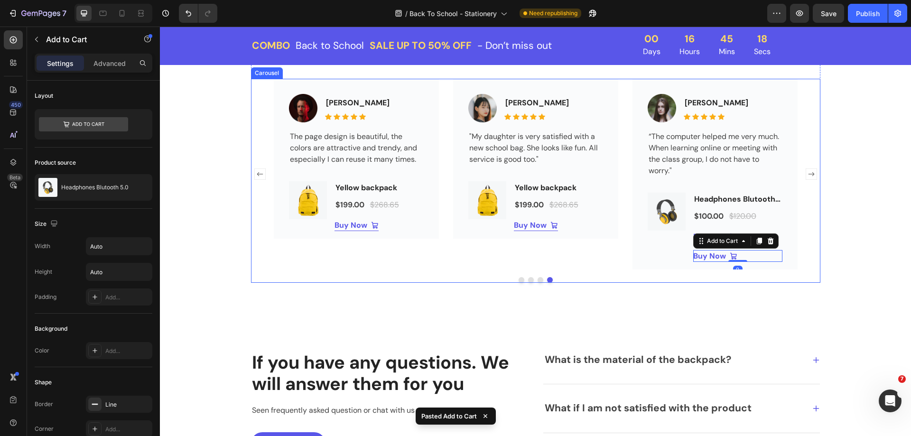
click at [816, 237] on div "What Our Customers Are Saying Heading Listen to what our customers say about pr…" at bounding box center [535, 146] width 736 height 273
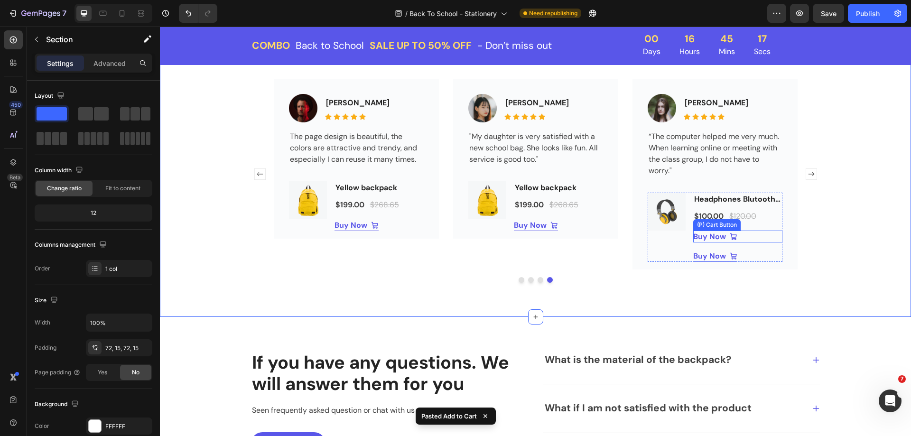
click at [743, 232] on div "Buy Now (P) Cart Button" at bounding box center [737, 236] width 89 height 12
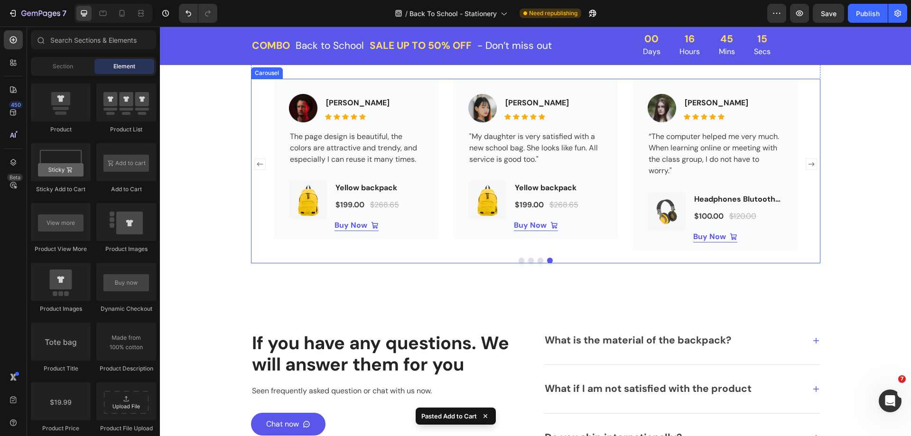
click at [805, 165] on rect "Carousel Next Arrow" at bounding box center [810, 164] width 11 height 11
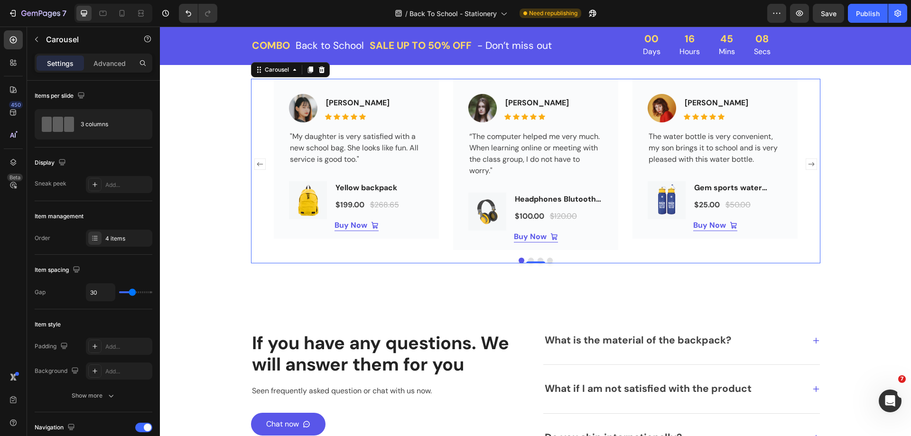
click at [809, 161] on rect "Carousel Next Arrow" at bounding box center [810, 164] width 11 height 11
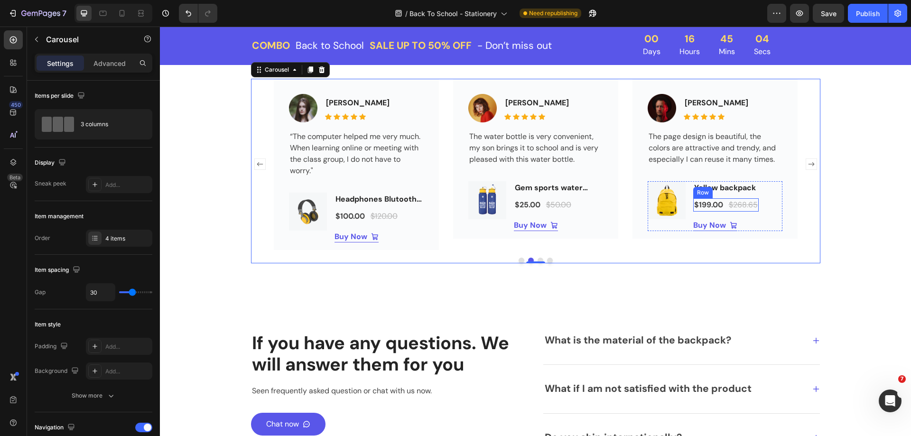
click at [723, 209] on div "$199.00 Product Price Product Price $268.65 Compare Price Compare Price Row" at bounding box center [725, 204] width 65 height 13
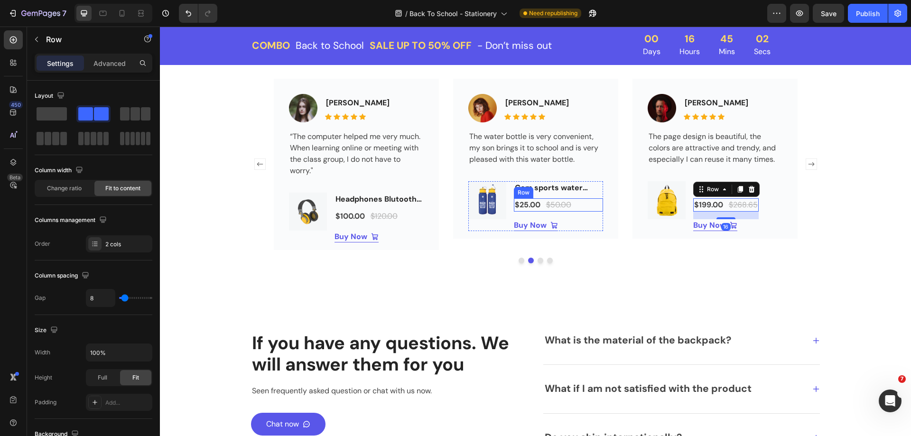
click at [540, 207] on div "$25.00 Product Price Product Price $50.00 Compare Price Compare Price Row" at bounding box center [558, 204] width 89 height 13
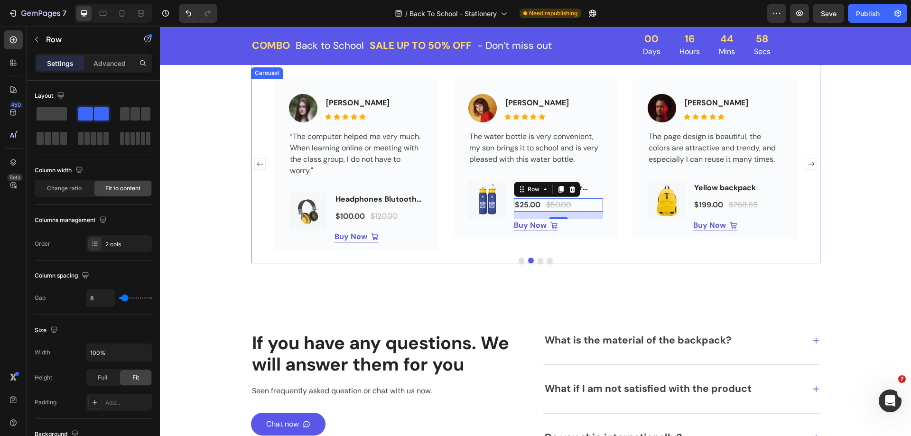
click at [805, 166] on rect "Carousel Next Arrow" at bounding box center [810, 164] width 11 height 11
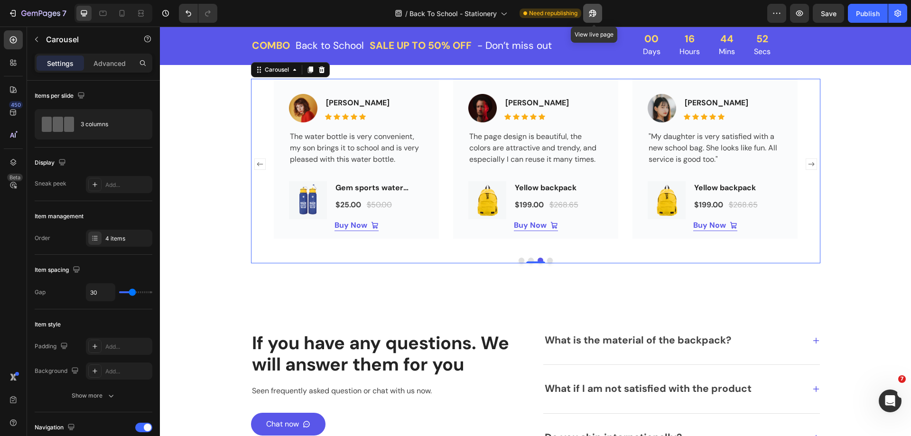
click at [588, 11] on button "button" at bounding box center [592, 13] width 19 height 19
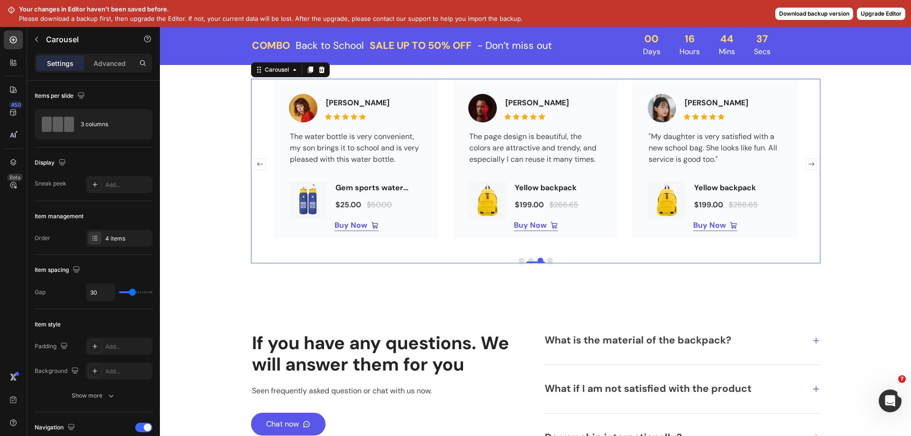
click at [828, 18] on button "Download backup version" at bounding box center [814, 14] width 78 height 12
click at [865, 97] on div "What Our Customers Are Saying Heading Listen to what our customers say about pr…" at bounding box center [535, 136] width 736 height 253
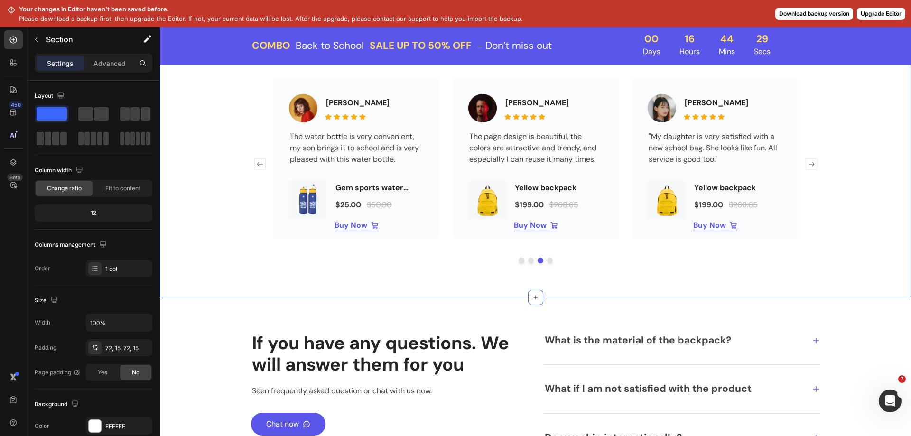
click at [871, 13] on button "Upgrade Editor" at bounding box center [880, 14] width 48 height 12
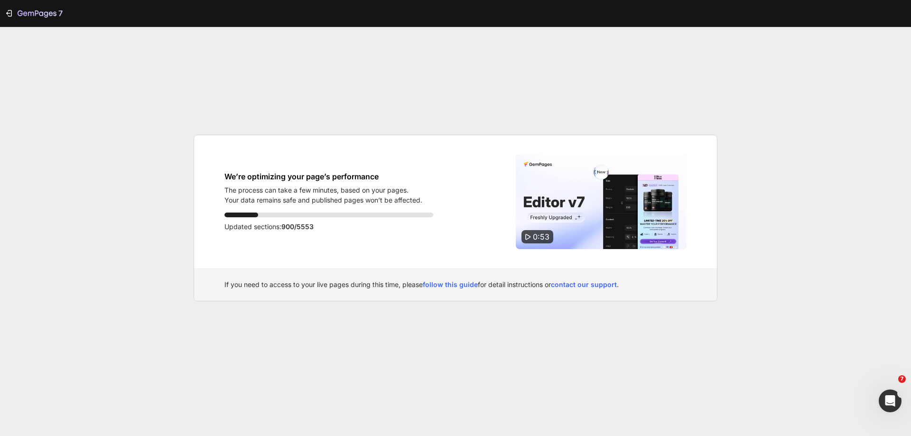
click at [825, 245] on div "7 We’re optimizing your page’s performance The process can take a few minutes, …" at bounding box center [455, 218] width 911 height 436
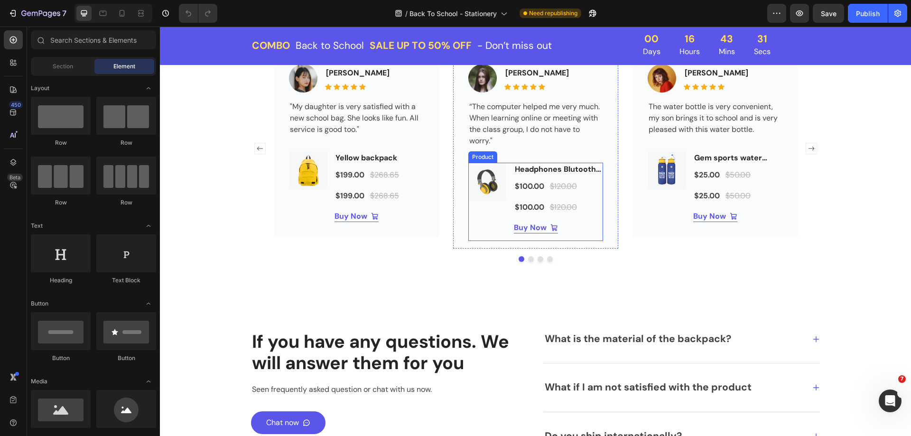
scroll to position [1850, 0]
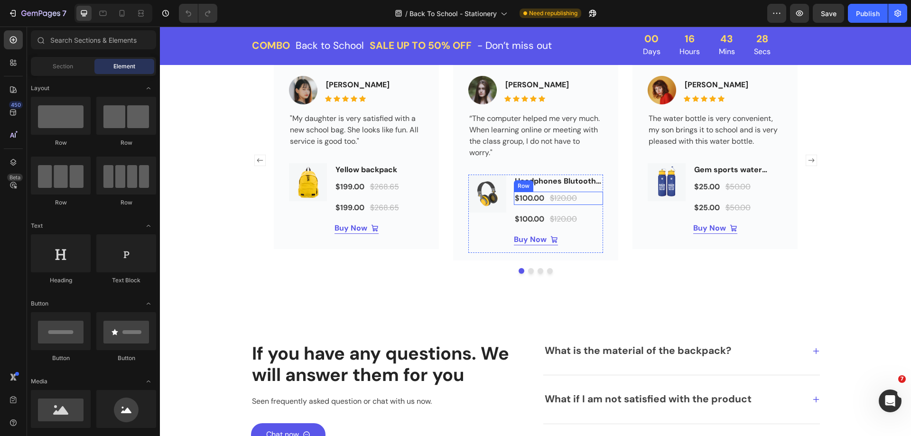
click at [594, 202] on div "$100.00 (P) Price (P) Price $120.00 (P) Price (P) Price Row" at bounding box center [558, 198] width 89 height 13
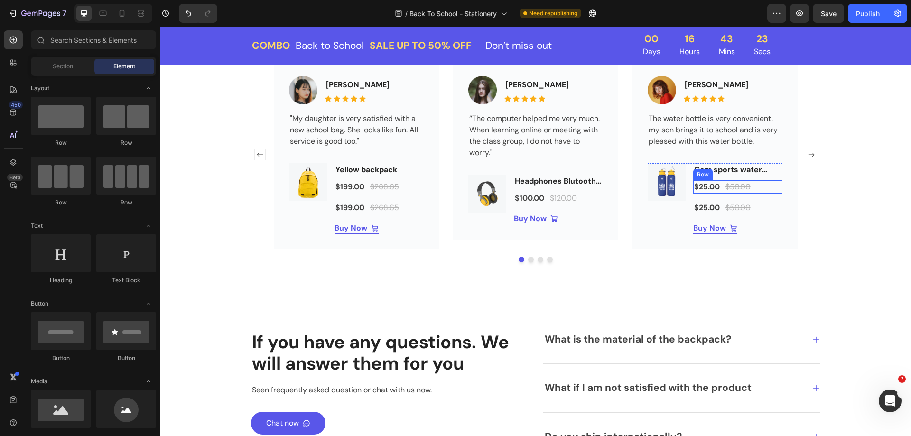
click at [760, 186] on div "$25.00 (P) Price (P) Price $50.00 (P) Price (P) Price Row" at bounding box center [737, 186] width 89 height 13
click at [808, 155] on icon "Carousel Next Arrow" at bounding box center [811, 155] width 6 height 4
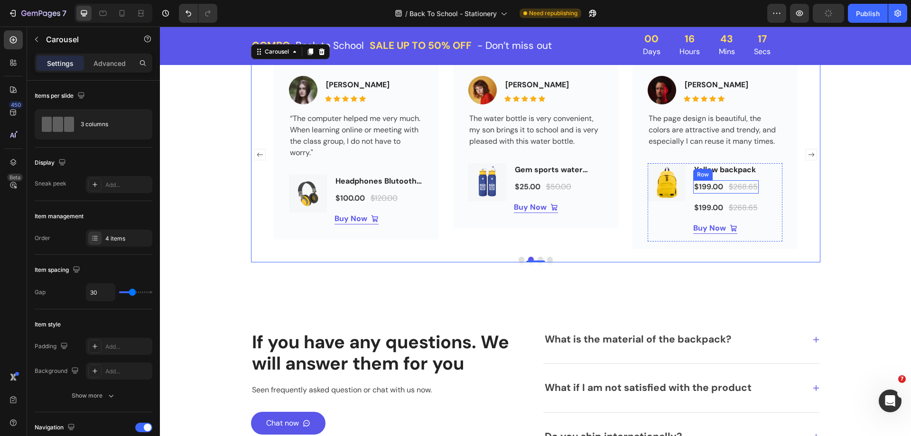
click at [722, 192] on div "$199.00 (P) Price (P) Price $268.65 (P) Price (P) Price Row" at bounding box center [725, 186] width 65 height 13
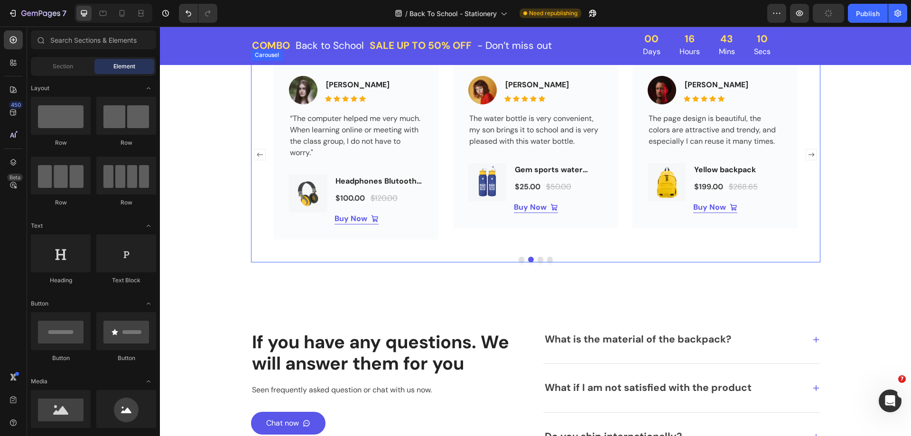
click at [805, 155] on rect "Carousel Next Arrow" at bounding box center [810, 154] width 11 height 11
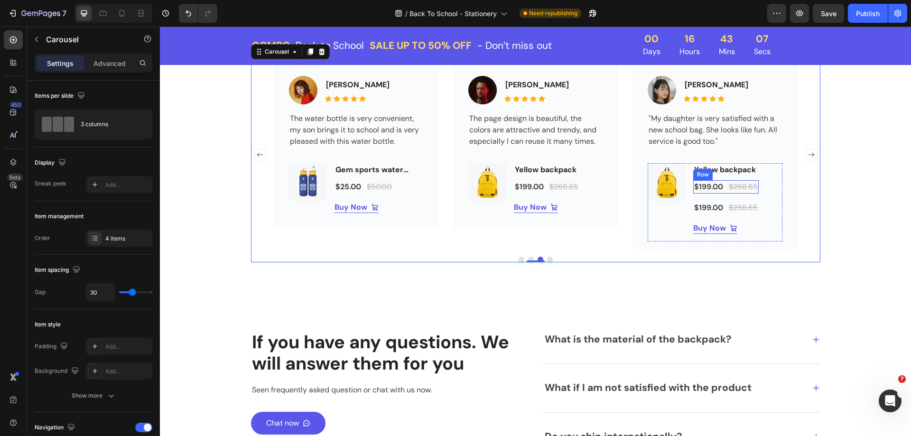
click at [722, 186] on div "$199.00 (P) Price (P) Price $268.65 (P) Price (P) Price Row" at bounding box center [725, 186] width 65 height 13
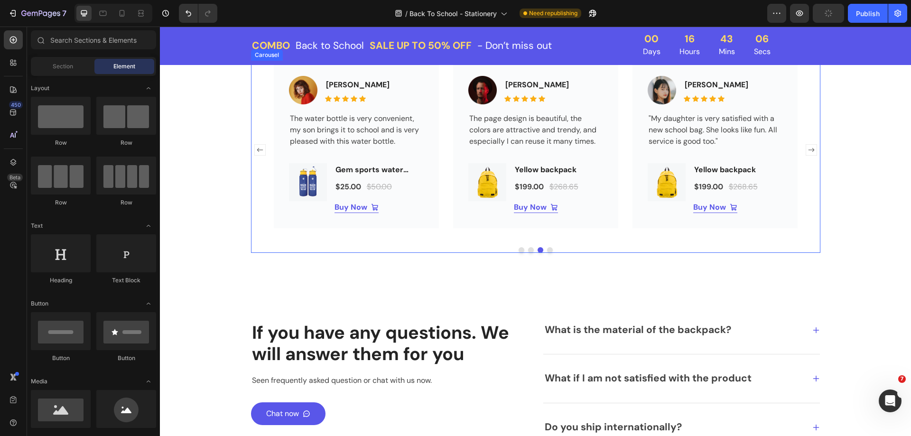
click at [809, 154] on rect "Carousel Next Arrow" at bounding box center [810, 150] width 11 height 11
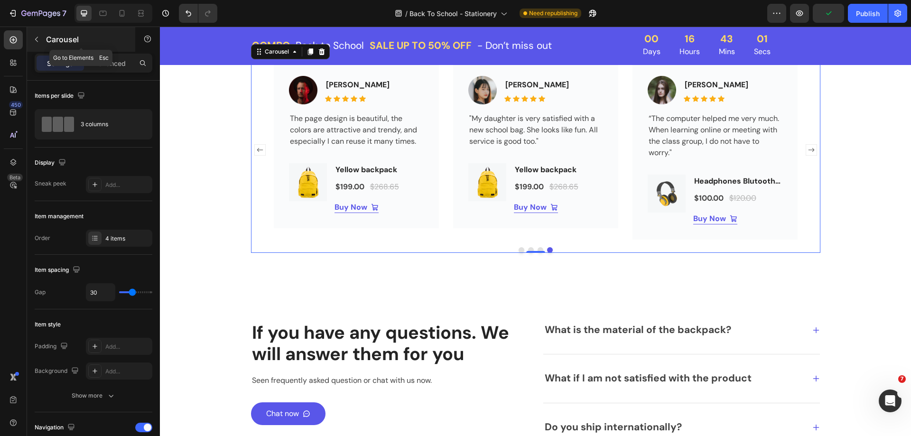
click at [36, 41] on icon "button" at bounding box center [37, 40] width 8 height 8
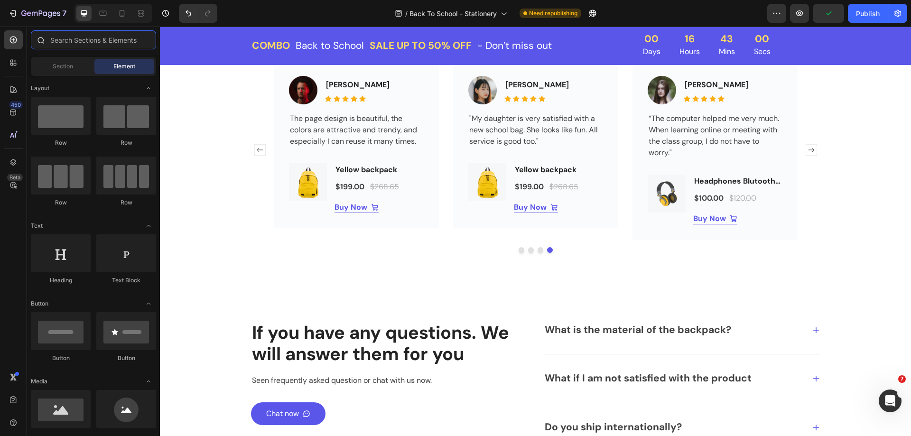
click at [104, 43] on input "text" at bounding box center [93, 39] width 125 height 19
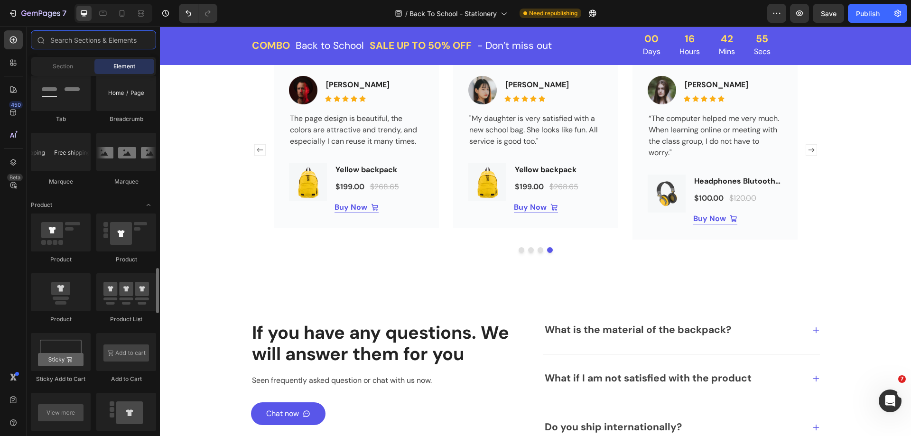
scroll to position [1138, 0]
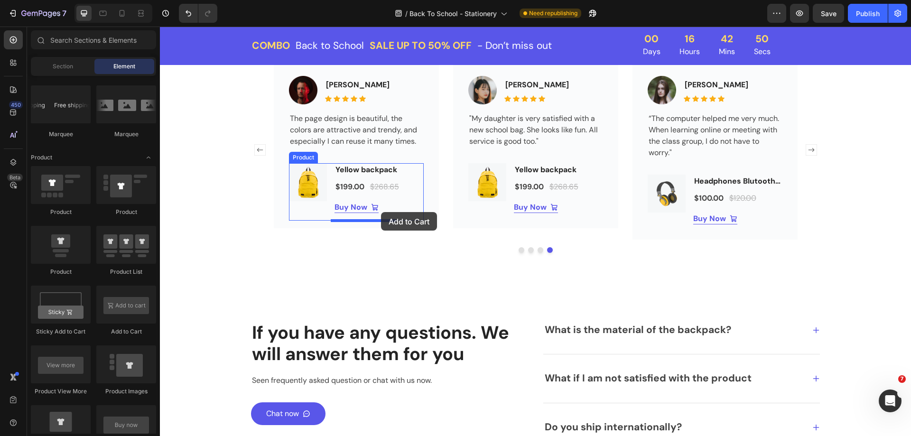
drag, startPoint x: 282, startPoint y: 340, endPoint x: 381, endPoint y: 212, distance: 161.5
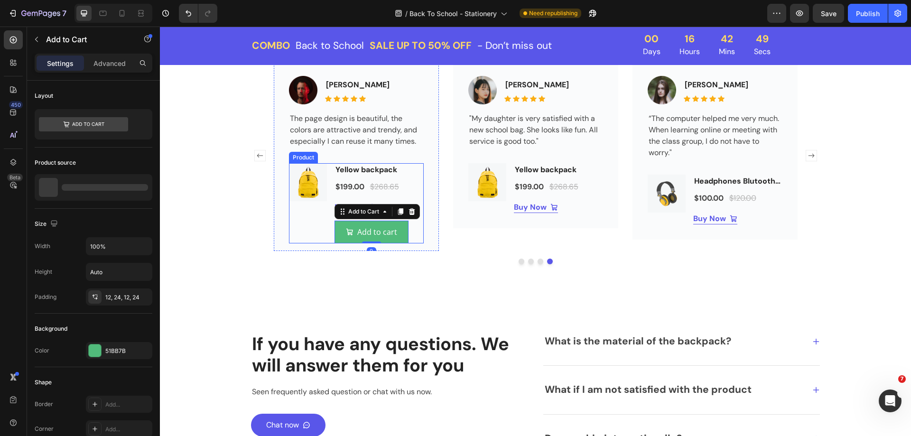
click at [310, 231] on div "Product Images" at bounding box center [308, 203] width 38 height 80
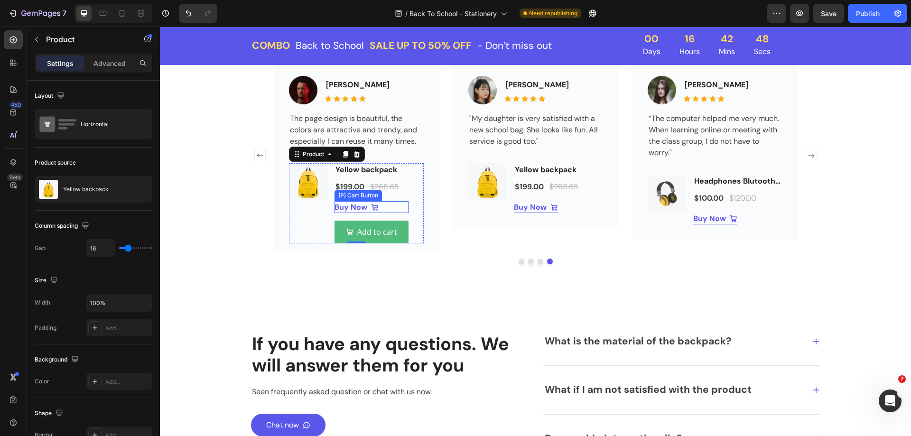
click at [393, 212] on div "Buy Now (P) Cart Button" at bounding box center [371, 207] width 74 height 12
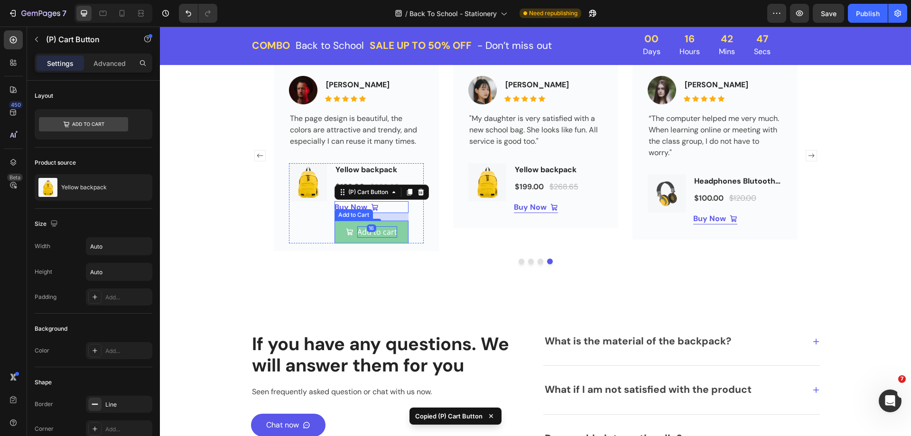
click at [391, 231] on div "Add to cart" at bounding box center [377, 231] width 40 height 11
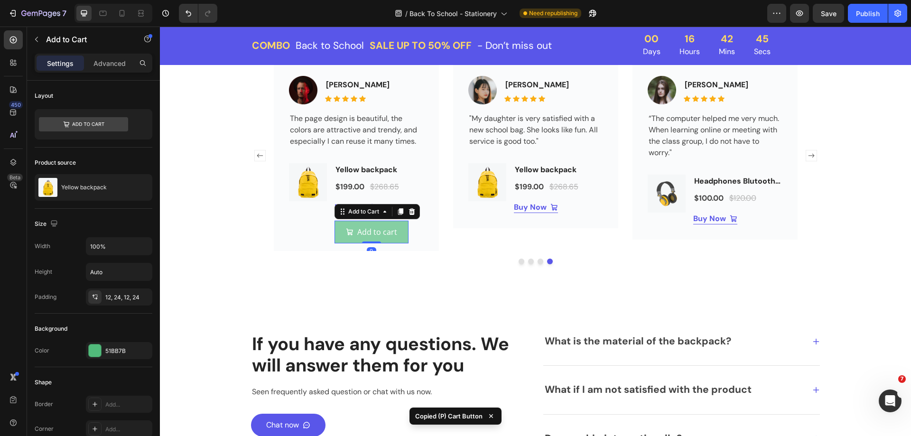
type input "Auto"
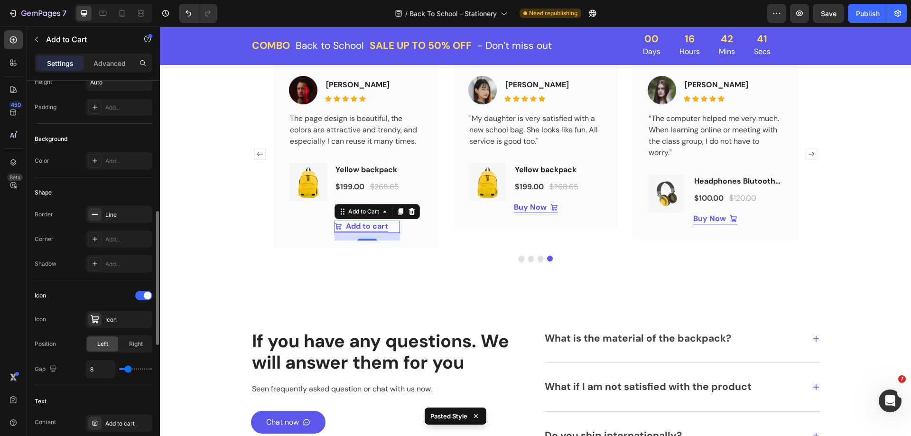
scroll to position [237, 0]
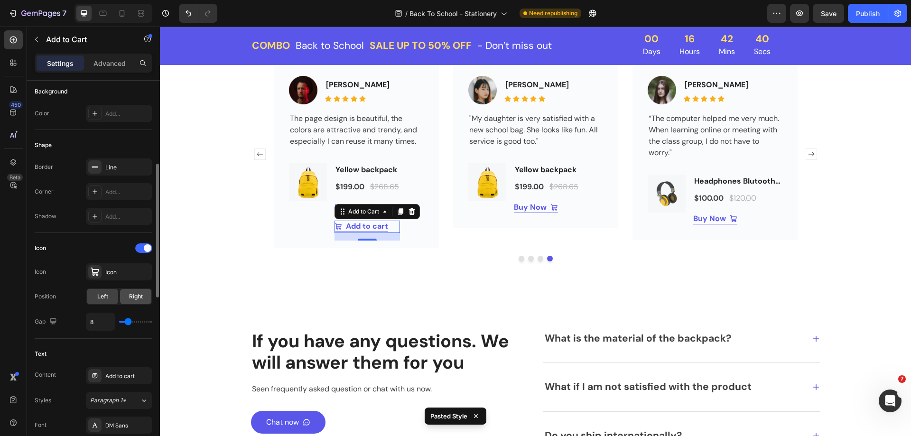
click at [130, 294] on span "Right" at bounding box center [136, 296] width 14 height 9
click at [441, 229] on div "Image Jacintha McKinsey Text block Icon Icon Icon Icon Icon Icon List Hoz Row "…" at bounding box center [536, 154] width 524 height 187
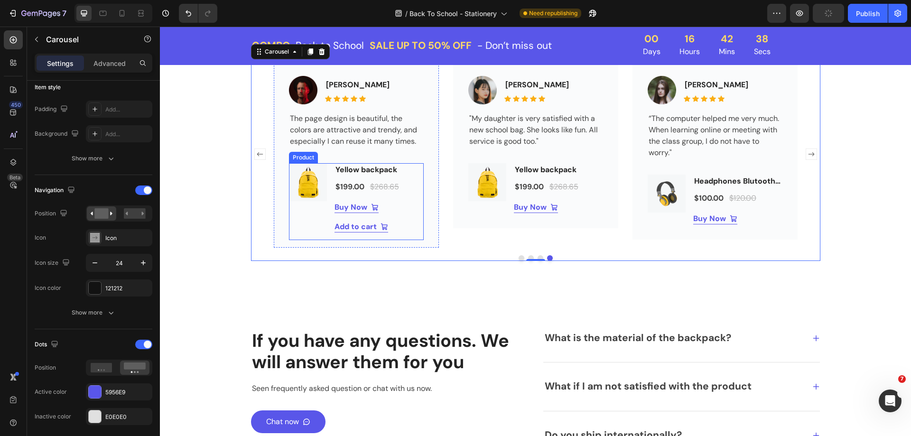
scroll to position [0, 0]
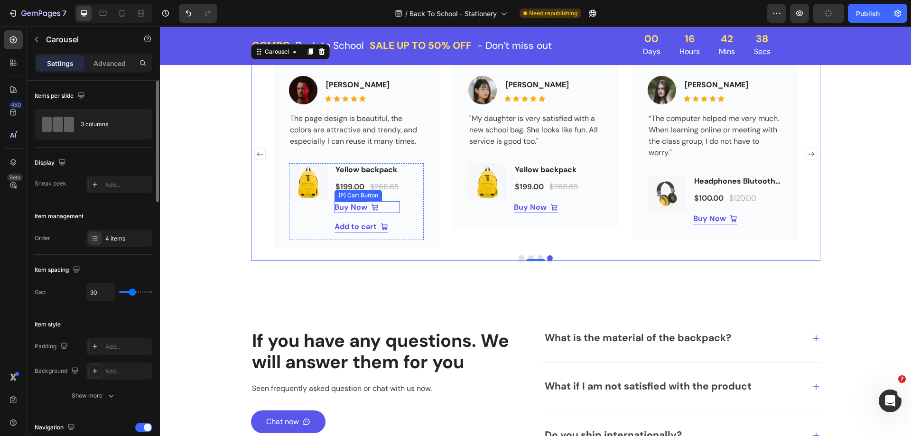
click at [346, 206] on div "Buy Now" at bounding box center [350, 207] width 33 height 11
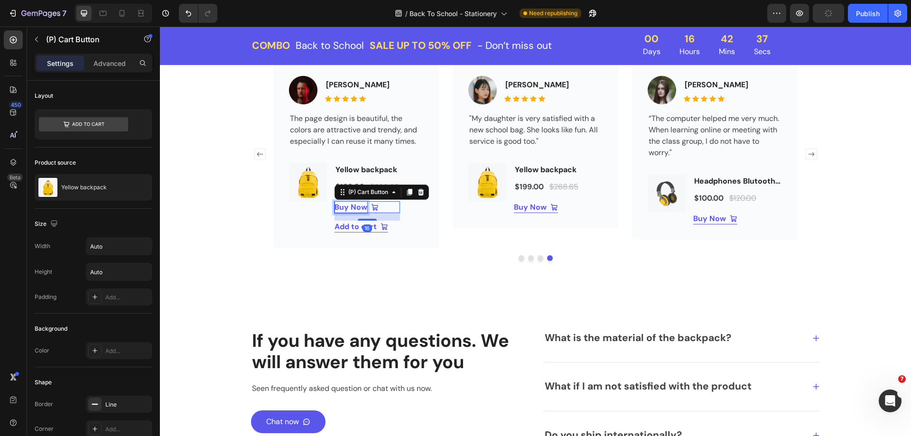
click at [346, 206] on div "Buy Now" at bounding box center [350, 207] width 33 height 11
click at [346, 206] on p "Buy Now" at bounding box center [350, 207] width 33 height 11
copy p "Buy Now"
click at [355, 226] on div "Add to cart" at bounding box center [355, 226] width 42 height 11
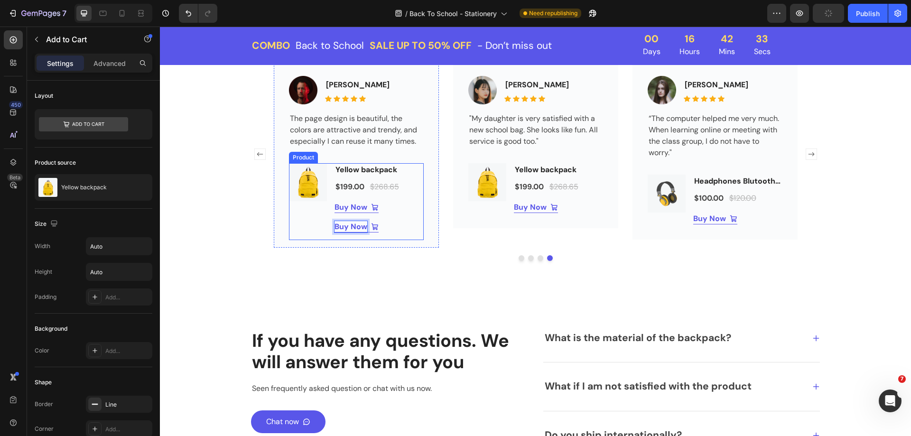
click at [400, 230] on div "Product Images Yellow backpack Product Title $199.00 Product Price Product Pric…" at bounding box center [356, 201] width 135 height 77
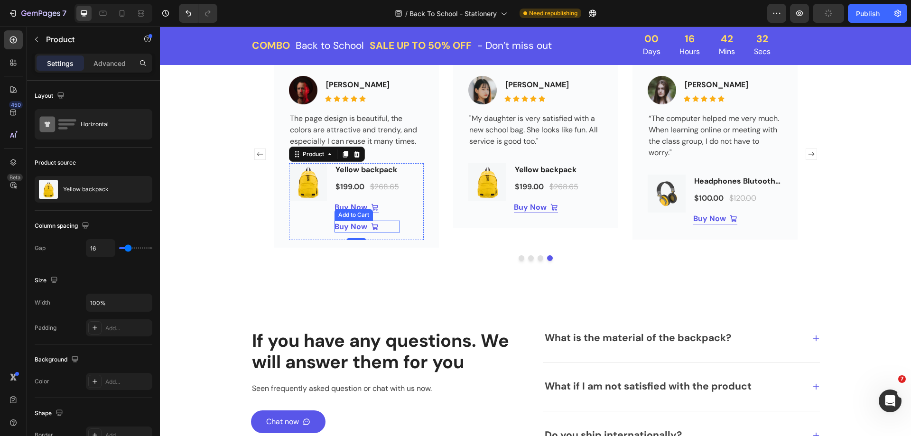
click at [377, 229] on div "Buy Now Add to Cart" at bounding box center [366, 227] width 65 height 12
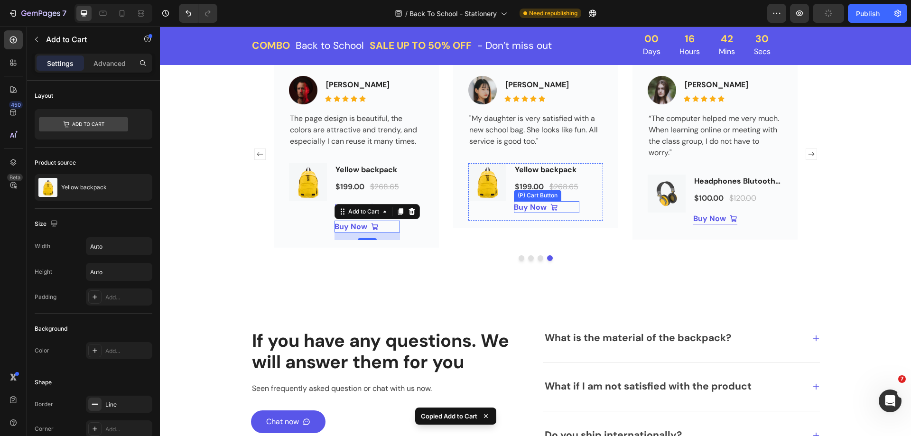
click at [566, 211] on div "Buy Now (P) Cart Button" at bounding box center [546, 207] width 65 height 12
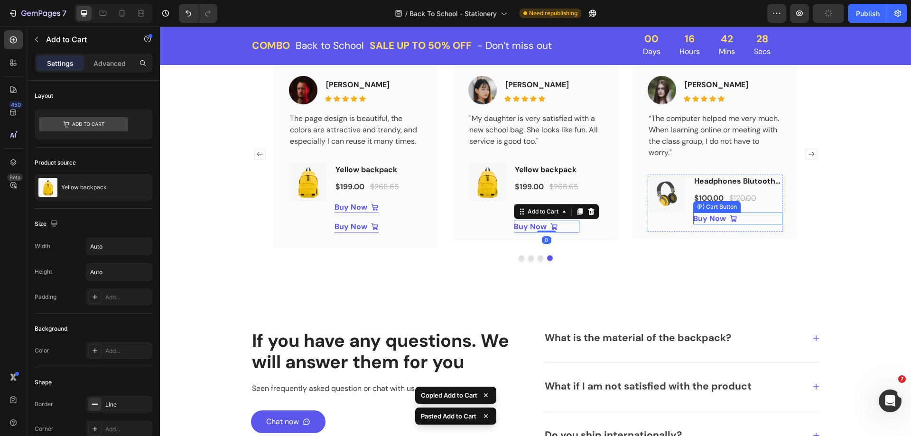
click at [750, 220] on div "Buy Now (P) Cart Button" at bounding box center [737, 218] width 89 height 12
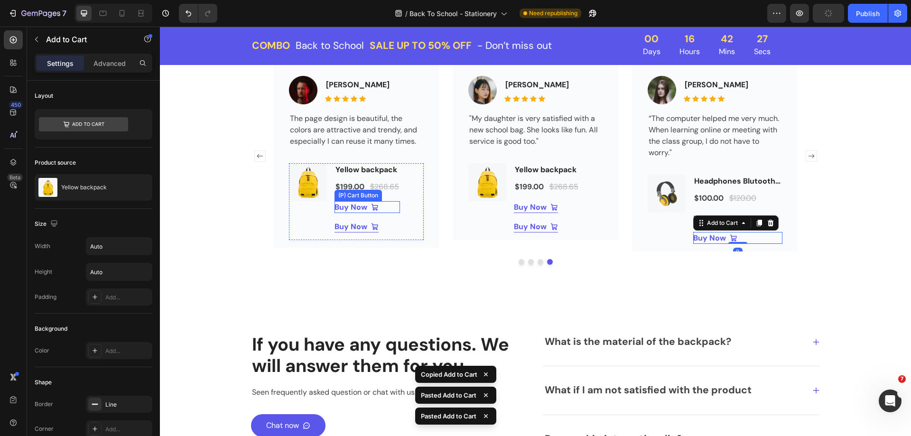
click at [381, 212] on div "Buy Now (P) Cart Button" at bounding box center [366, 207] width 65 height 12
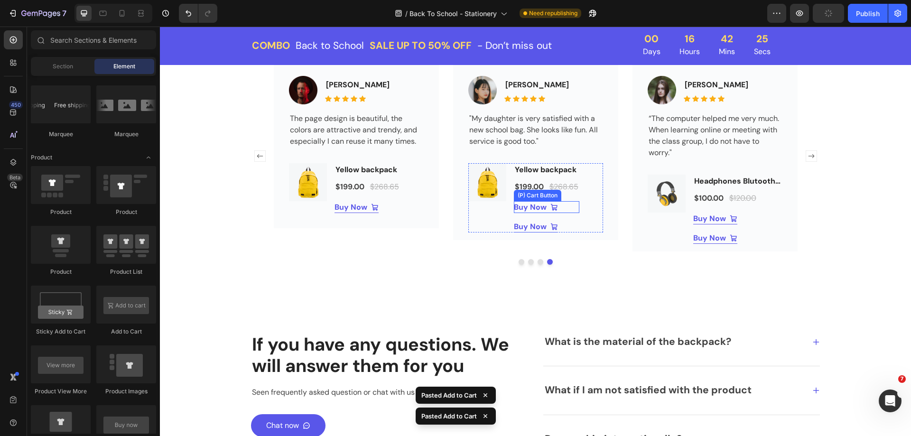
click at [567, 210] on div "Buy Now (P) Cart Button" at bounding box center [546, 207] width 65 height 12
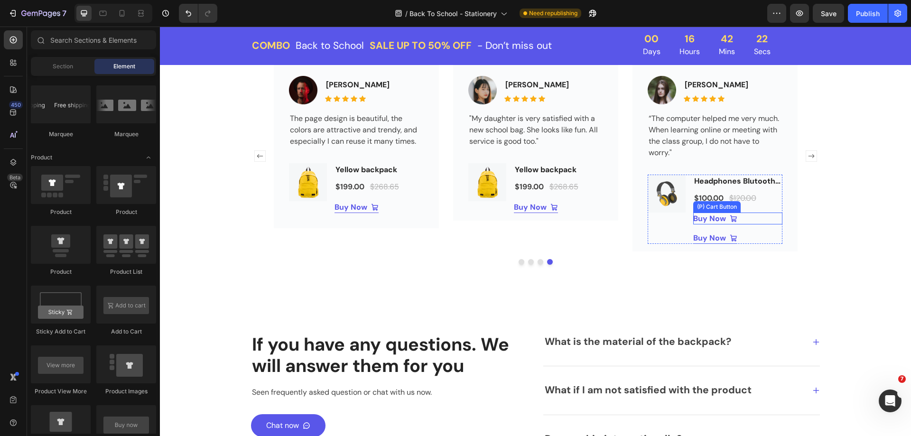
click at [750, 221] on div "Buy Now (P) Cart Button" at bounding box center [737, 218] width 89 height 12
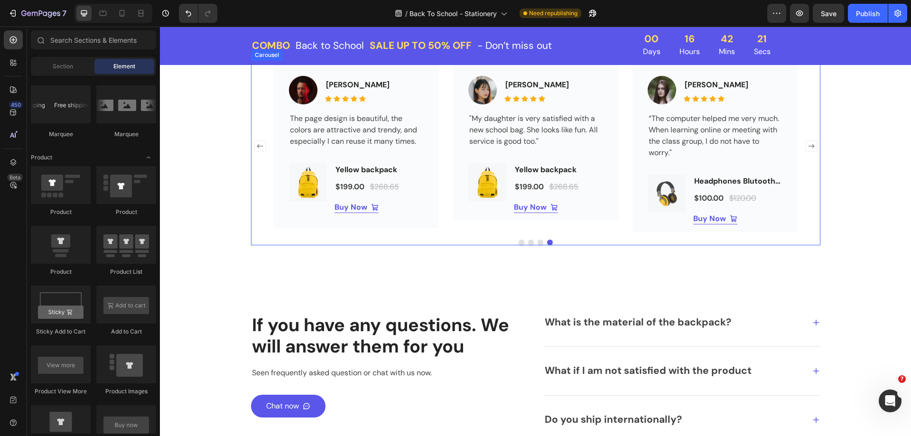
click at [808, 143] on rect "Carousel Next Arrow" at bounding box center [810, 146] width 11 height 11
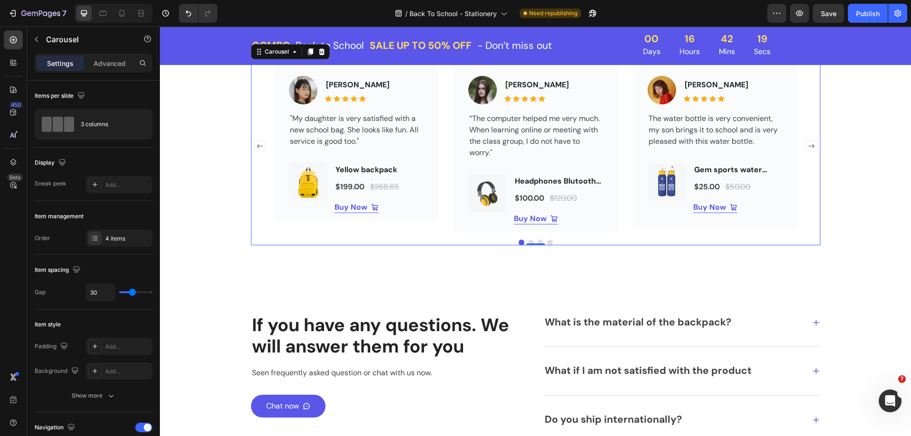
click at [808, 143] on rect "Carousel Next Arrow" at bounding box center [810, 146] width 11 height 11
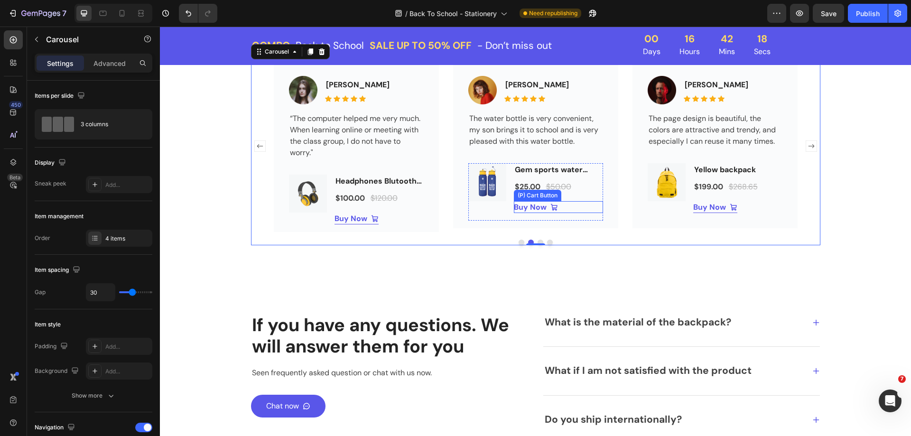
click at [563, 206] on div "Buy Now (P) Cart Button" at bounding box center [558, 207] width 89 height 12
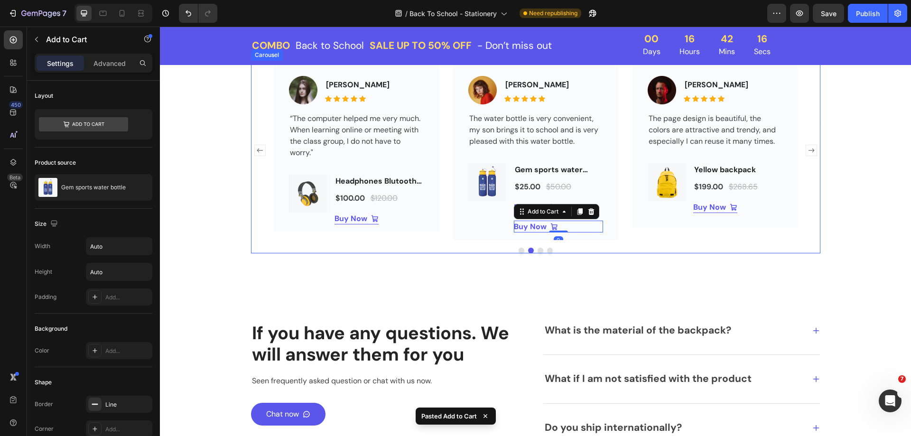
click at [632, 238] on div "Image Micheal Lu Text block Icon Icon Icon Icon Icon Icon List Hoz Row The page…" at bounding box center [714, 150] width 165 height 179
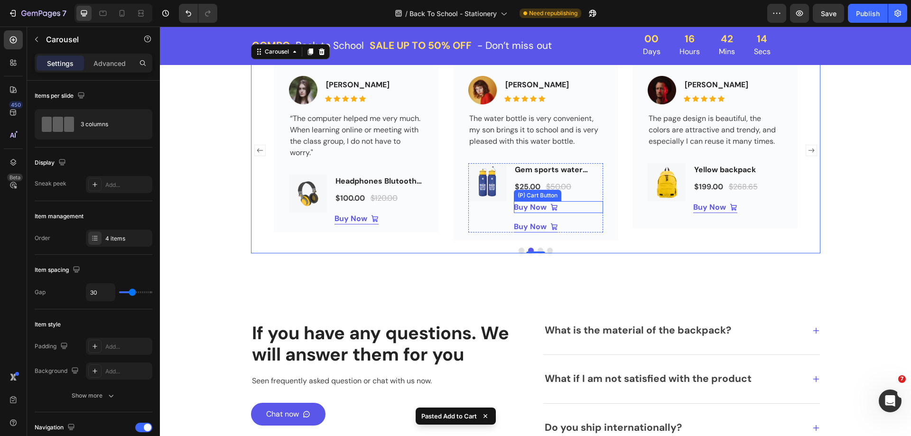
click at [583, 207] on div "Buy Now (P) Cart Button" at bounding box center [558, 207] width 89 height 12
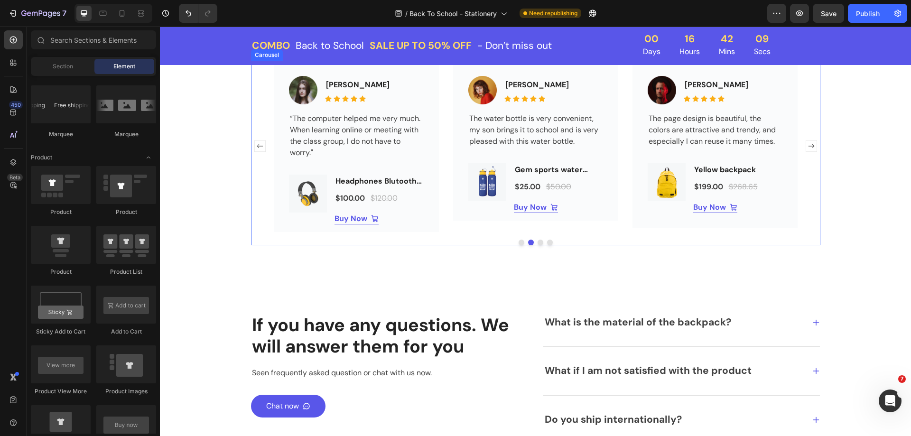
click at [538, 240] on button "Dot" at bounding box center [540, 242] width 6 height 6
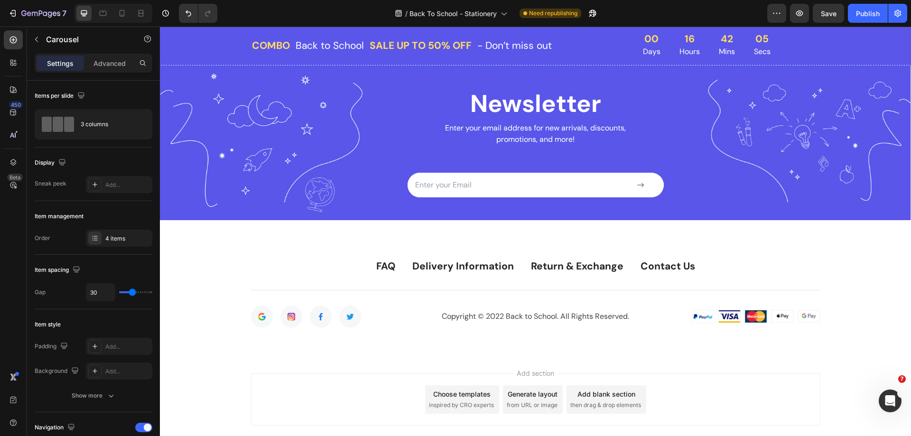
scroll to position [2371, 0]
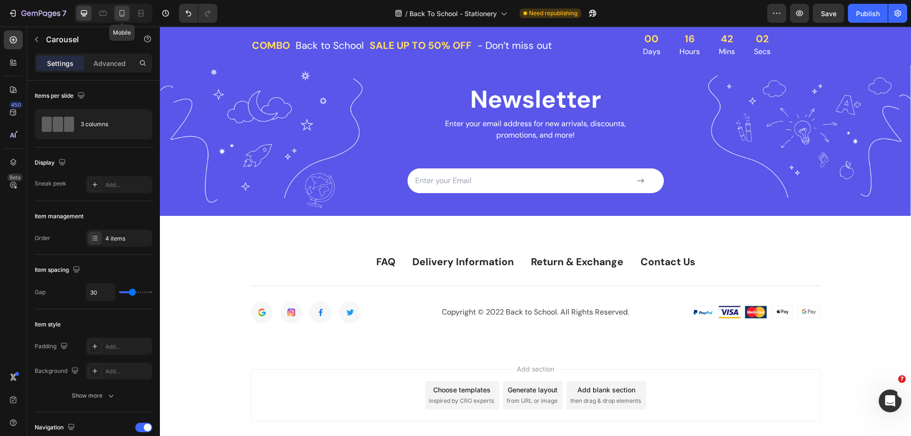
click at [116, 13] on div at bounding box center [121, 13] width 15 height 15
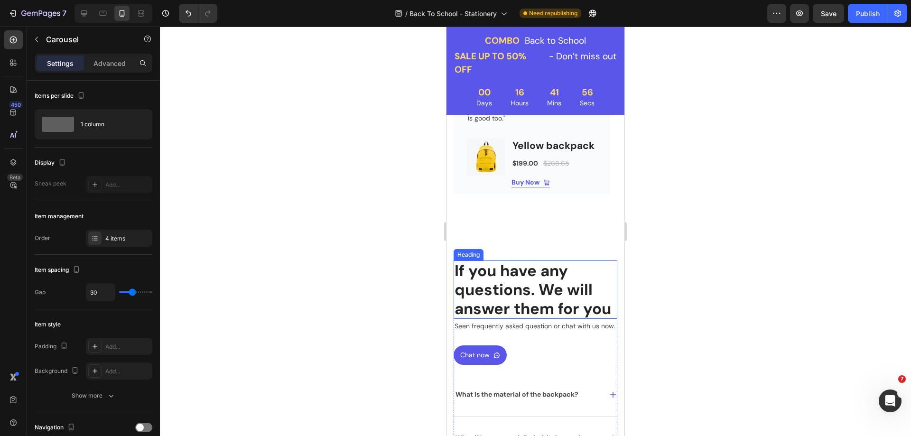
scroll to position [1908, 0]
click at [523, 319] on p "If you have any questions. We will answer them for you" at bounding box center [535, 290] width 162 height 56
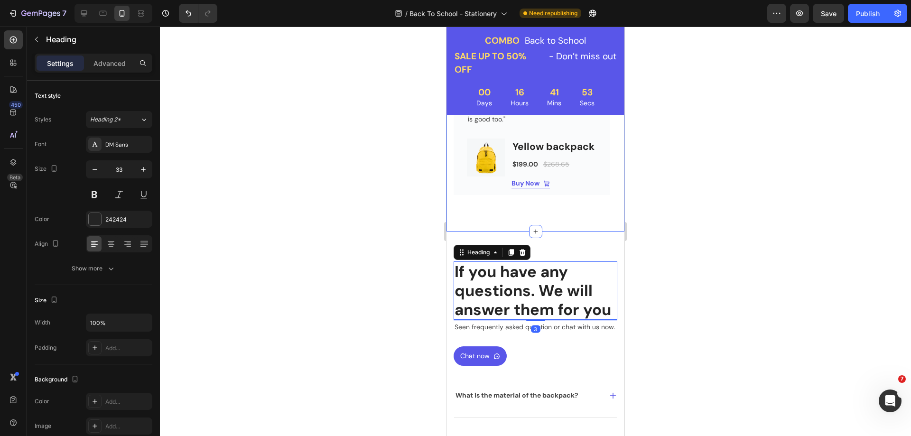
click at [552, 227] on div "What Our Customers Are Saying Heading Listen to what our customers say about pr…" at bounding box center [535, 70] width 178 height 321
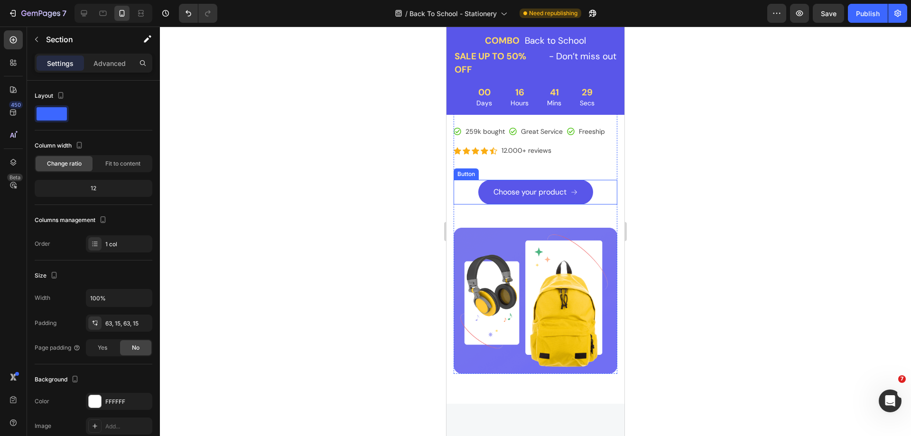
scroll to position [90, 0]
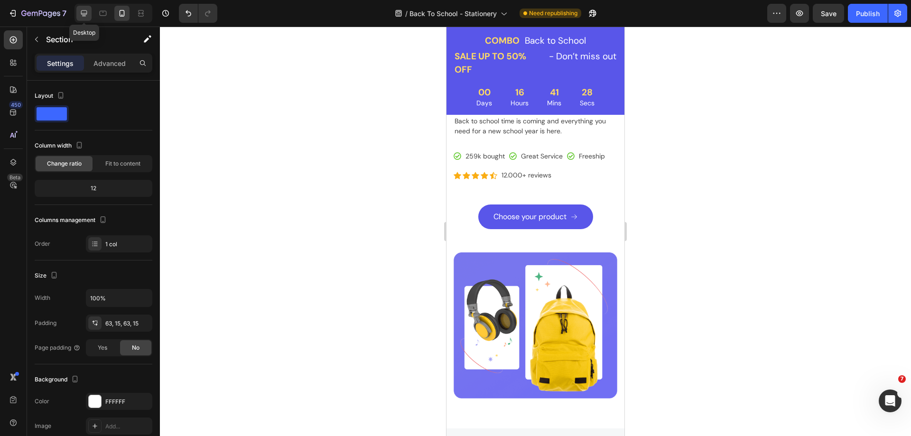
click at [82, 12] on icon at bounding box center [83, 13] width 9 height 9
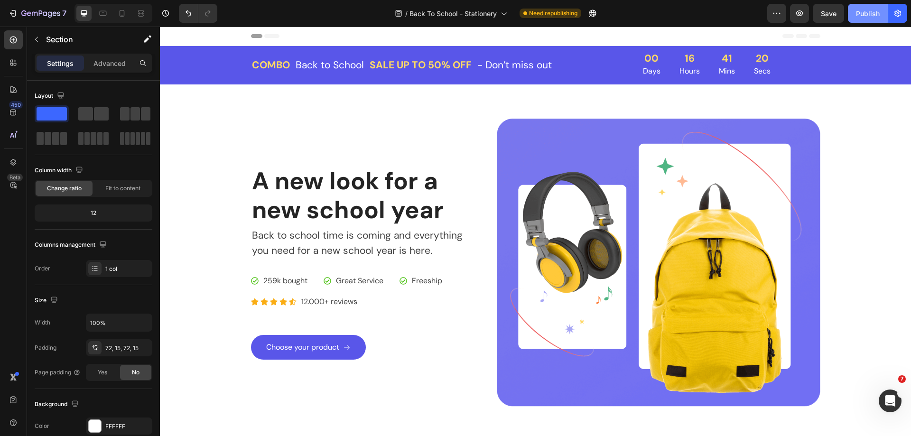
click at [875, 16] on div "Publish" at bounding box center [868, 14] width 24 height 10
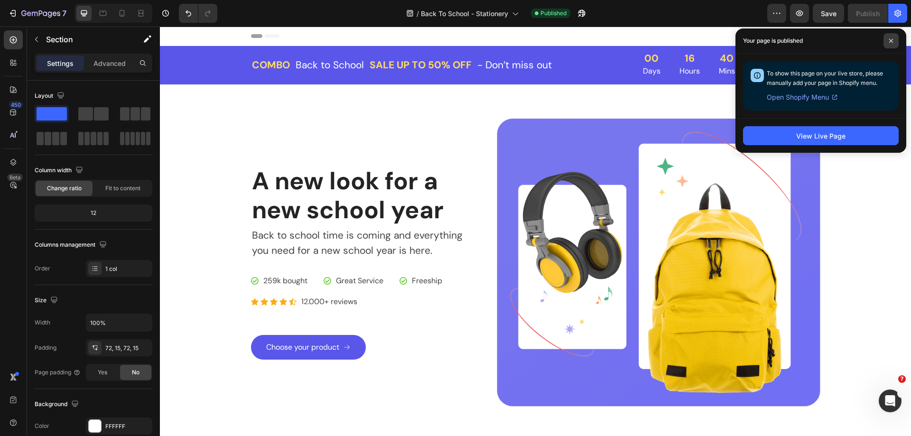
click at [894, 40] on span at bounding box center [890, 40] width 15 height 15
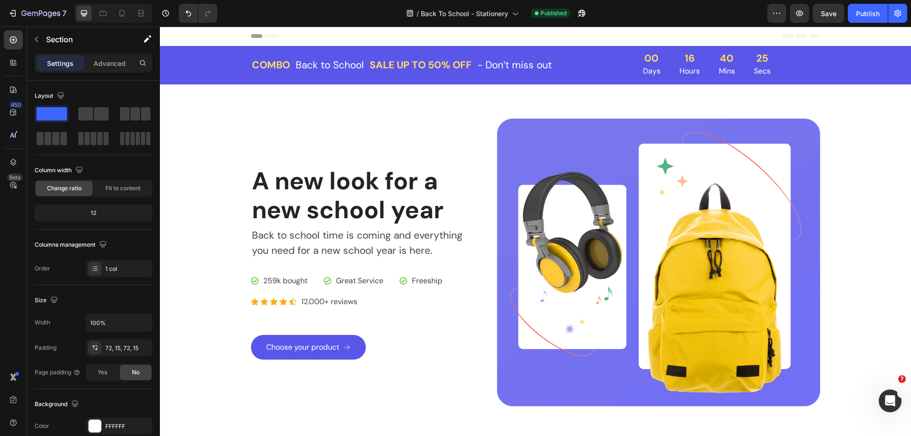
click at [676, 12] on div "/ Back To School - Stationery Published" at bounding box center [496, 13] width 542 height 19
